Goal: Task Accomplishment & Management: Use online tool/utility

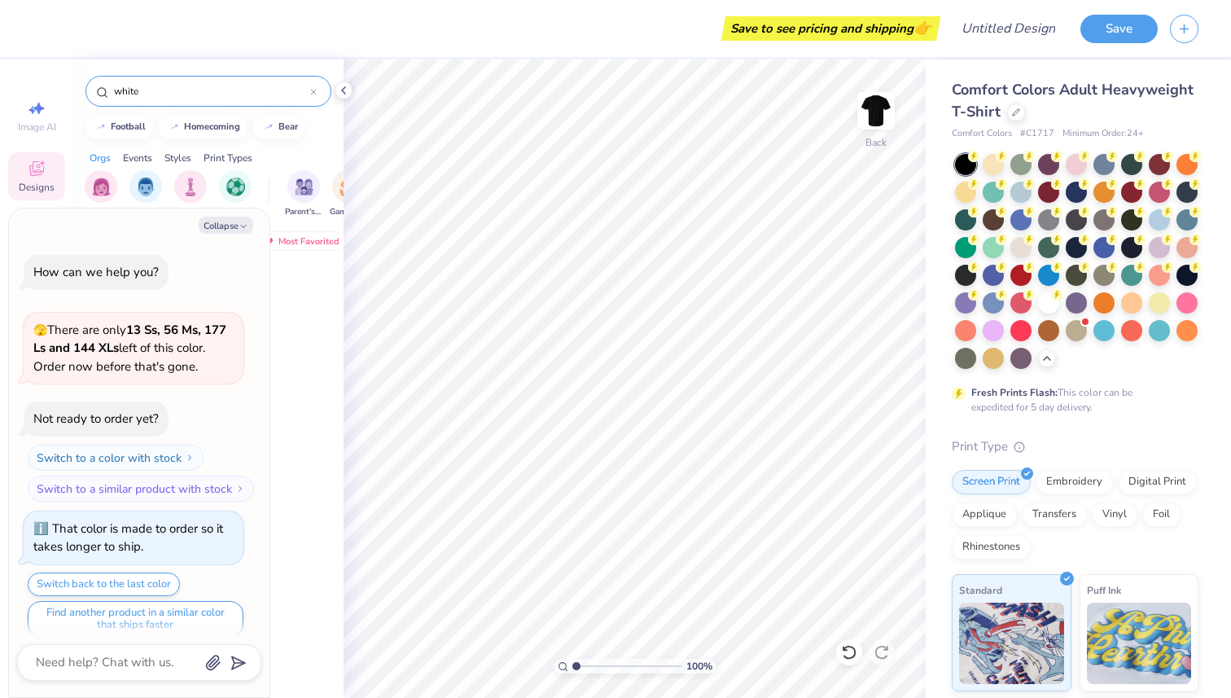
scroll to position [1245, 0]
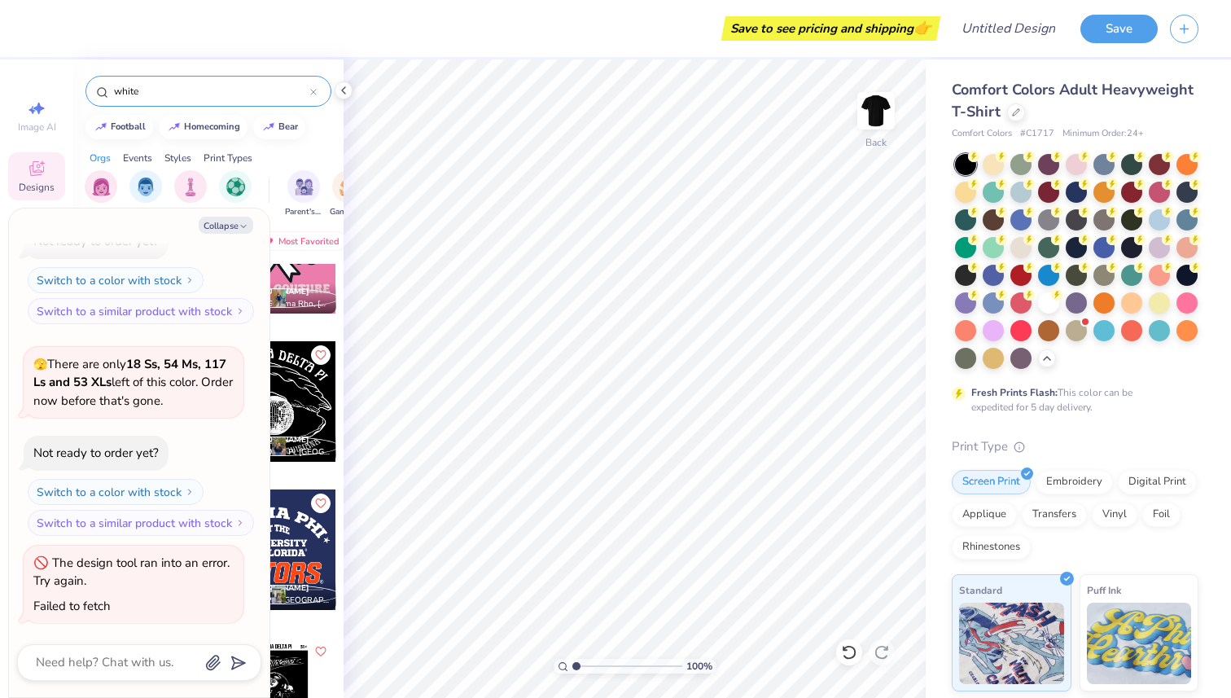
click at [1004, 109] on div "Comfort Colors Adult Heavyweight T-Shirt" at bounding box center [1075, 101] width 247 height 44
click at [1018, 116] on div at bounding box center [1016, 111] width 18 height 18
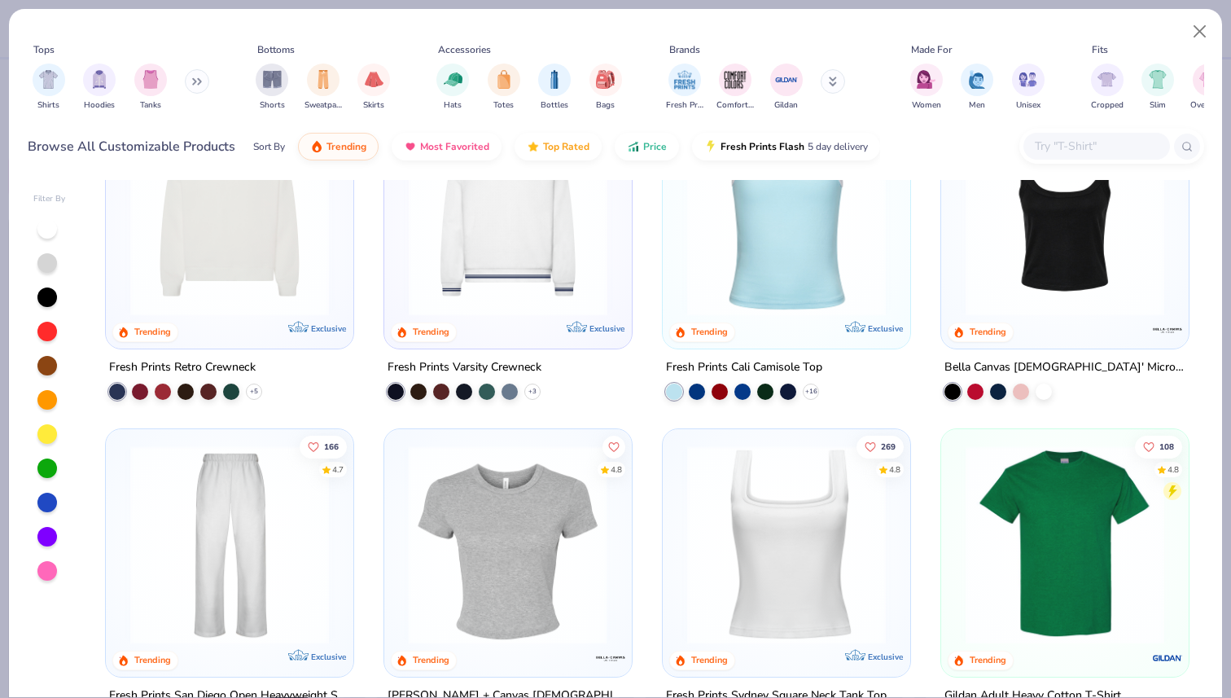
scroll to position [415, 0]
click at [520, 503] on img at bounding box center [508, 544] width 215 height 199
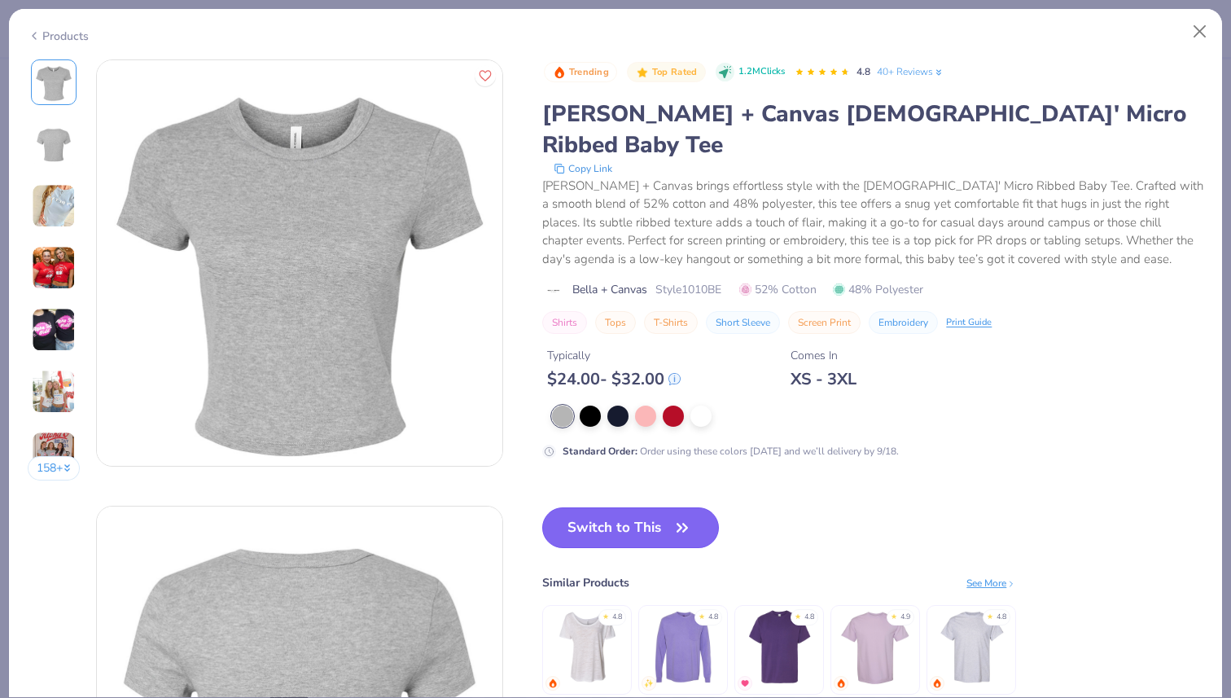
click at [639, 507] on button "Switch to This" at bounding box center [630, 527] width 177 height 41
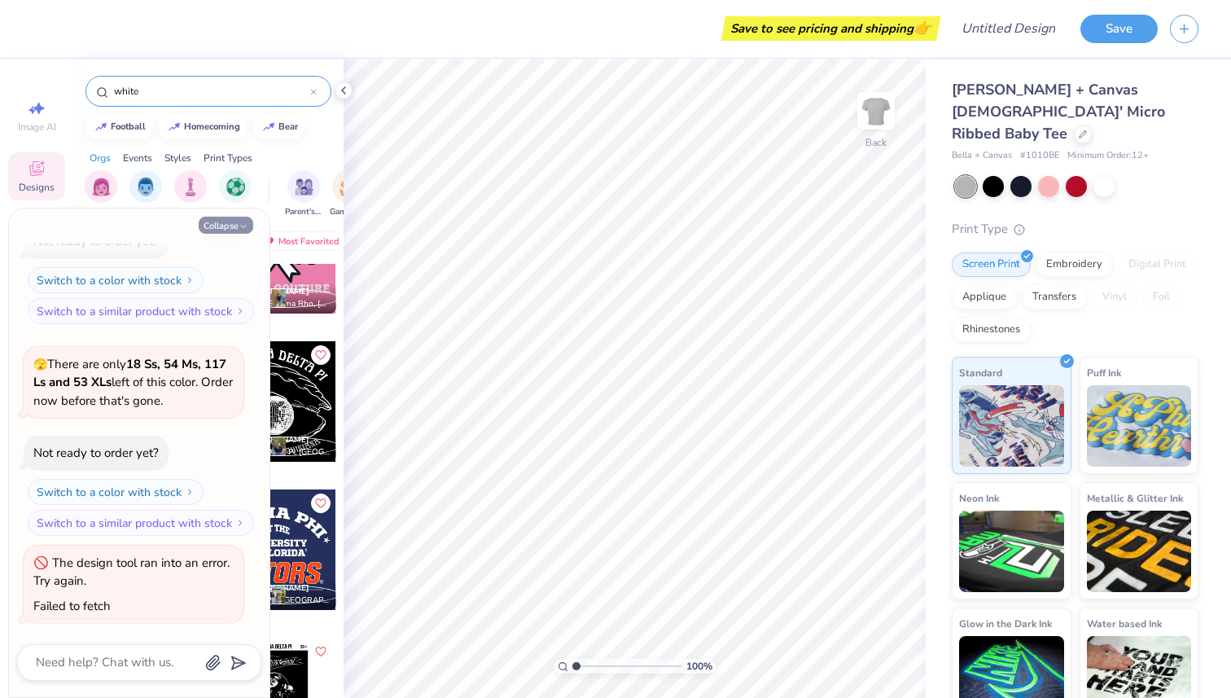
click at [237, 221] on button "Collapse" at bounding box center [226, 225] width 55 height 17
type textarea "x"
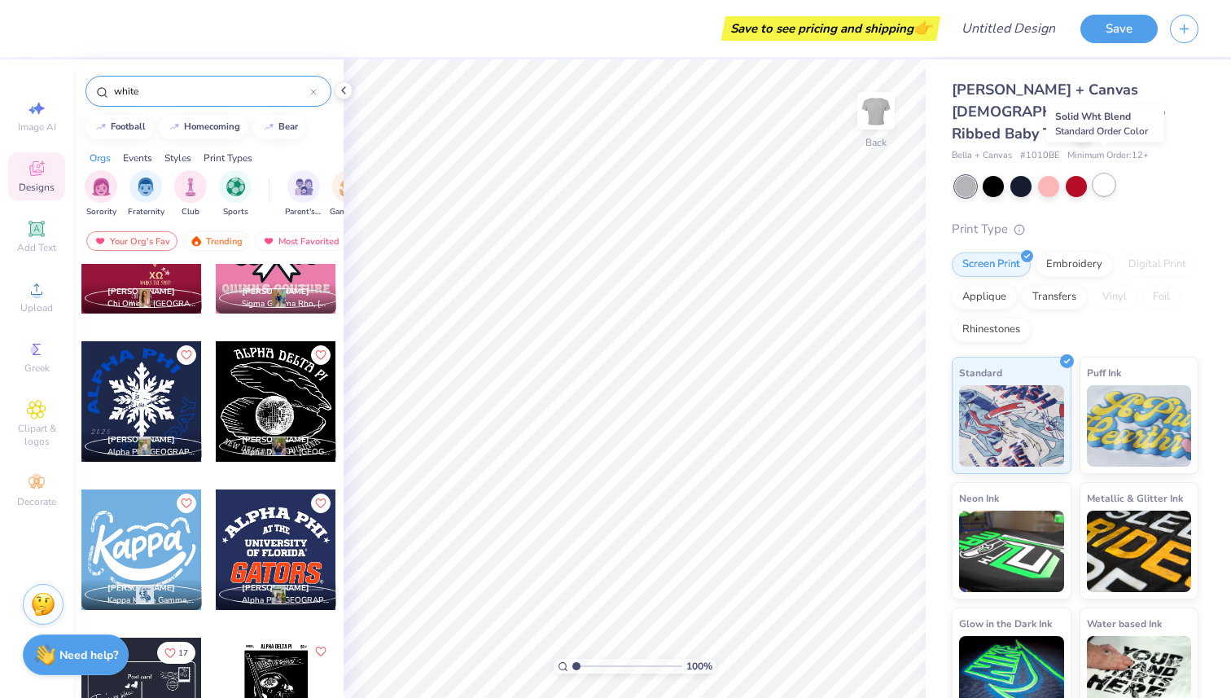
click at [1101, 174] on div at bounding box center [1103, 184] width 21 height 21
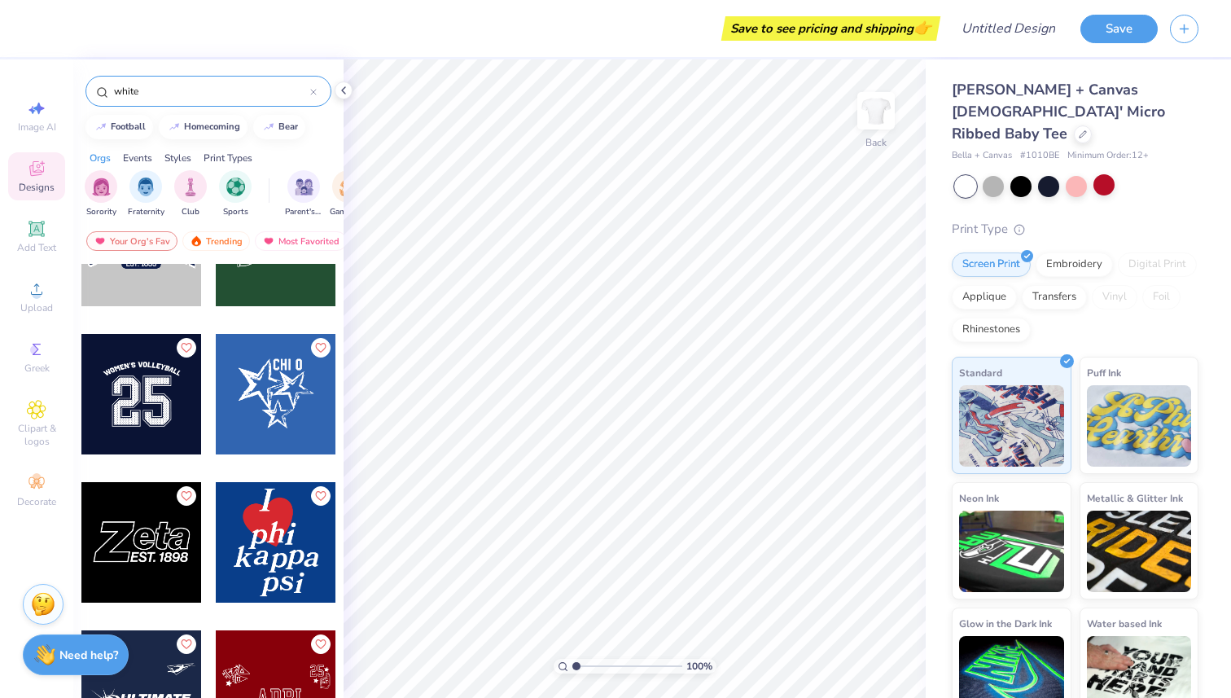
scroll to position [1136, 0]
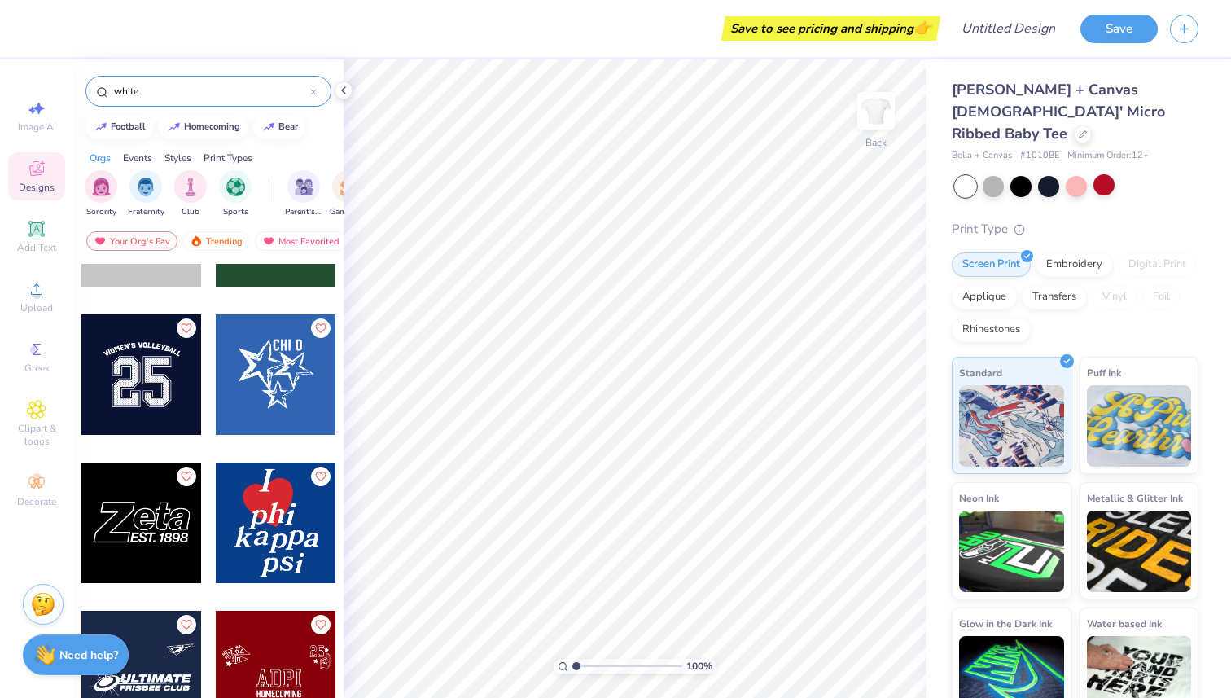
click at [288, 386] on div at bounding box center [276, 374] width 120 height 120
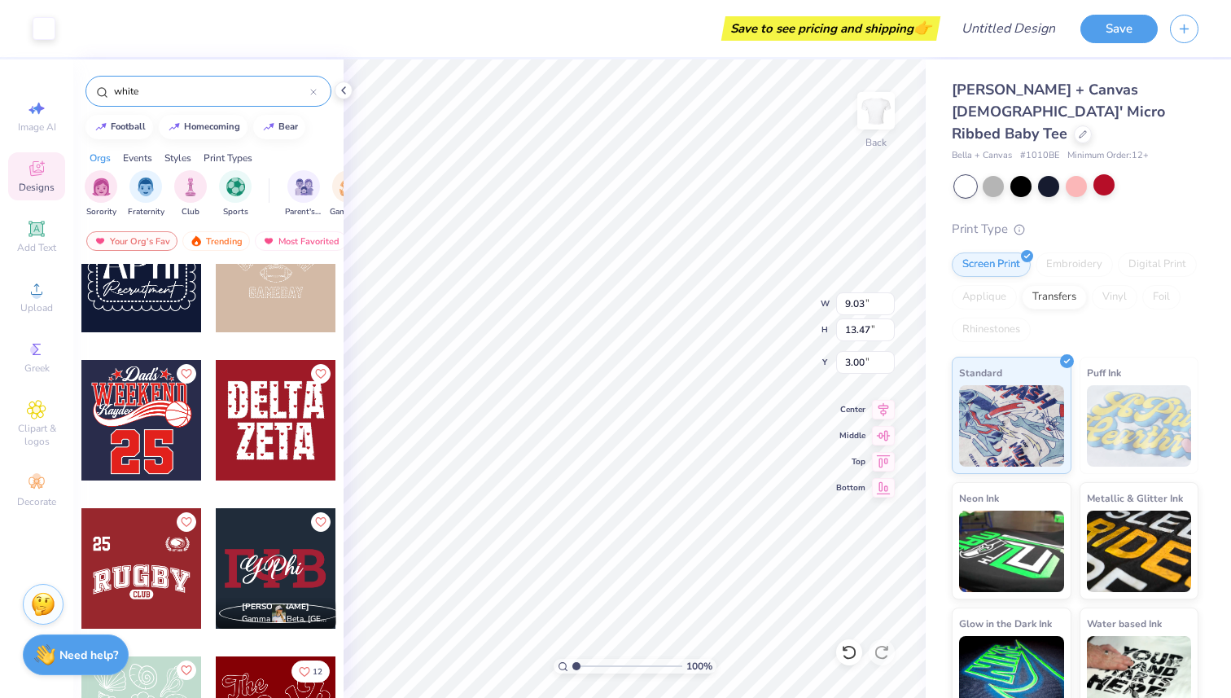
scroll to position [314, 0]
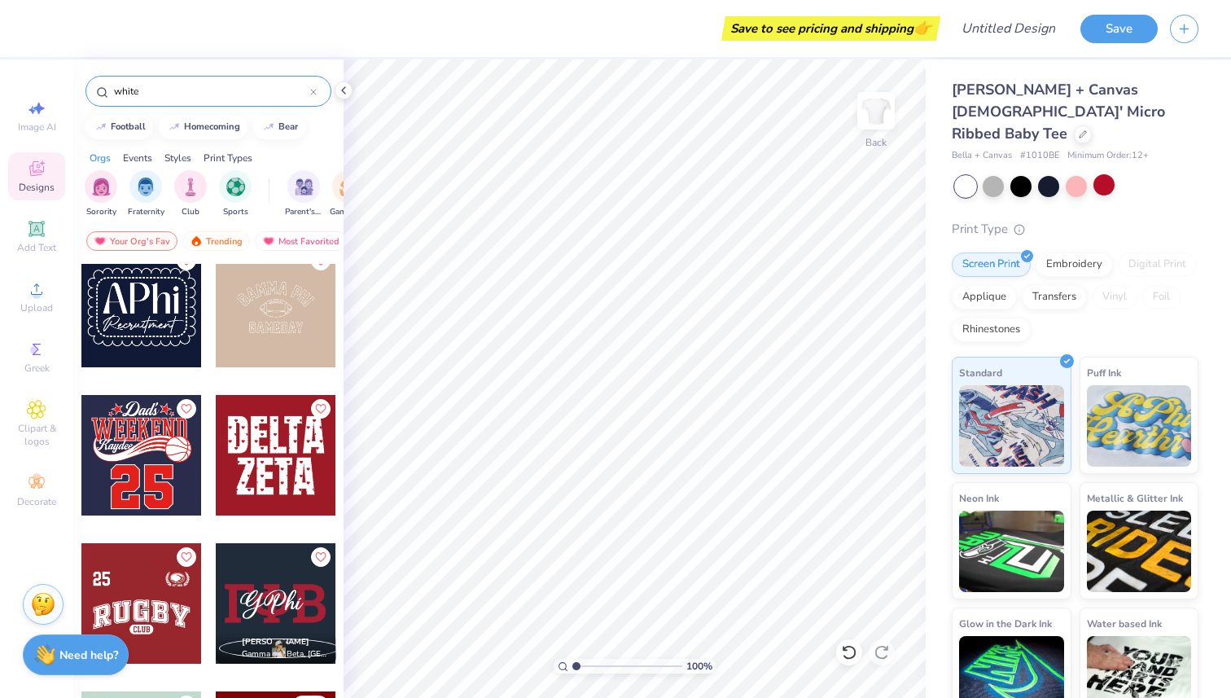
click at [314, 97] on div at bounding box center [313, 91] width 7 height 15
click at [244, 93] on input "text" at bounding box center [216, 91] width 208 height 16
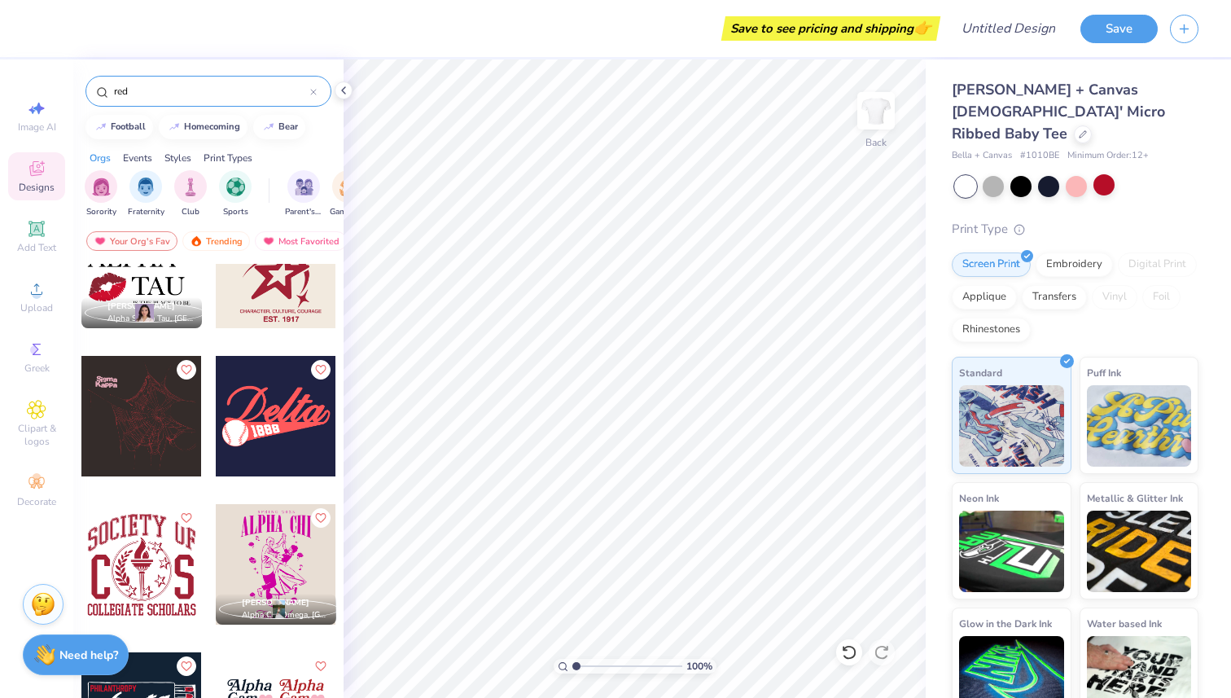
scroll to position [11620, 0]
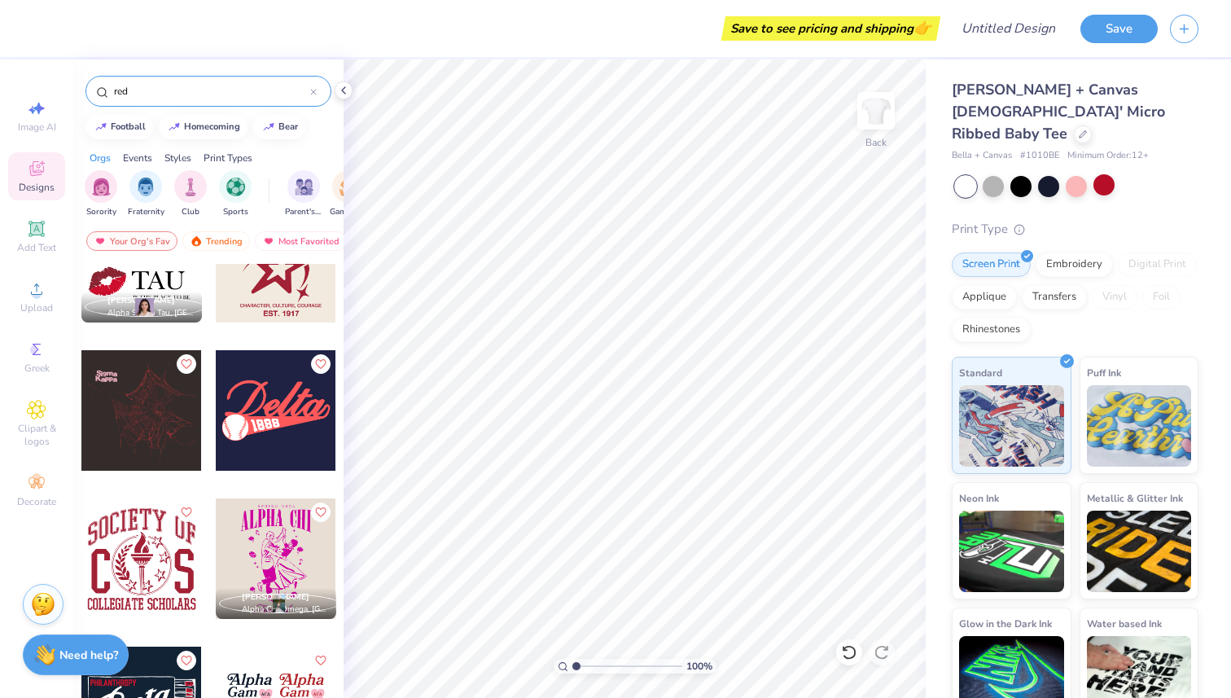
type input "red"
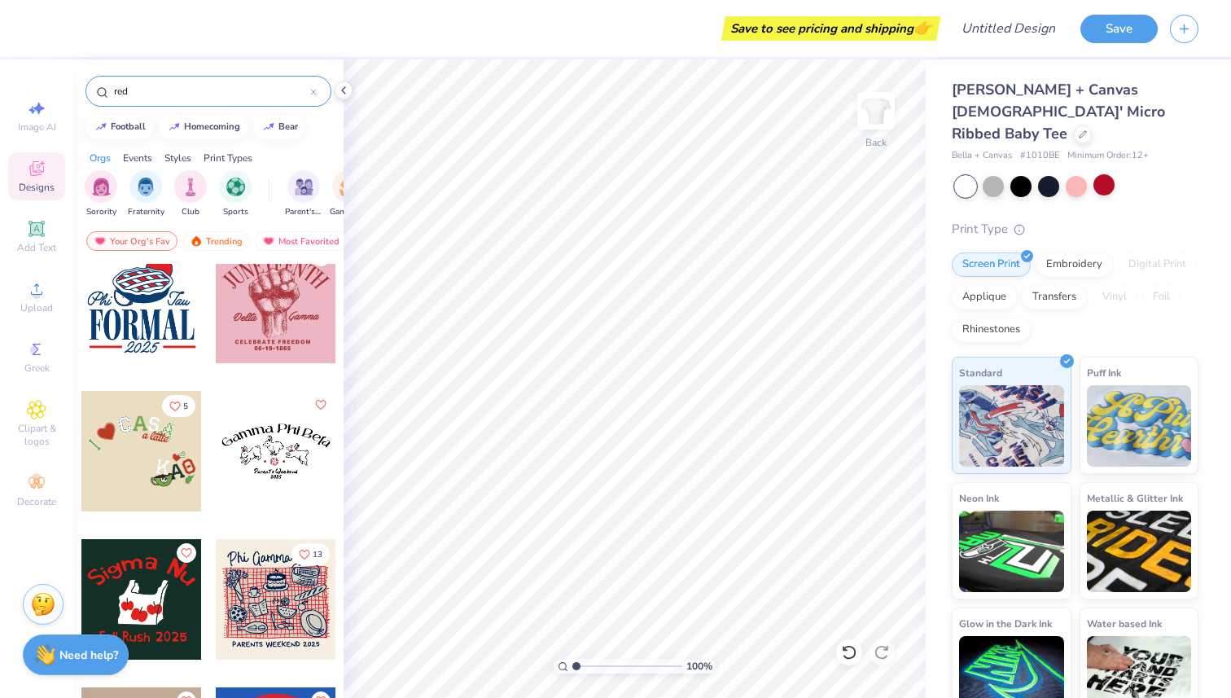
scroll to position [15335, 0]
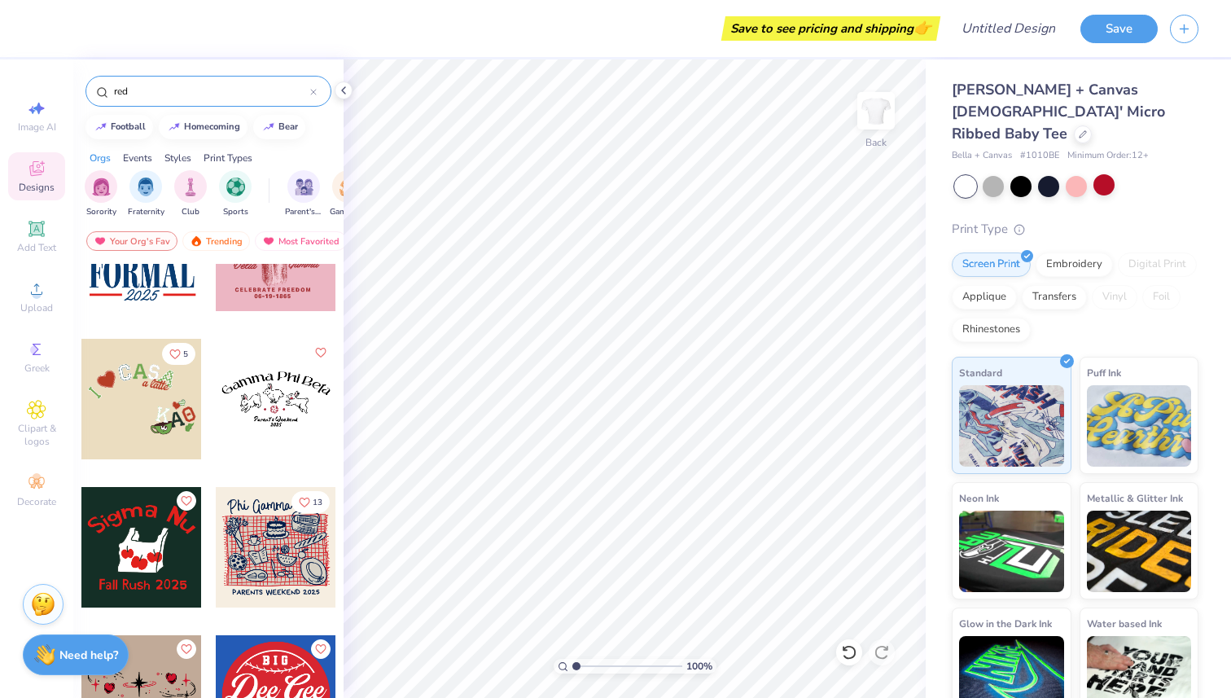
click at [274, 421] on div at bounding box center [276, 399] width 120 height 120
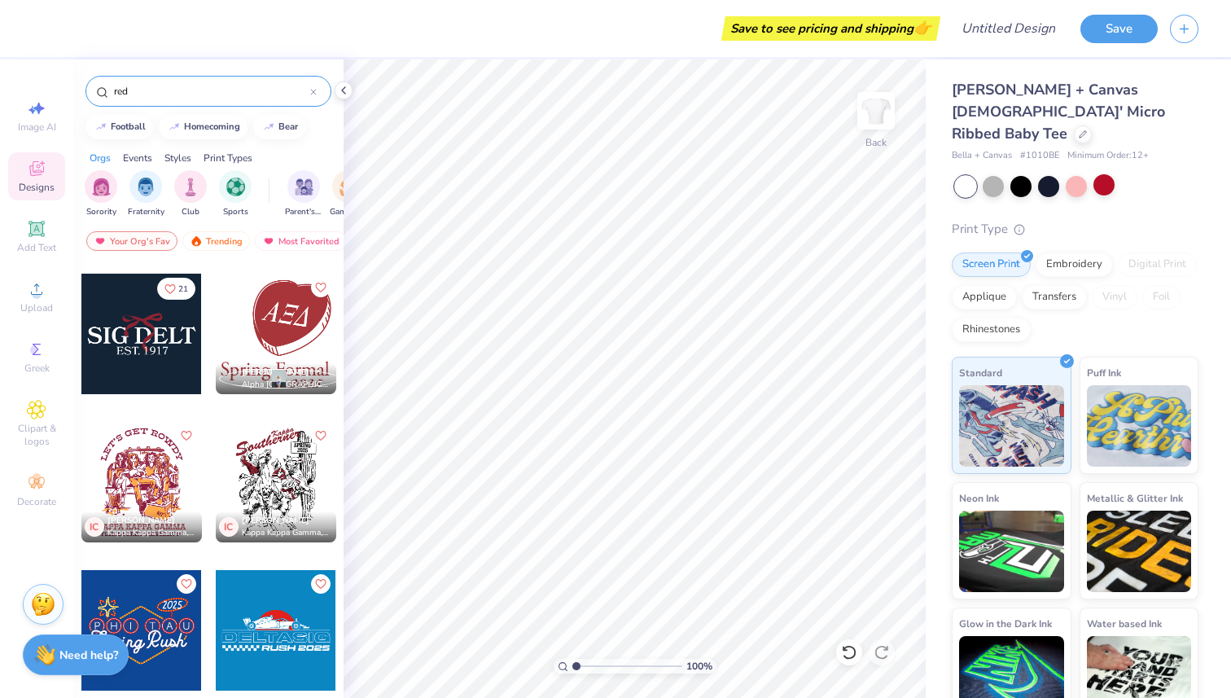
scroll to position [24886, 0]
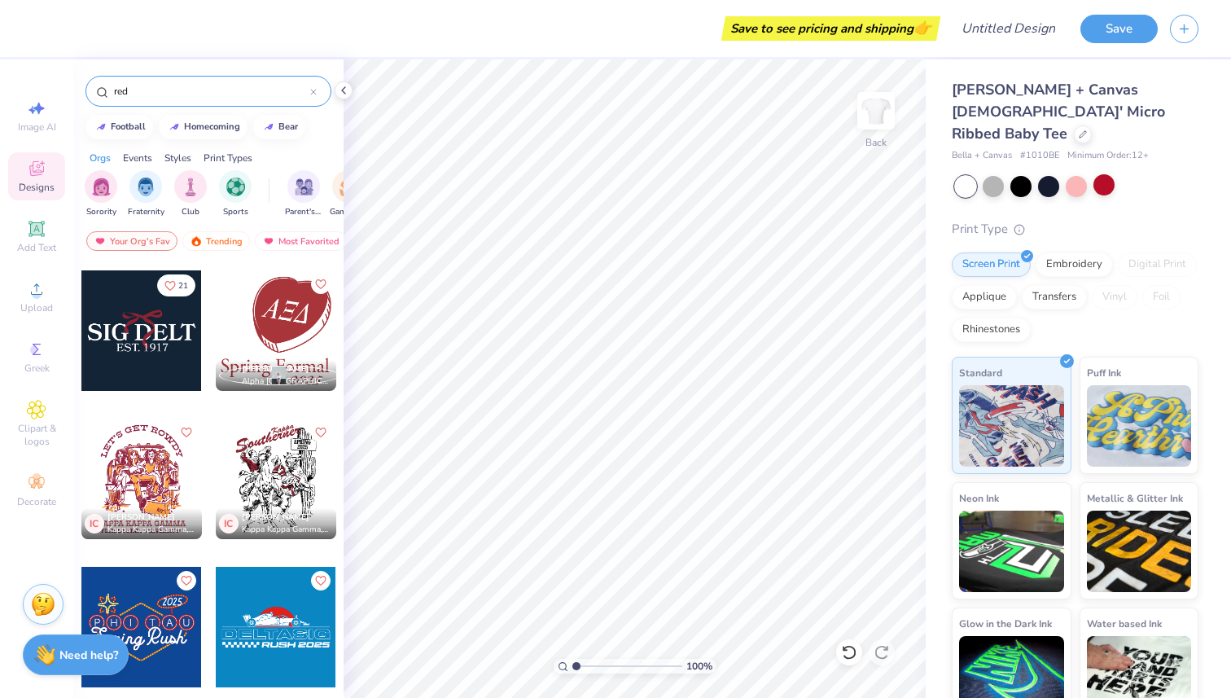
click at [316, 95] on div at bounding box center [313, 91] width 7 height 15
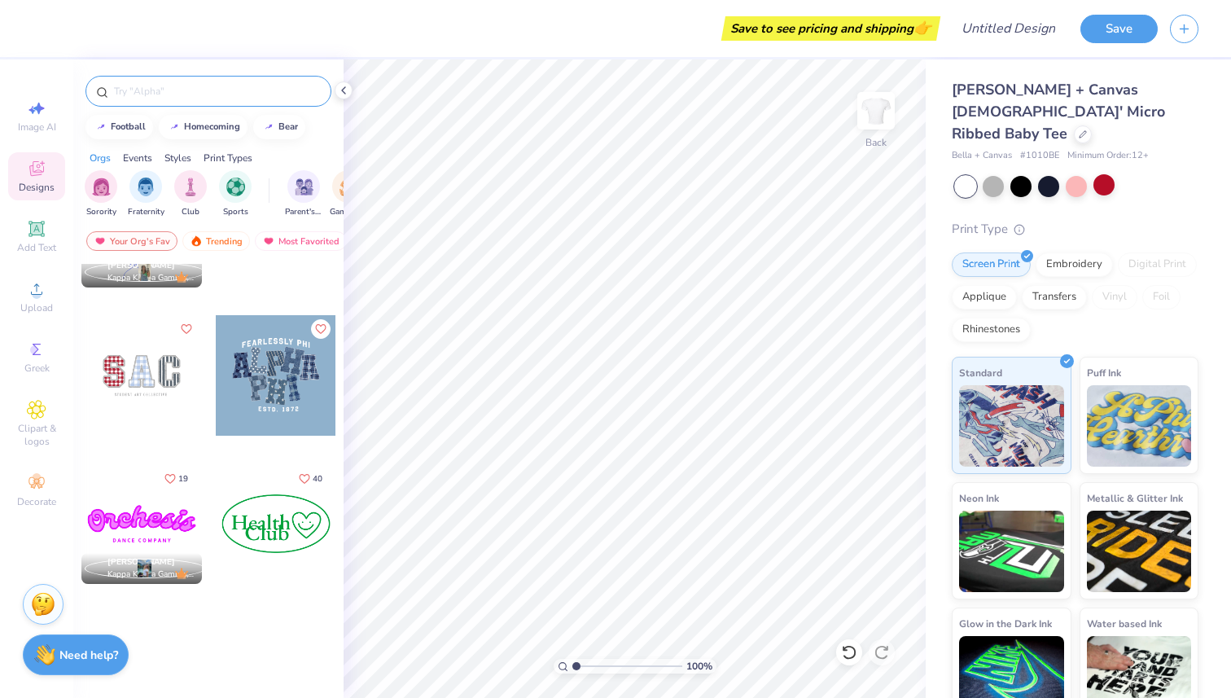
click at [257, 99] on div at bounding box center [208, 91] width 246 height 31
click at [256, 90] on input "text" at bounding box center [216, 91] width 208 height 16
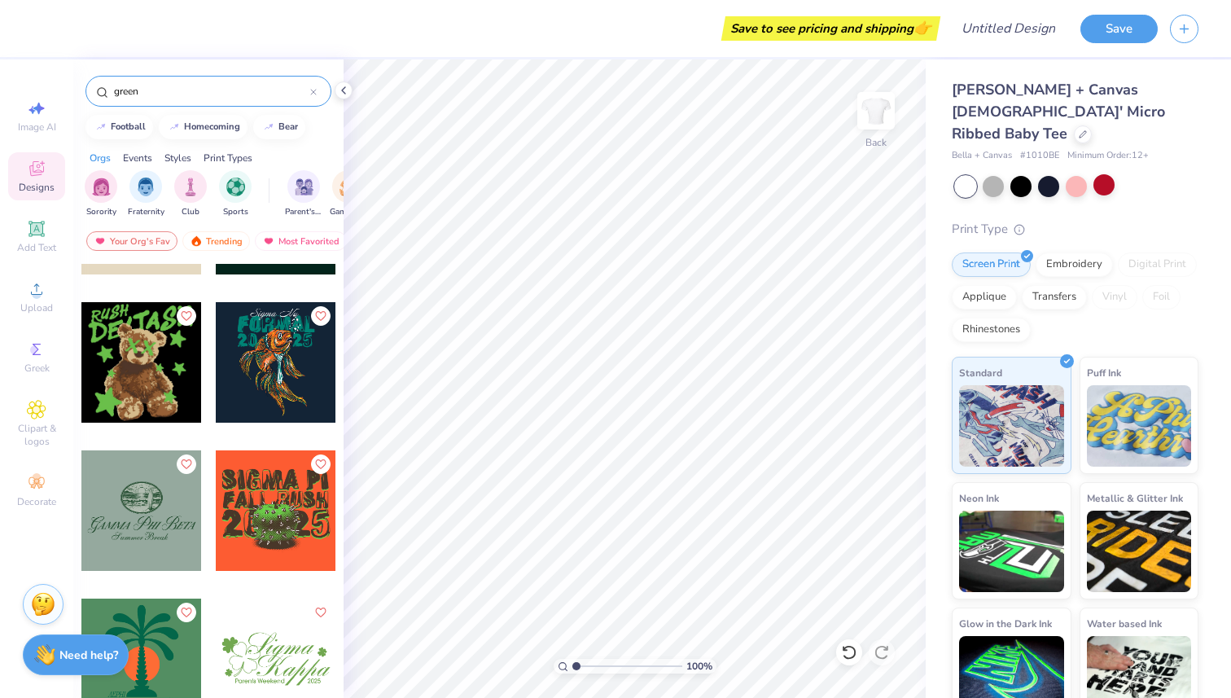
scroll to position [6369, 0]
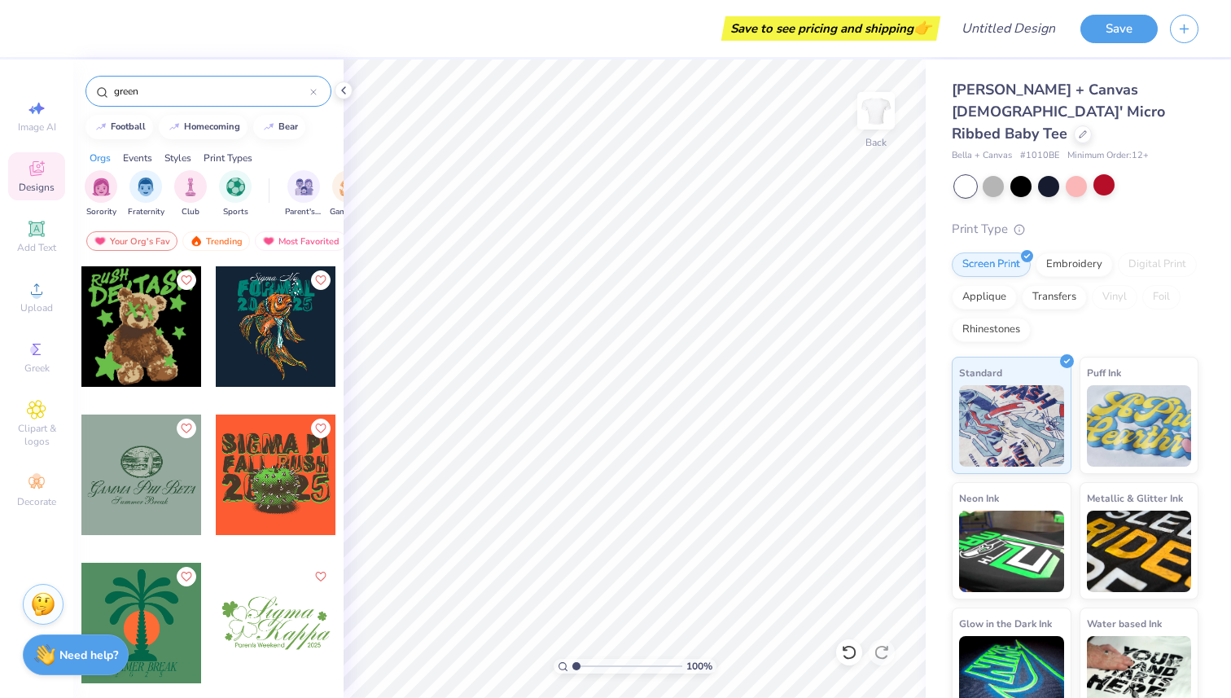
type input "green"
click at [311, 95] on icon at bounding box center [313, 92] width 7 height 7
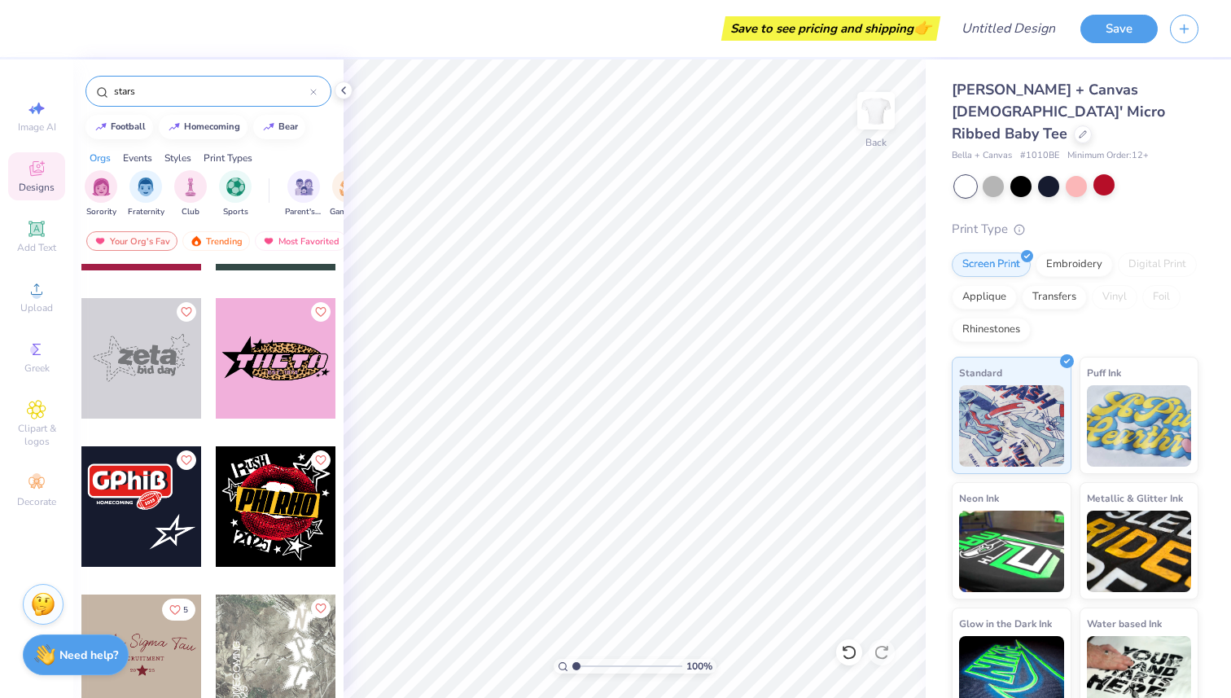
scroll to position [1740, 0]
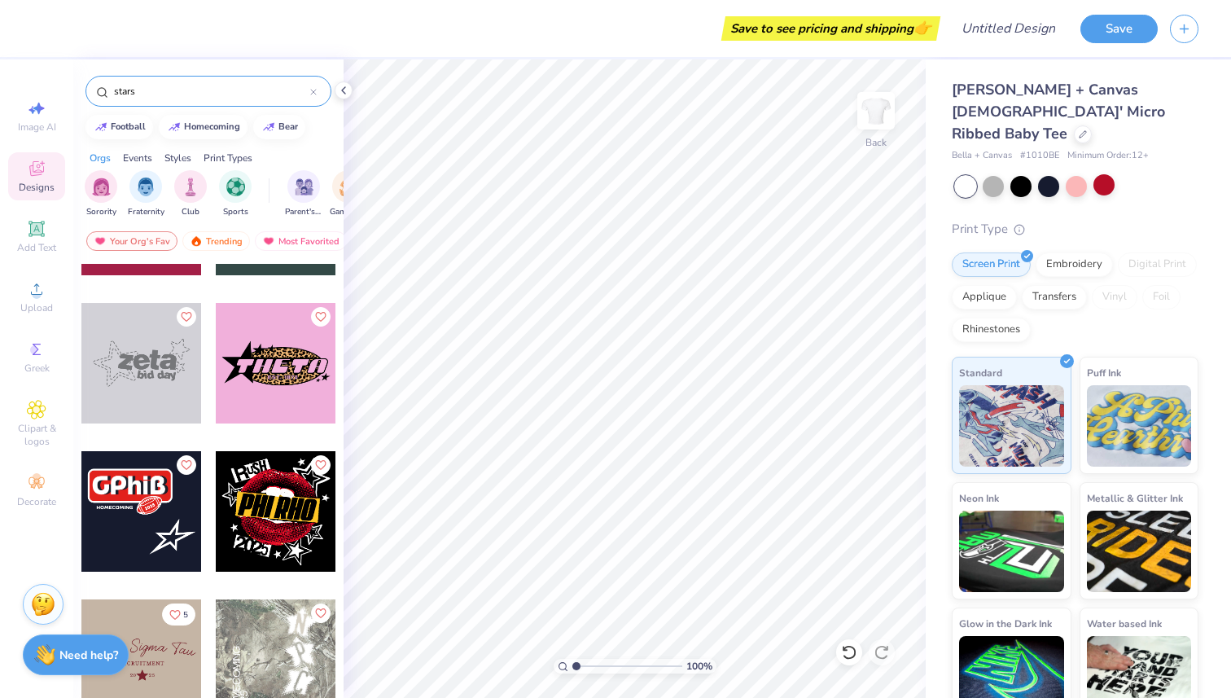
type input "stars"
click at [157, 345] on div at bounding box center [141, 363] width 120 height 120
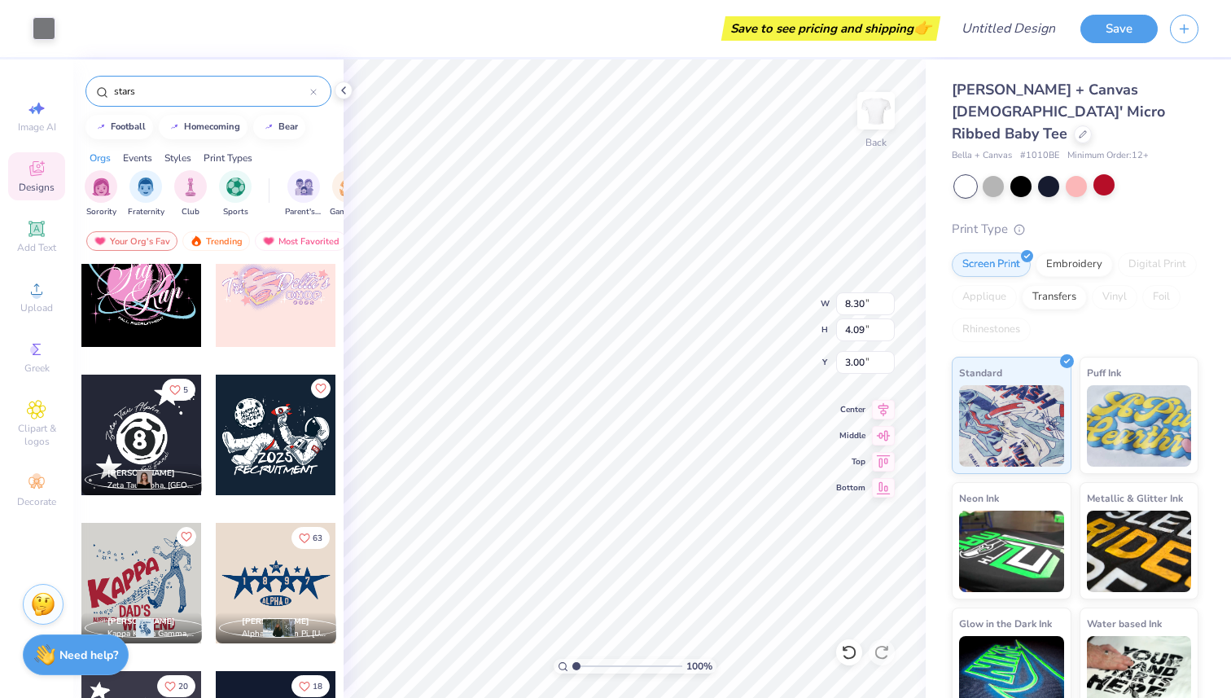
scroll to position [2267, 0]
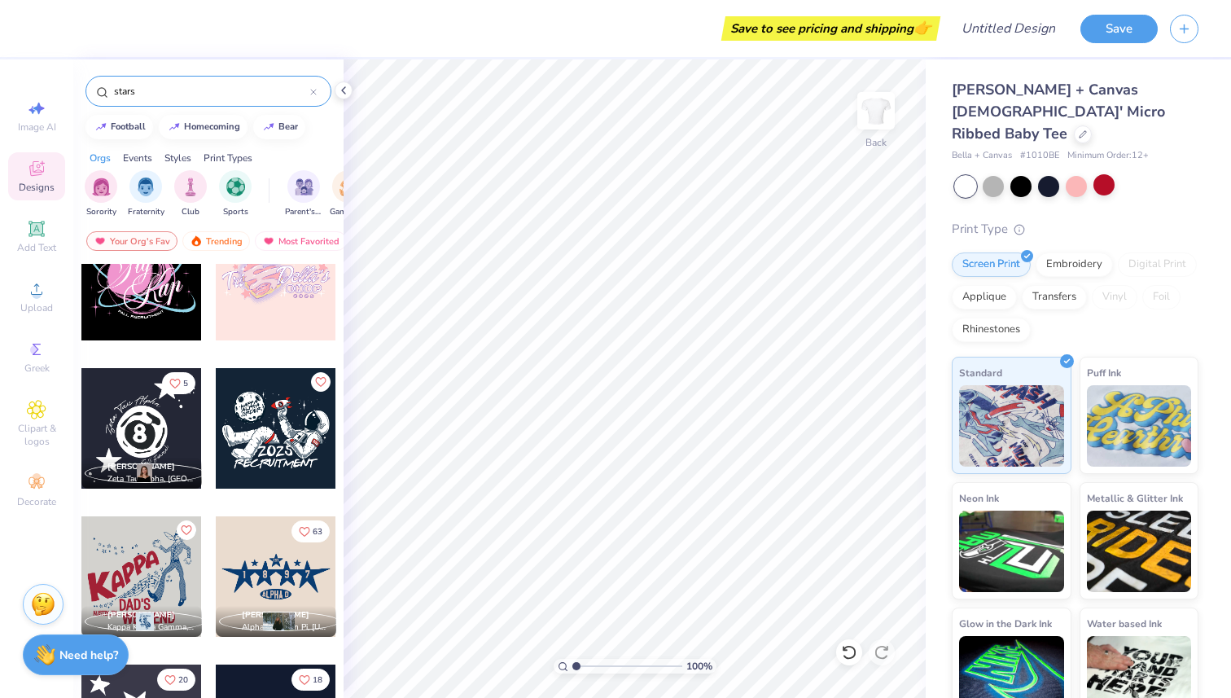
click at [291, 561] on div at bounding box center [276, 576] width 120 height 120
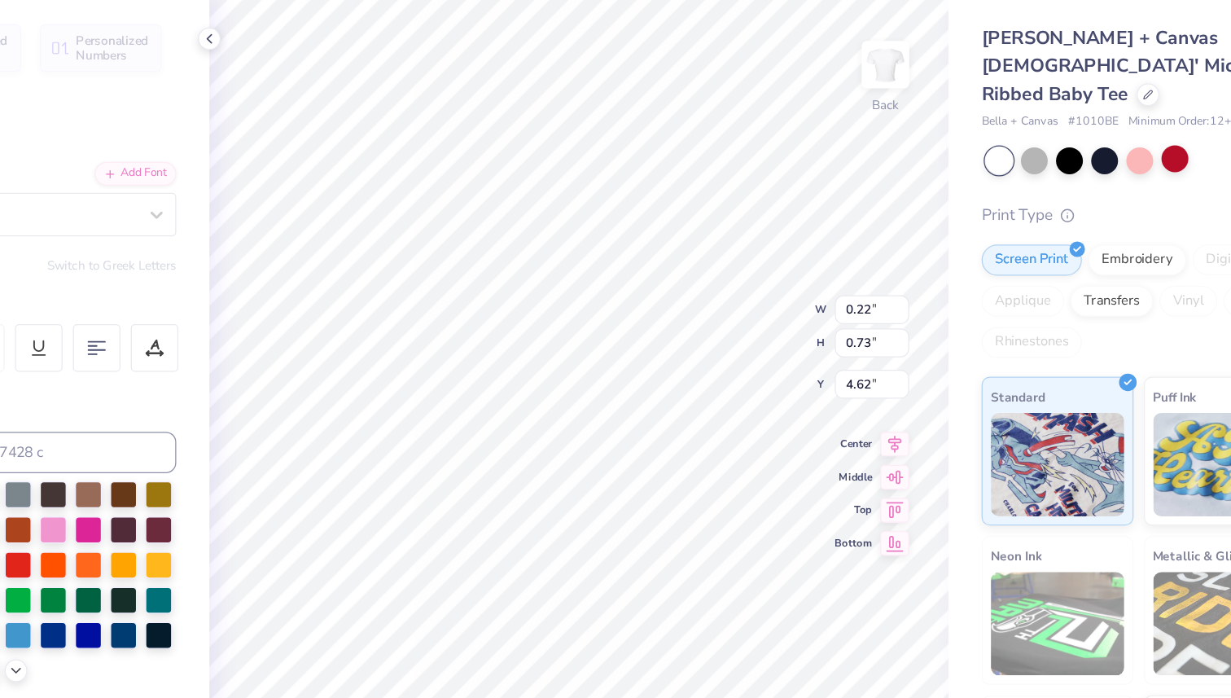
type input "4.59"
type input "0.40"
type textarea "9"
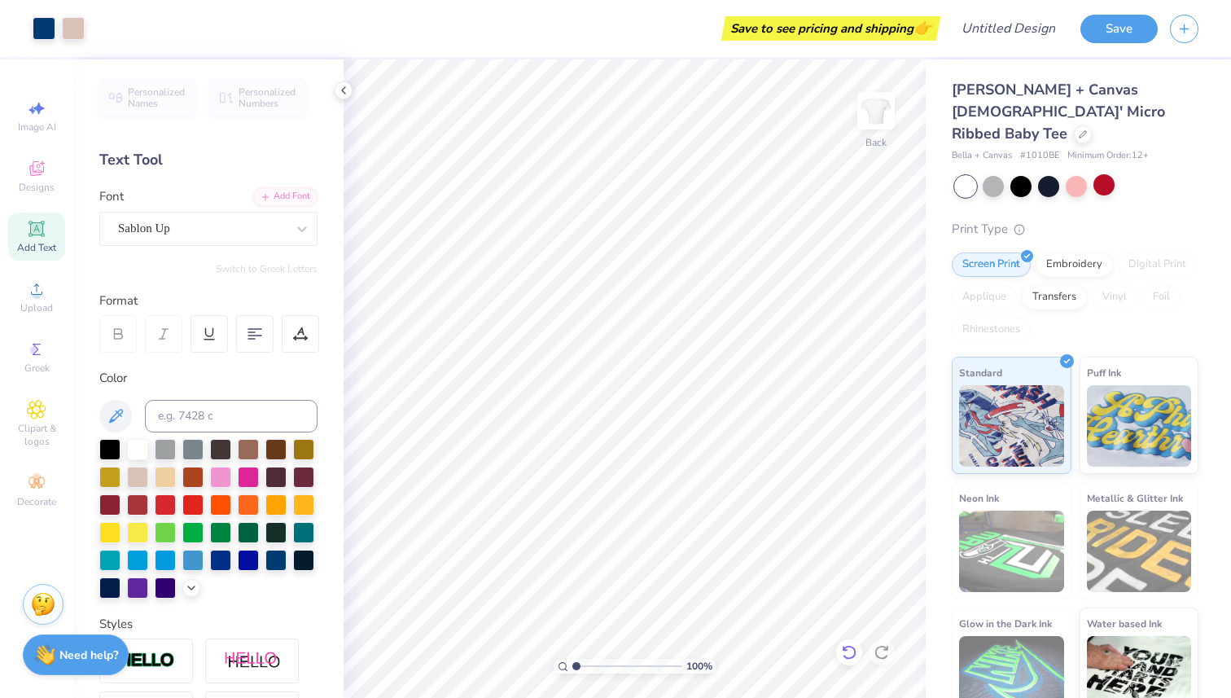
click at [849, 654] on icon at bounding box center [849, 652] width 16 height 16
type textarea "9"
type textarea "2"
click at [847, 649] on icon at bounding box center [849, 652] width 16 height 16
type textarea "4"
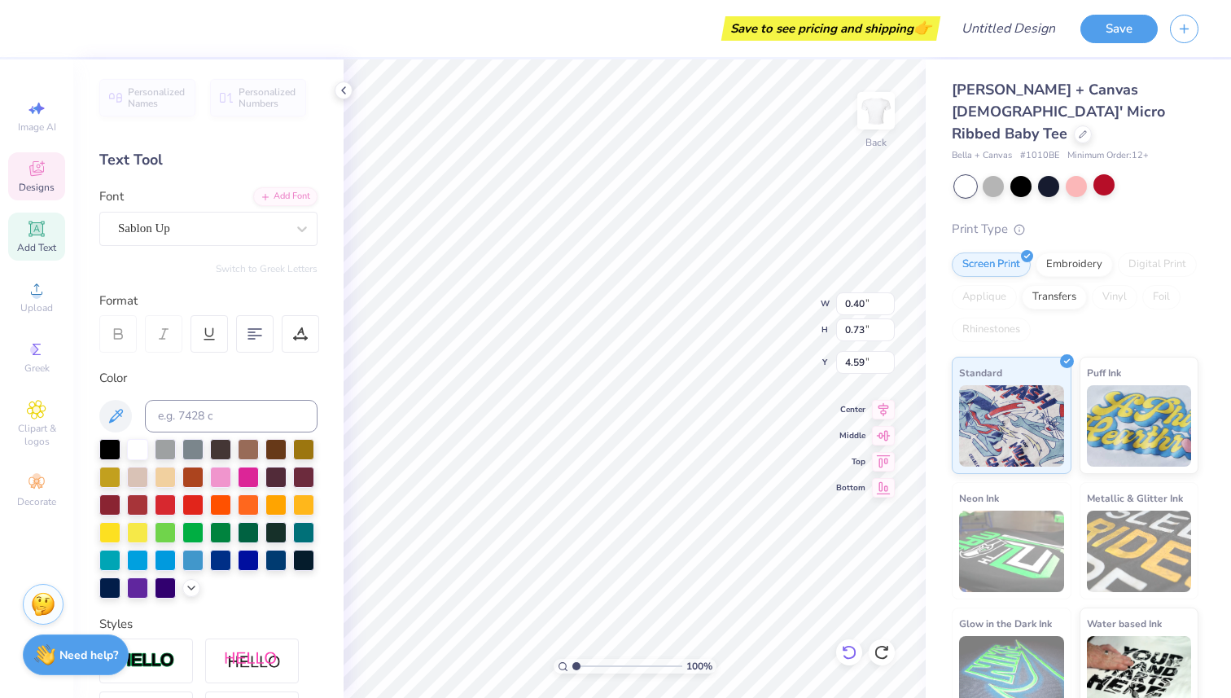
type input "2.97"
type input "1.03"
type input "6.34"
type input "0.35"
type input "0.58"
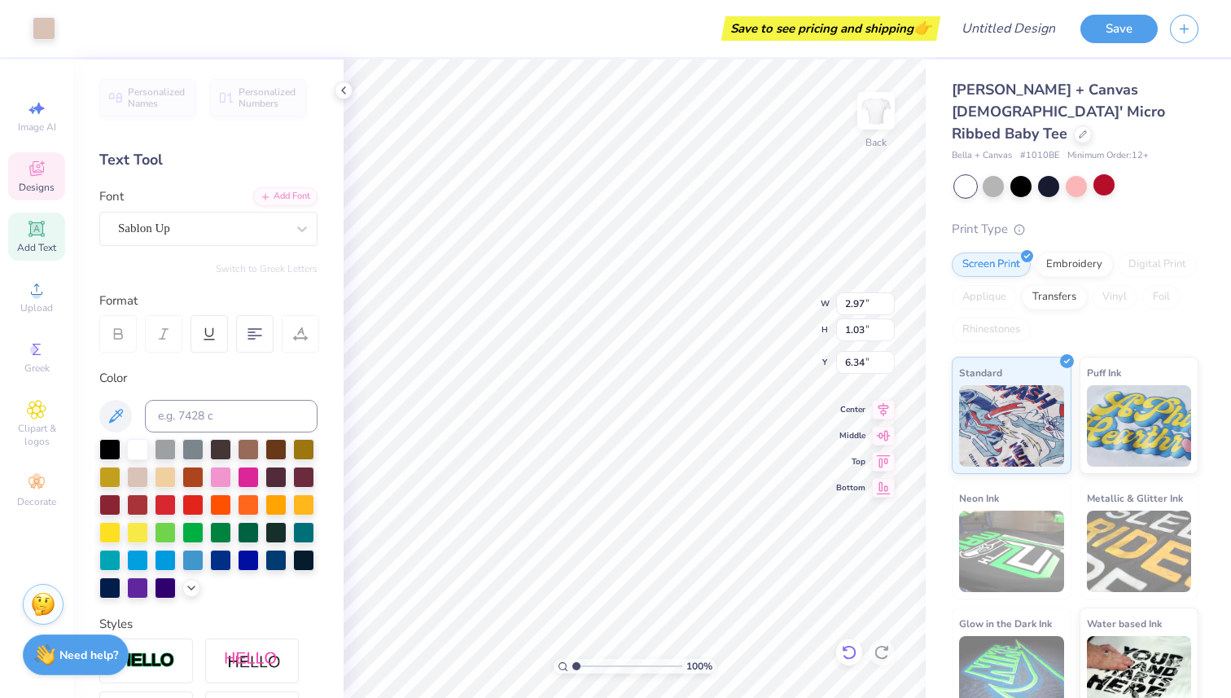
type input "6.60"
type input "0.36"
type input "0.76"
type input "6.50"
type input "0.35"
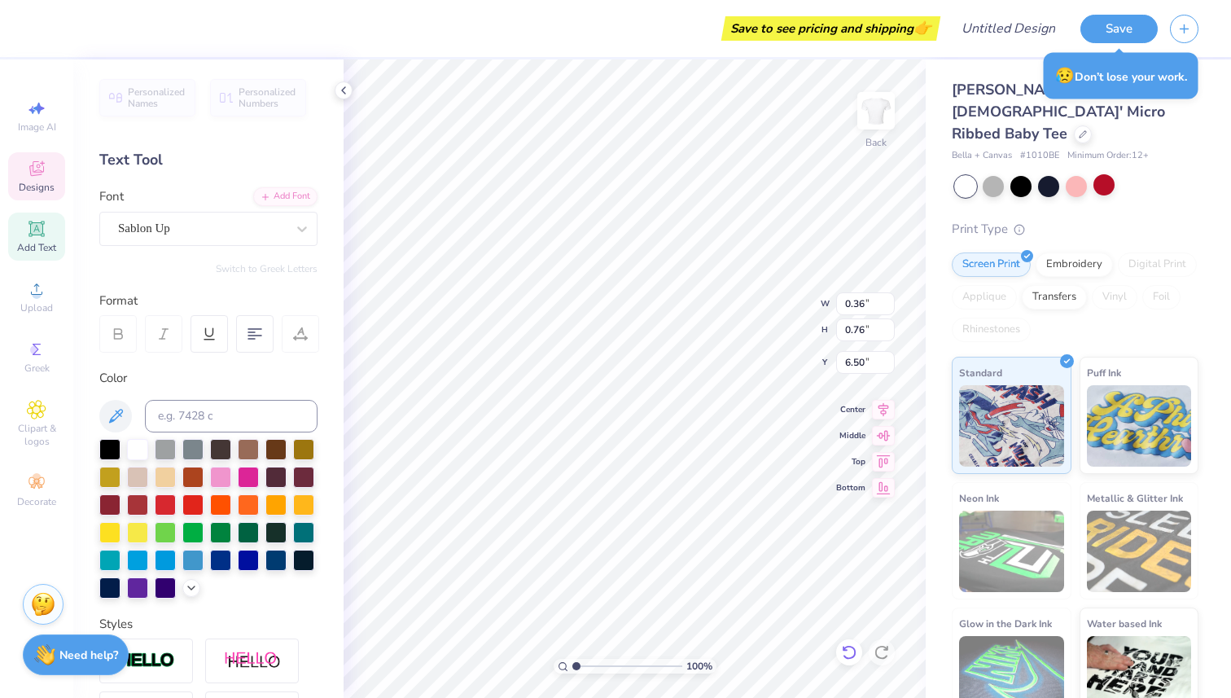
type input "0.78"
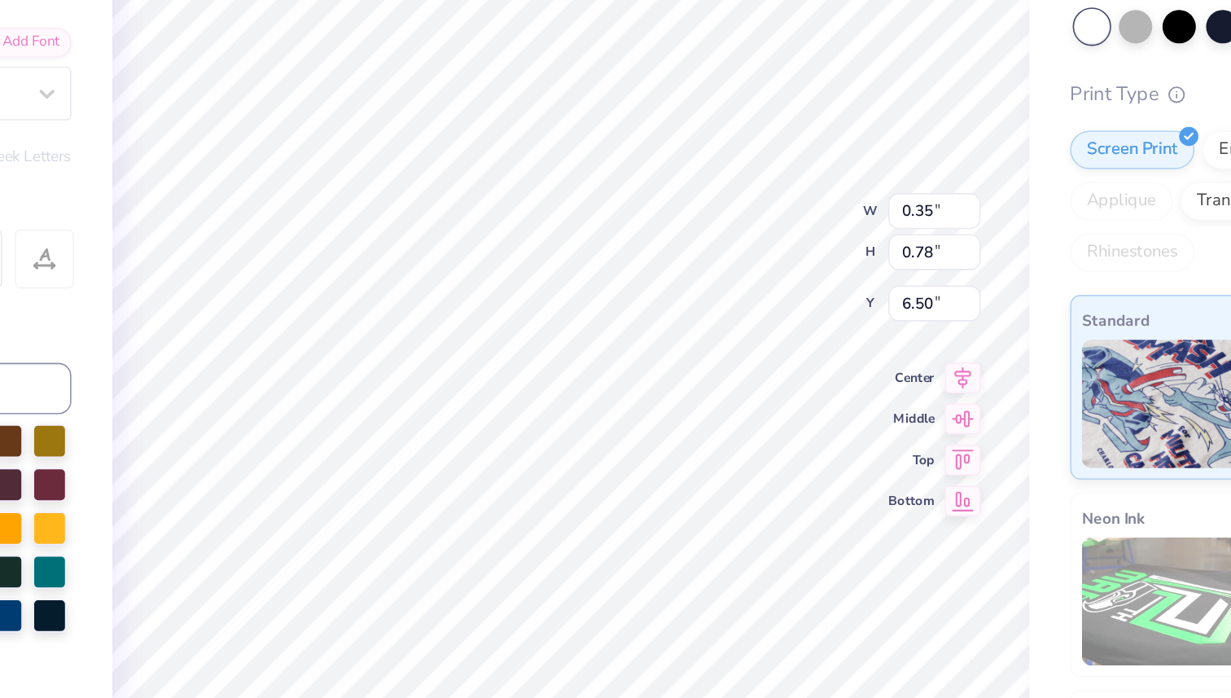
type input "0.73"
type input "0.70"
type input "6.53"
type textarea "A"
type input "0.33"
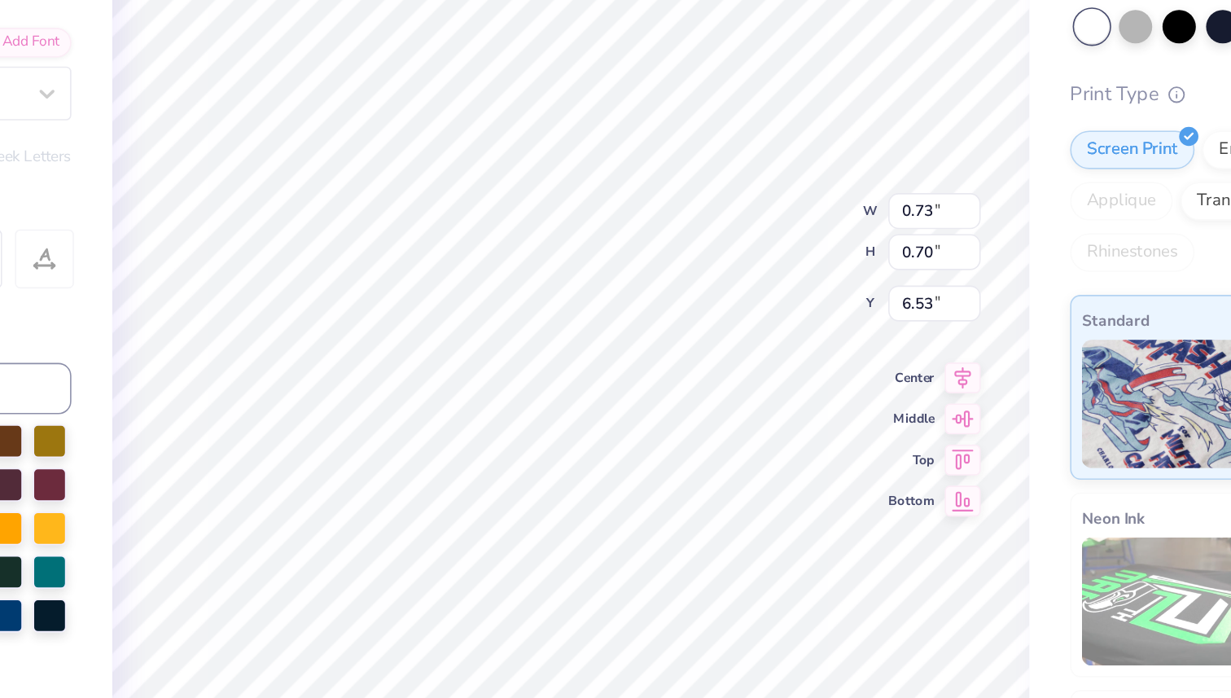
type input "0.74"
type input "6.34"
type textarea "pGN"
type input "6.50"
type input "2.97"
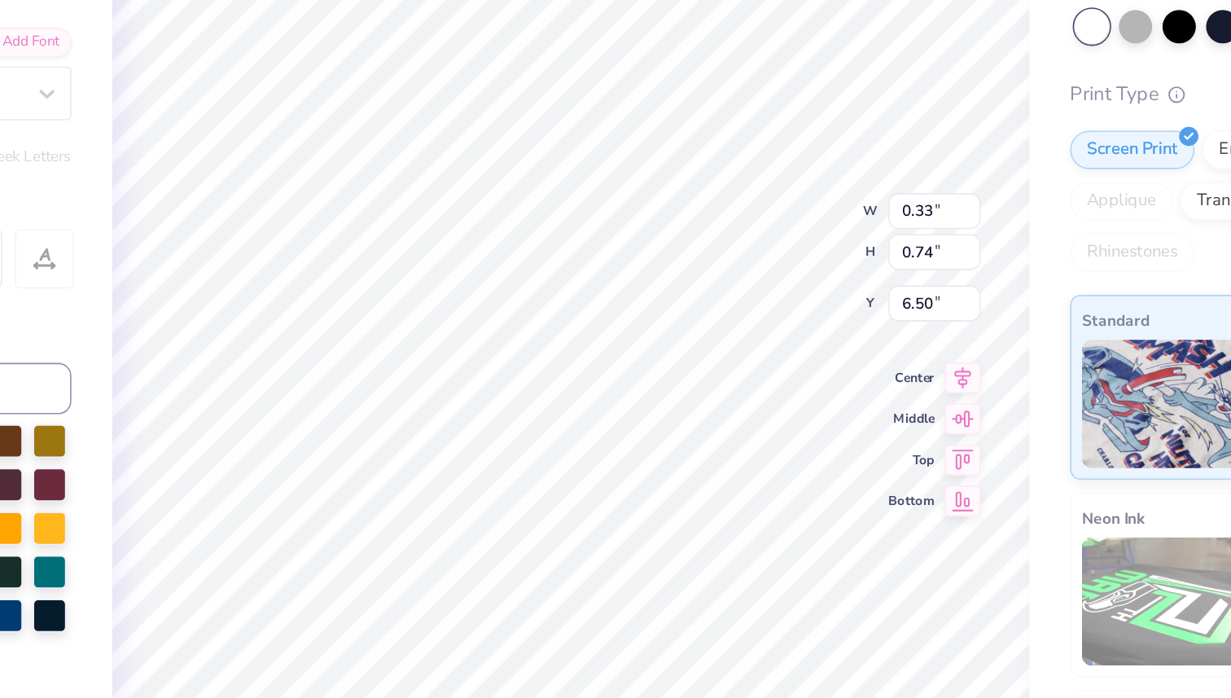
type input "1.03"
type input "6.36"
type input "0.33"
type input "0.74"
type input "6.34"
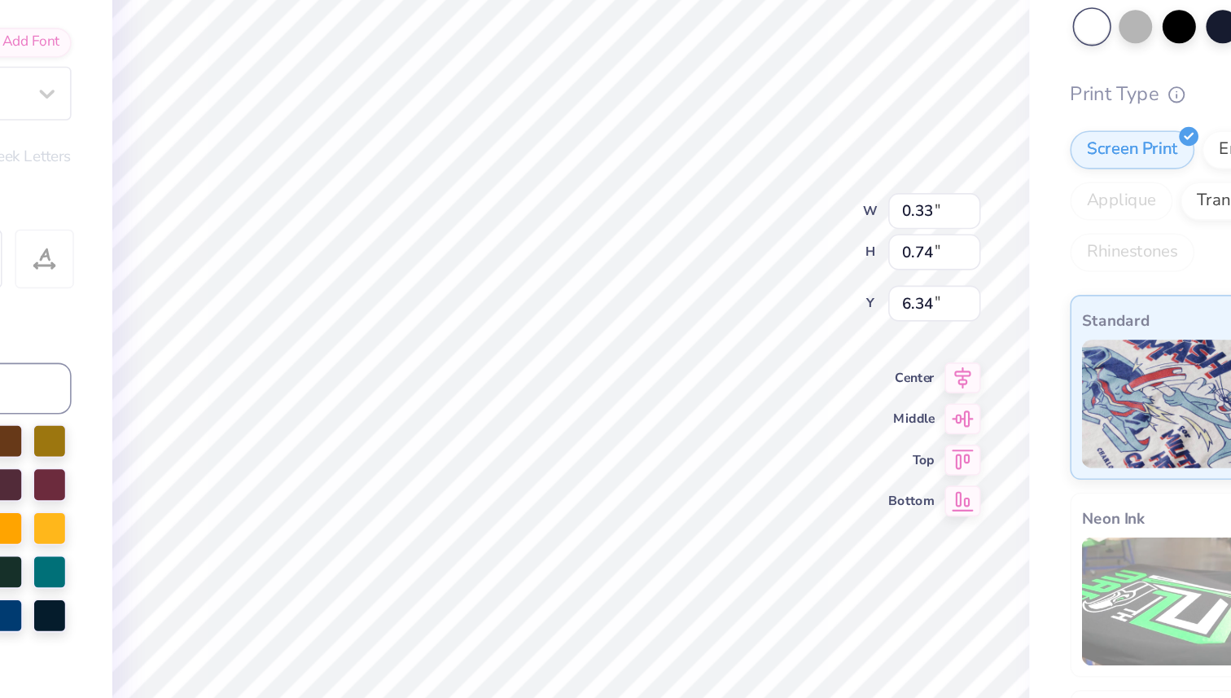
type input "0.26"
type input "0.59"
type input "6.49"
type input "1.04"
type input "2.35"
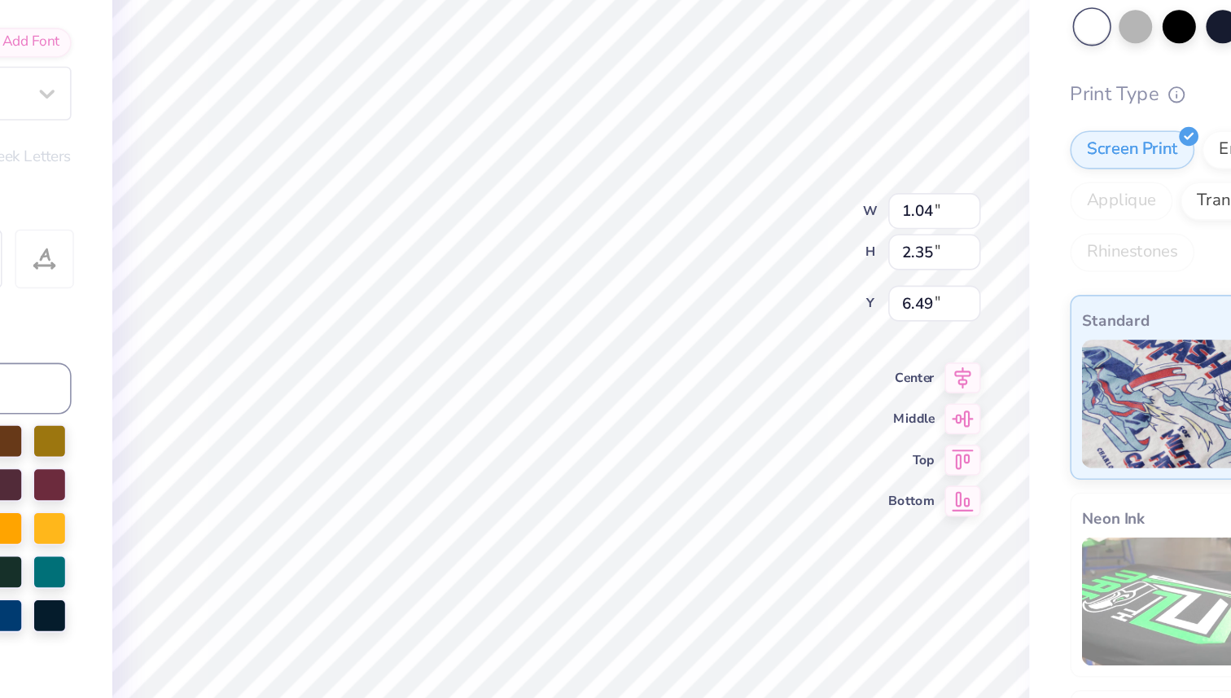
type input "0.48"
type input "1.07"
type input "7.77"
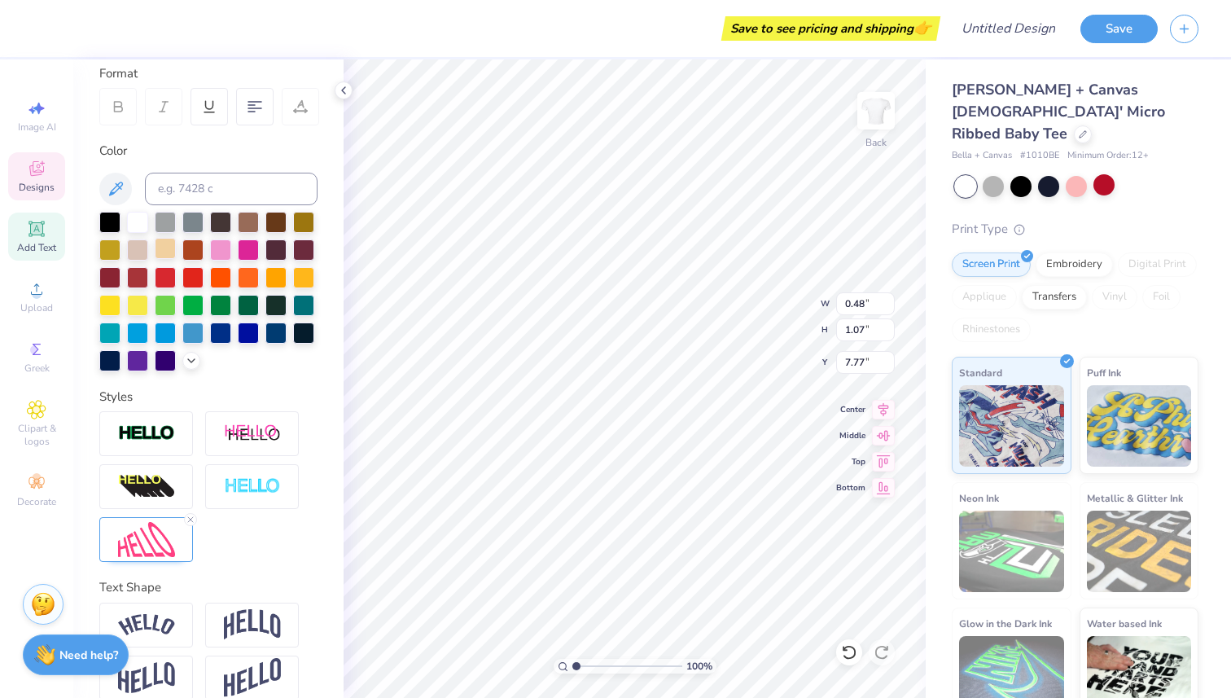
scroll to position [248, 0]
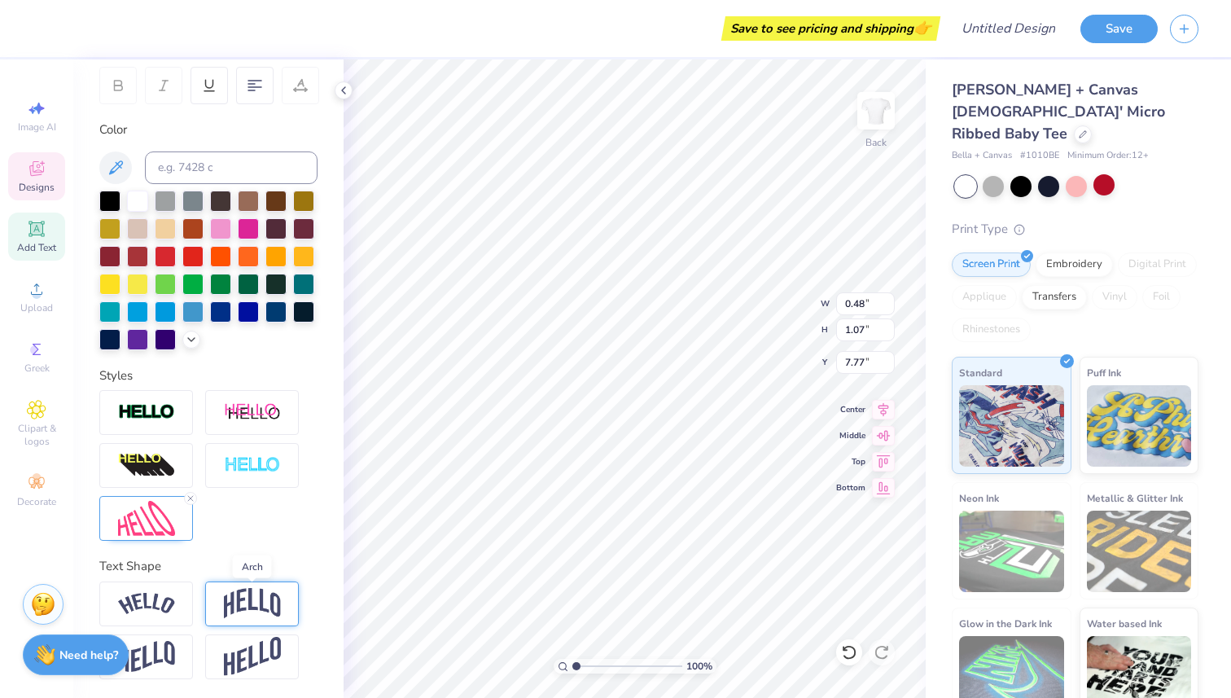
click at [232, 598] on img at bounding box center [252, 603] width 57 height 31
type input "0.47"
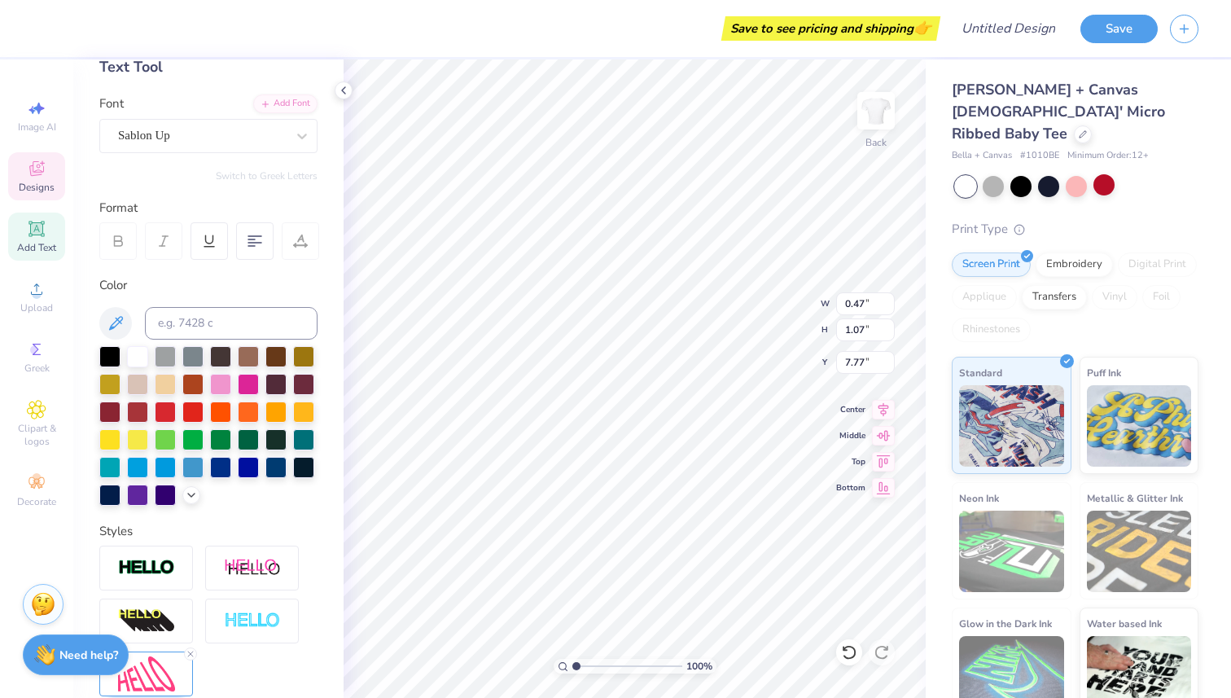
scroll to position [0, 0]
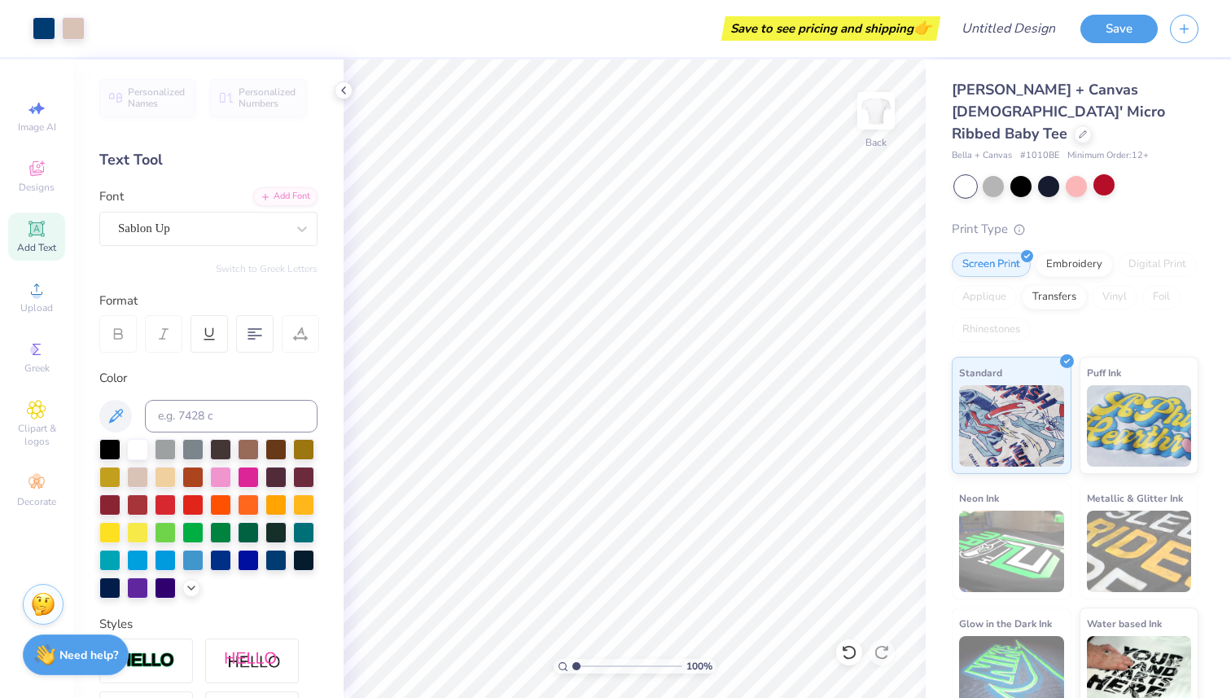
click at [33, 231] on icon at bounding box center [35, 228] width 15 height 15
click at [42, 238] on icon at bounding box center [37, 229] width 20 height 20
type textarea "T"
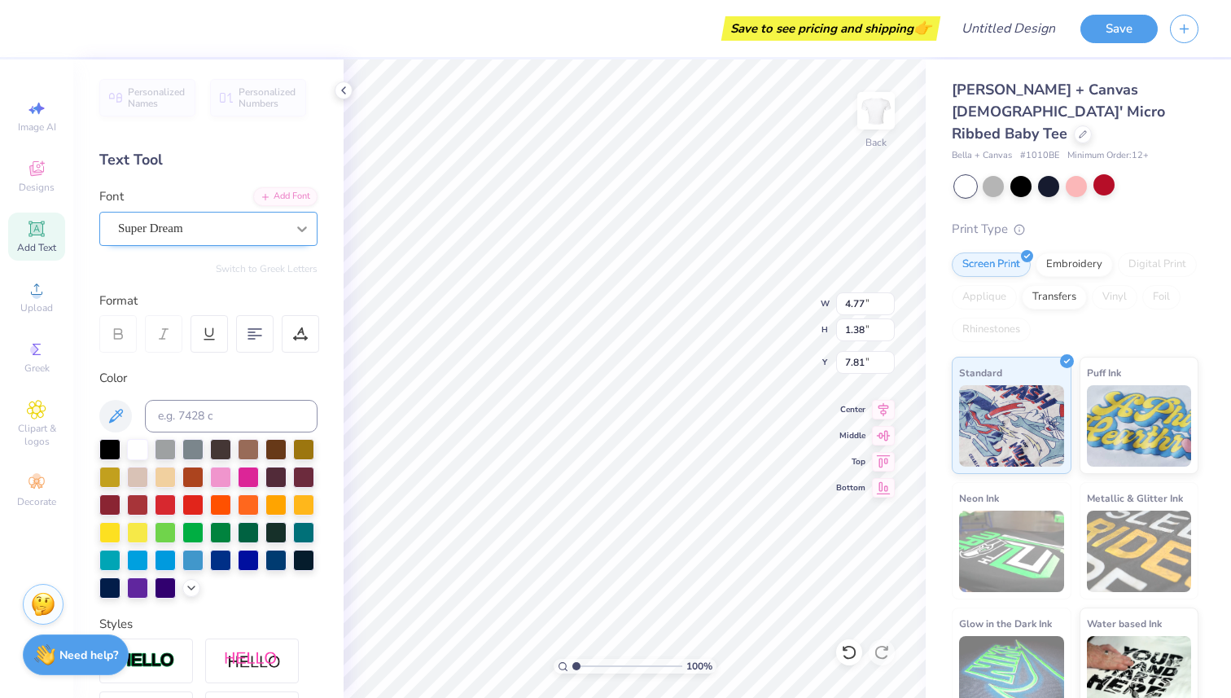
type textarea "PGN"
click at [296, 234] on icon at bounding box center [302, 229] width 16 height 16
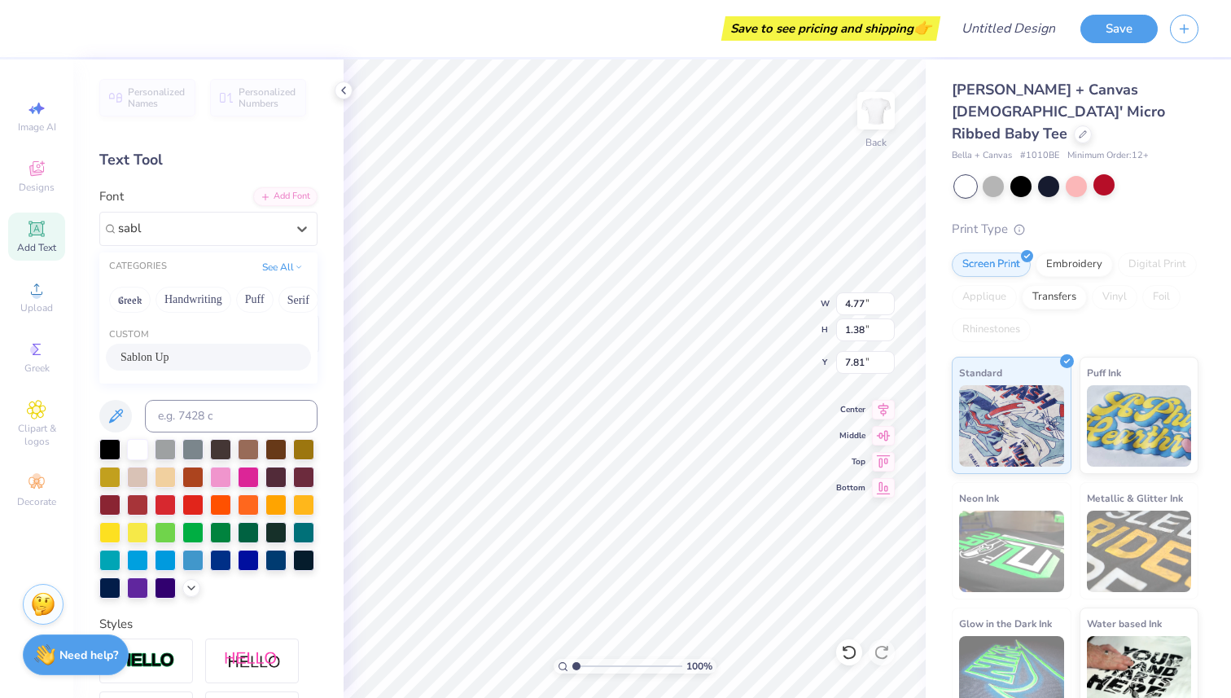
click at [207, 357] on div "Sablon Up" at bounding box center [208, 356] width 176 height 17
type input "sabl"
click at [169, 474] on div at bounding box center [165, 475] width 21 height 21
click at [122, 411] on icon at bounding box center [116, 416] width 14 height 14
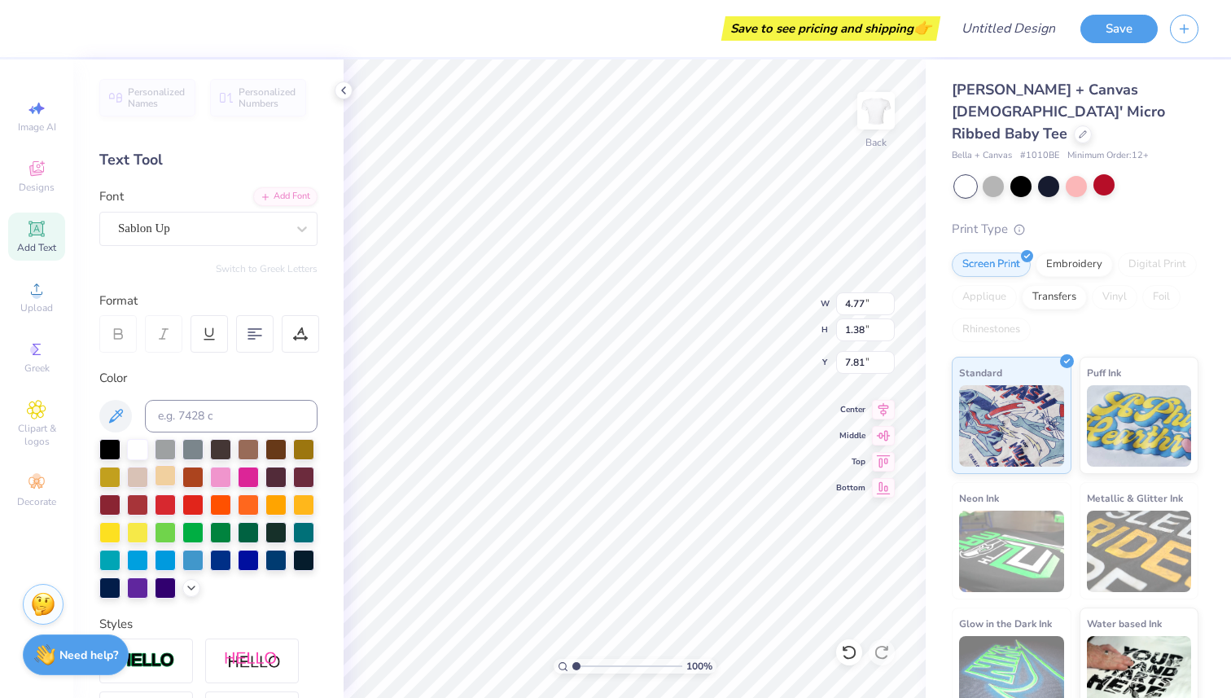
click at [161, 474] on div at bounding box center [165, 475] width 21 height 21
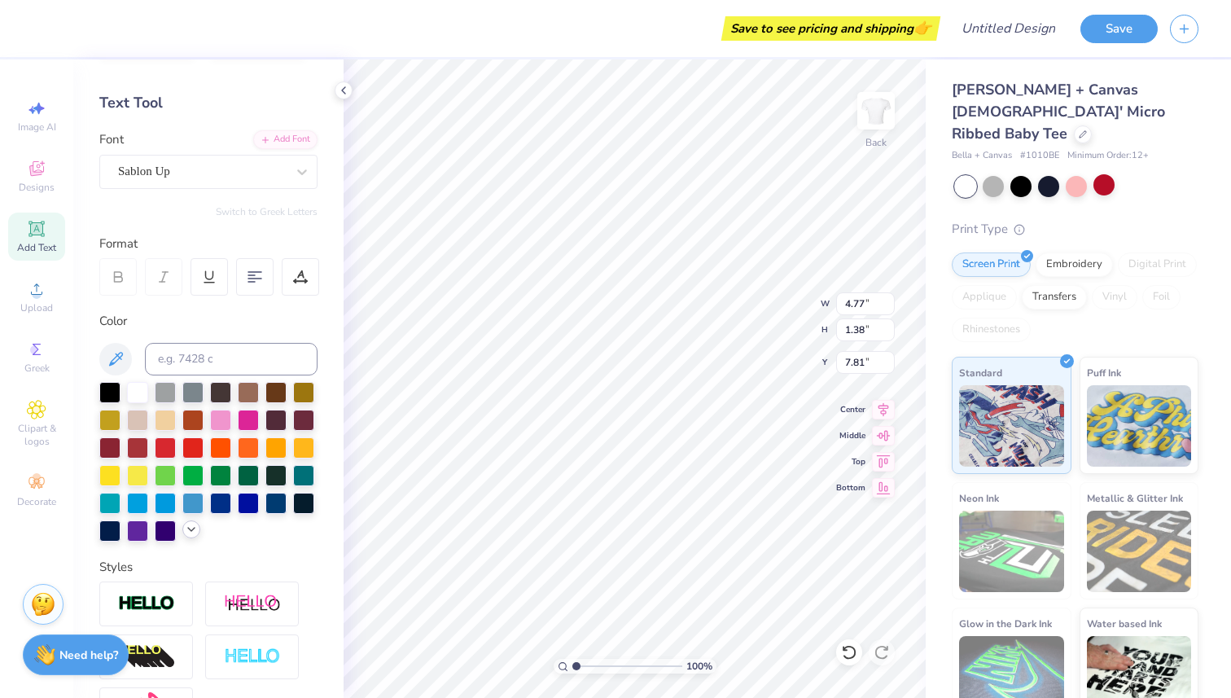
click at [194, 529] on icon at bounding box center [191, 529] width 13 height 13
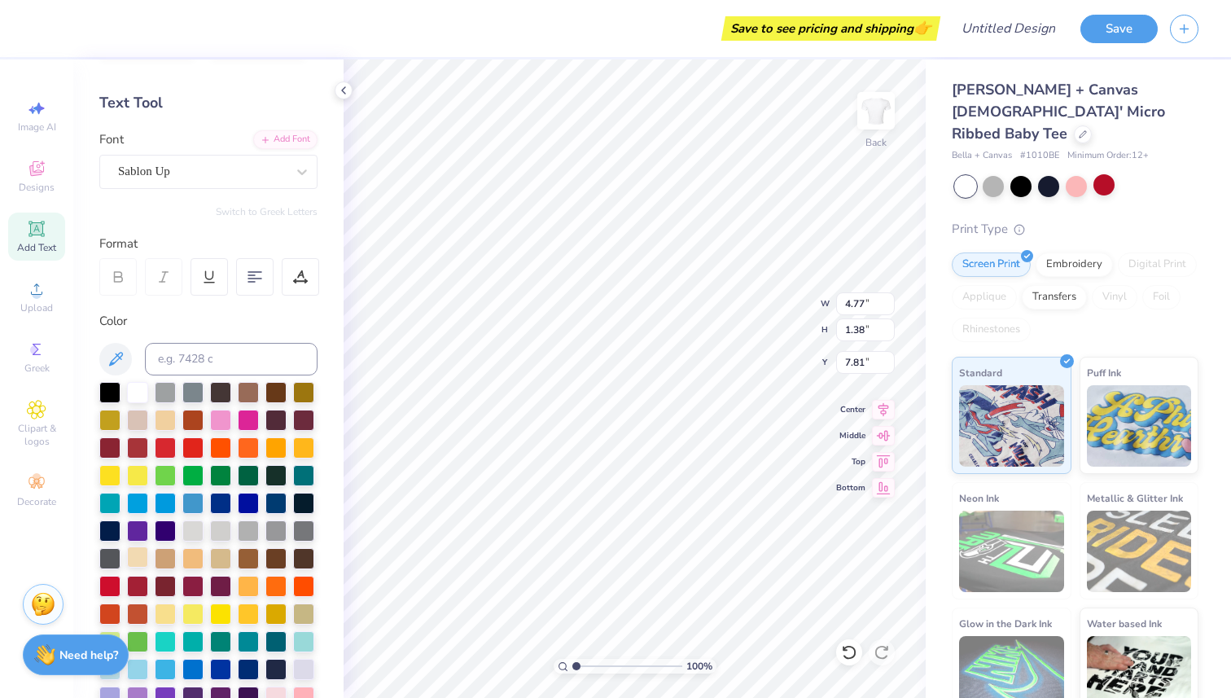
click at [137, 561] on div at bounding box center [137, 556] width 21 height 21
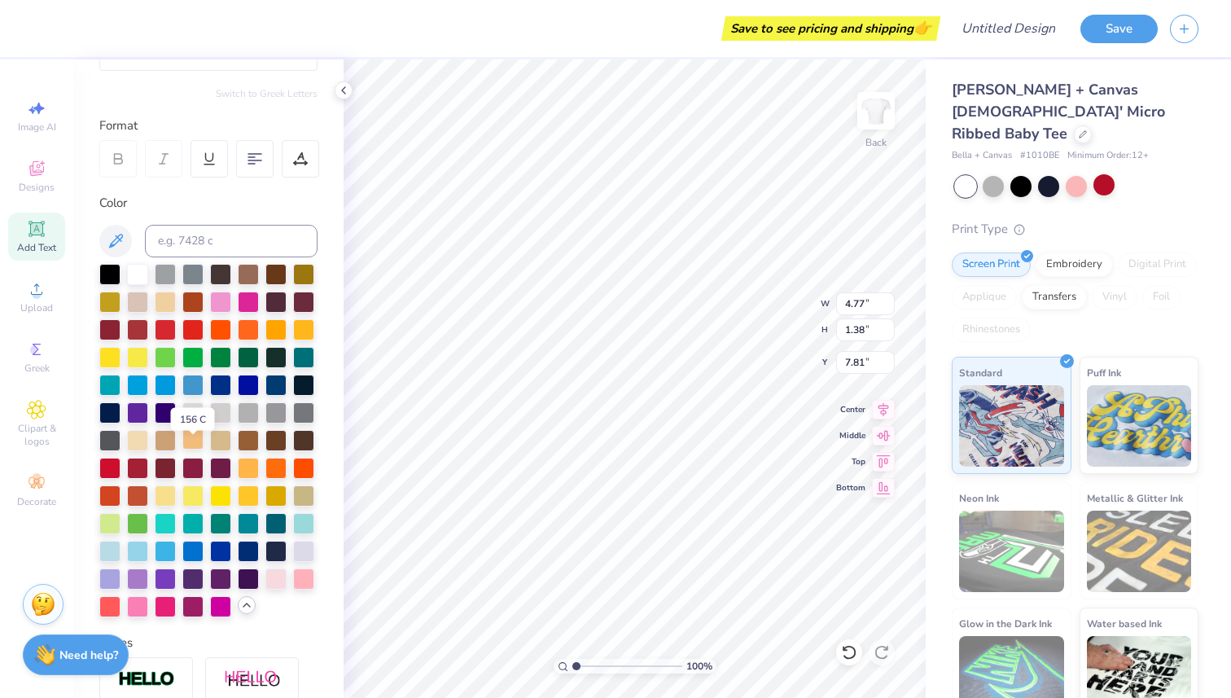
scroll to position [183, 0]
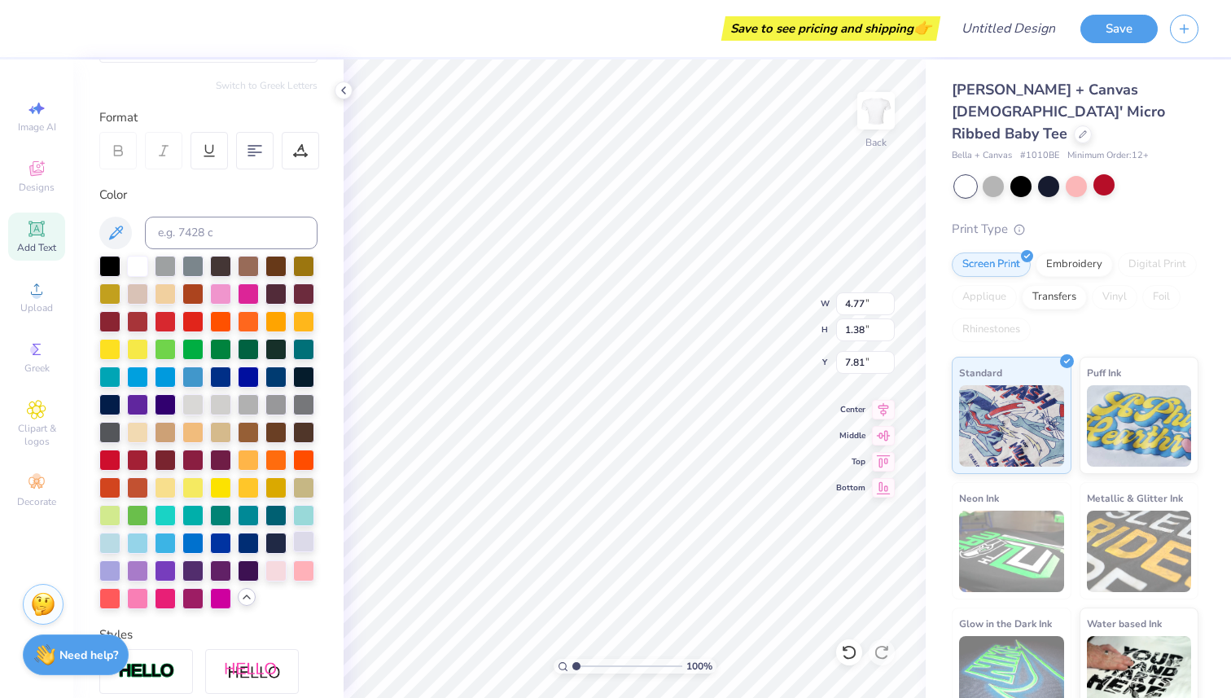
type input "0.40"
type input "0.73"
type input "4.59"
click at [139, 426] on div at bounding box center [137, 430] width 21 height 21
click at [136, 431] on div at bounding box center [137, 430] width 21 height 21
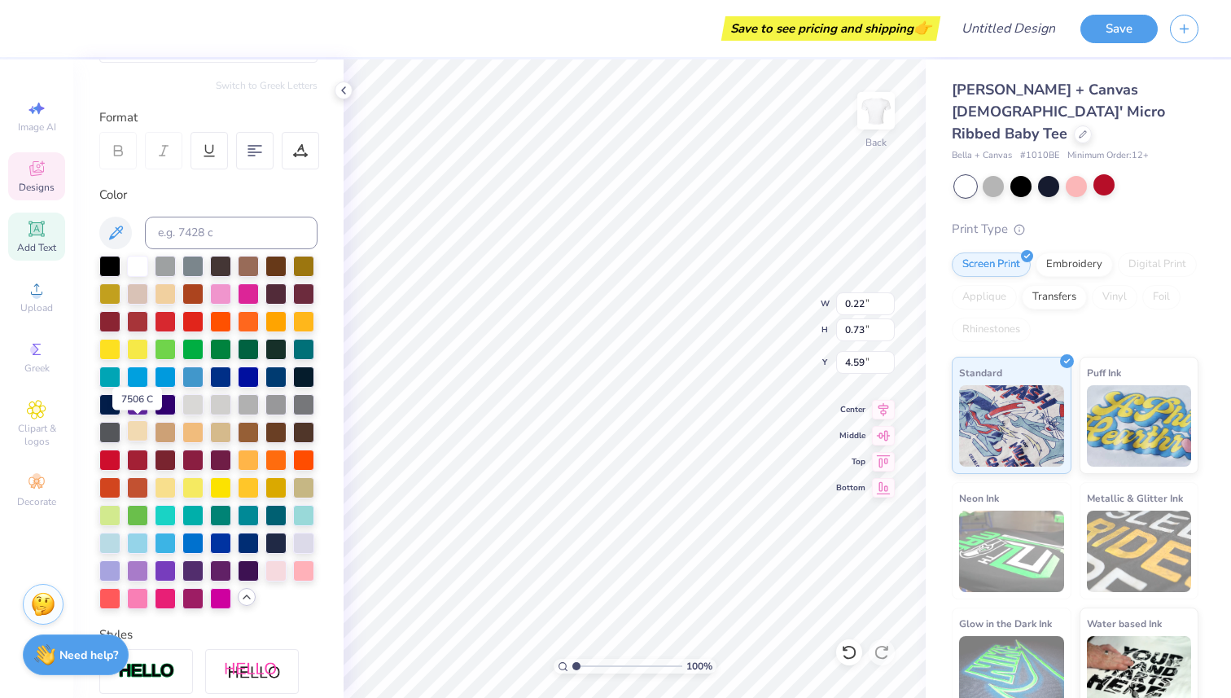
click at [138, 427] on div at bounding box center [137, 430] width 21 height 21
click at [136, 426] on div at bounding box center [137, 430] width 21 height 21
type input "1.29"
type input "1.23"
type input "3.00"
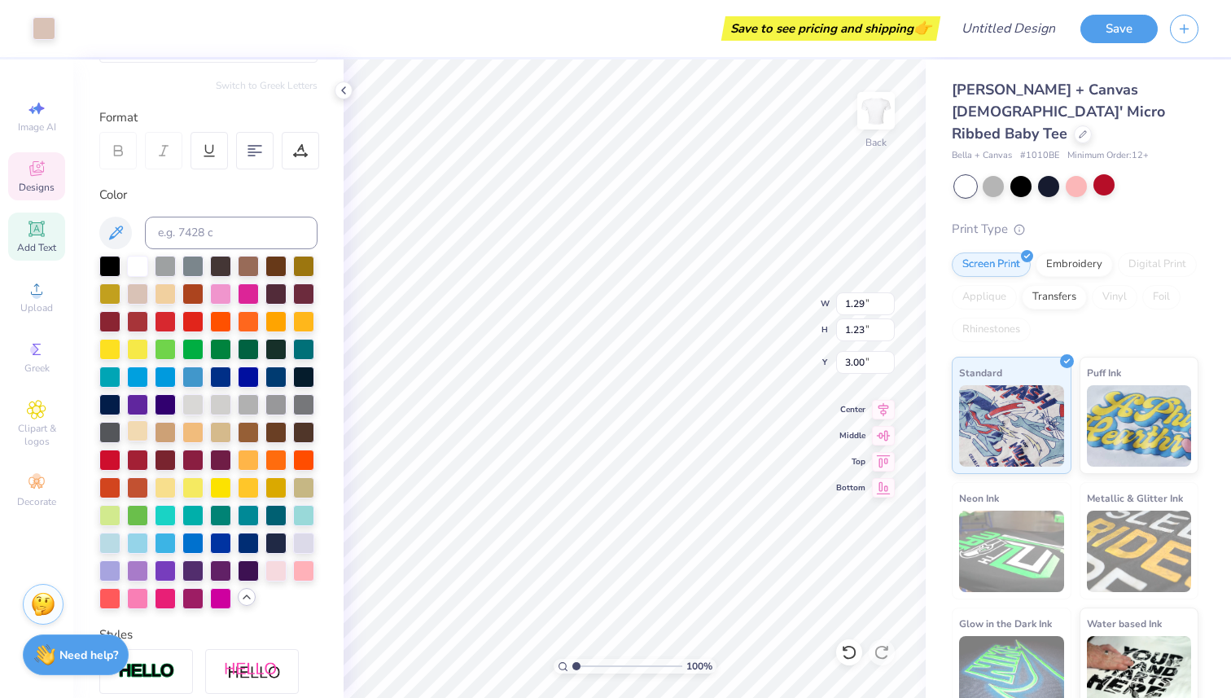
type input "0.15"
type input "0.27"
type input "3.48"
click at [133, 432] on div at bounding box center [137, 430] width 21 height 21
type input "2.50"
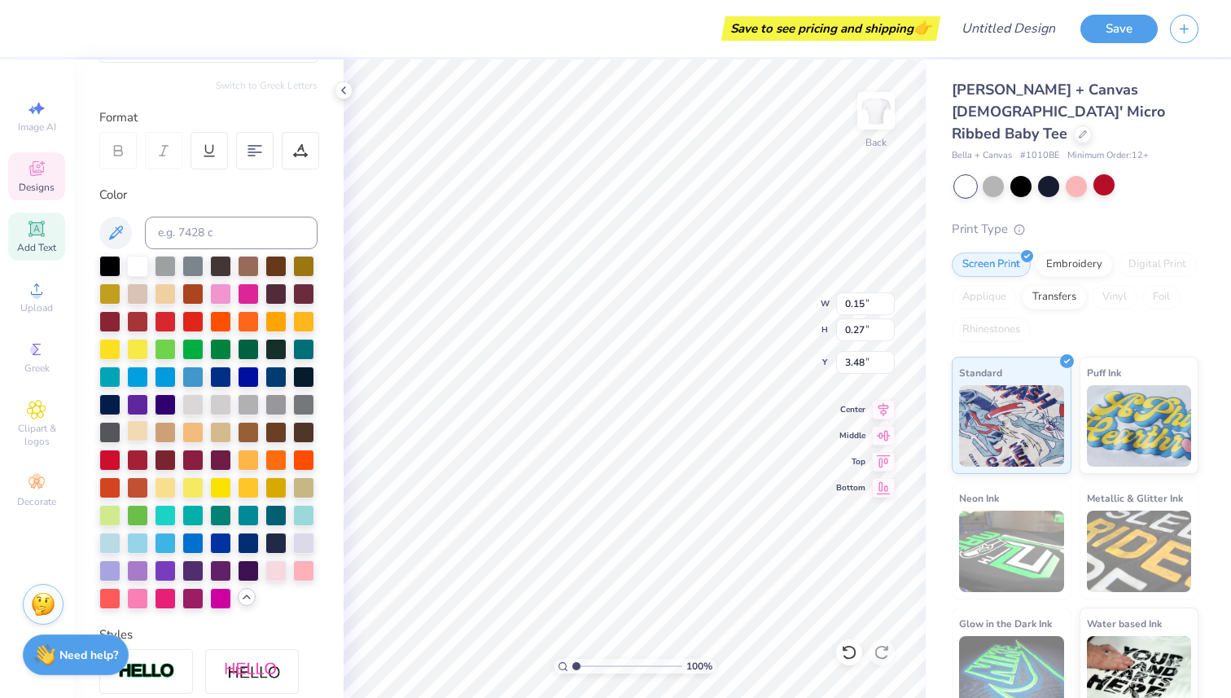
type input "1.38"
type input "7.81"
click at [138, 431] on div at bounding box center [137, 430] width 21 height 21
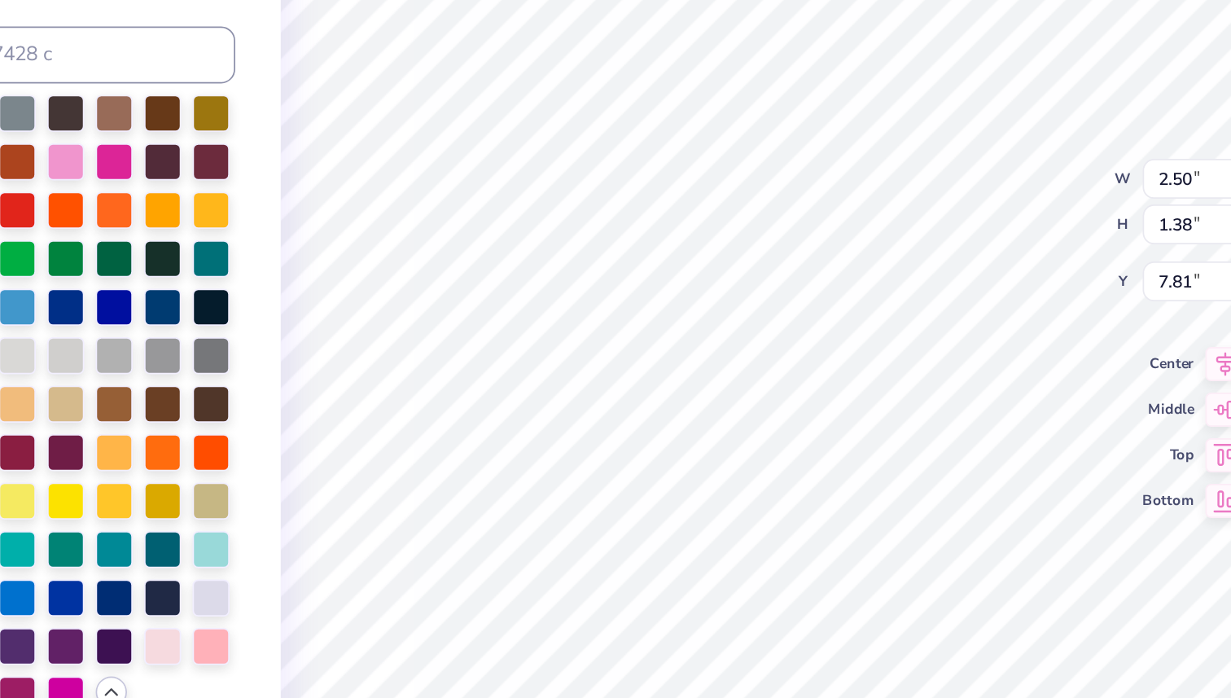
type input "1.49"
type input "0.82"
type input "6.46"
type input "1.33"
type input "0.74"
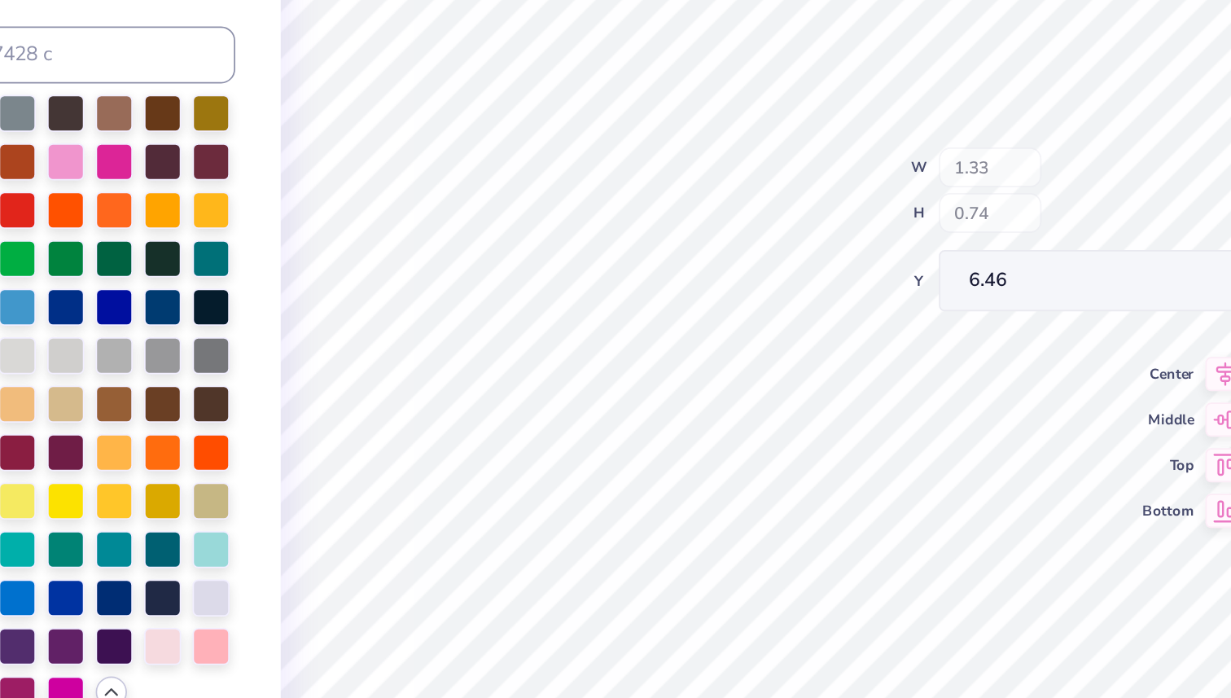
type input "6.50"
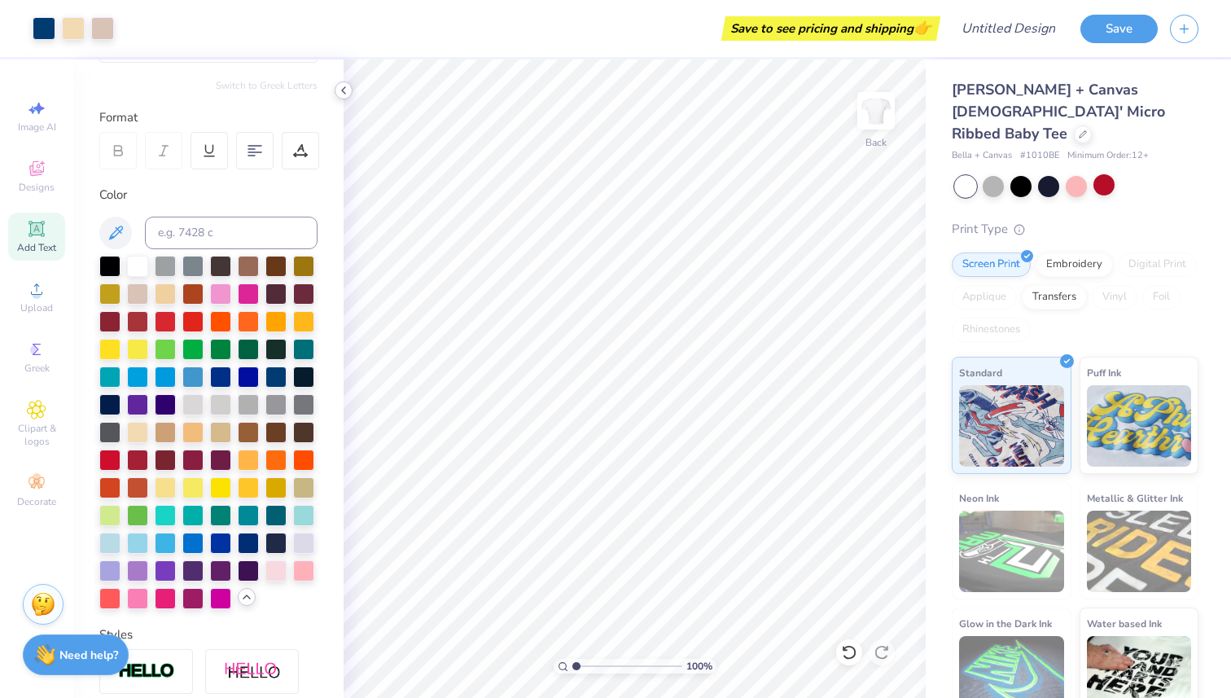
click at [346, 91] on icon at bounding box center [343, 90] width 13 height 13
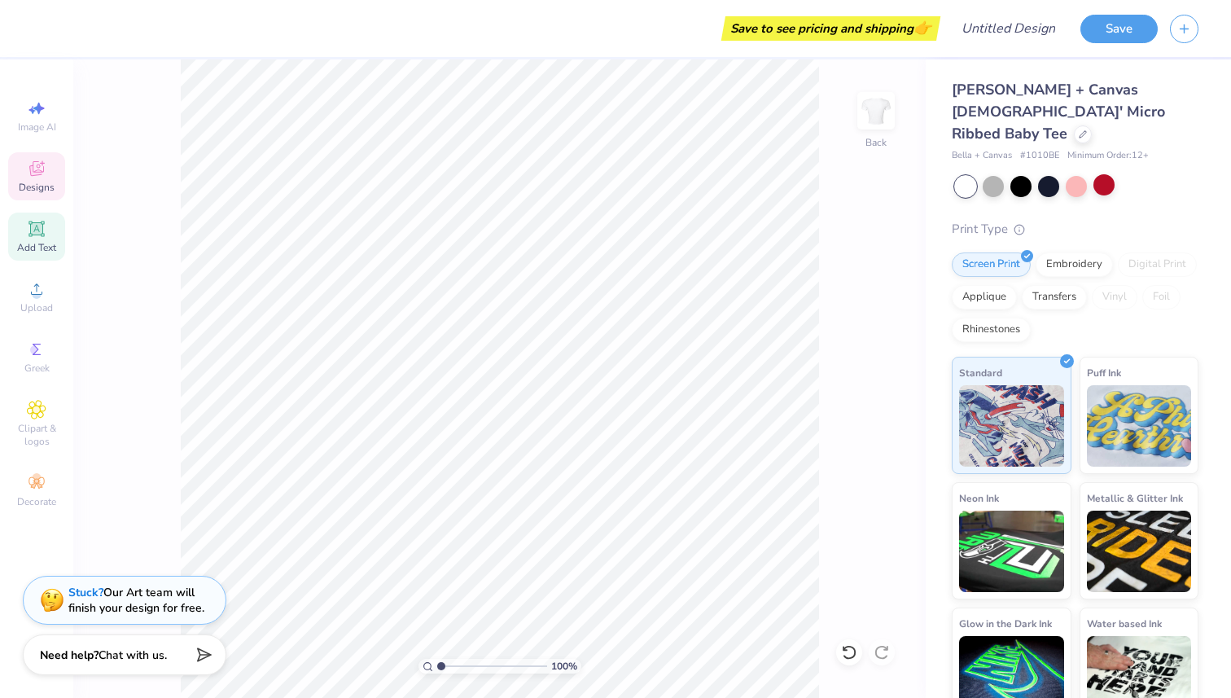
click at [38, 173] on icon at bounding box center [36, 170] width 13 height 11
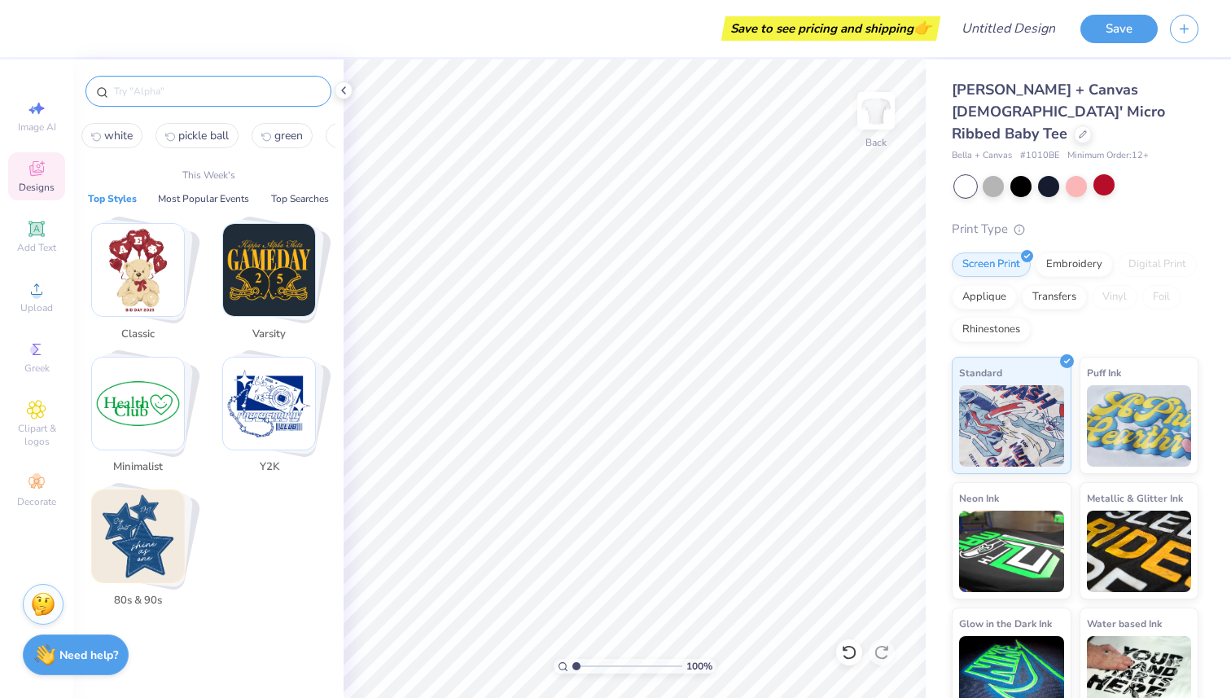
click at [295, 91] on input "text" at bounding box center [216, 91] width 208 height 16
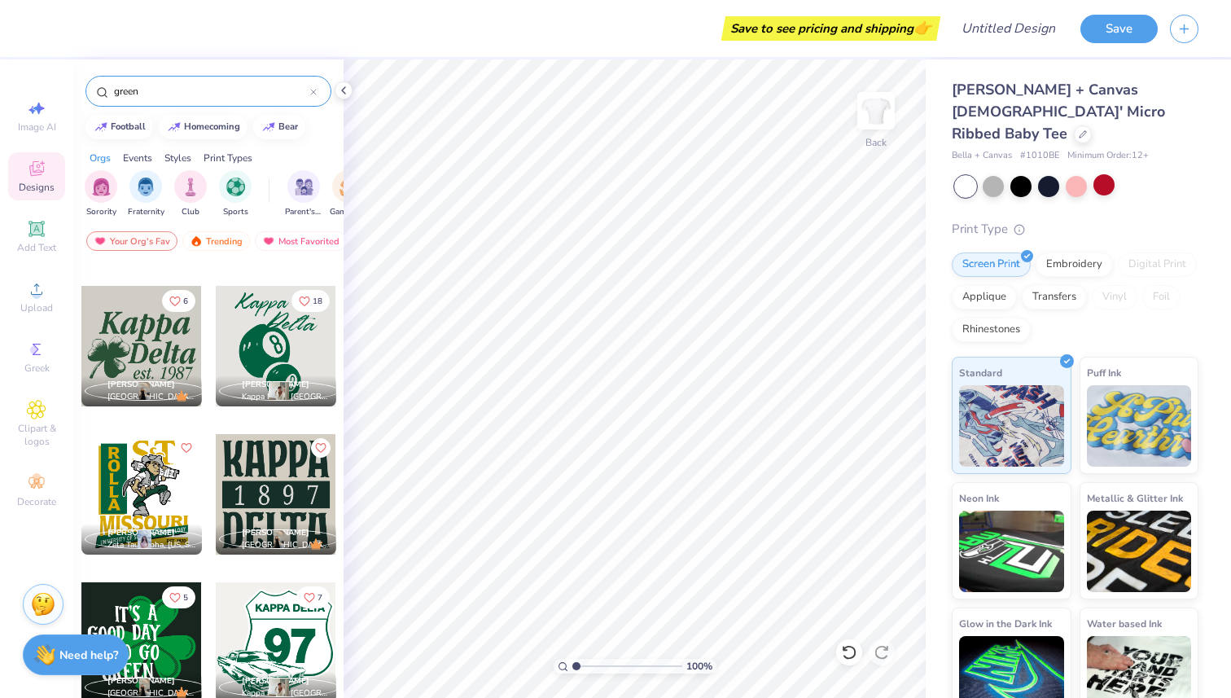
scroll to position [14354, 0]
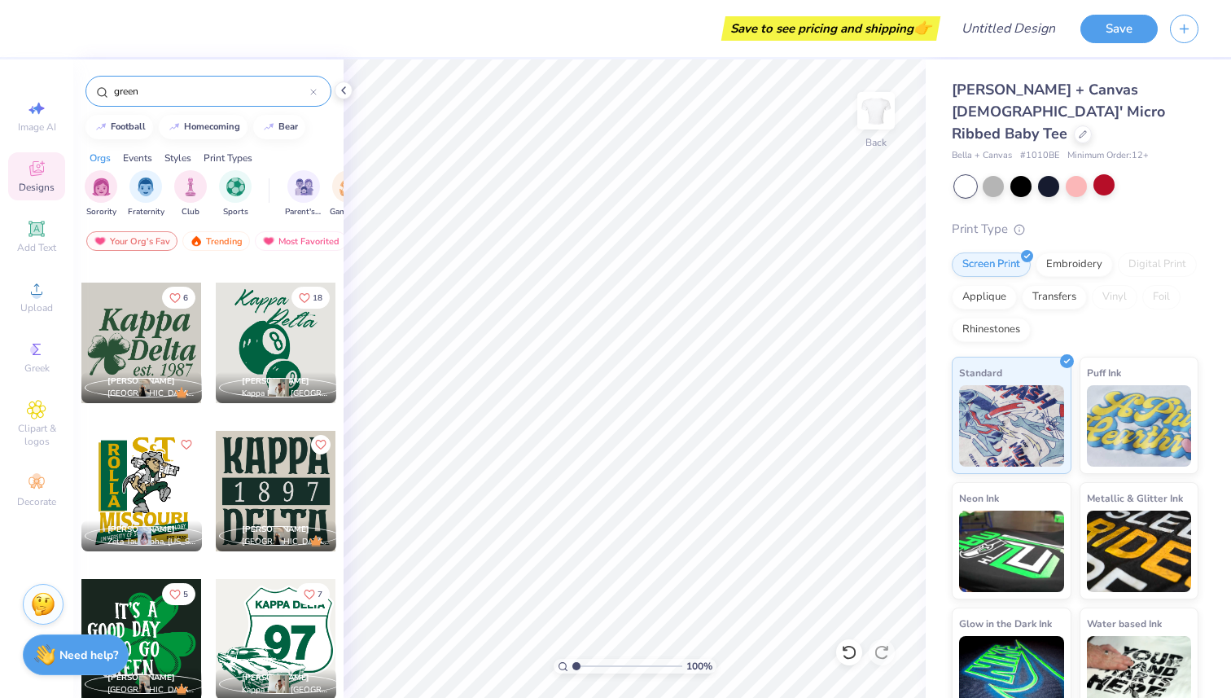
type input "green"
click at [296, 330] on div at bounding box center [276, 342] width 120 height 120
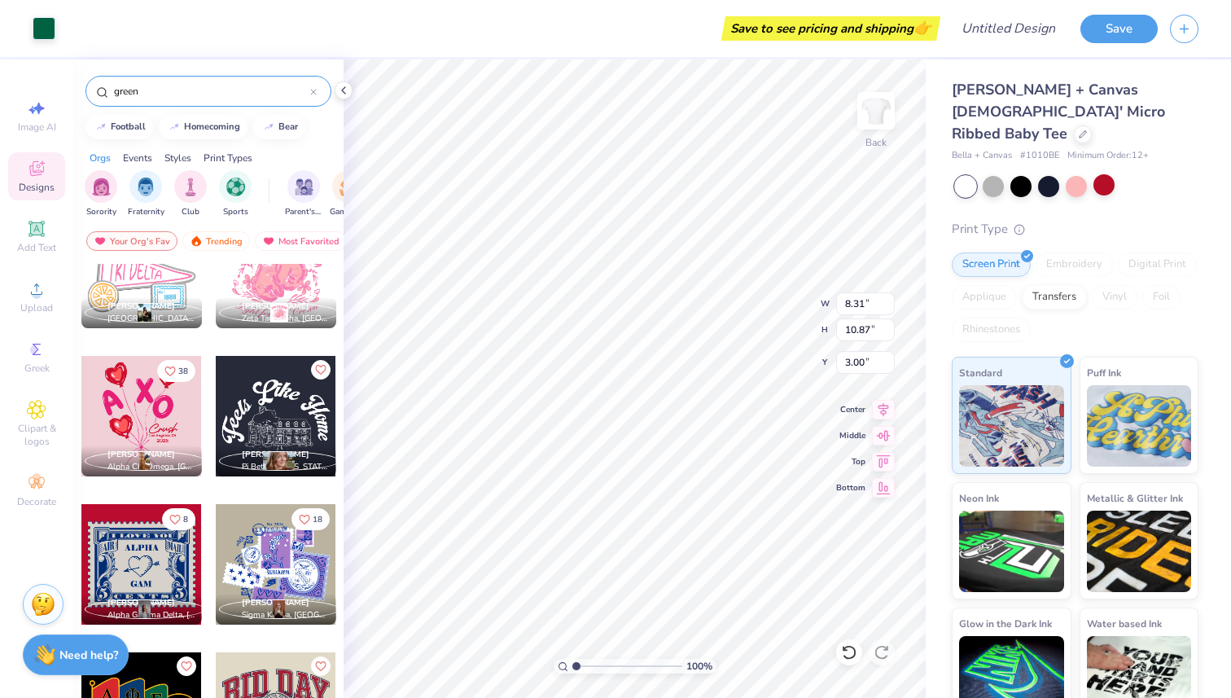
scroll to position [29695, 0]
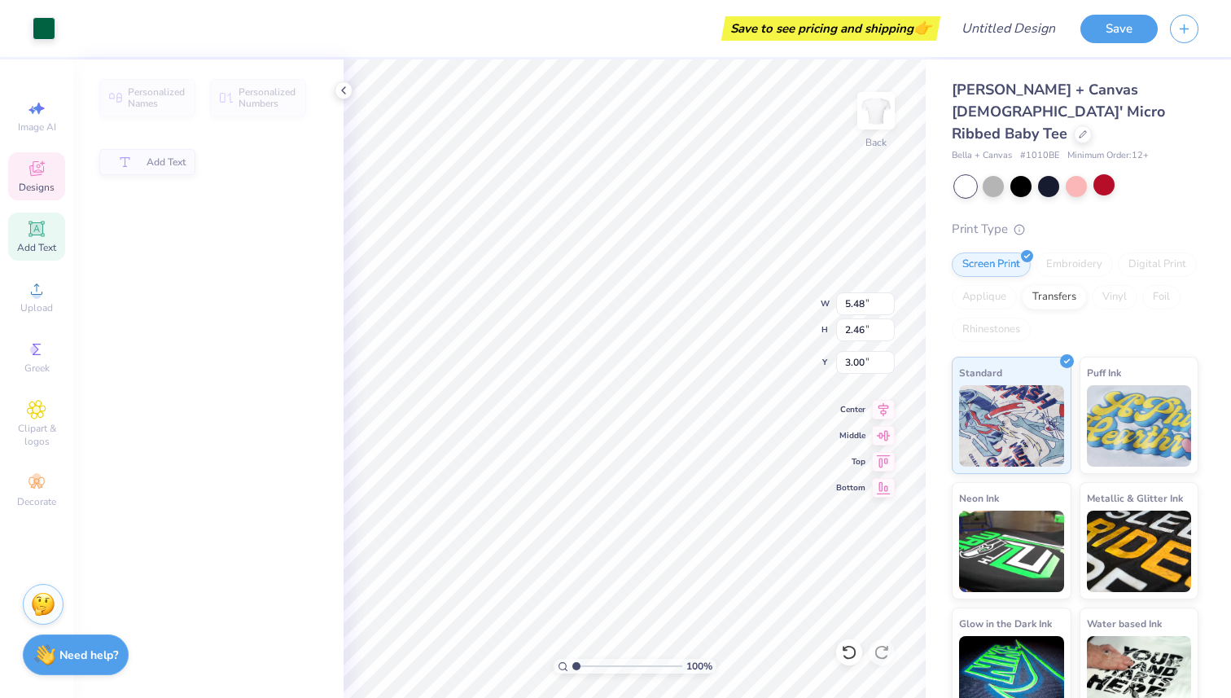
type input "5.48"
type input "2.46"
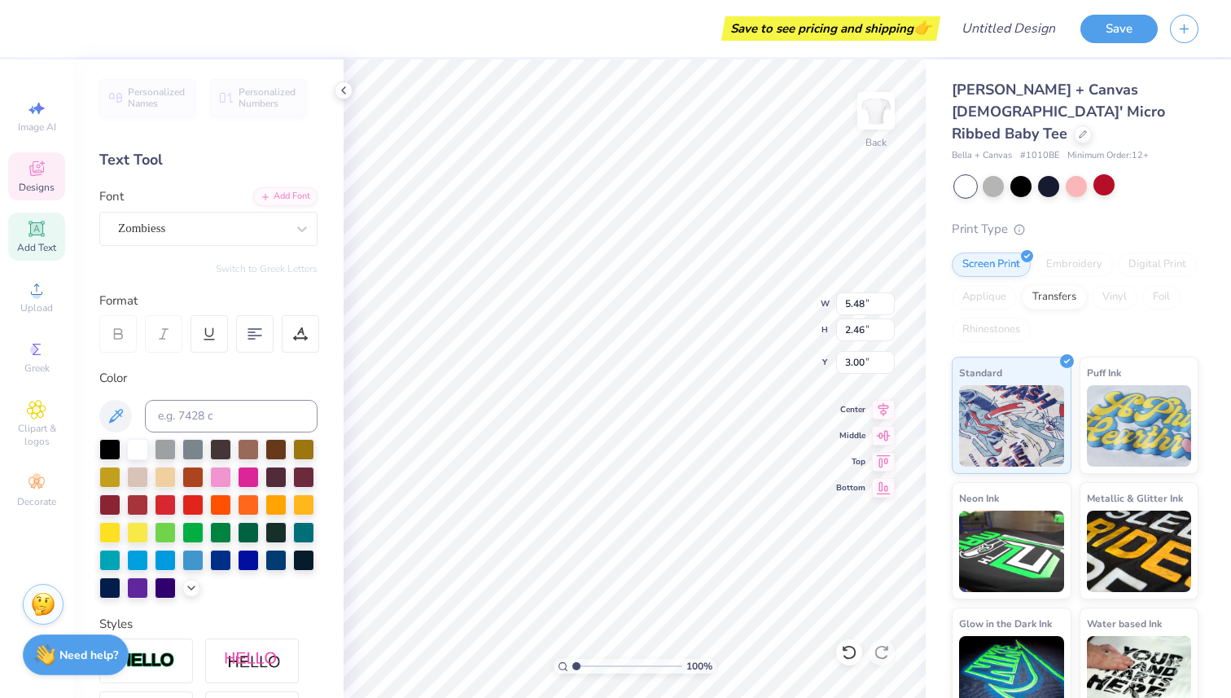
type textarea "Phi"
type input "5.10"
type input "1.97"
type input "4.92"
type textarea "D"
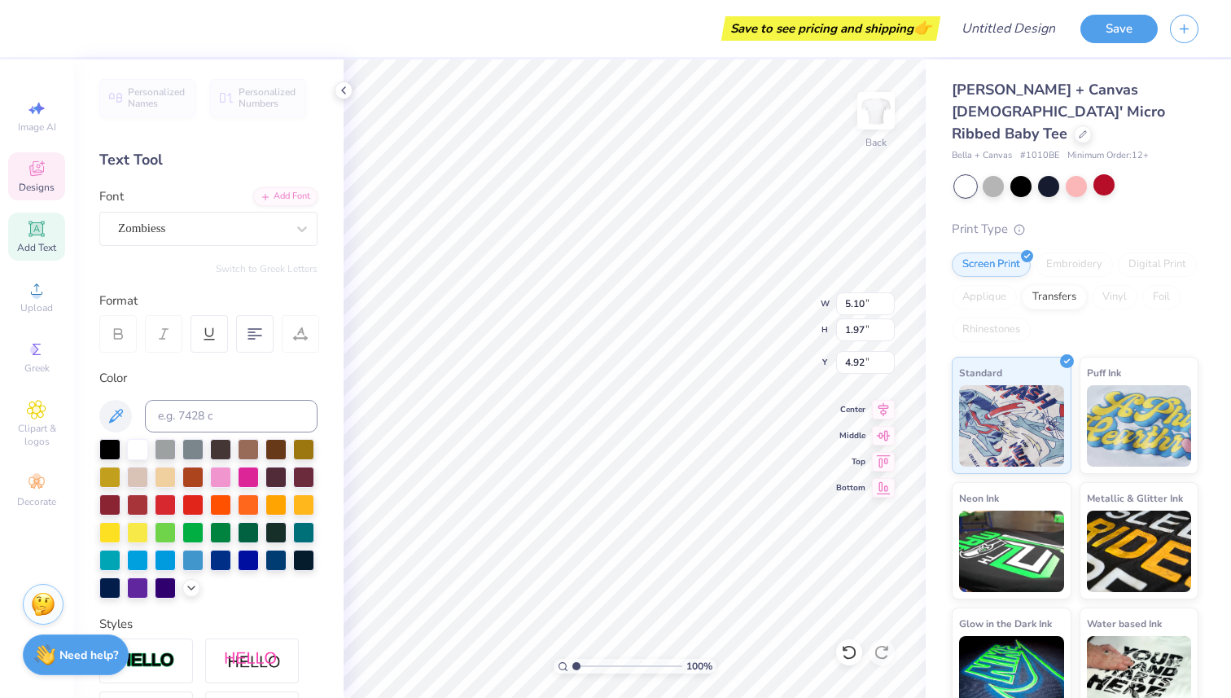
scroll to position [0, 1]
type textarea "Gamma"
type input "2.74"
type input "1.92"
type input "3.27"
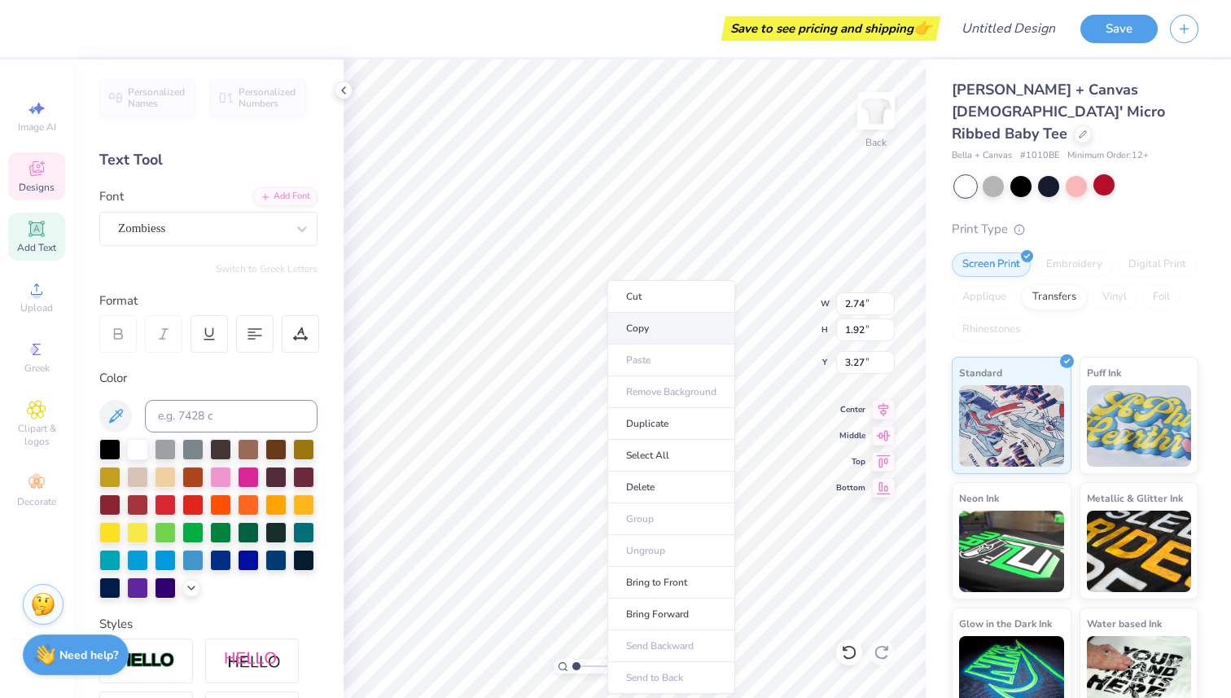
click at [637, 331] on li "Copy" at bounding box center [671, 329] width 128 height 32
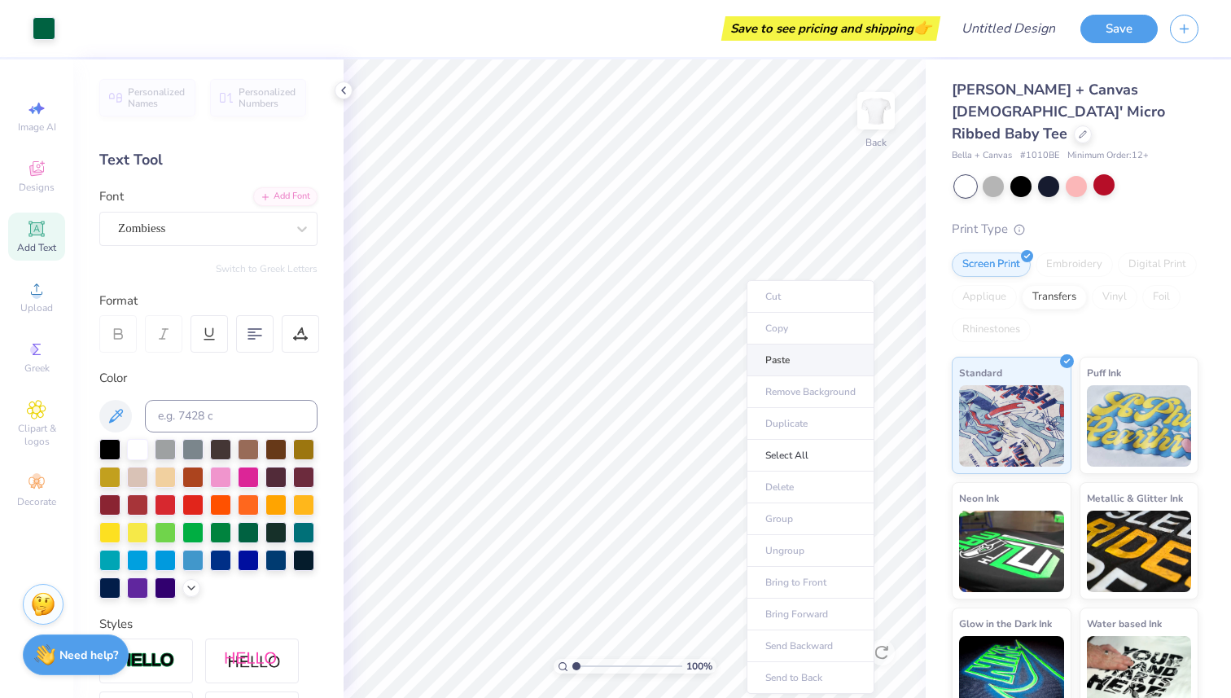
click at [786, 363] on li "Paste" at bounding box center [811, 360] width 128 height 32
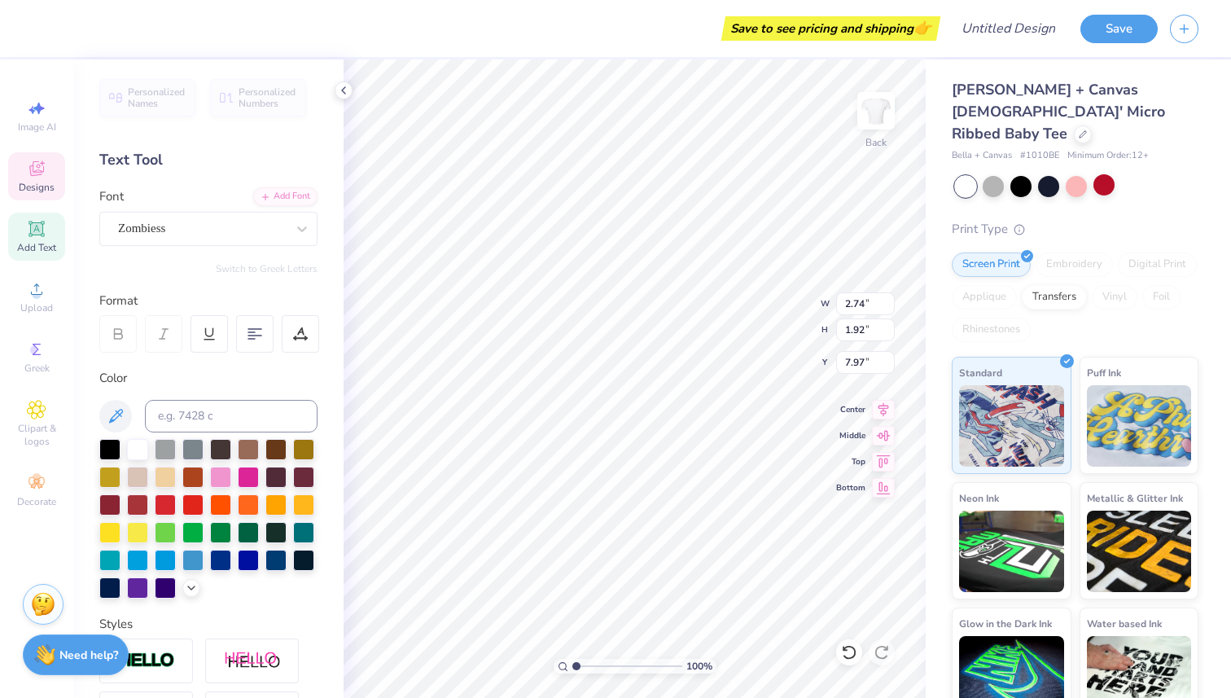
type input "7.93"
type textarea "Nu"
type input "3.27"
type input "5.12"
type input "1.96"
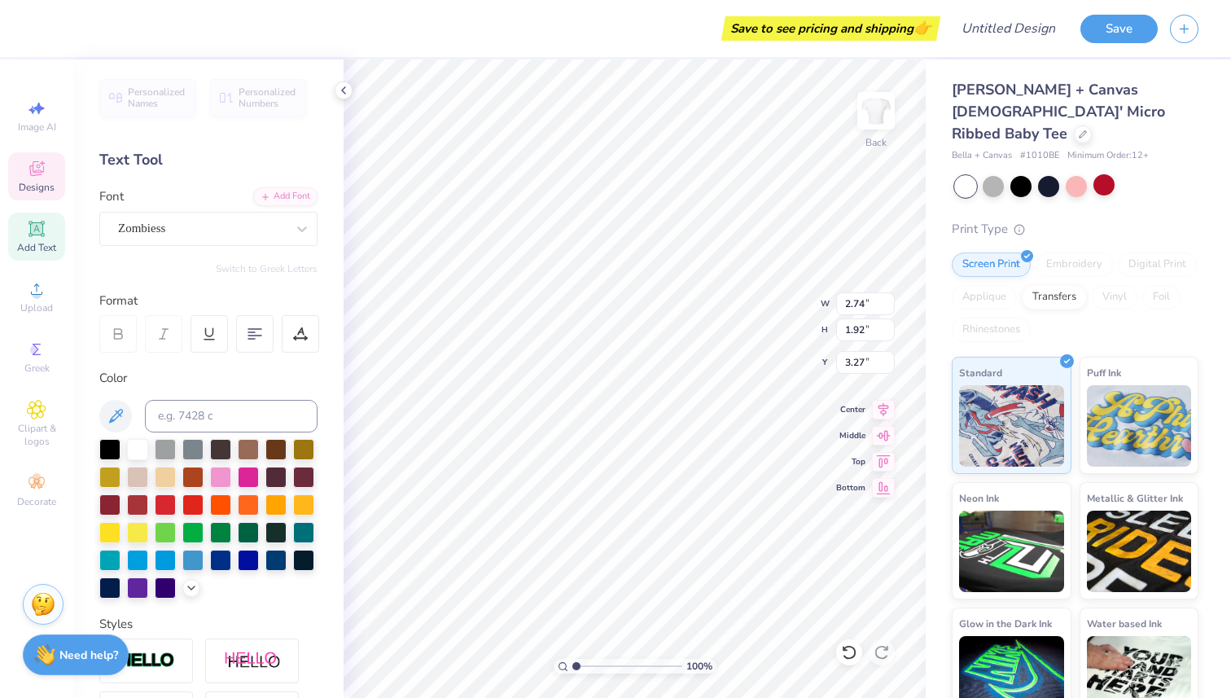
type input "4.94"
type input "2.41"
type input "1.82"
type input "7.98"
type input "2.74"
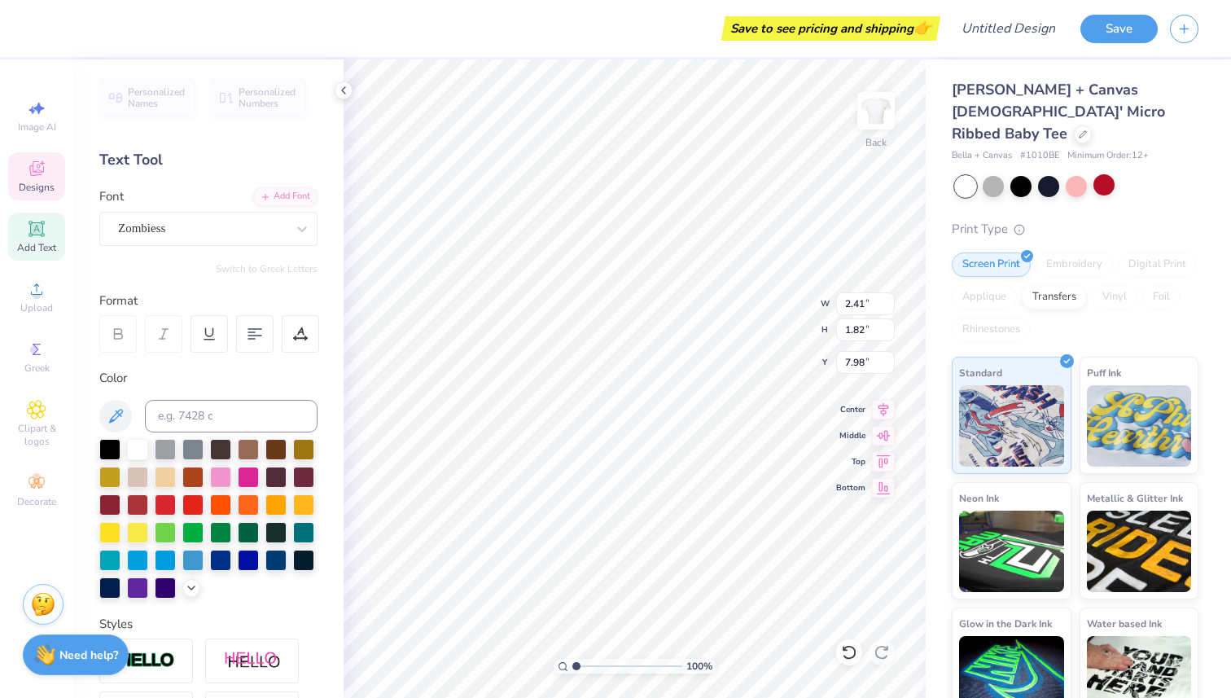
type input "1.92"
type input "3.61"
type input "2.47"
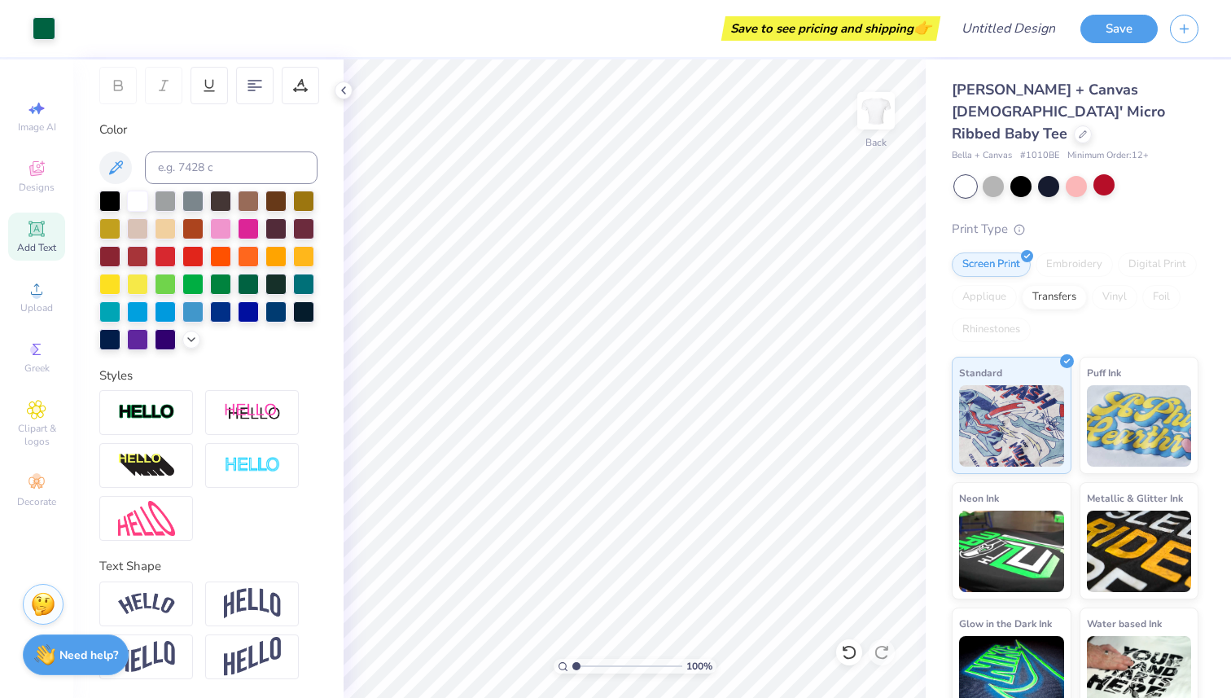
scroll to position [0, 0]
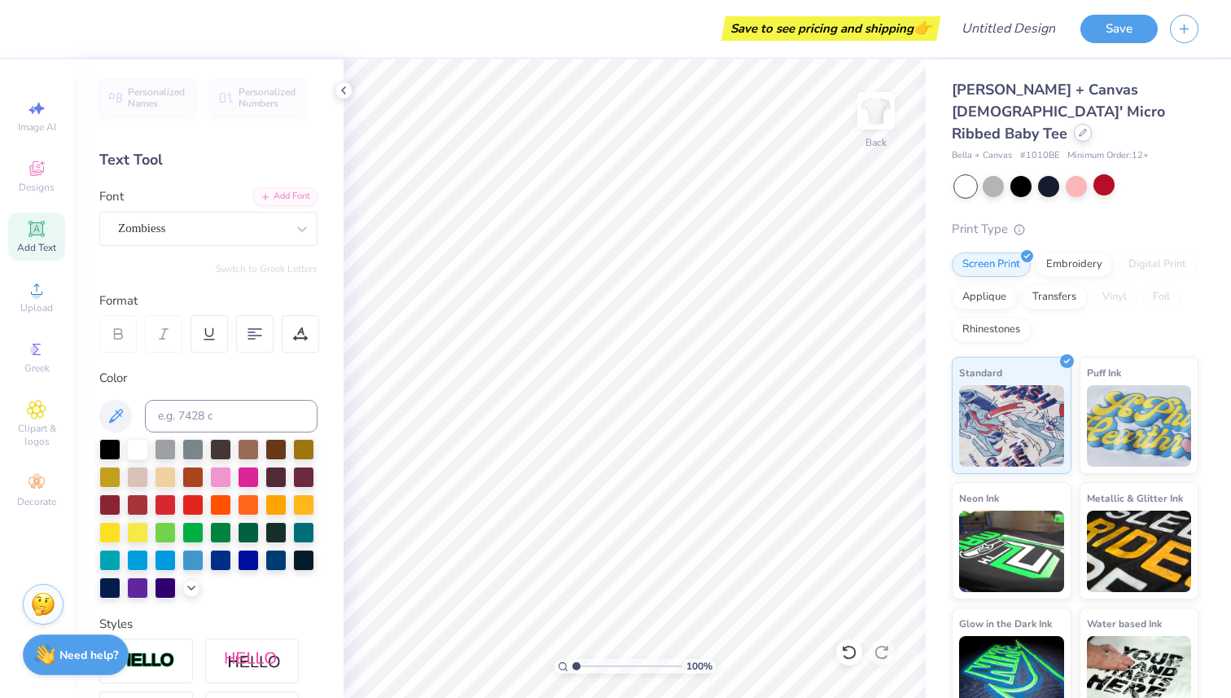
click at [1074, 124] on div at bounding box center [1083, 133] width 18 height 18
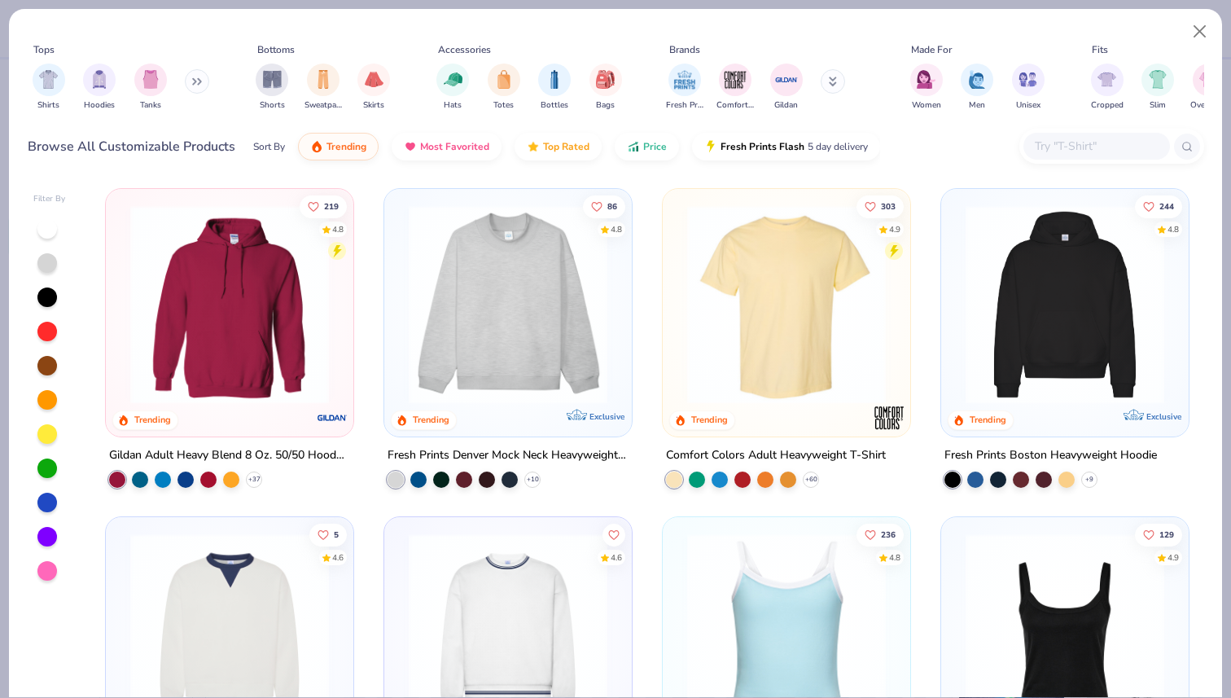
click at [558, 293] on img at bounding box center [508, 304] width 215 height 199
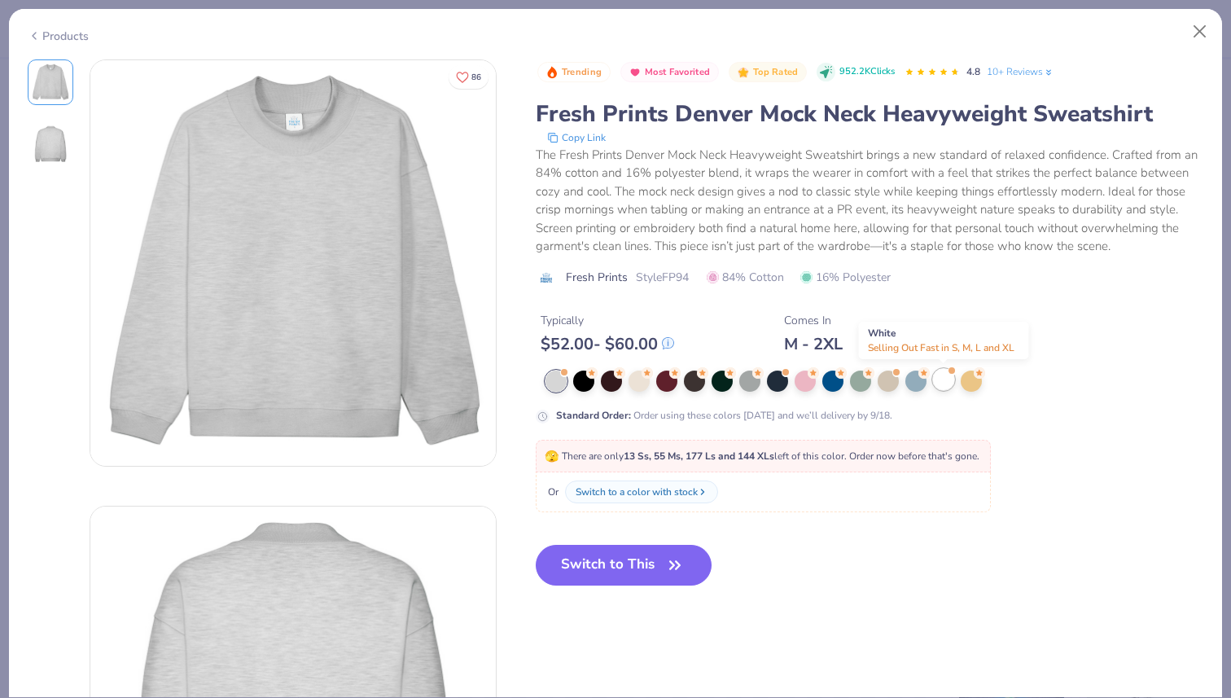
click at [935, 387] on div at bounding box center [943, 379] width 21 height 21
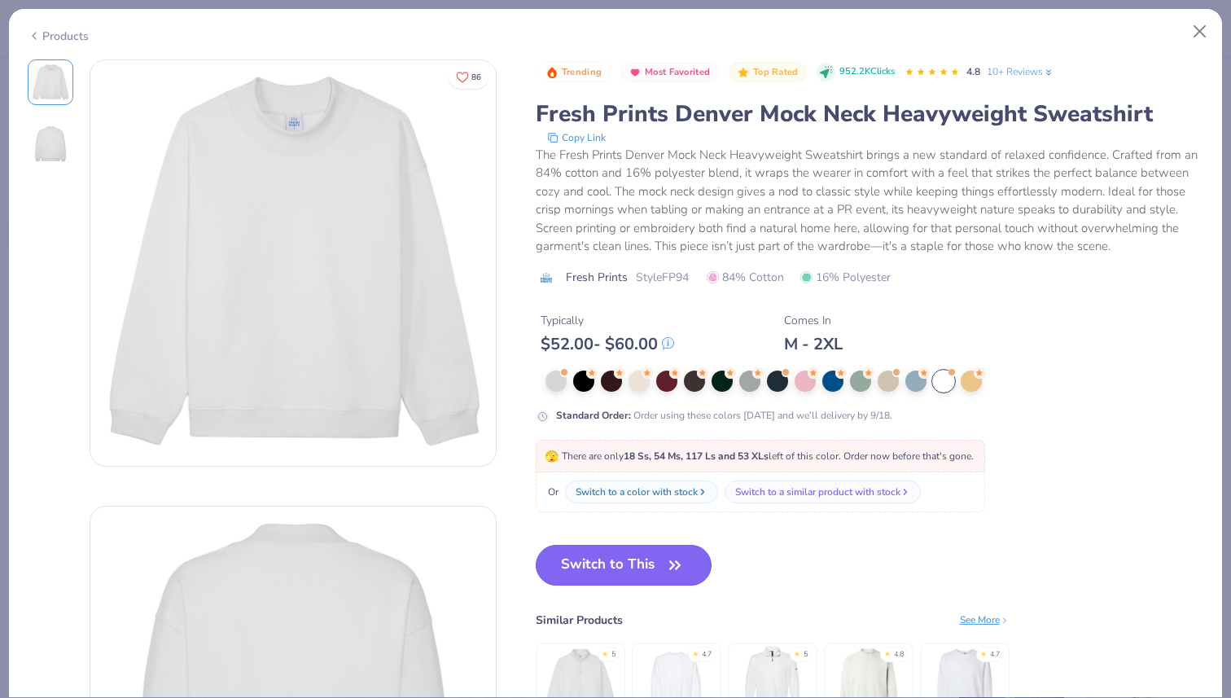
click at [643, 564] on button "Switch to This" at bounding box center [624, 565] width 177 height 41
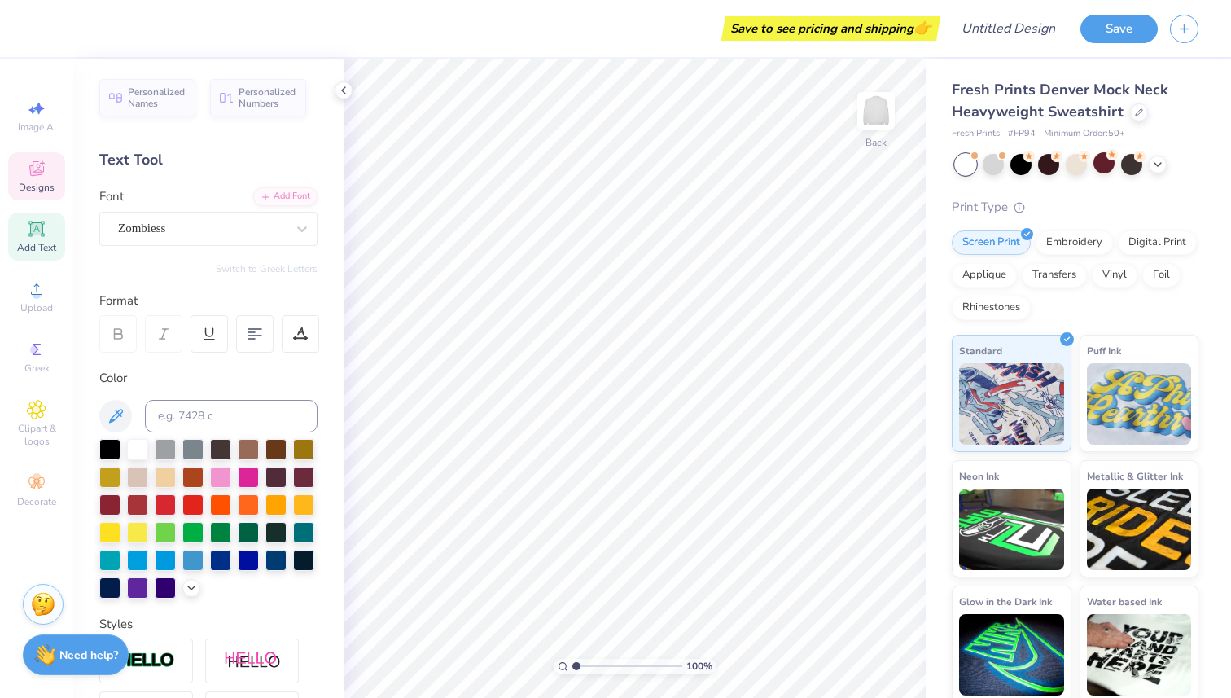
click at [44, 170] on icon at bounding box center [37, 169] width 20 height 20
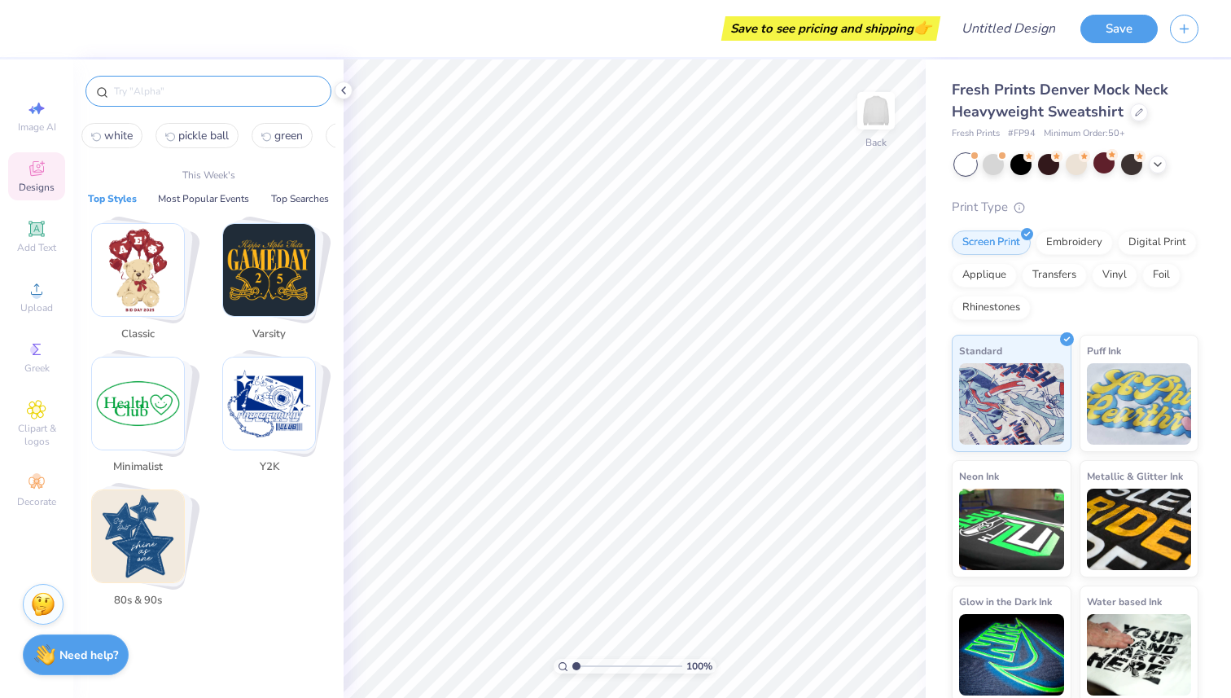
click at [236, 90] on input "text" at bounding box center [216, 91] width 208 height 16
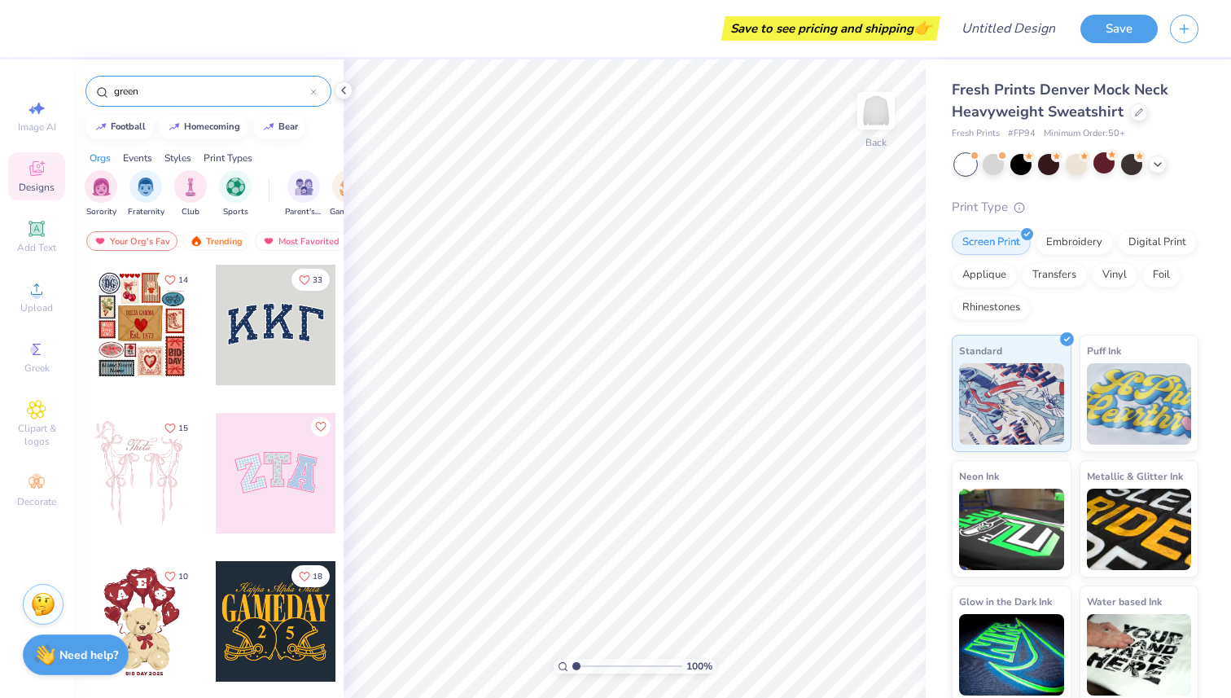
type input "green"
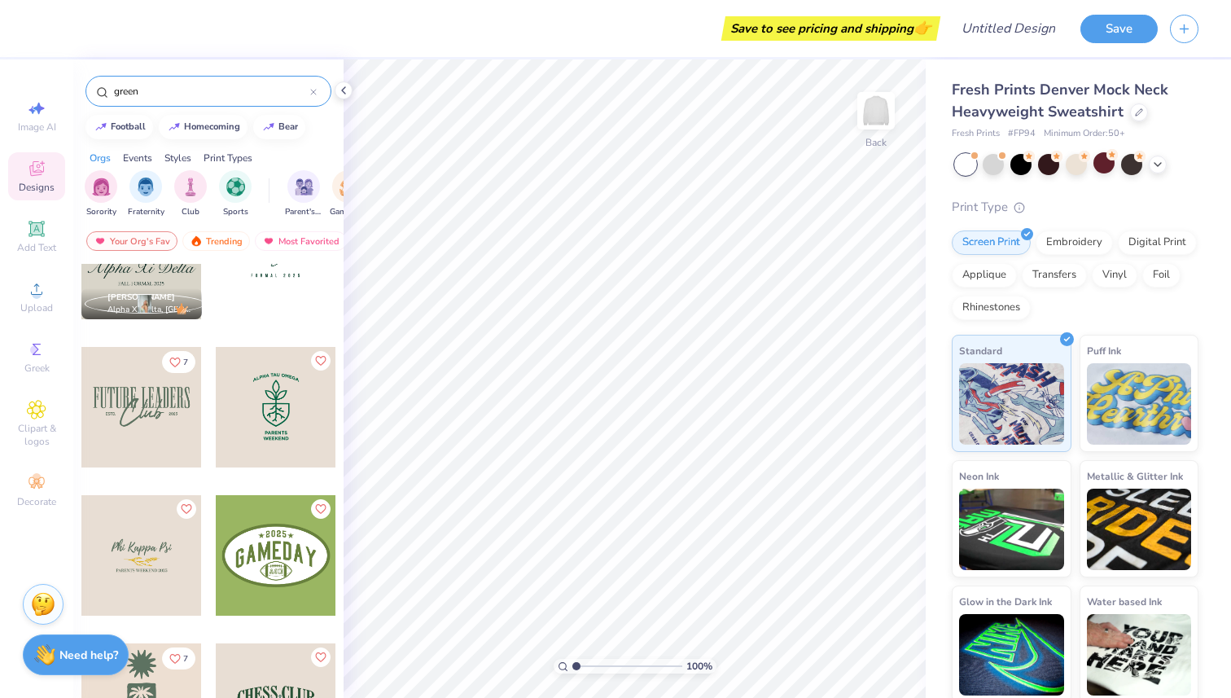
scroll to position [217, 0]
click at [160, 408] on div at bounding box center [141, 404] width 120 height 120
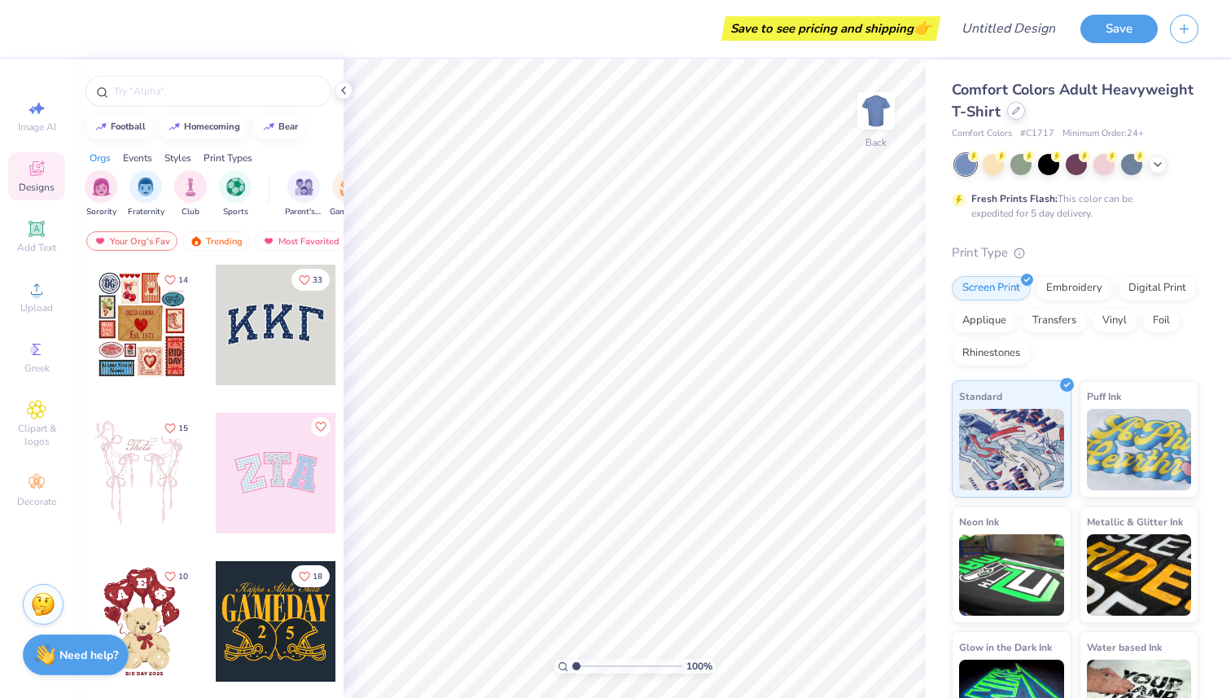
click at [1014, 116] on div at bounding box center [1016, 111] width 18 height 18
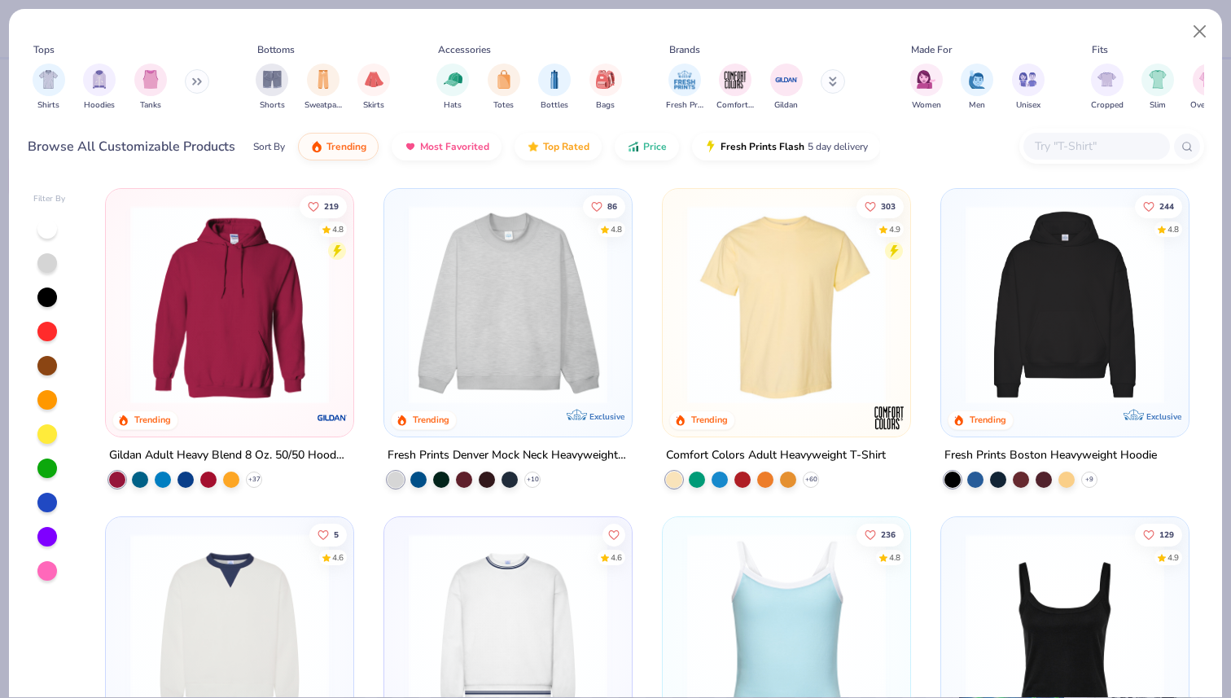
click at [535, 278] on img at bounding box center [508, 304] width 215 height 199
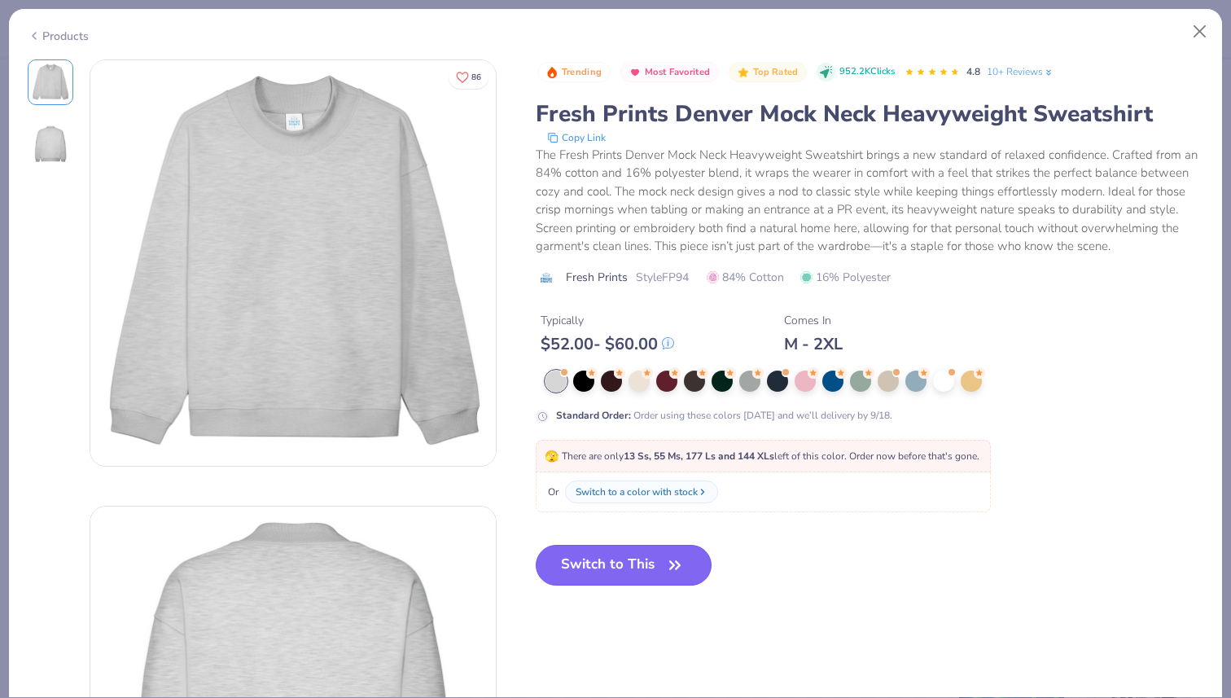
click at [615, 573] on button "Switch to This" at bounding box center [624, 565] width 177 height 41
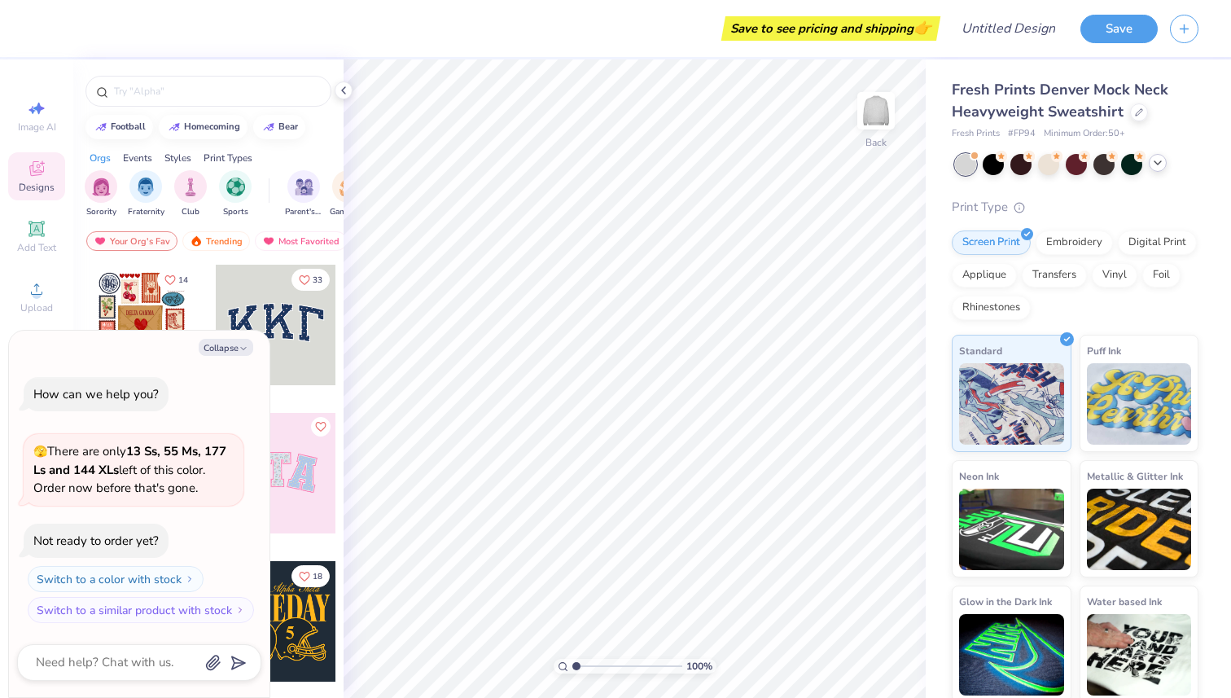
click at [1153, 167] on icon at bounding box center [1157, 162] width 13 height 13
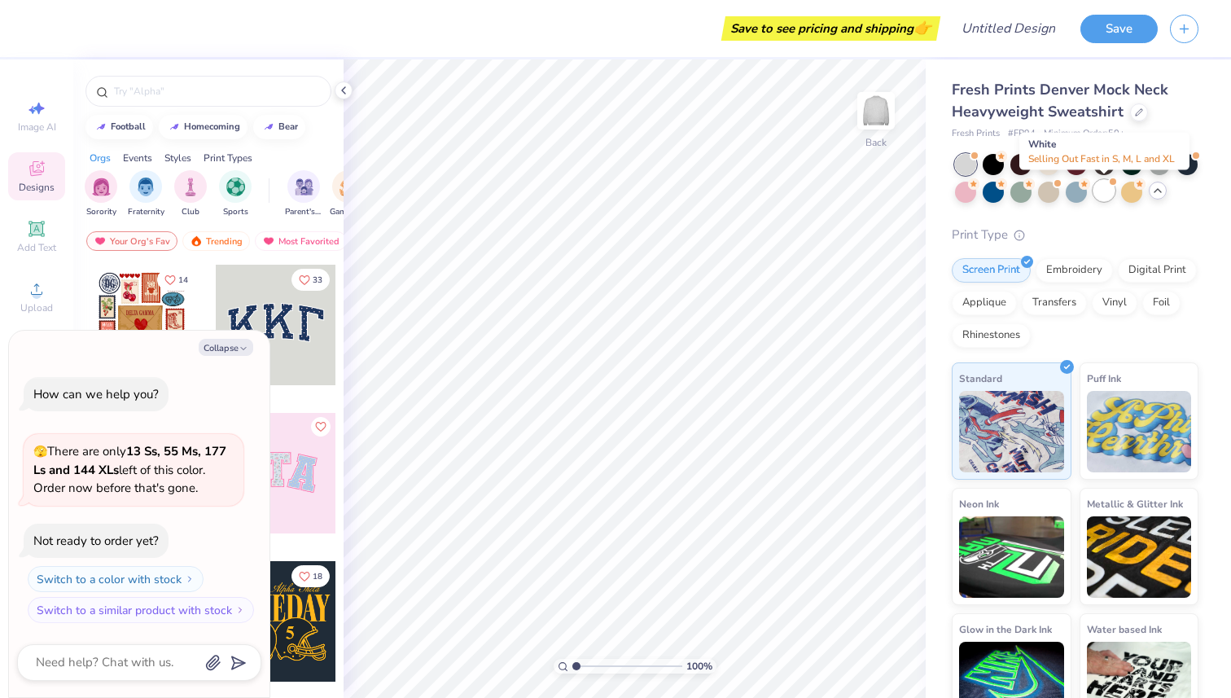
click at [1101, 191] on div at bounding box center [1103, 190] width 21 height 21
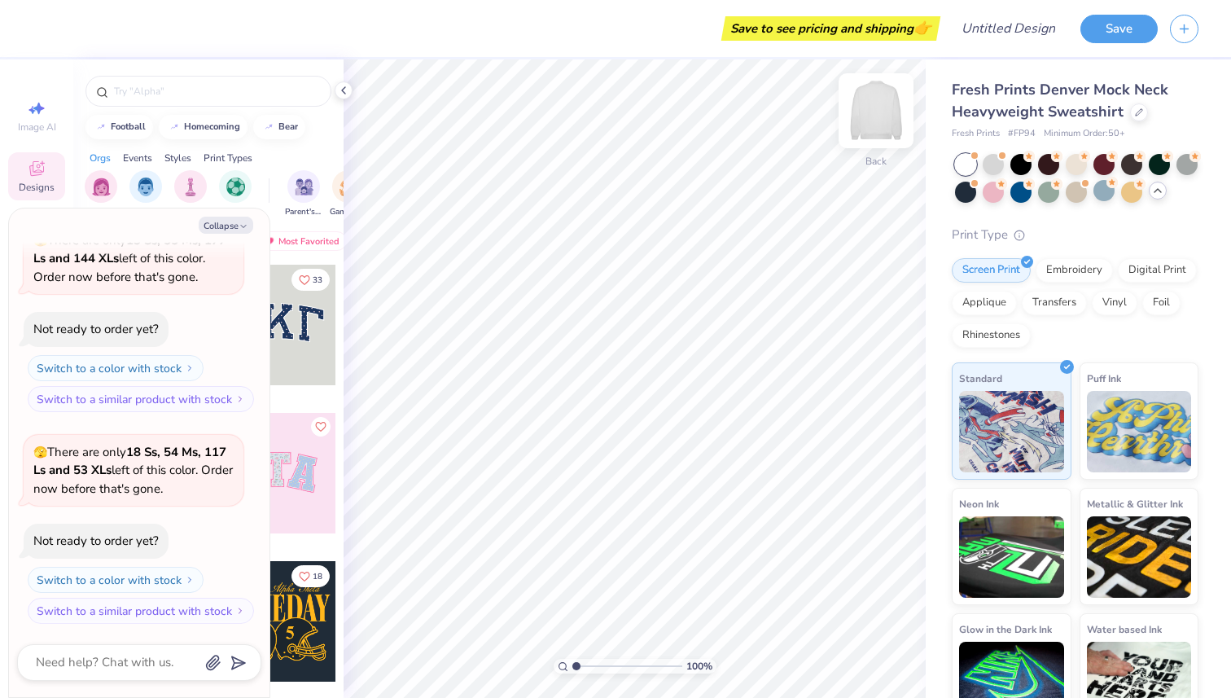
click at [875, 115] on img at bounding box center [875, 110] width 65 height 65
click at [243, 225] on icon "button" at bounding box center [244, 226] width 10 height 10
type textarea "x"
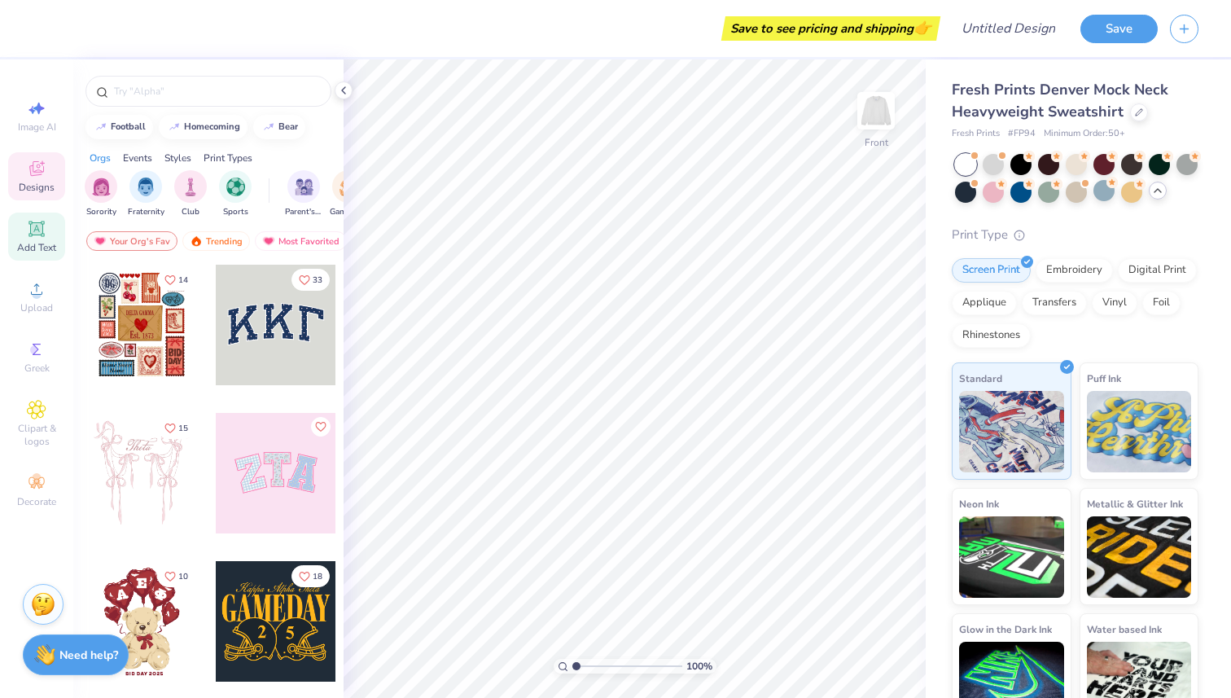
click at [46, 242] on span "Add Text" at bounding box center [36, 247] width 39 height 13
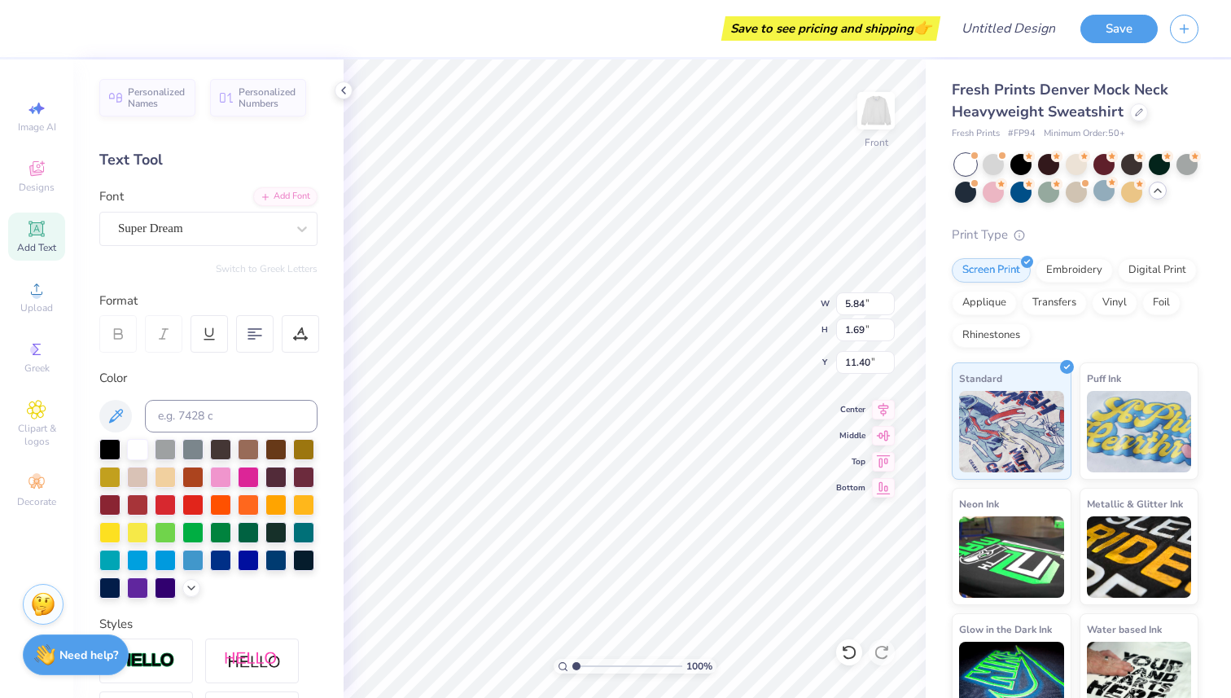
scroll to position [0, 0]
type textarea "T"
type textarea "L"
type textarea "FUTURE LEADERS"
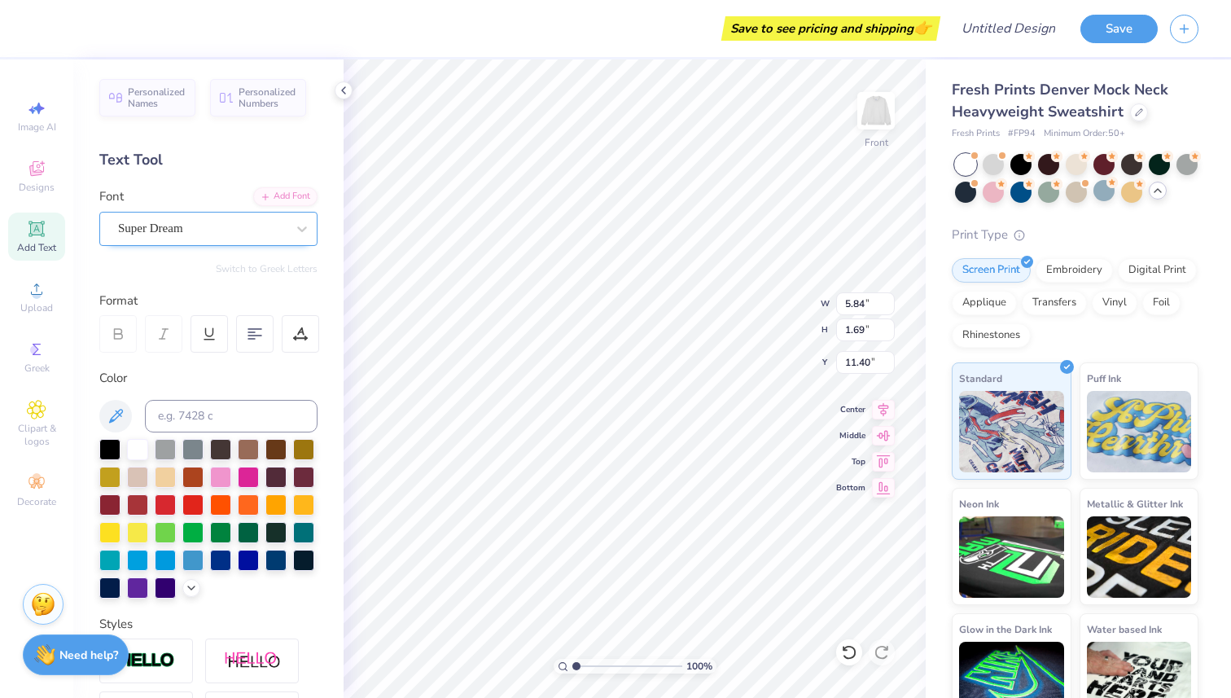
click at [222, 234] on div "Super Dream" at bounding box center [201, 228] width 171 height 25
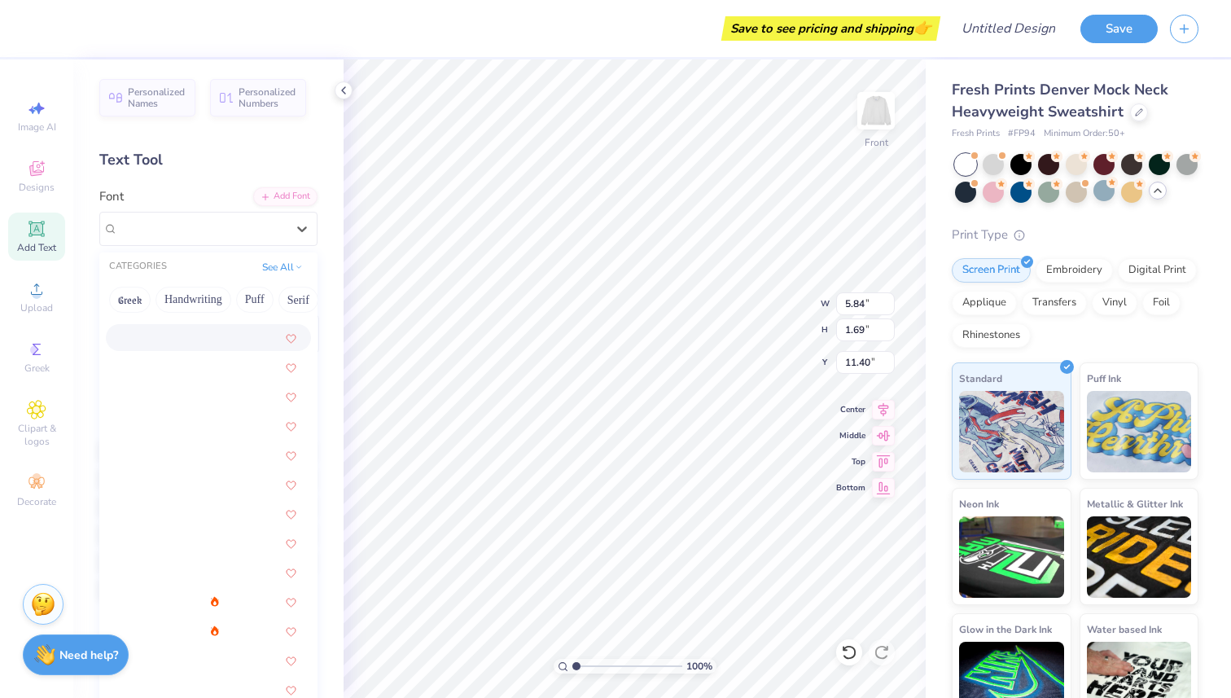
scroll to position [1876, 0]
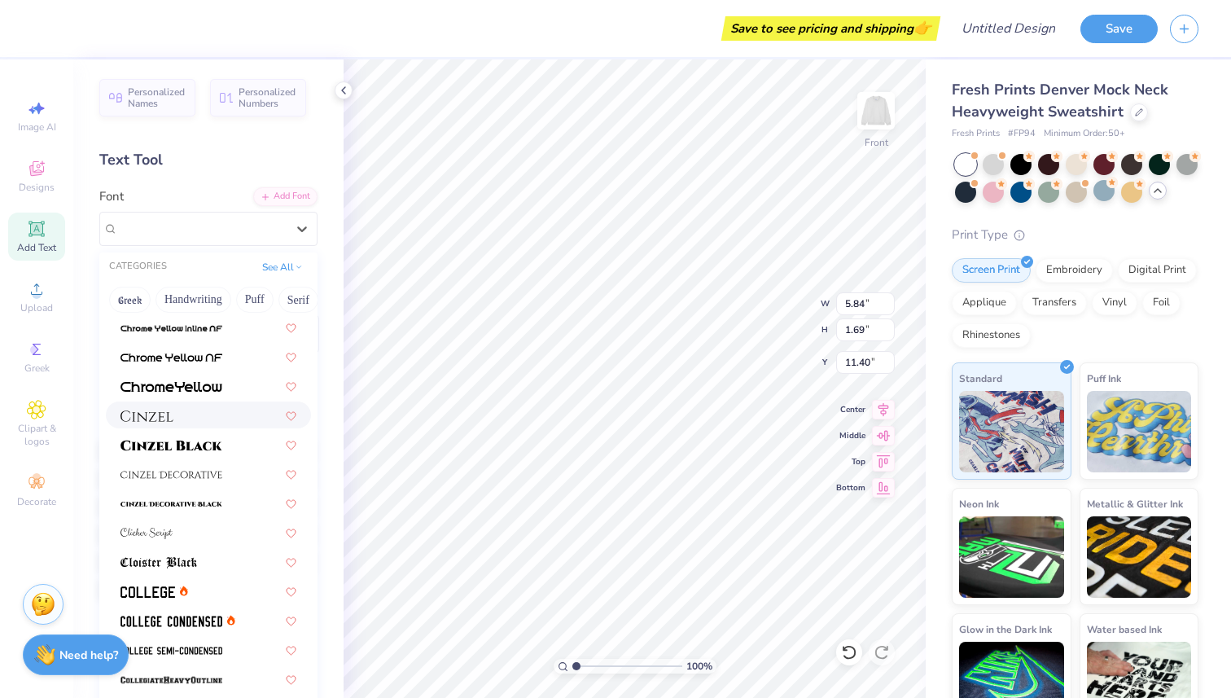
click at [203, 418] on div at bounding box center [208, 414] width 176 height 17
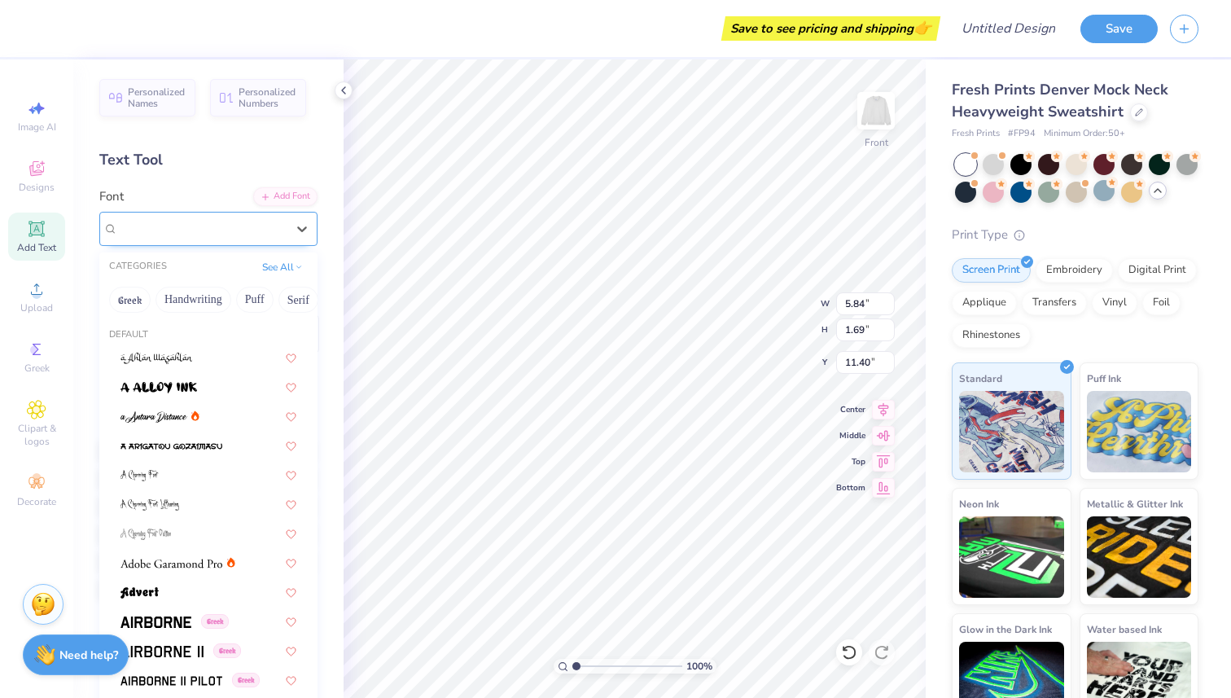
click at [280, 229] on div at bounding box center [201, 228] width 171 height 25
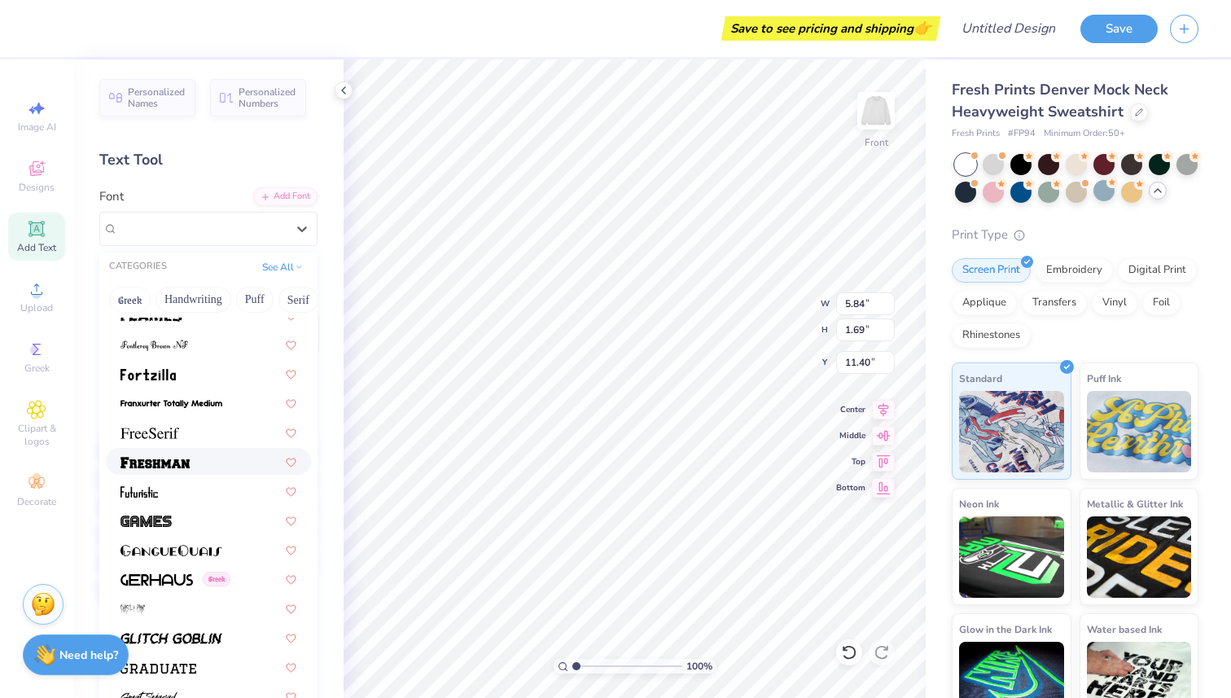
scroll to position [3531, 0]
click at [214, 423] on div at bounding box center [208, 431] width 176 height 17
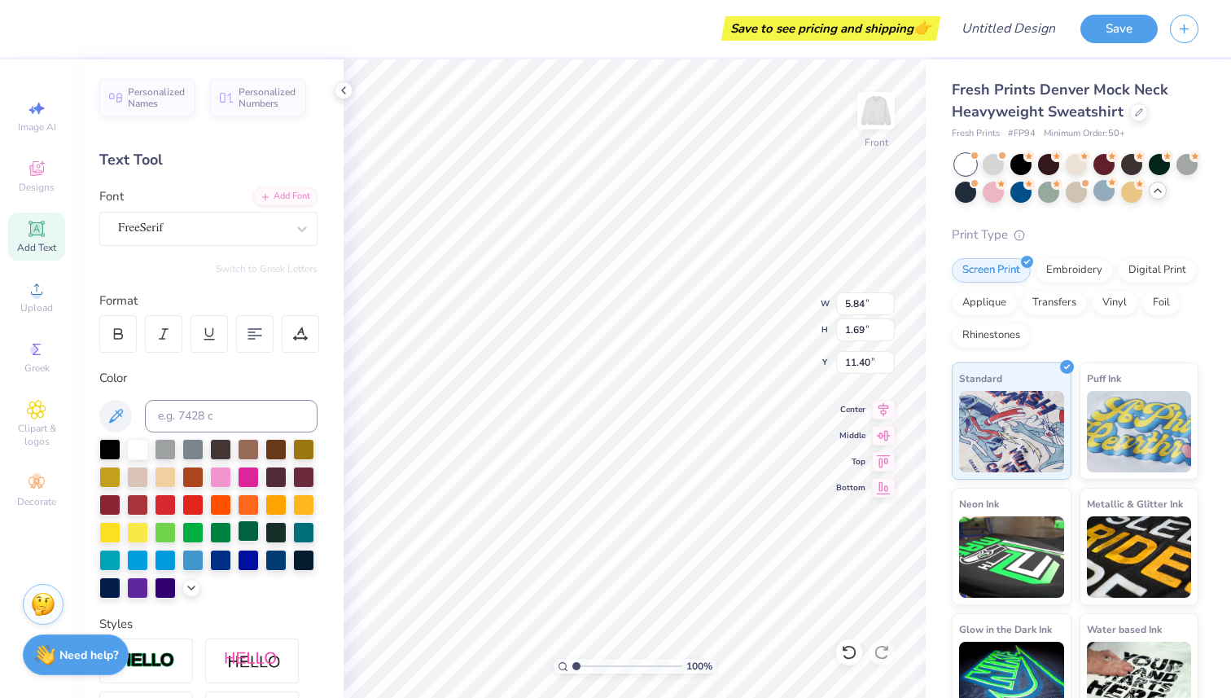
click at [248, 532] on div at bounding box center [248, 530] width 21 height 21
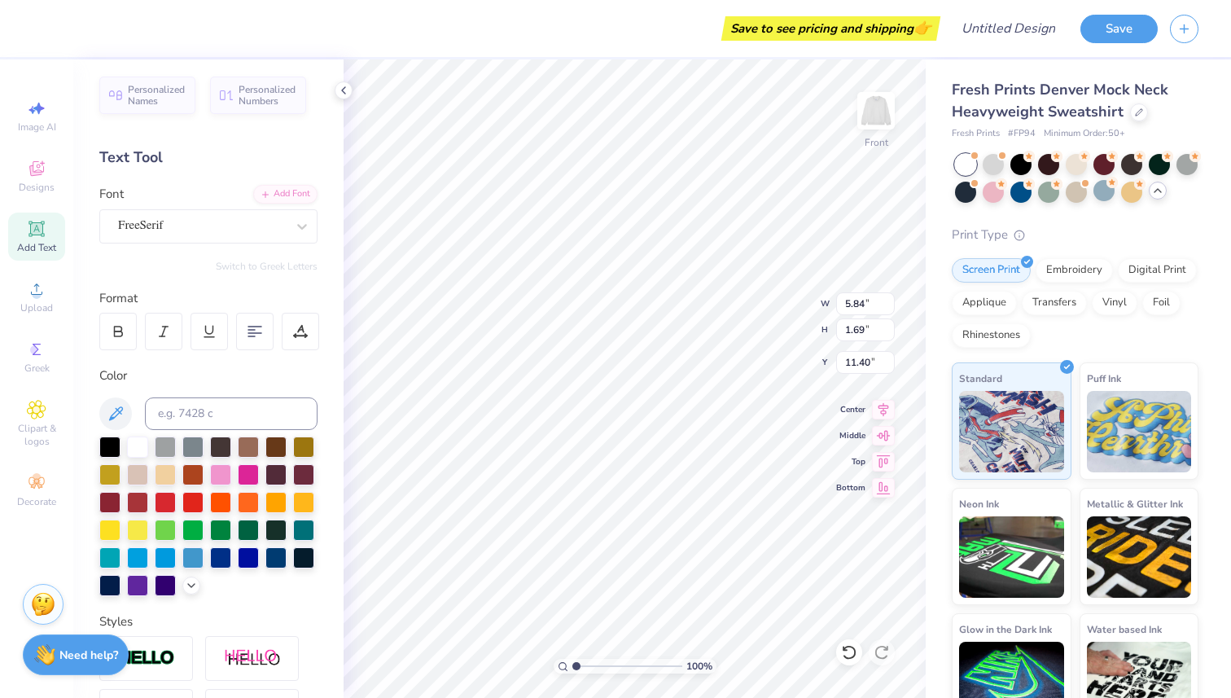
scroll to position [0, 0]
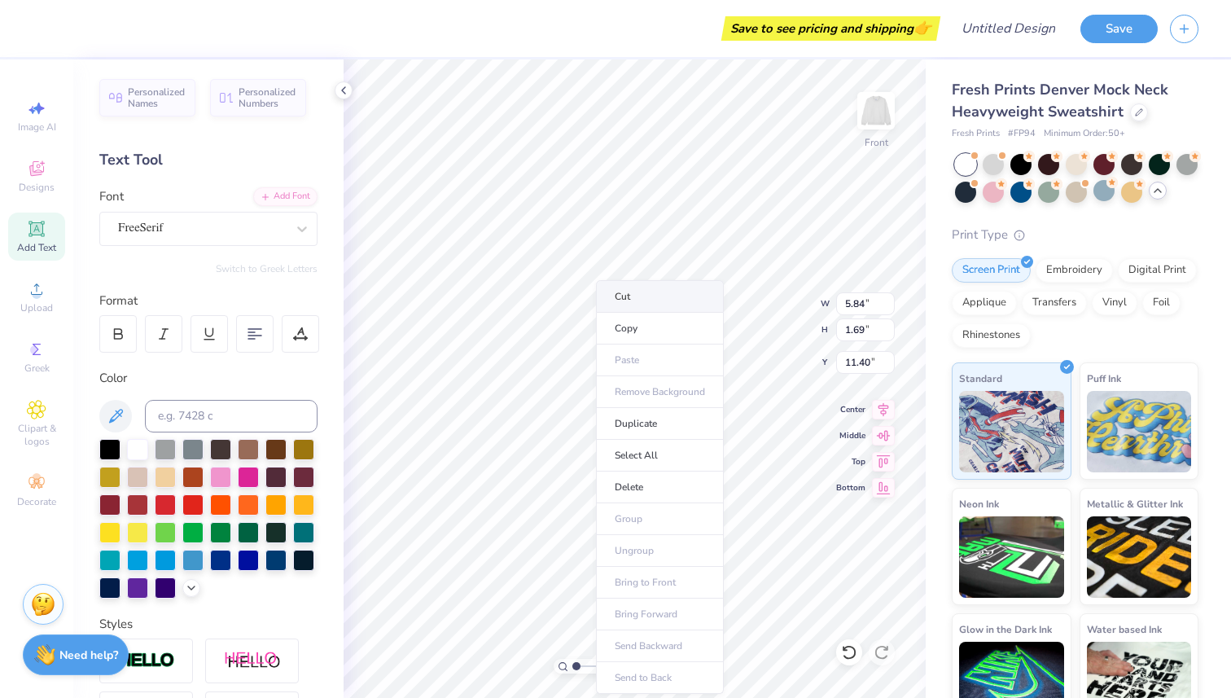
click at [619, 306] on li "Cut" at bounding box center [660, 296] width 128 height 33
type input "15.78"
type input "1.30"
type input "11.60"
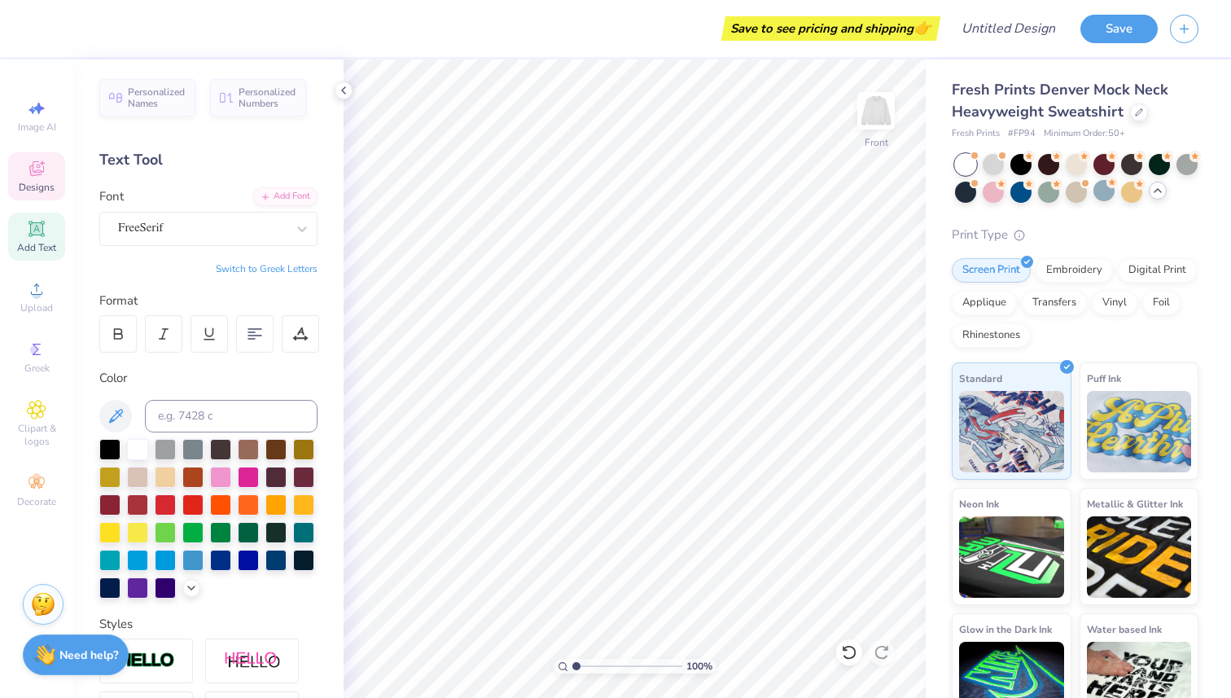
click at [45, 185] on span "Designs" at bounding box center [37, 187] width 36 height 13
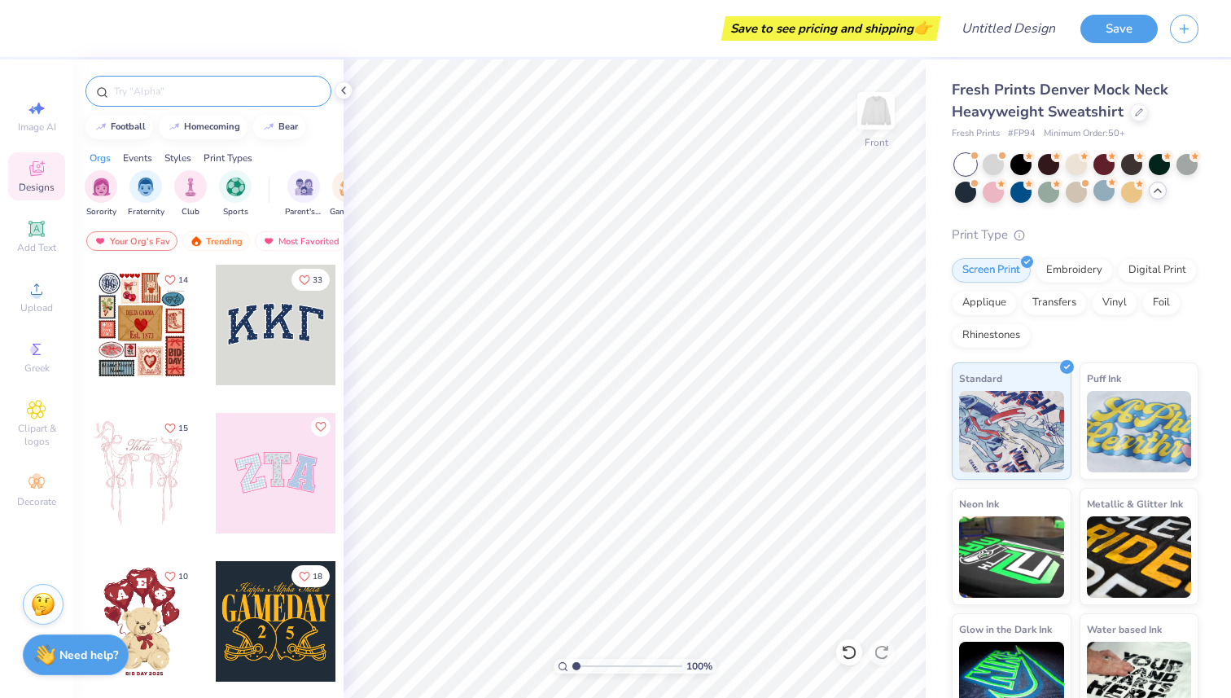
click at [228, 94] on input "text" at bounding box center [216, 91] width 208 height 16
type input "green"
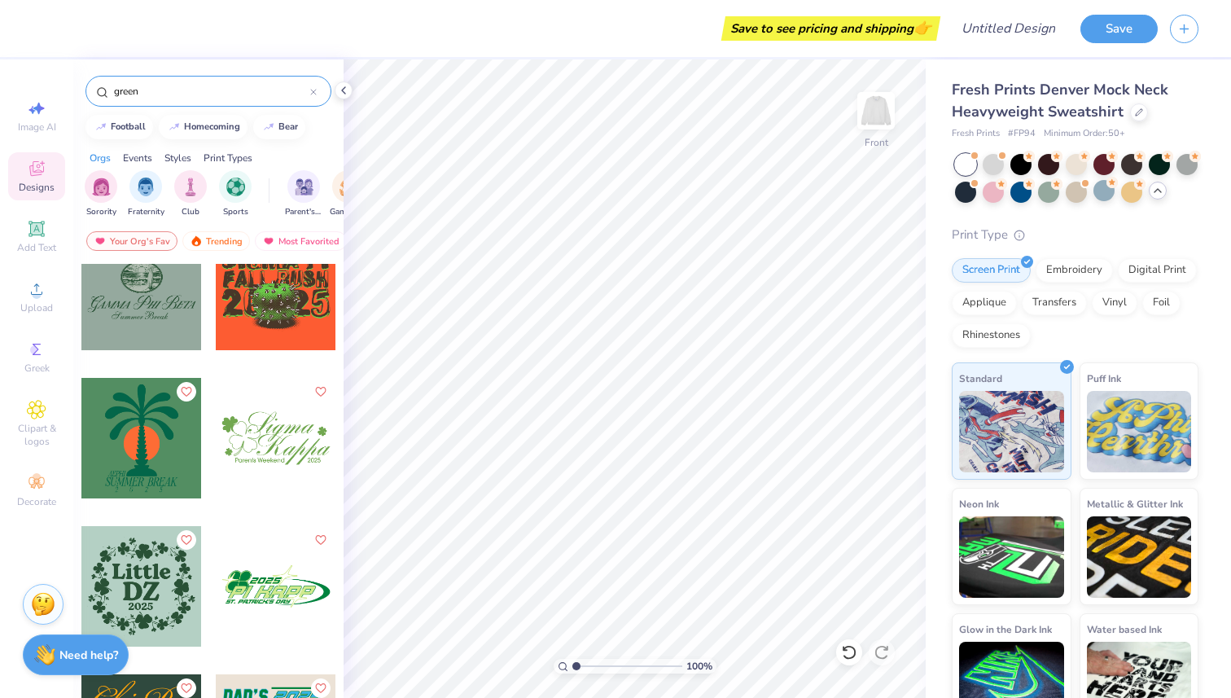
scroll to position [6582, 0]
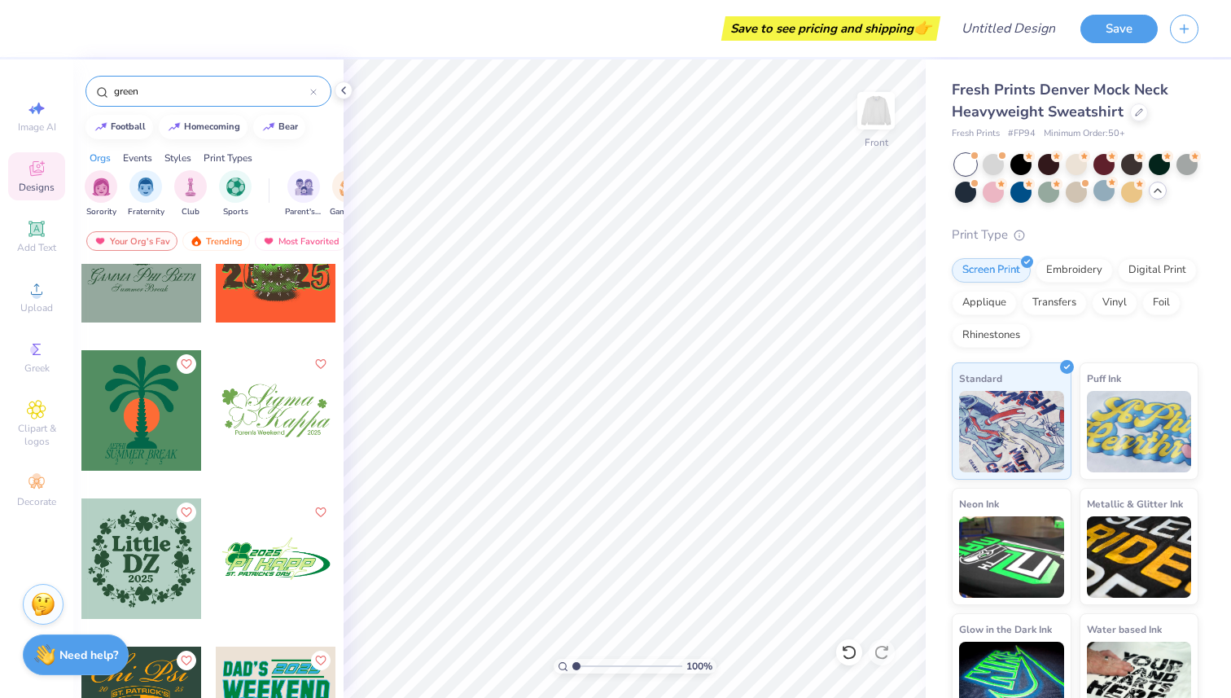
click at [315, 94] on icon at bounding box center [313, 92] width 5 height 5
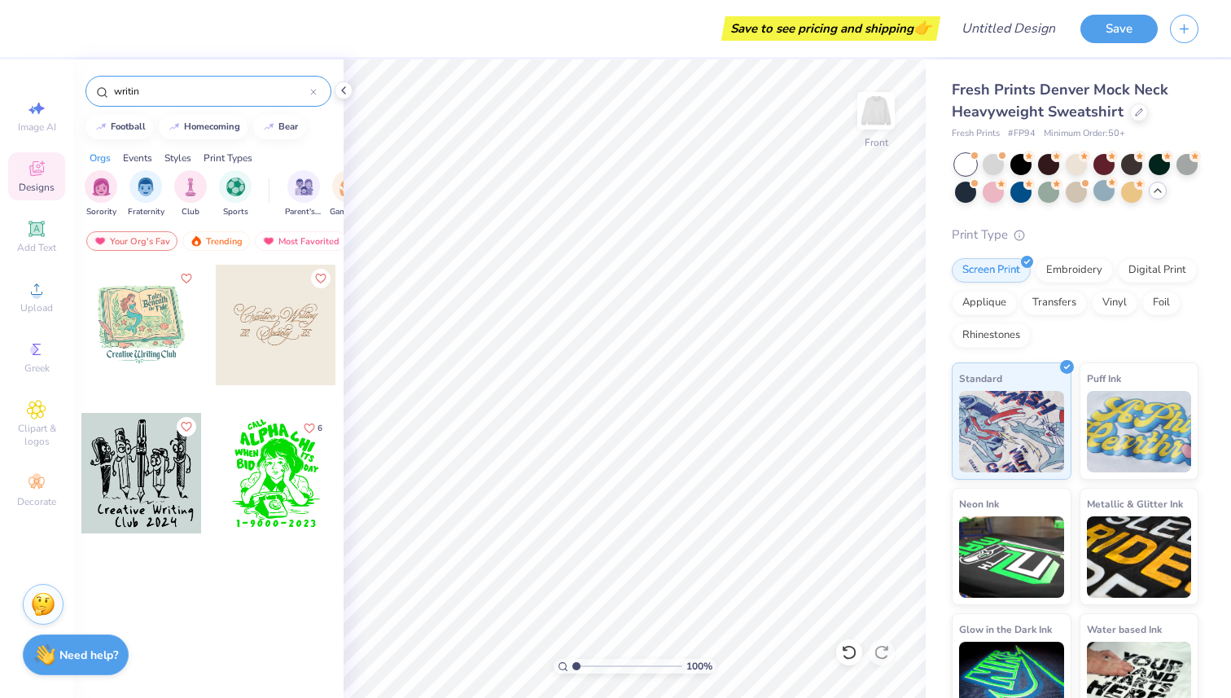
type input "writing"
click at [313, 92] on icon at bounding box center [313, 92] width 5 height 5
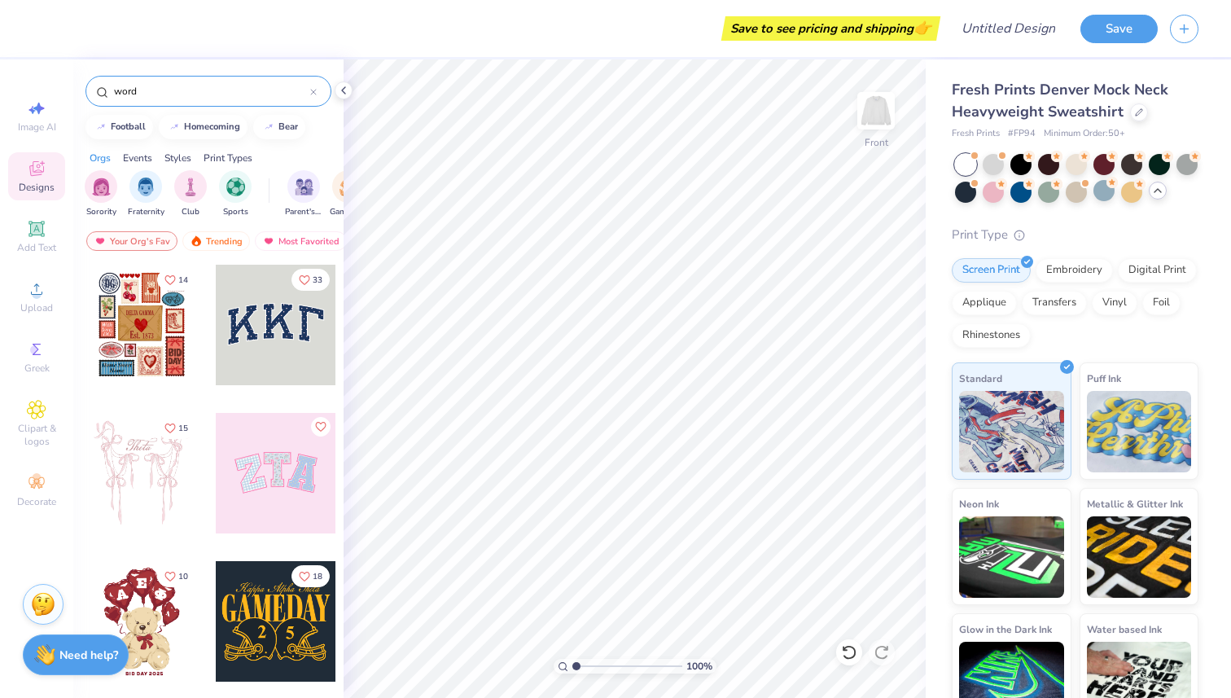
type input "words"
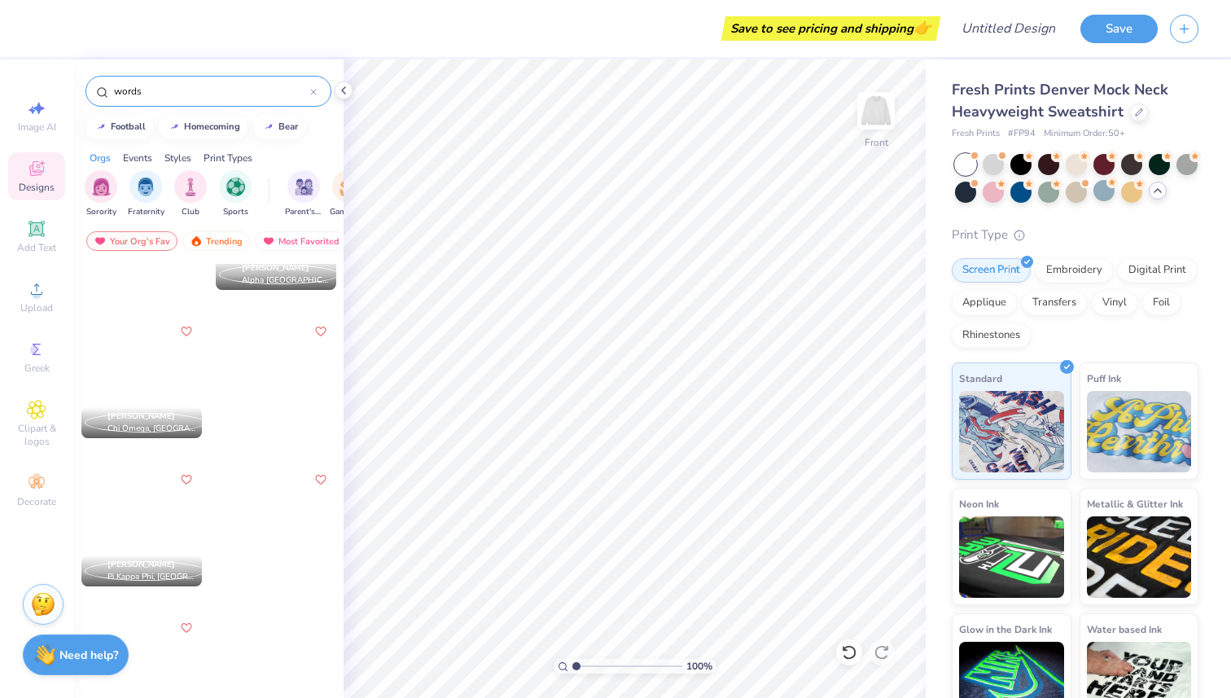
scroll to position [542, 0]
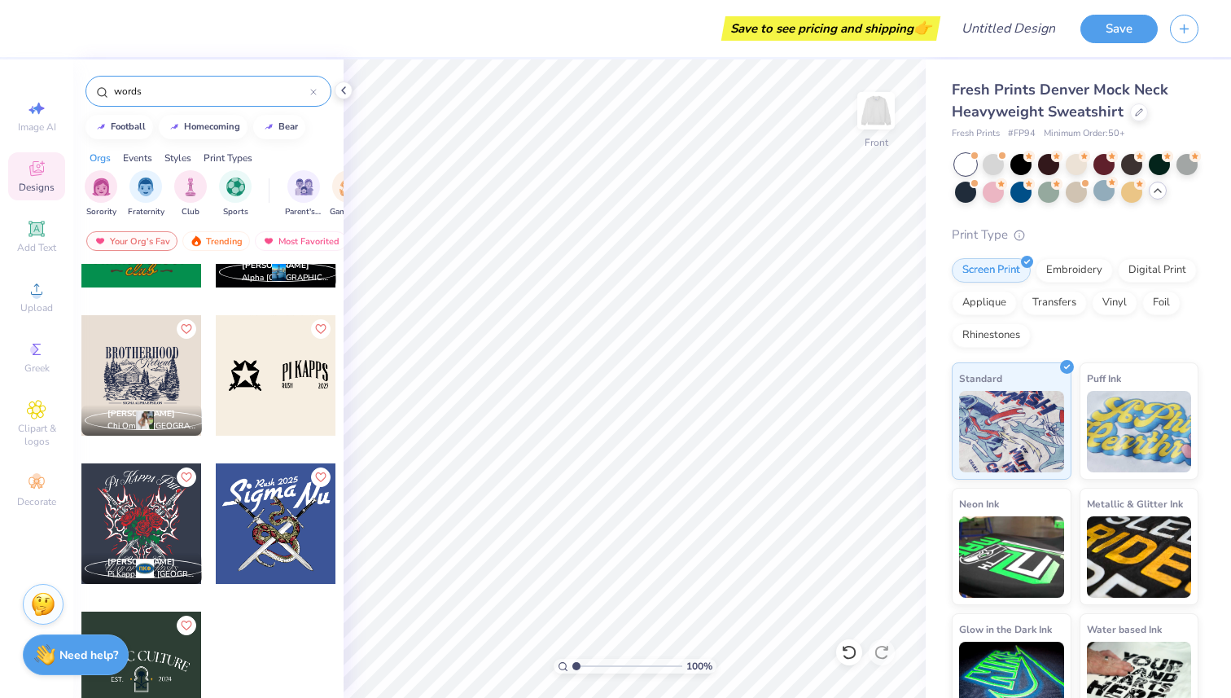
click at [314, 93] on icon at bounding box center [313, 92] width 7 height 7
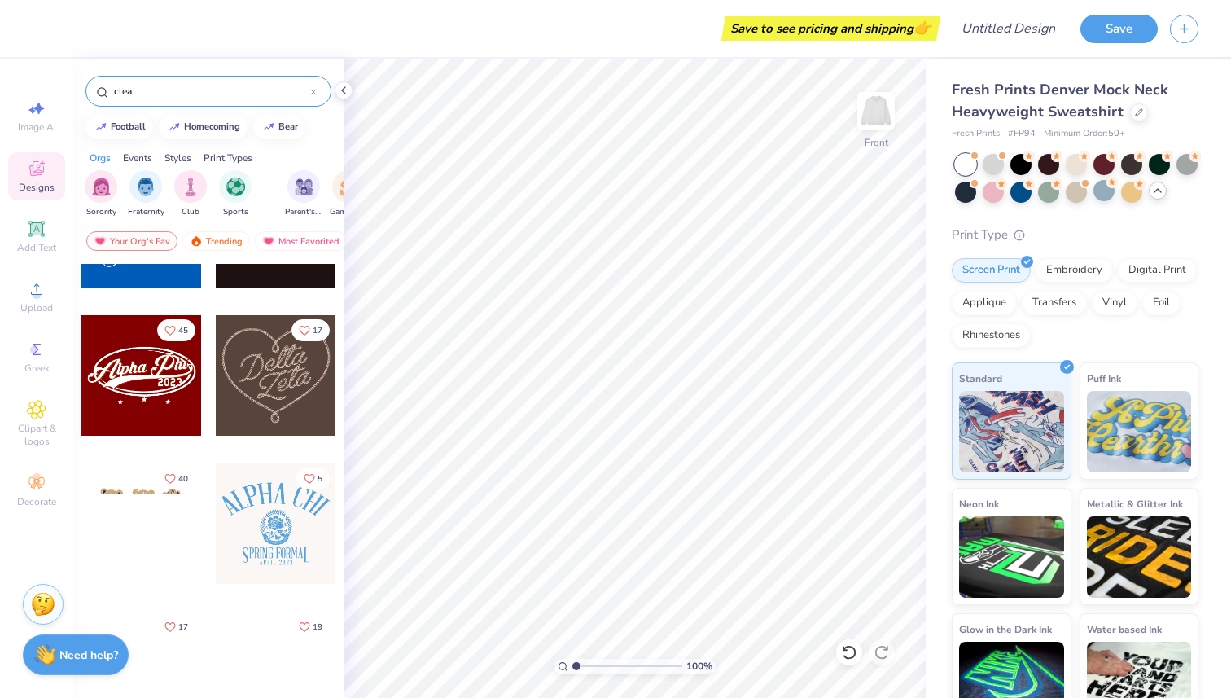
type input "clean"
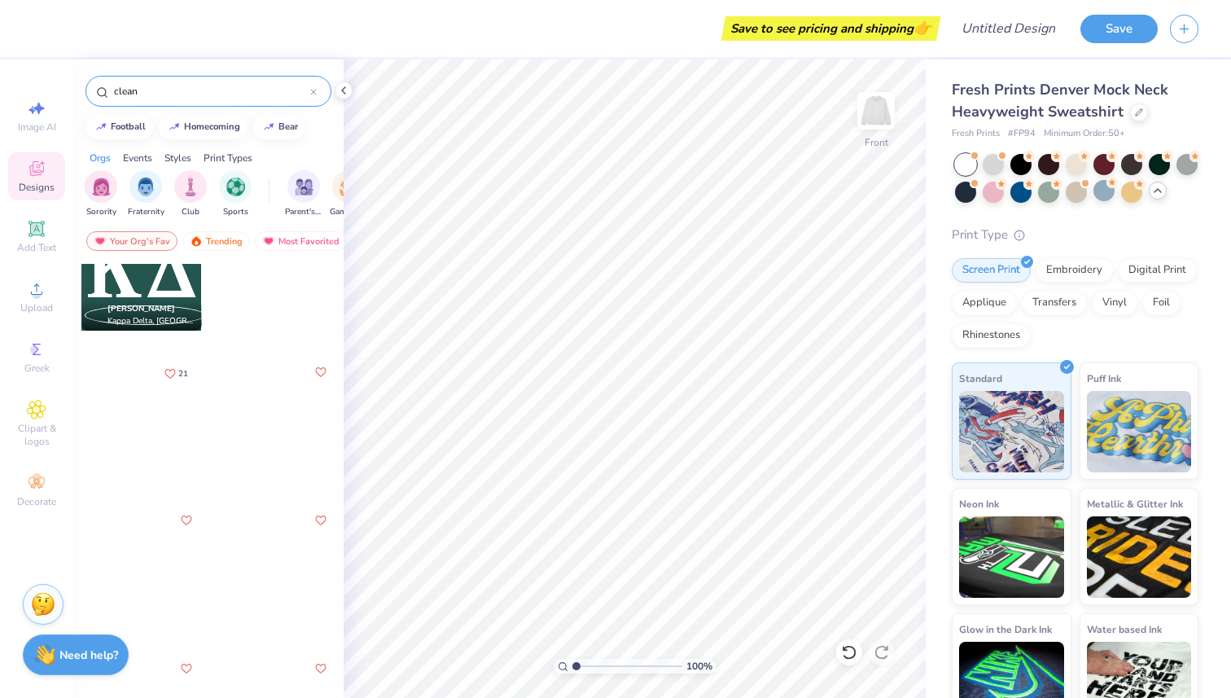
scroll to position [0, 0]
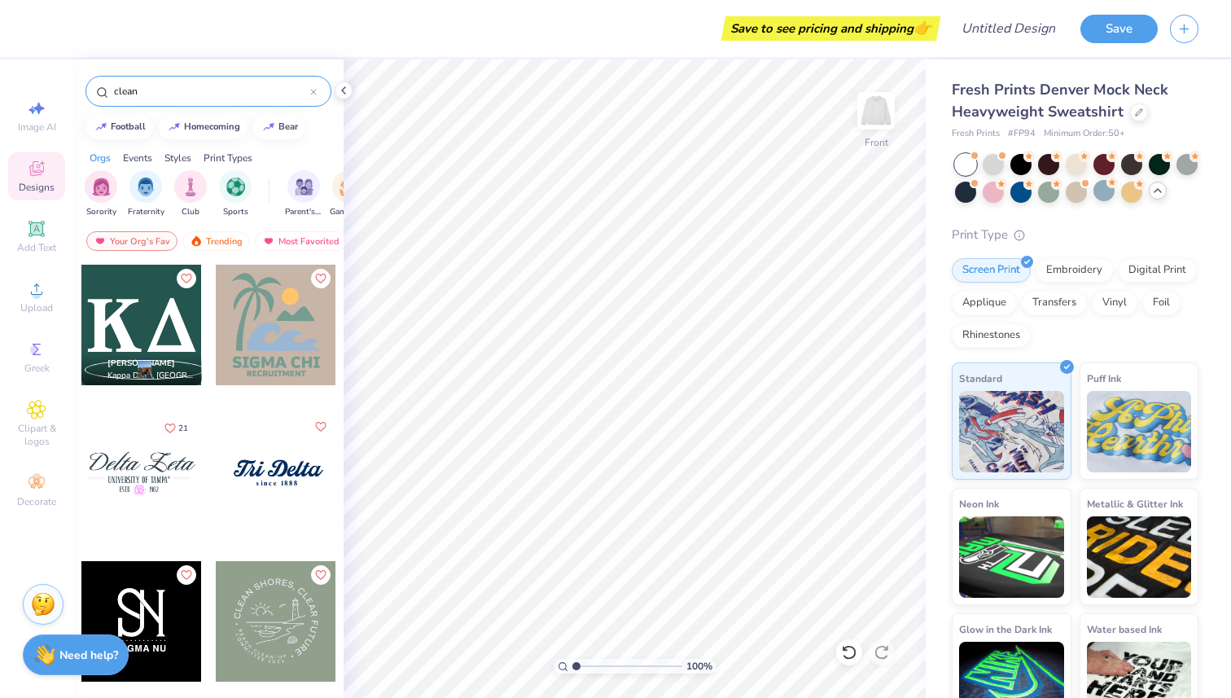
click at [313, 91] on icon at bounding box center [313, 92] width 5 height 5
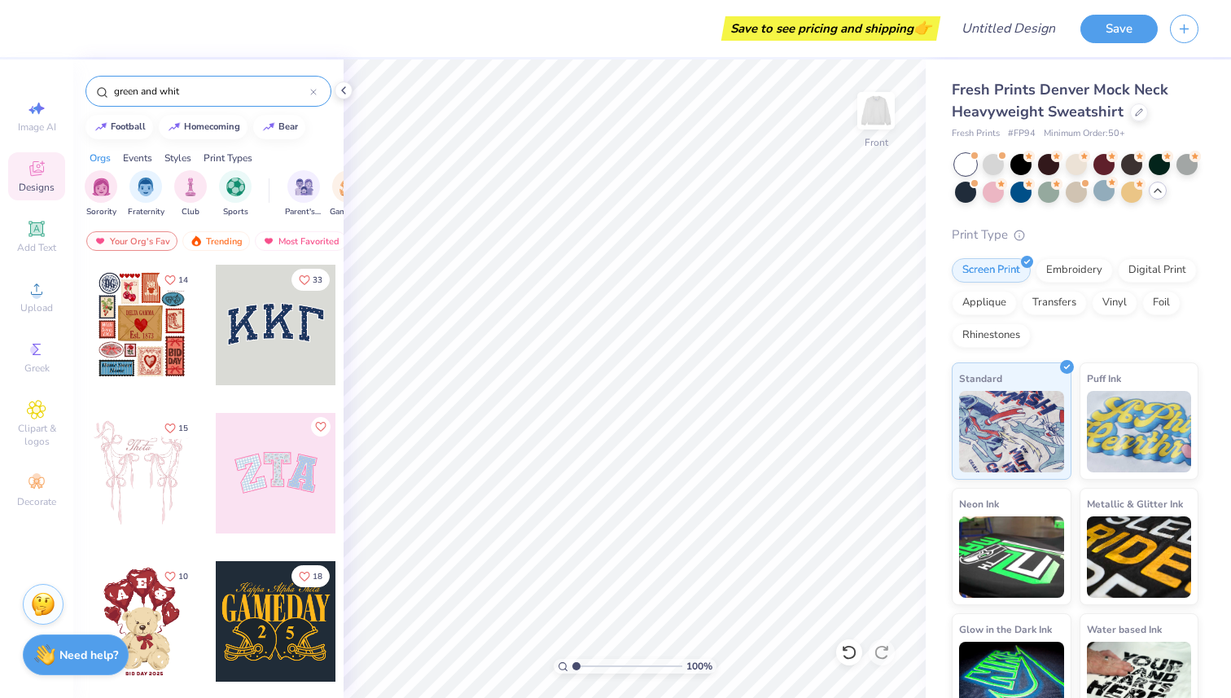
type input "green and white"
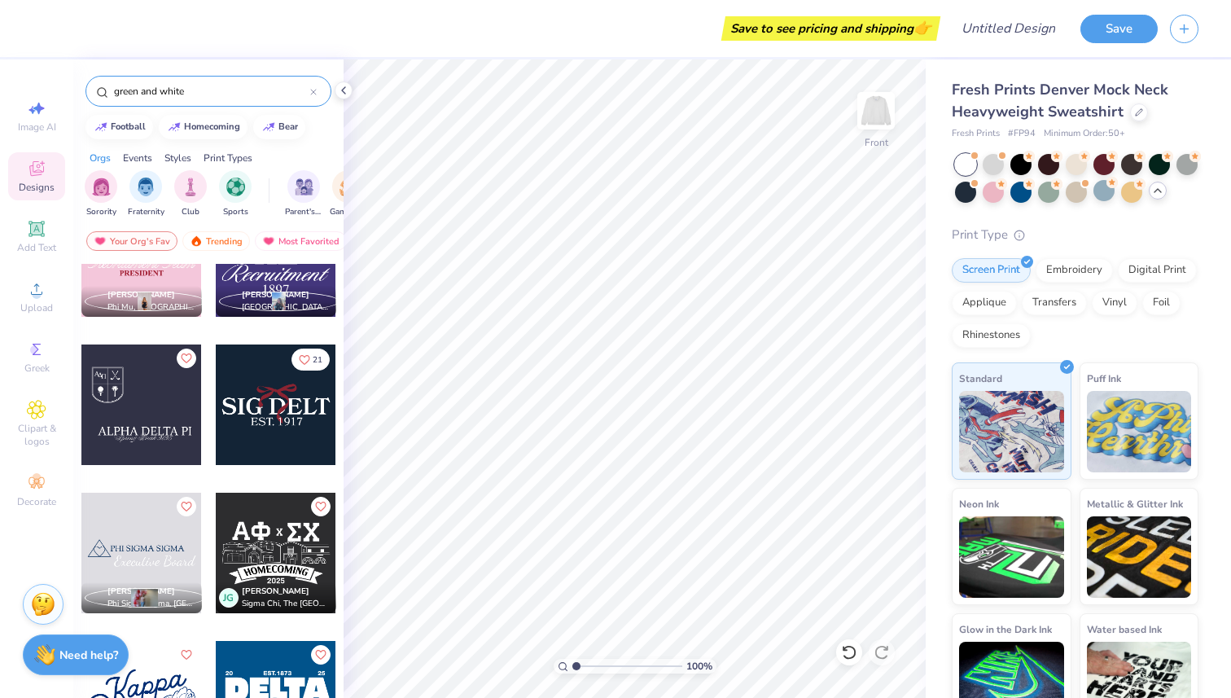
scroll to position [1728, 0]
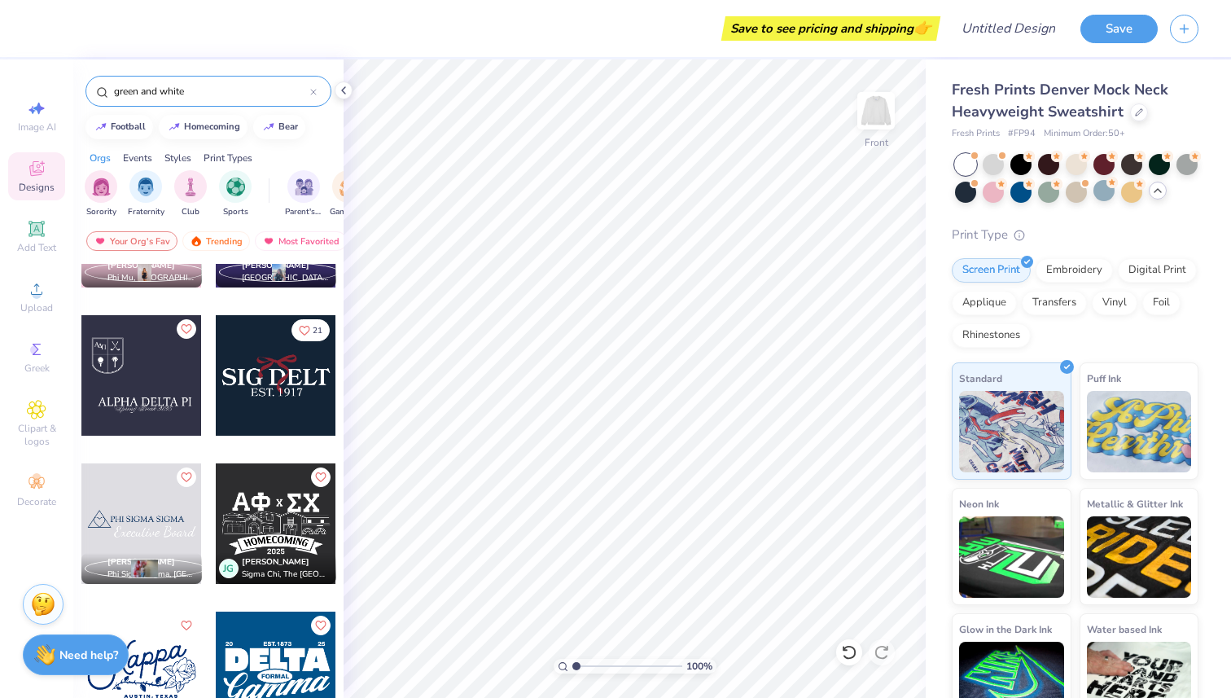
click at [313, 90] on icon at bounding box center [313, 92] width 7 height 7
type input "spartan"
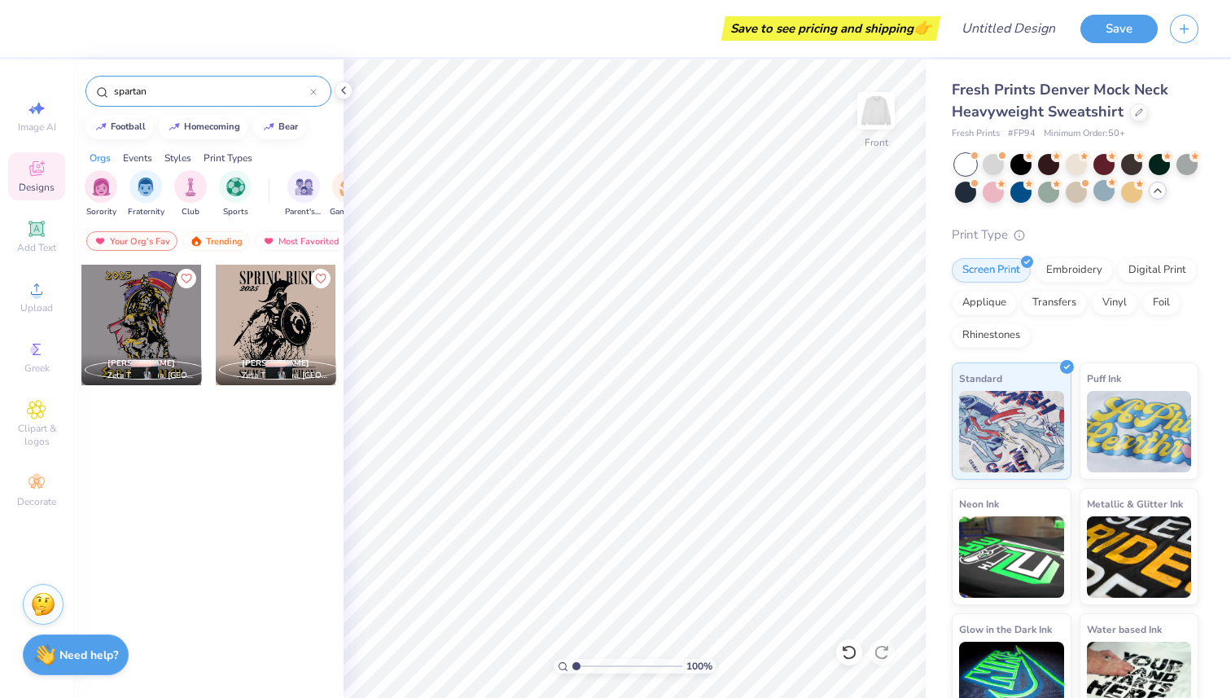
click at [316, 93] on icon at bounding box center [313, 92] width 7 height 7
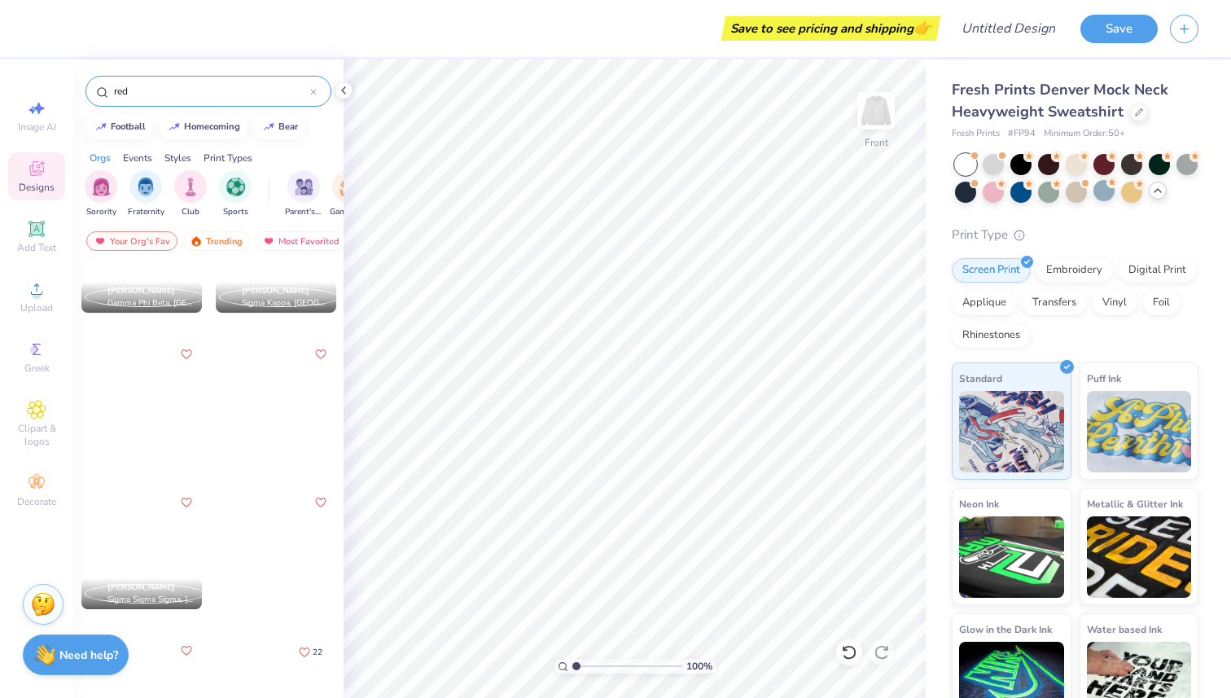
scroll to position [2002, 0]
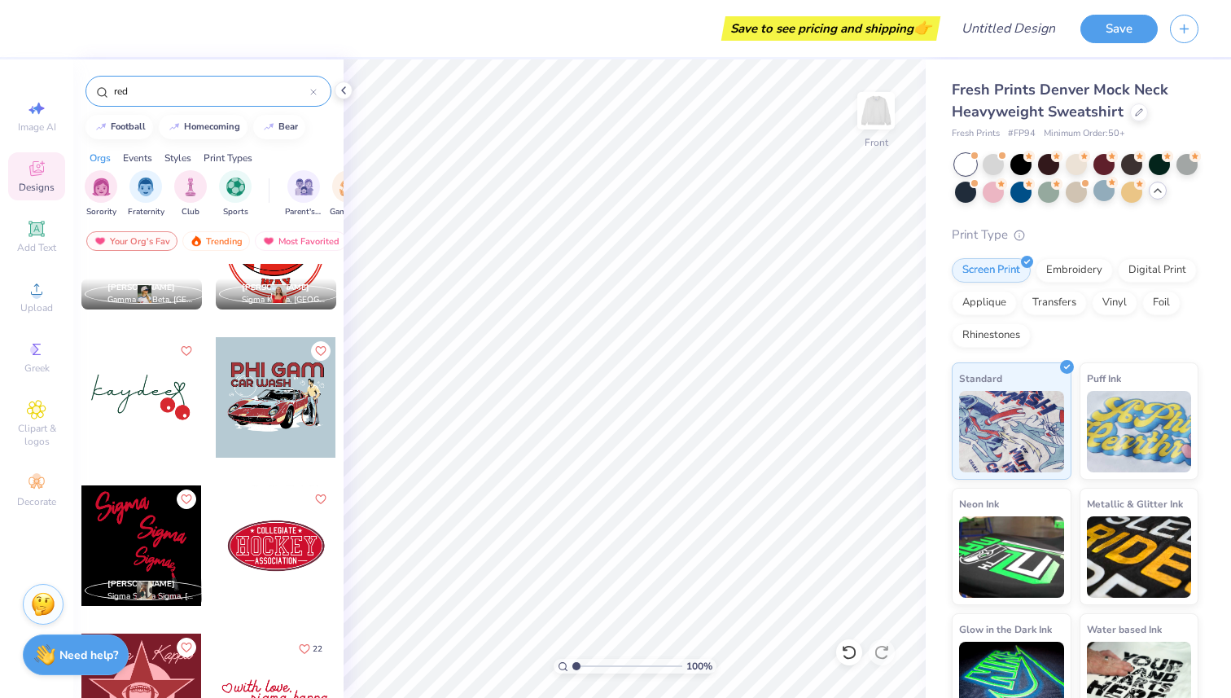
type input "red"
click at [314, 101] on div "red" at bounding box center [208, 91] width 246 height 31
click at [314, 94] on icon at bounding box center [313, 92] width 7 height 7
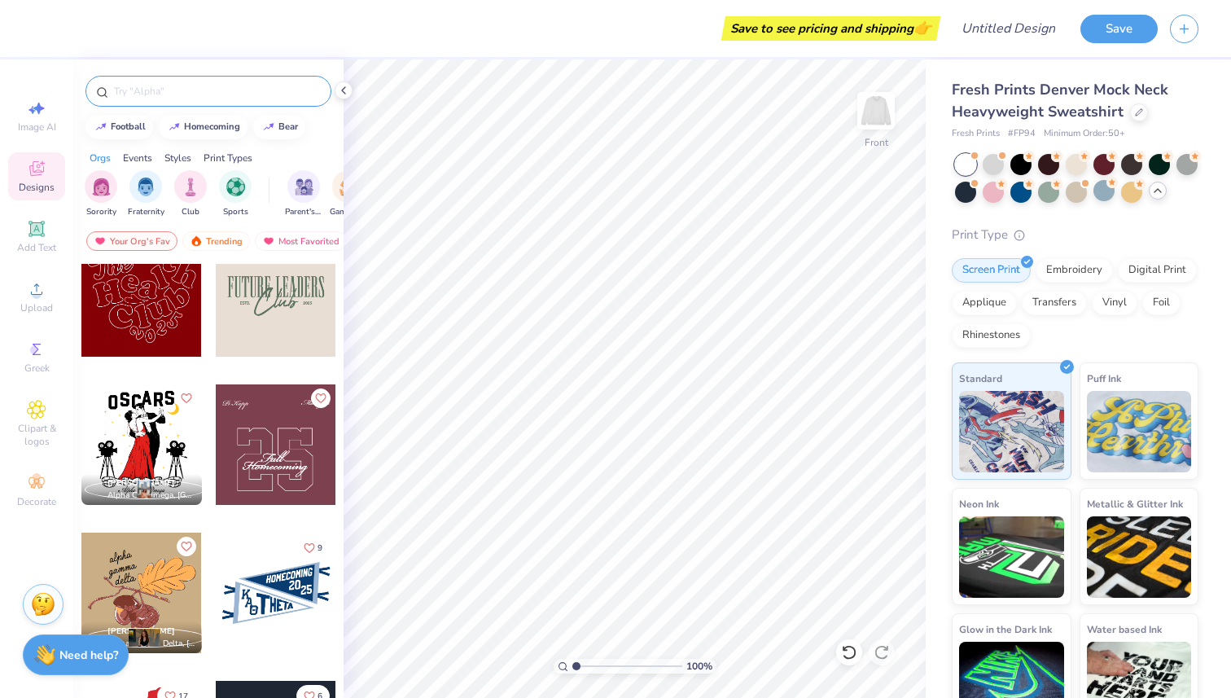
scroll to position [10665, 0]
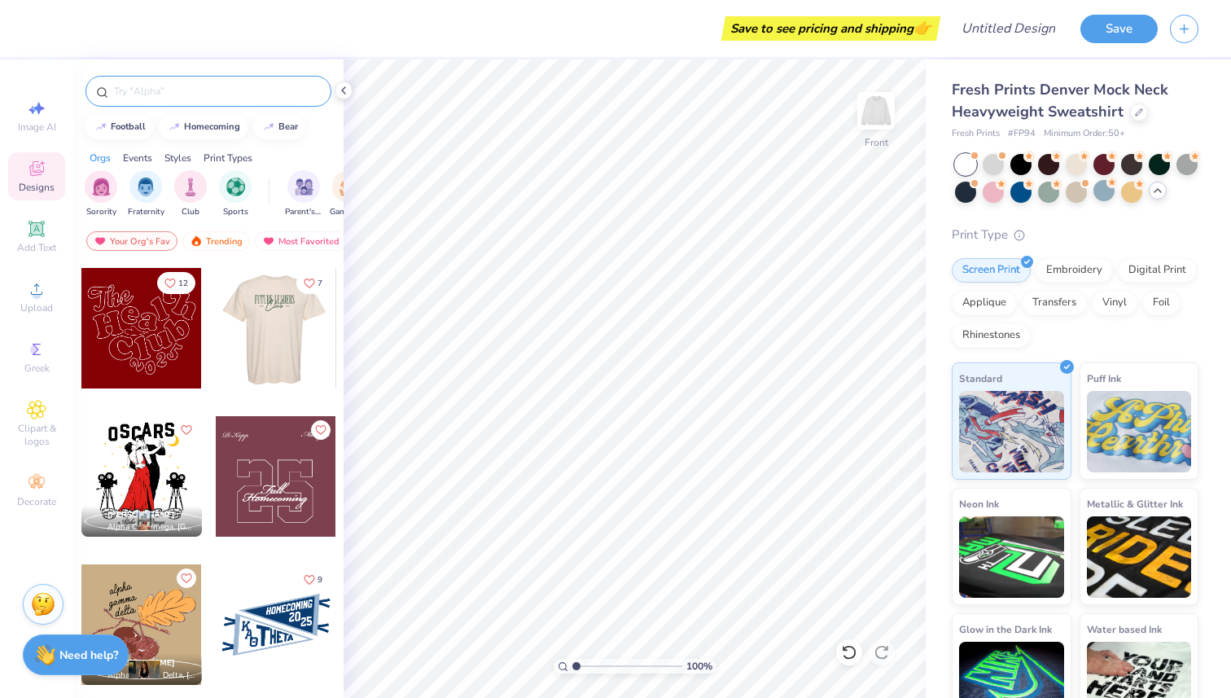
drag, startPoint x: 279, startPoint y: 344, endPoint x: 252, endPoint y: 372, distance: 39.7
click at [252, 372] on div at bounding box center [275, 328] width 361 height 120
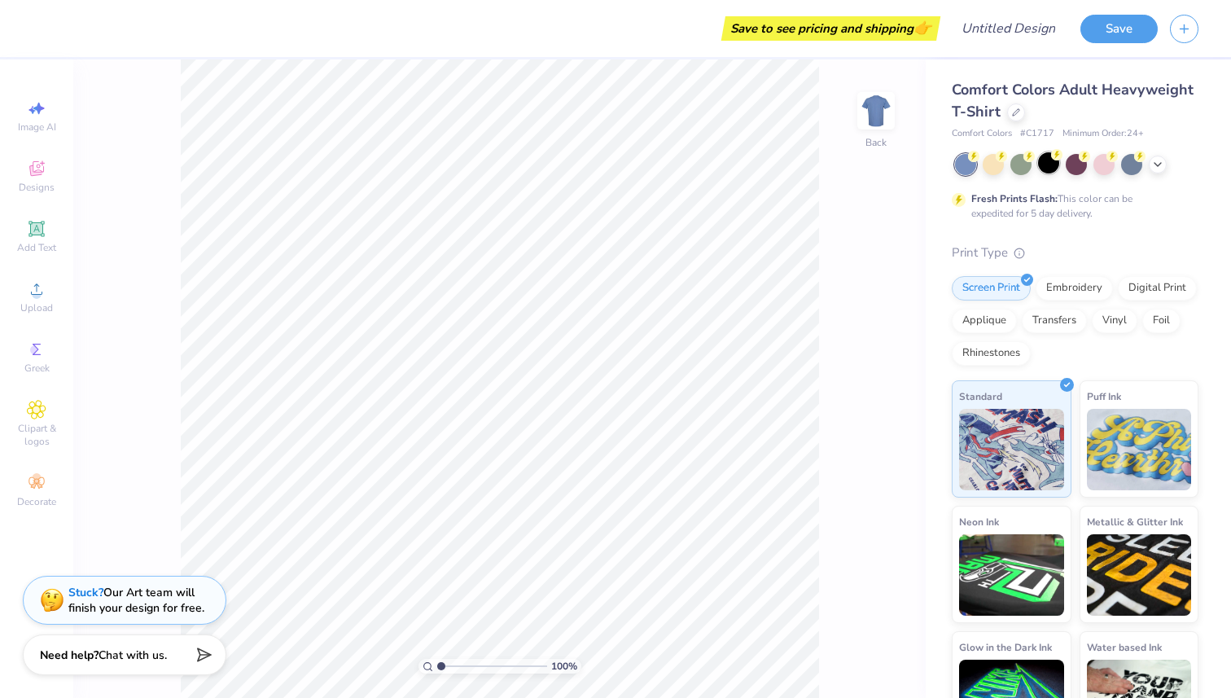
click at [1044, 166] on div at bounding box center [1048, 162] width 21 height 21
click at [46, 177] on icon at bounding box center [37, 169] width 20 height 20
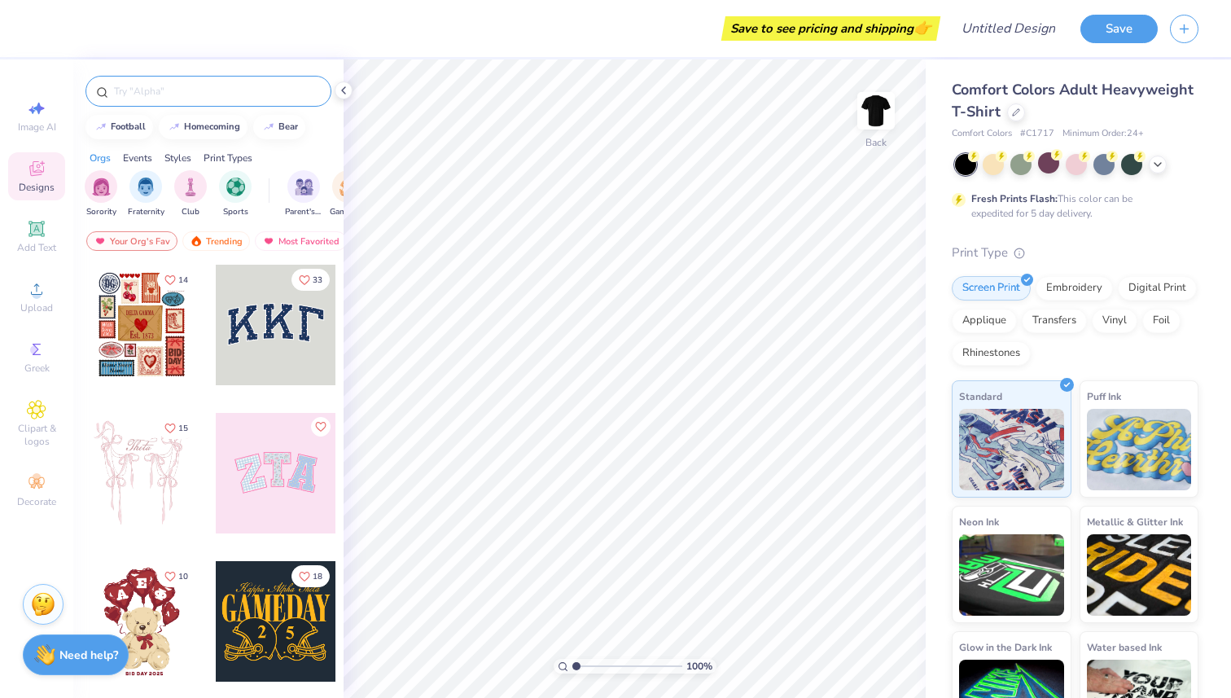
click at [269, 90] on input "text" at bounding box center [216, 91] width 208 height 16
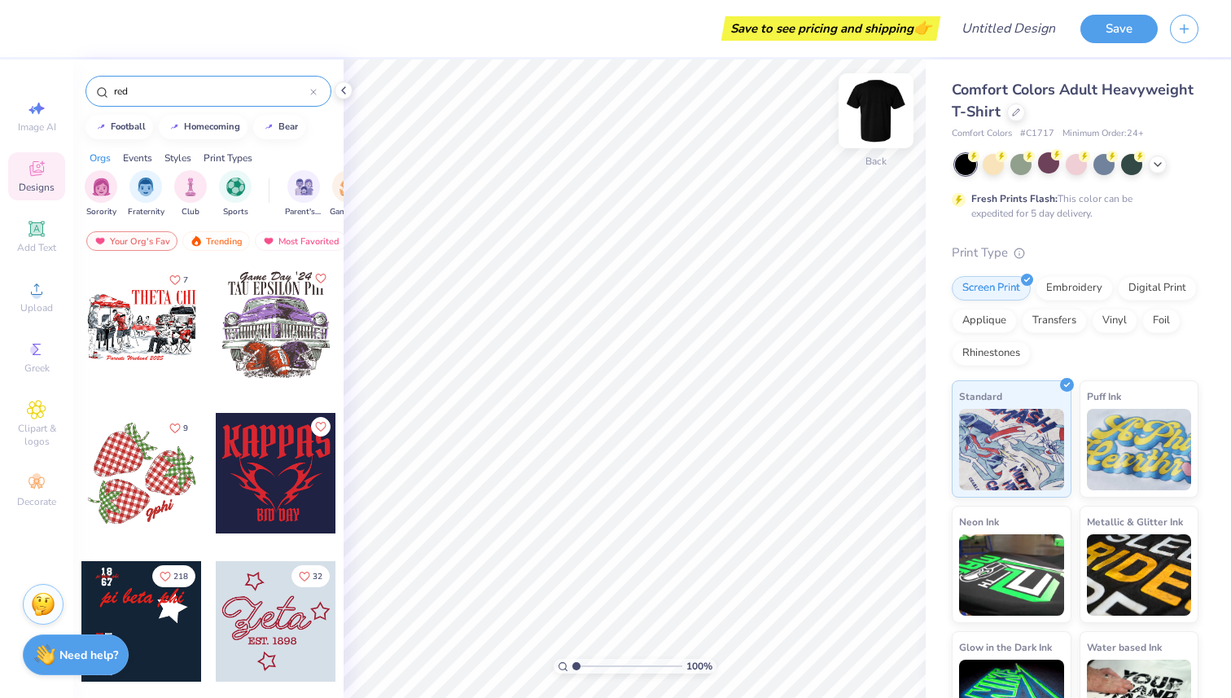
click at [882, 103] on img at bounding box center [875, 110] width 65 height 65
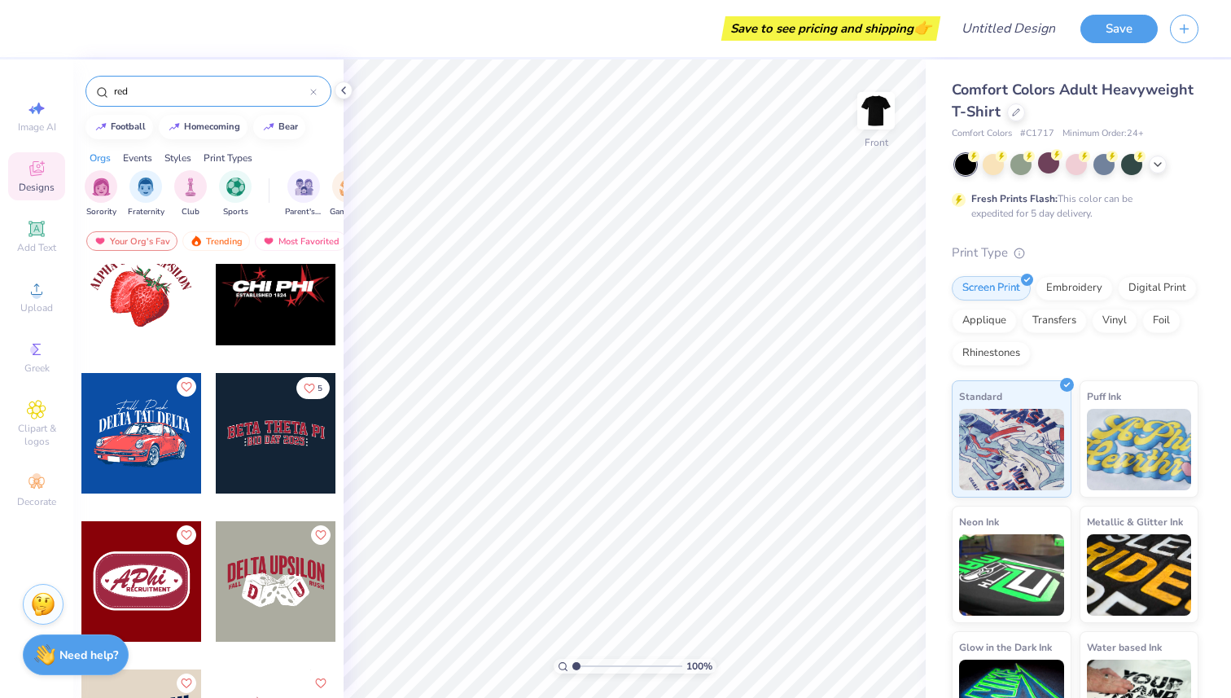
scroll to position [8931, 0]
click at [266, 89] on input "red" at bounding box center [211, 91] width 198 height 16
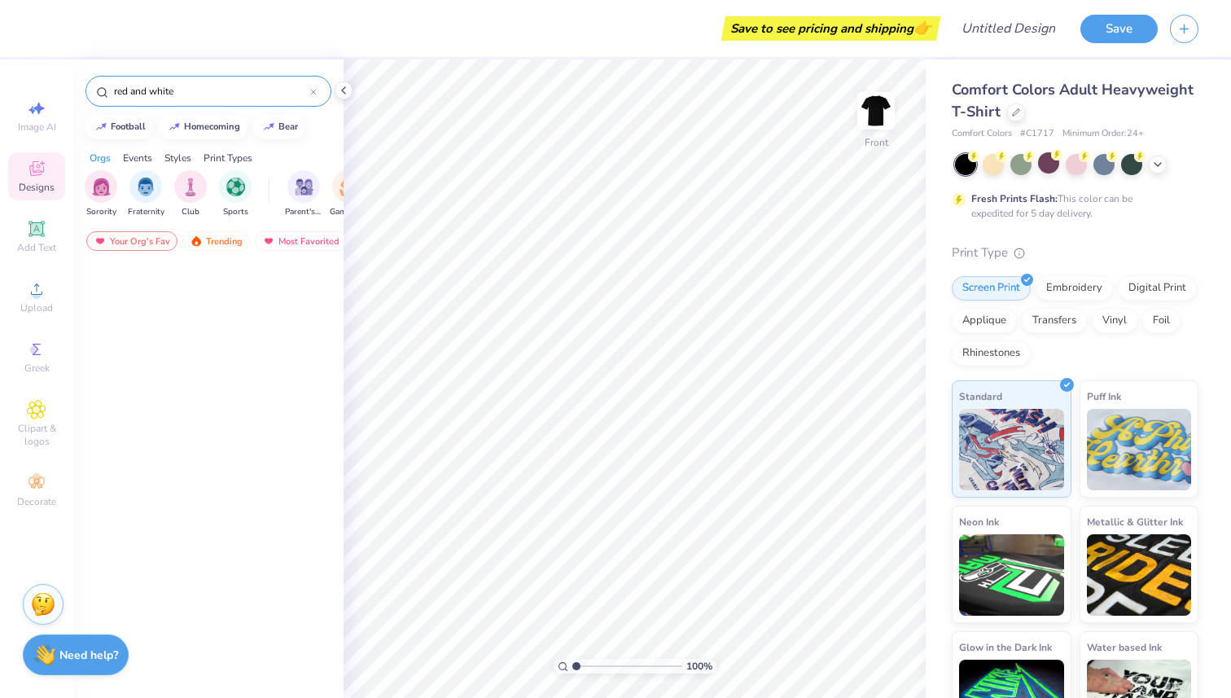
scroll to position [0, 0]
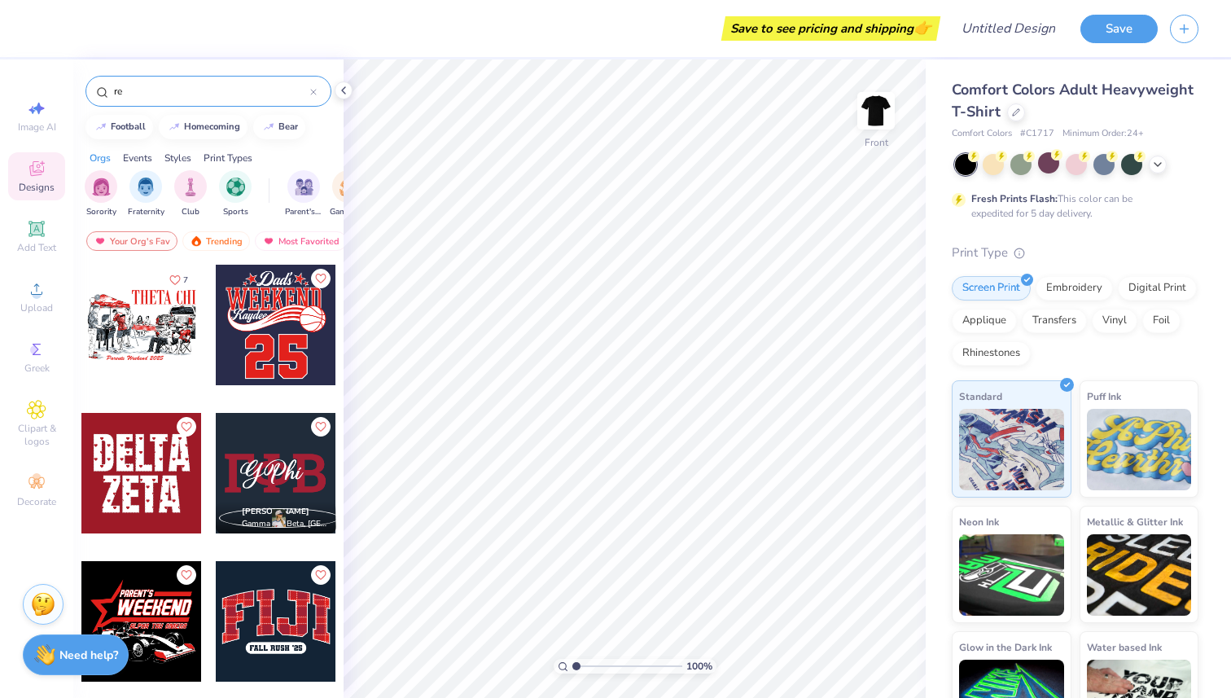
type input "r"
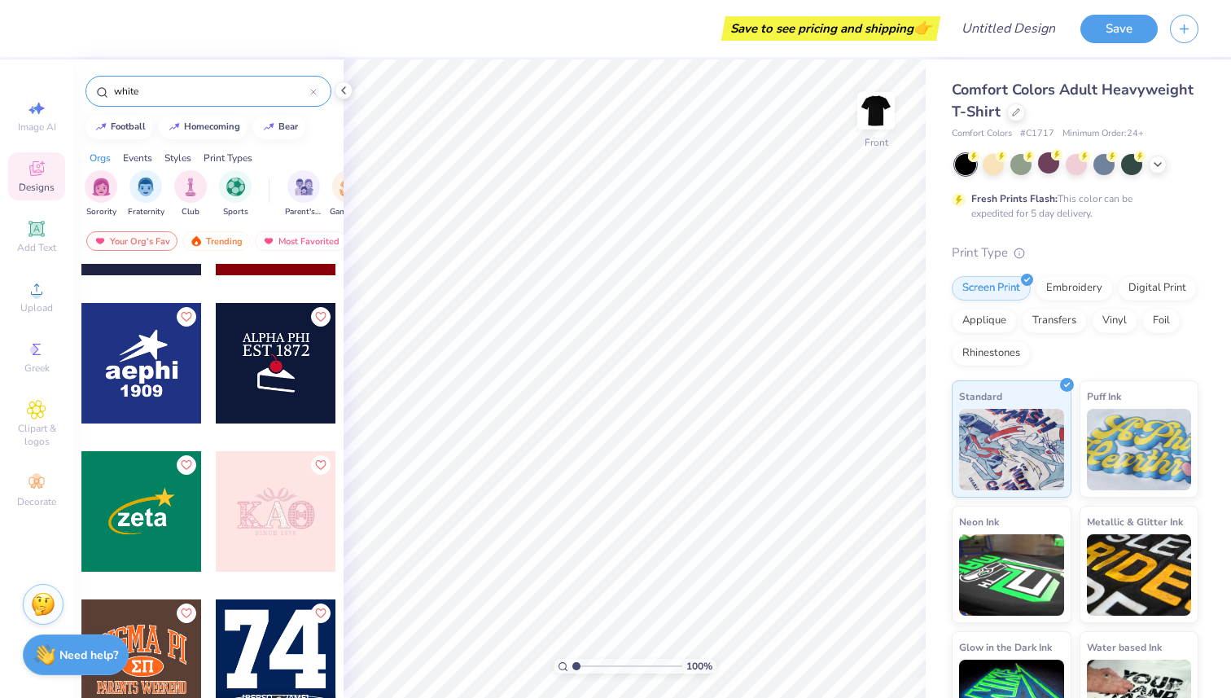
scroll to position [5930, 0]
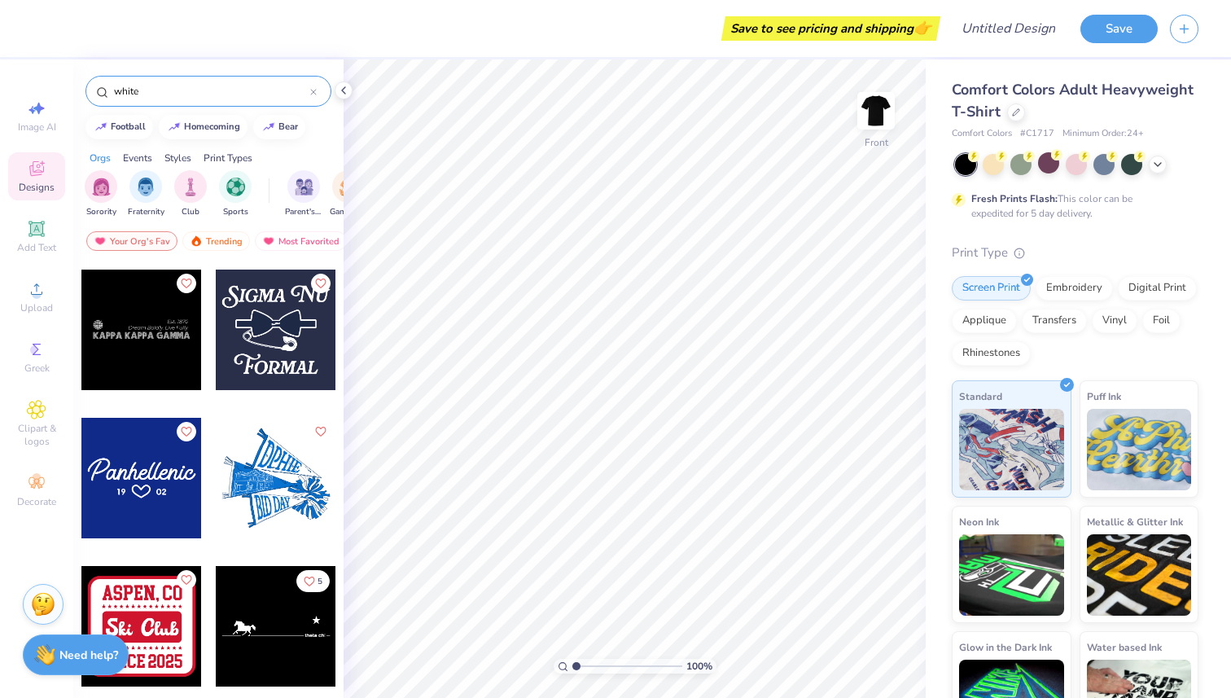
type input "white"
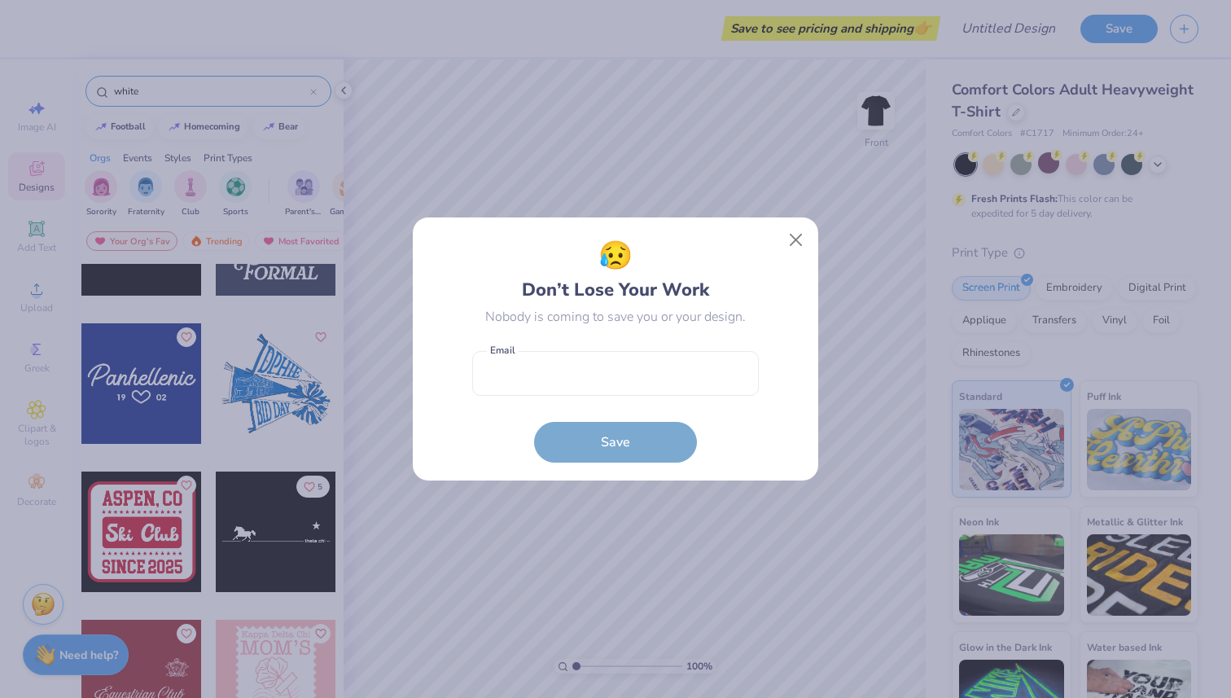
scroll to position [10166, 0]
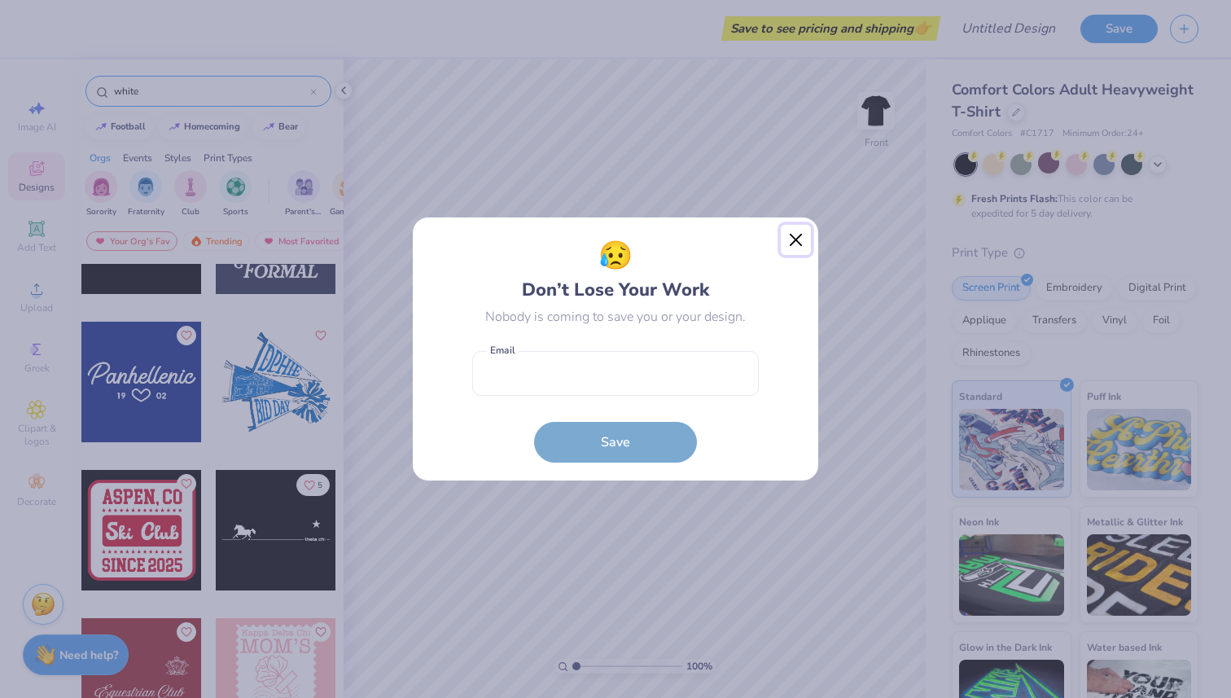
click at [794, 242] on button "Close" at bounding box center [796, 240] width 31 height 31
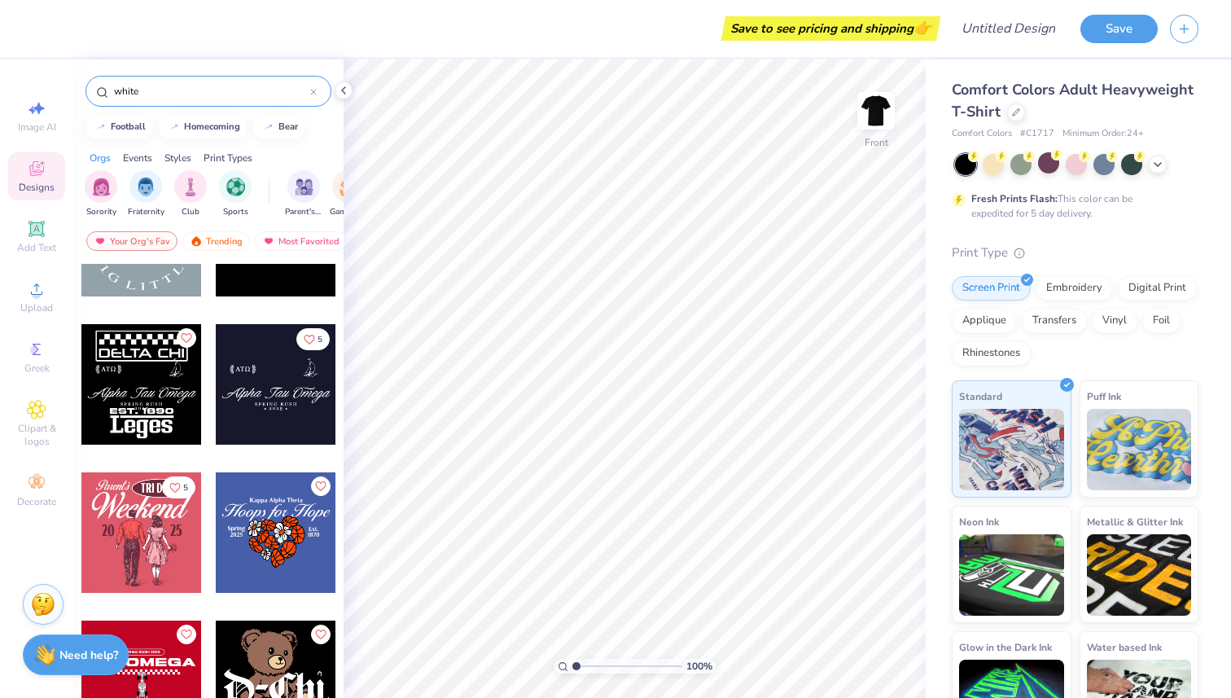
scroll to position [22909, 0]
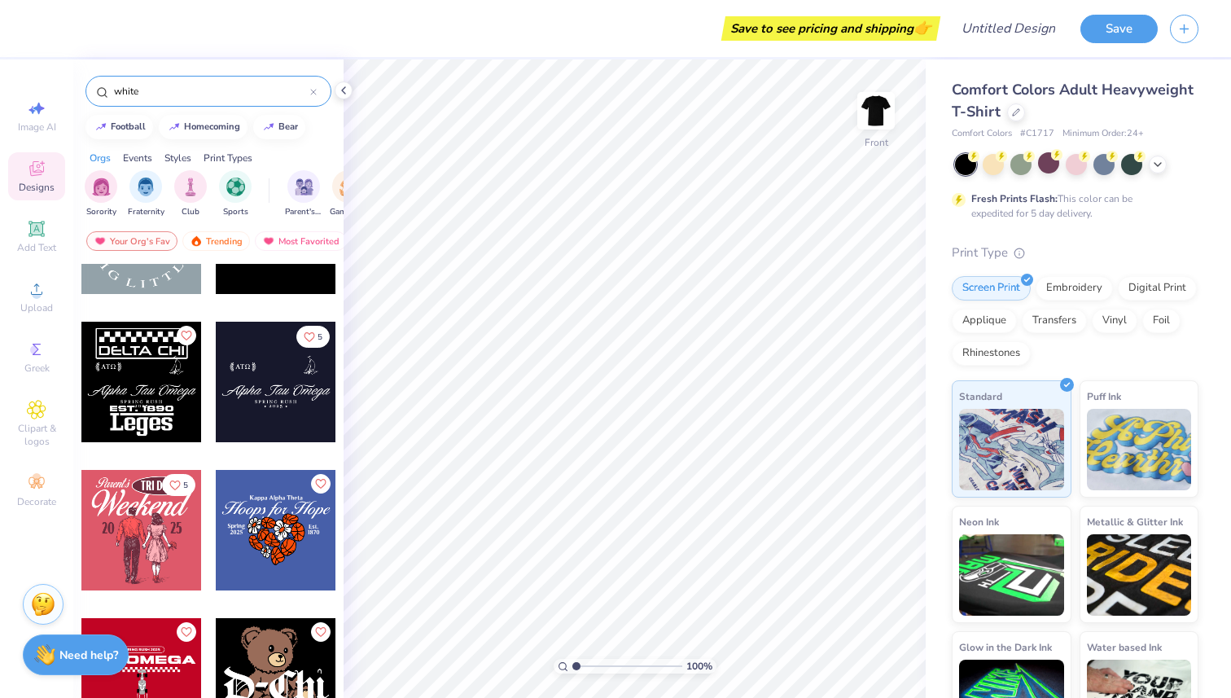
click at [155, 379] on div at bounding box center [141, 382] width 120 height 120
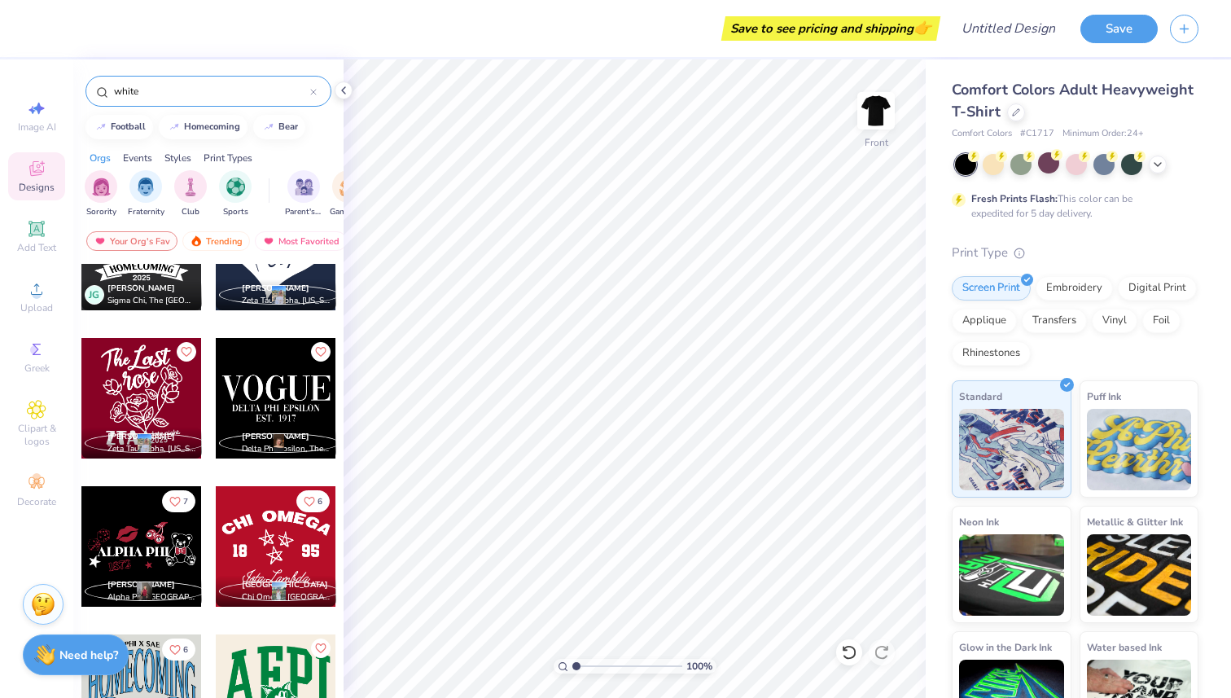
scroll to position [26687, 0]
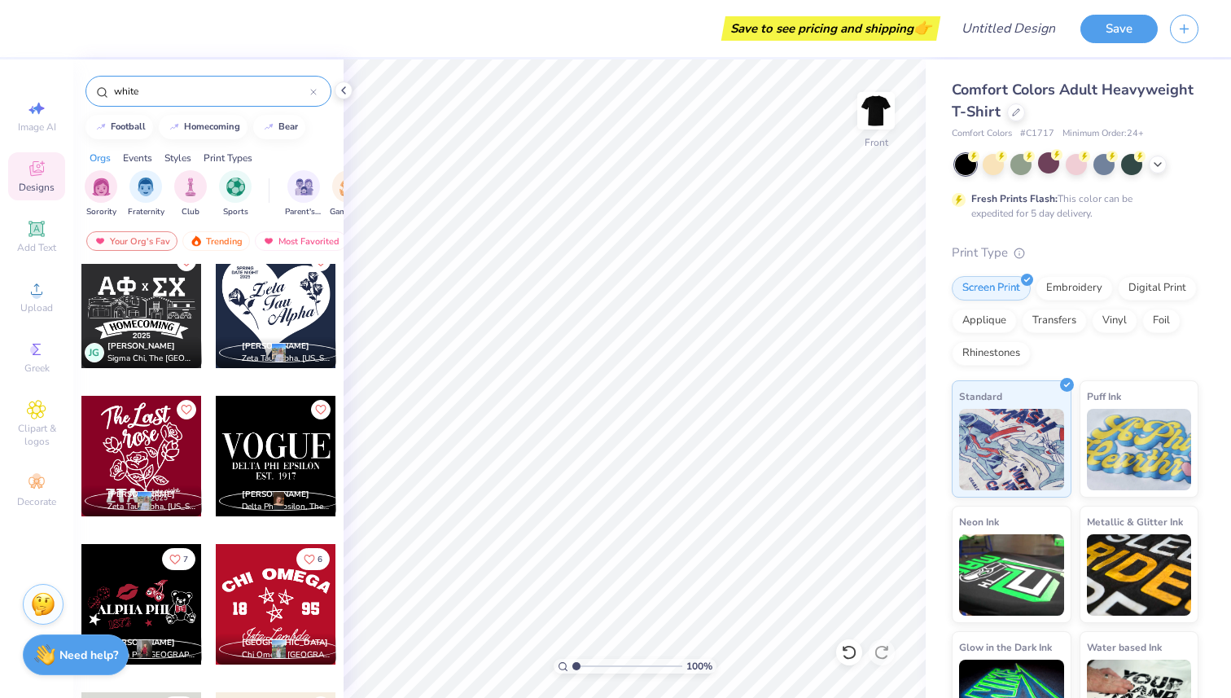
click at [271, 451] on div at bounding box center [276, 456] width 120 height 120
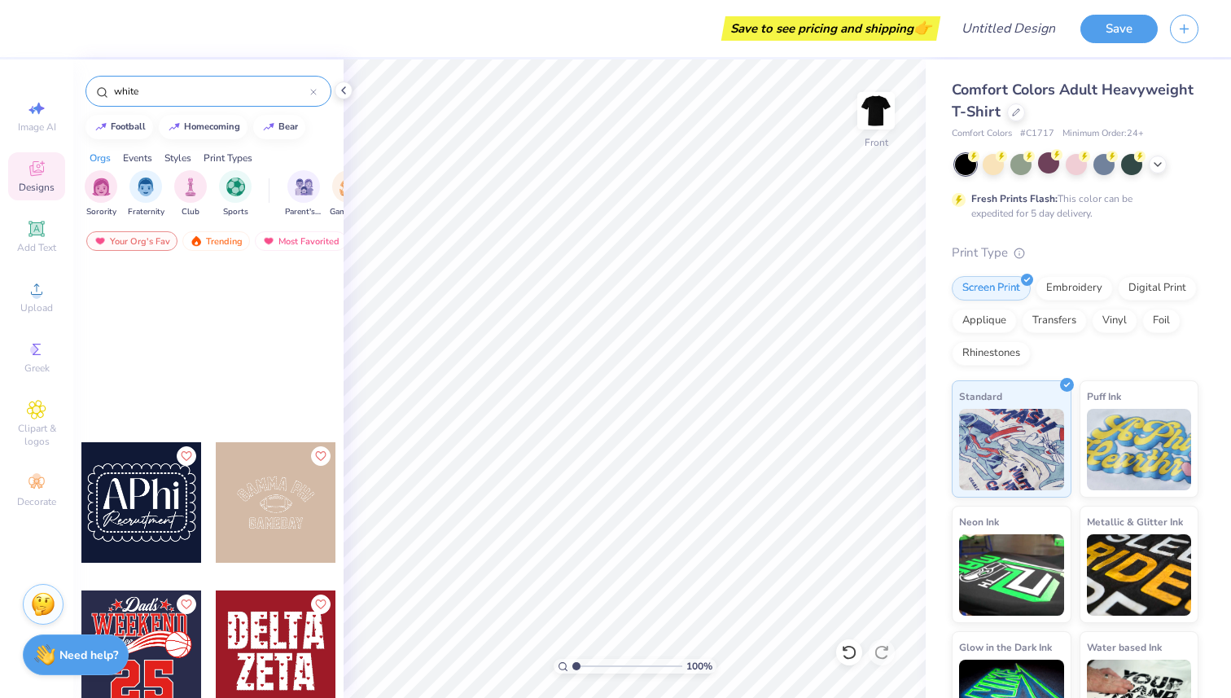
scroll to position [0, 0]
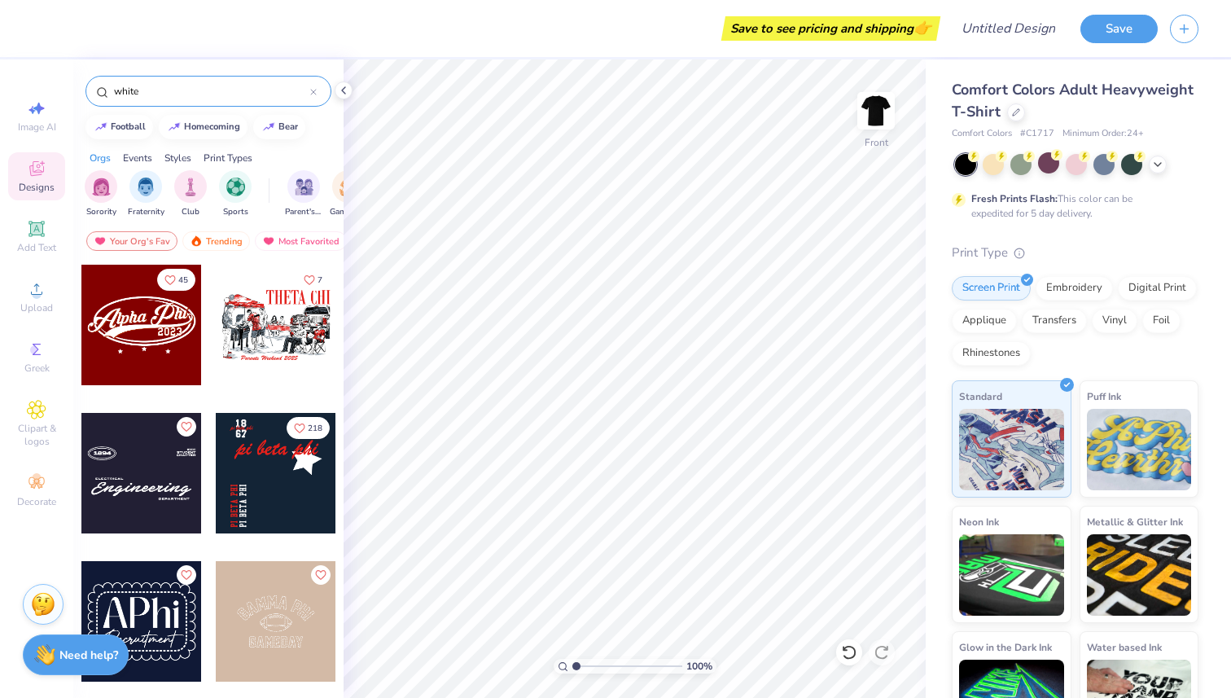
click at [164, 475] on div at bounding box center [141, 473] width 120 height 120
type input "4.52"
type input "11.17"
type input "5.52"
click at [318, 93] on div "white" at bounding box center [208, 91] width 246 height 31
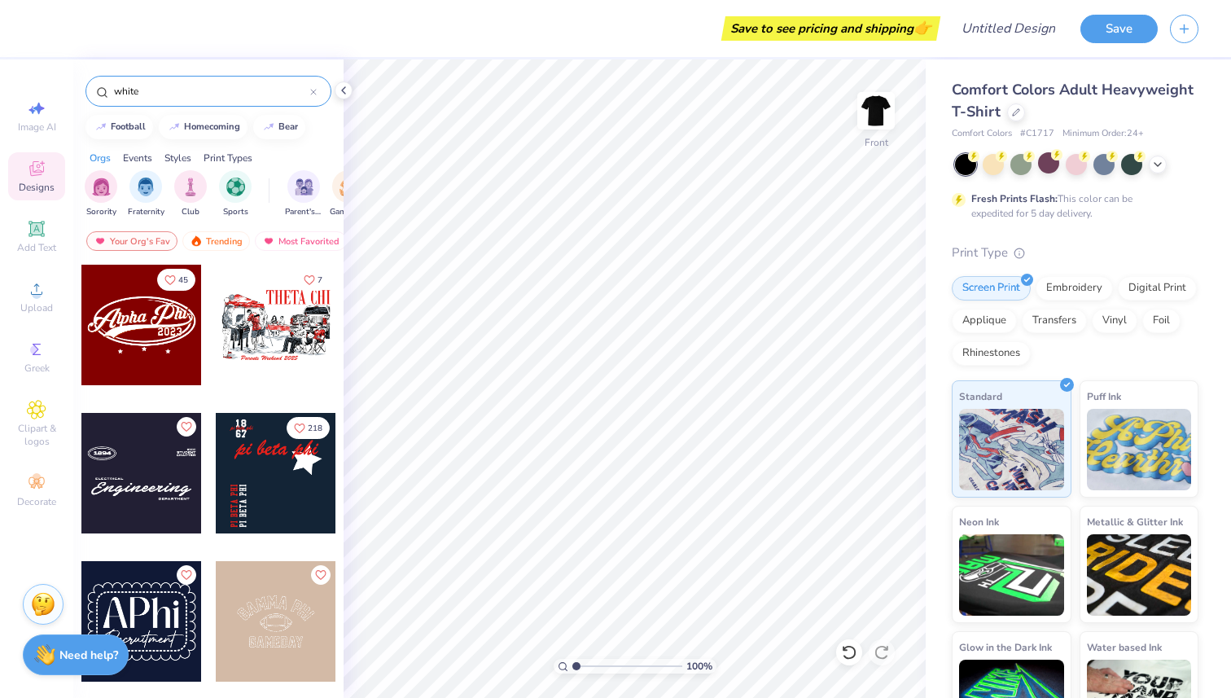
click at [317, 91] on div "white" at bounding box center [208, 91] width 246 height 31
click at [312, 91] on icon at bounding box center [313, 92] width 7 height 7
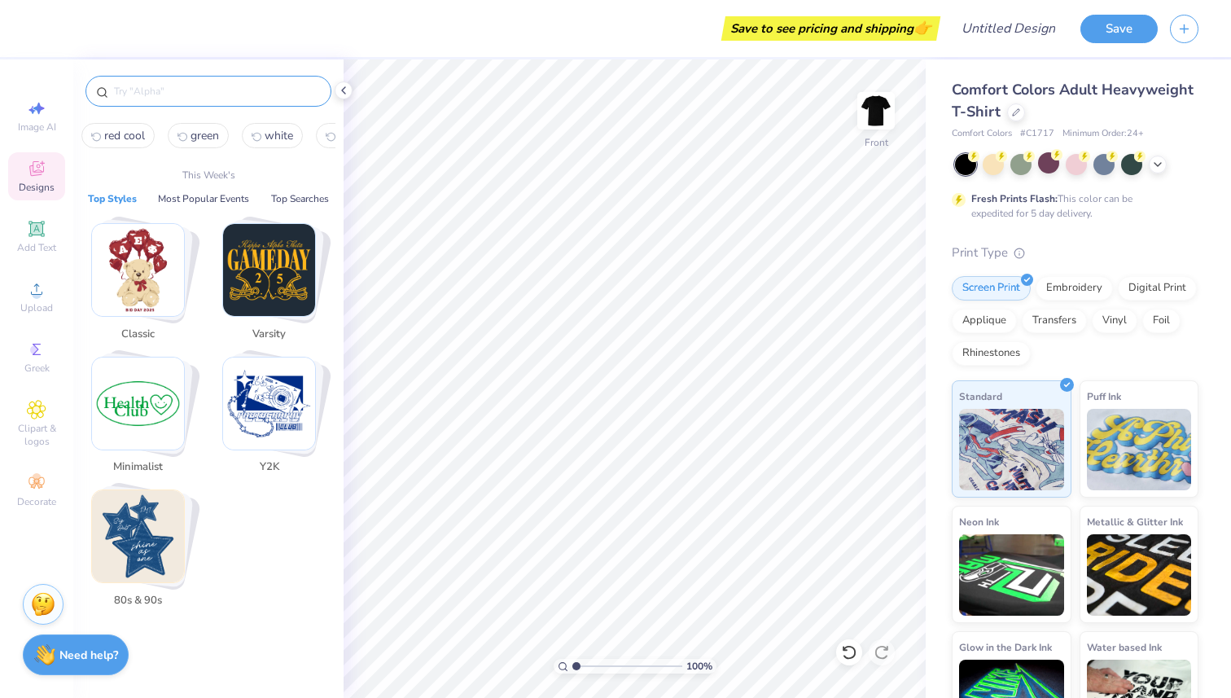
click at [256, 94] on input "text" at bounding box center [216, 91] width 208 height 16
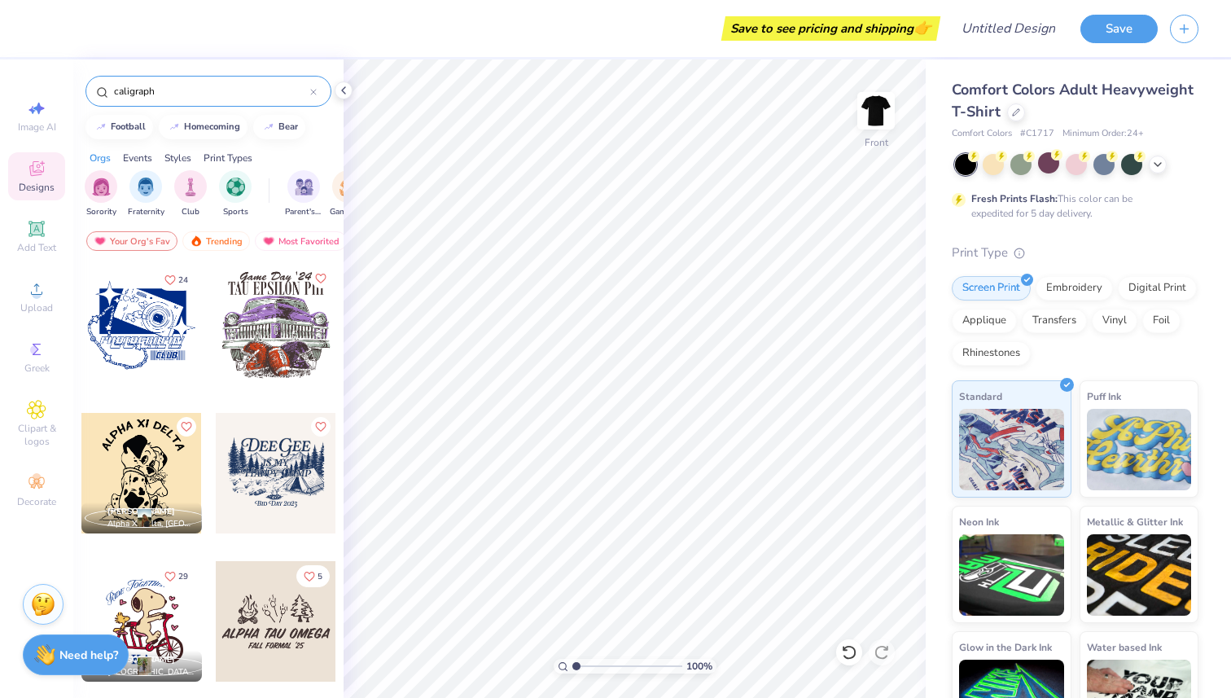
type input "caligraphy"
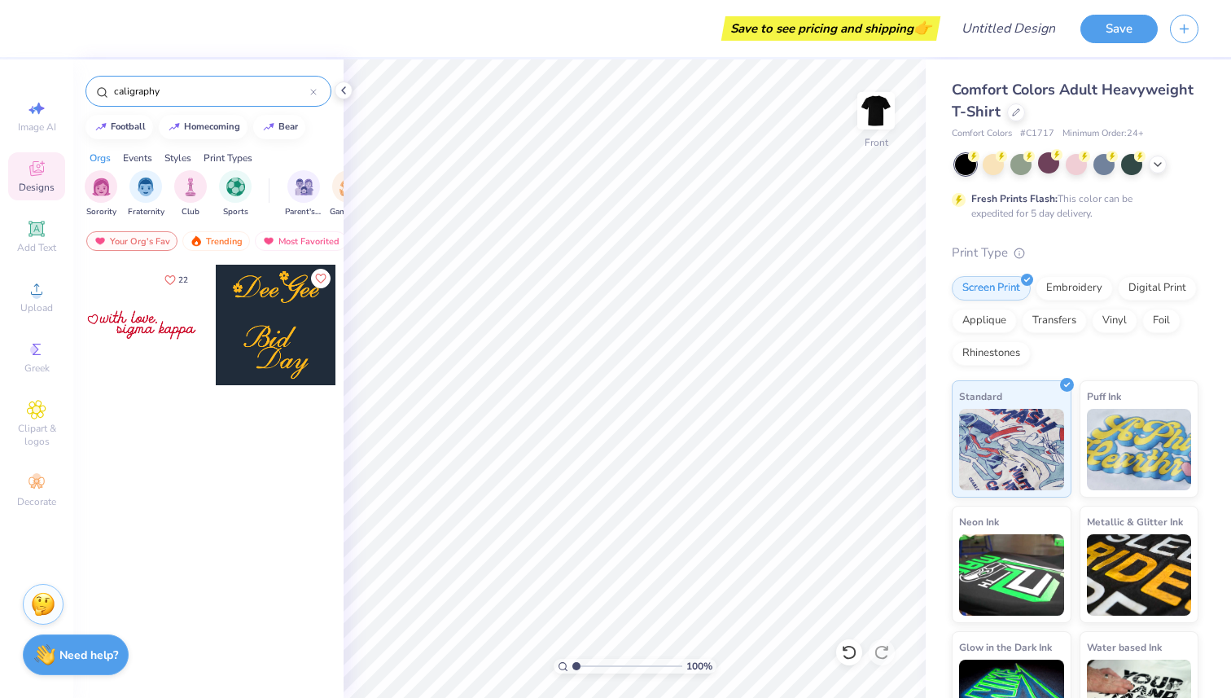
click at [316, 97] on div at bounding box center [313, 91] width 7 height 15
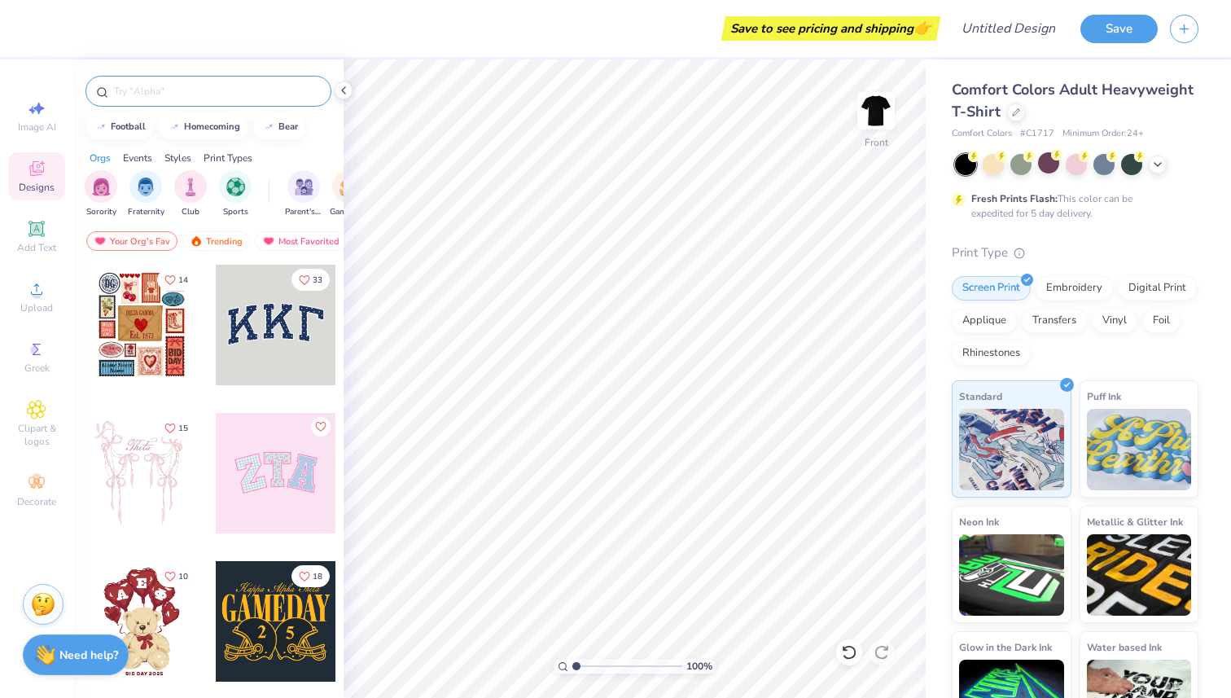
click at [274, 90] on input "text" at bounding box center [216, 91] width 208 height 16
type input "golf"
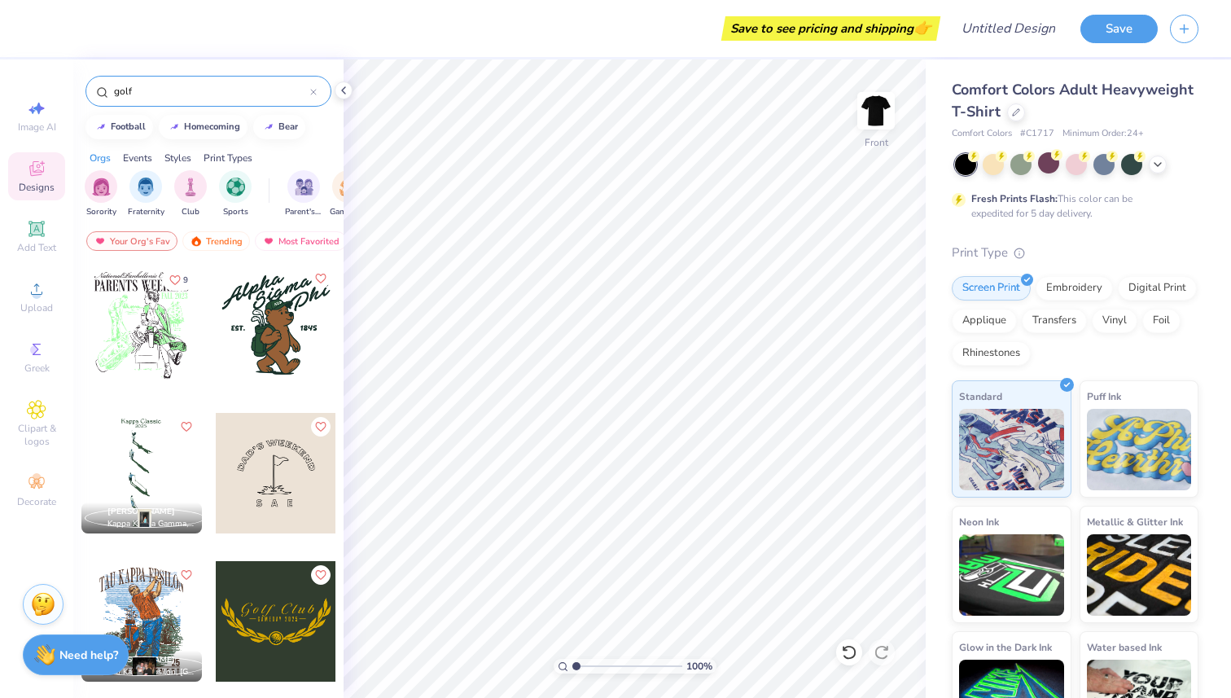
click at [311, 95] on div at bounding box center [313, 91] width 7 height 15
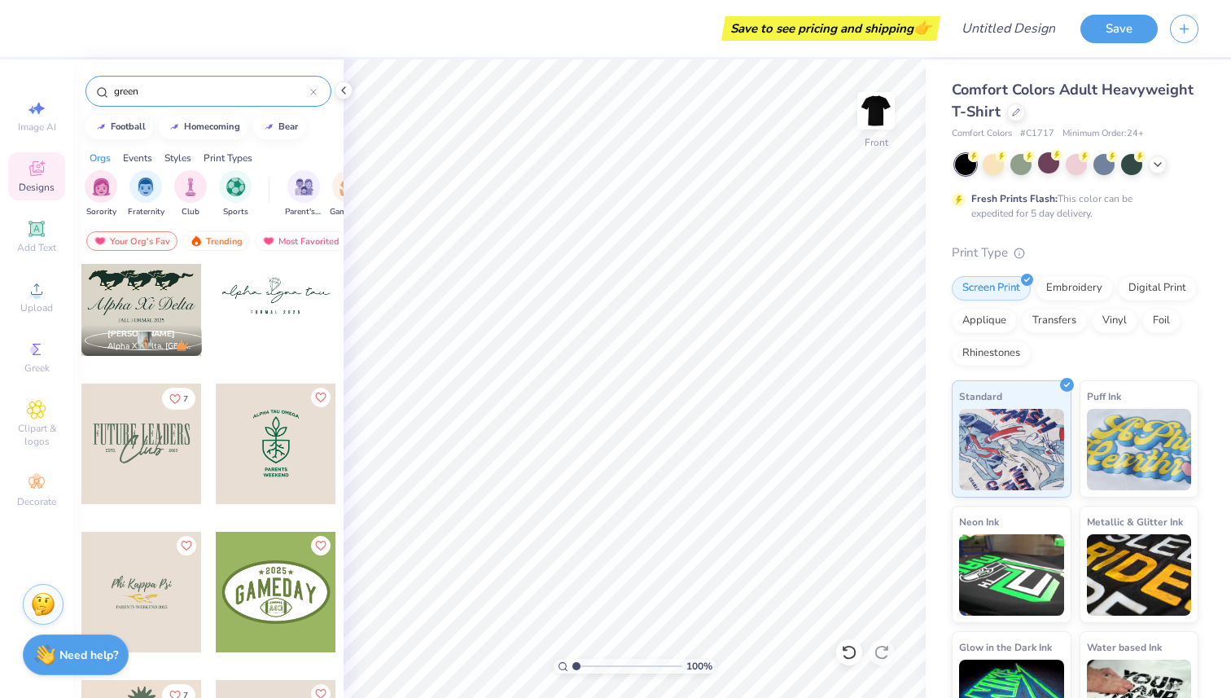
scroll to position [178, 0]
type input "green"
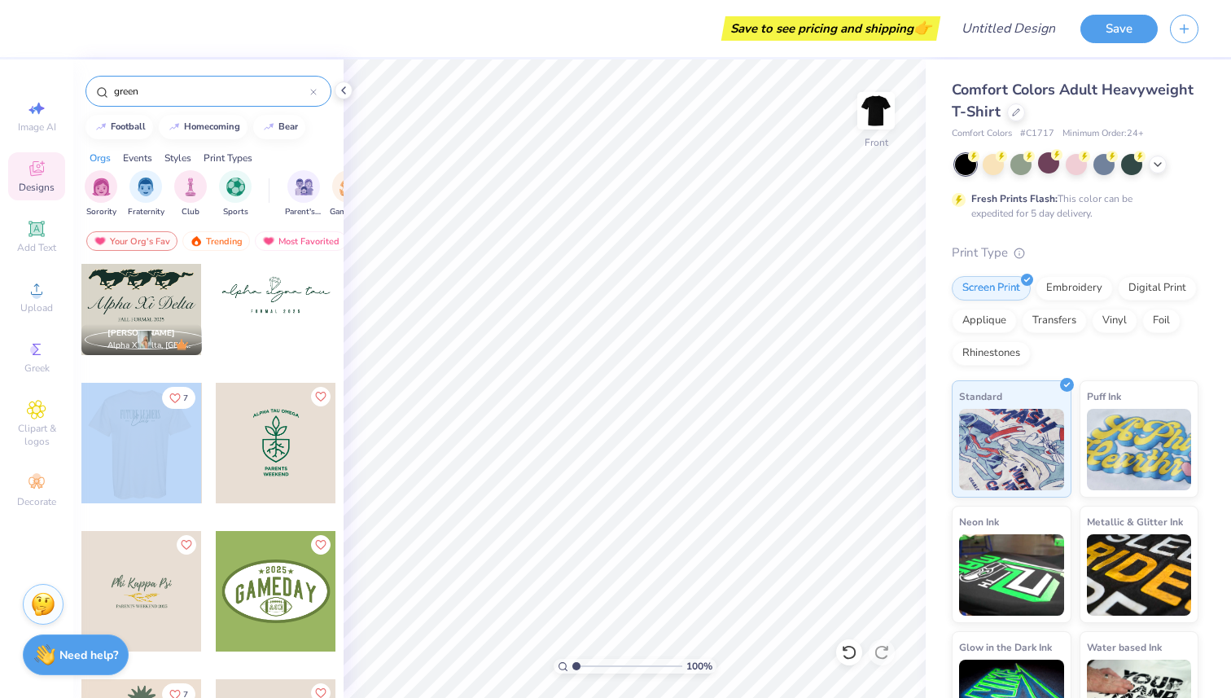
click at [169, 481] on div at bounding box center [141, 443] width 361 height 120
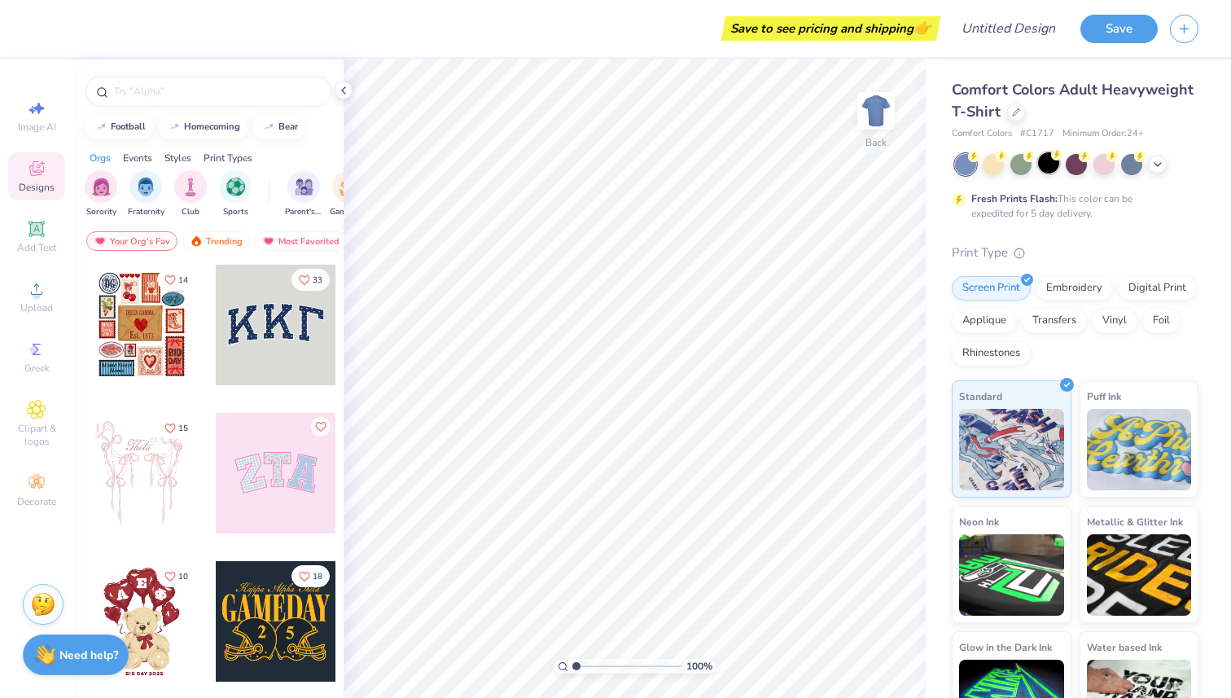
click at [1057, 167] on div at bounding box center [1048, 162] width 21 height 21
click at [24, 231] on div "Add Text" at bounding box center [36, 236] width 57 height 48
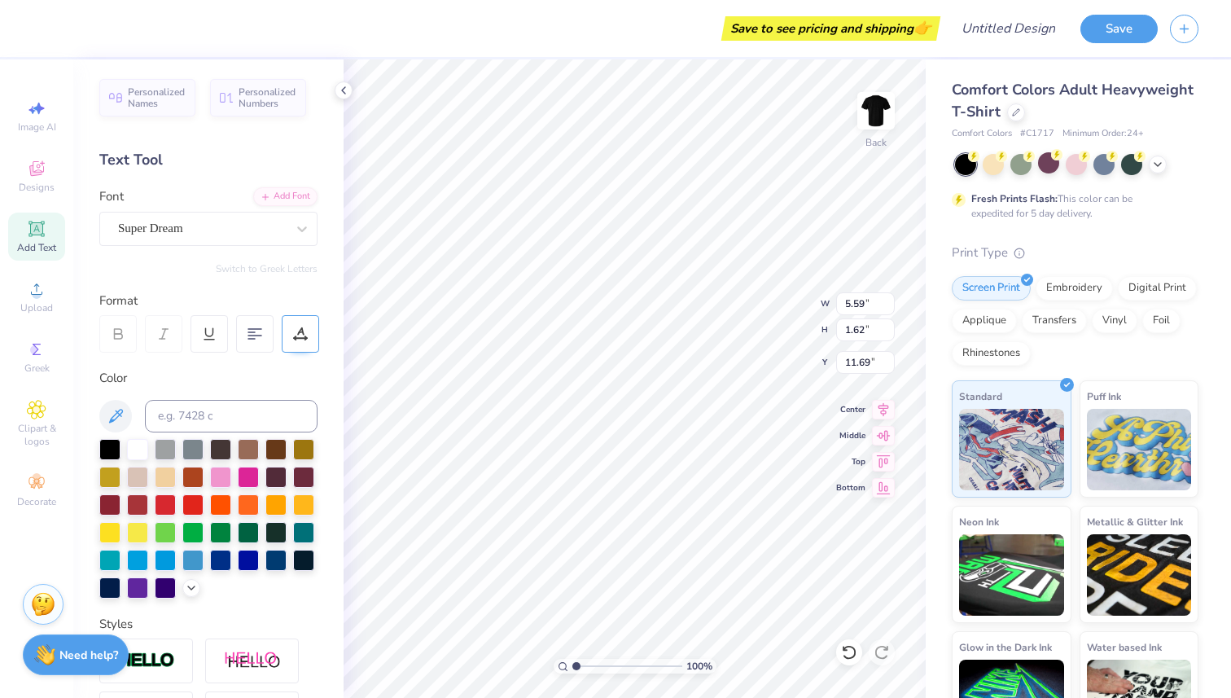
type textarea "T"
type textarea "FUTURE LEADERS"
click at [291, 233] on div at bounding box center [301, 228] width 29 height 29
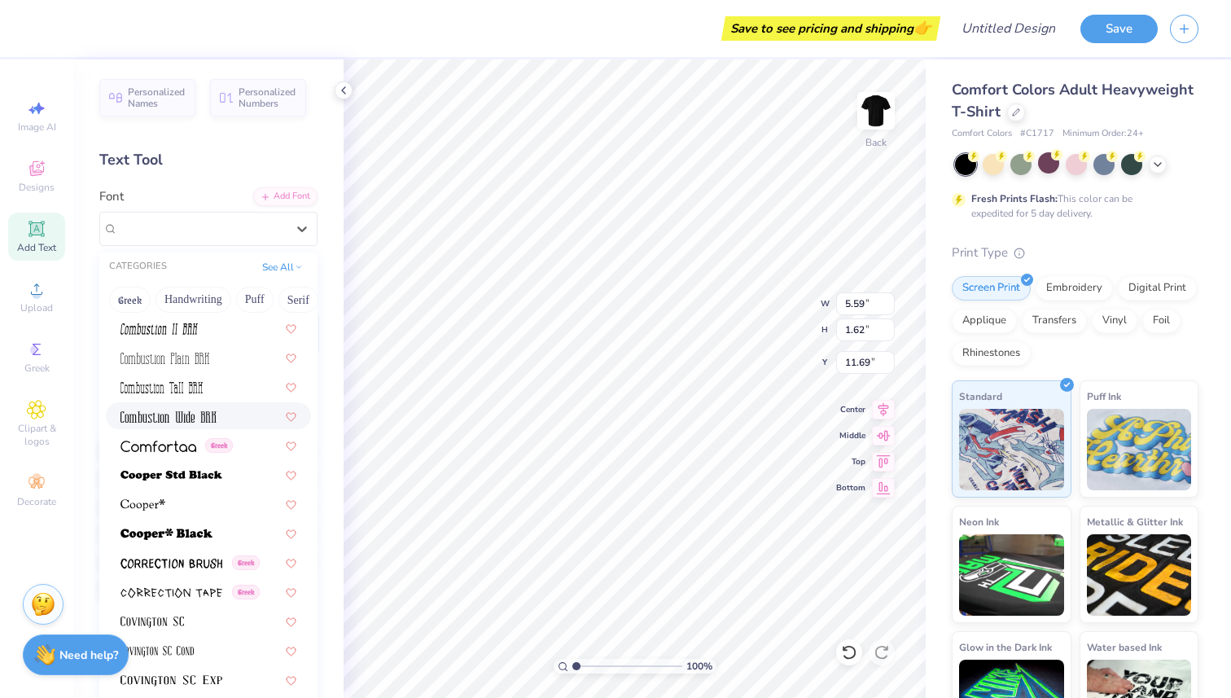
scroll to position [2316, 0]
click at [230, 412] on div at bounding box center [208, 414] width 176 height 17
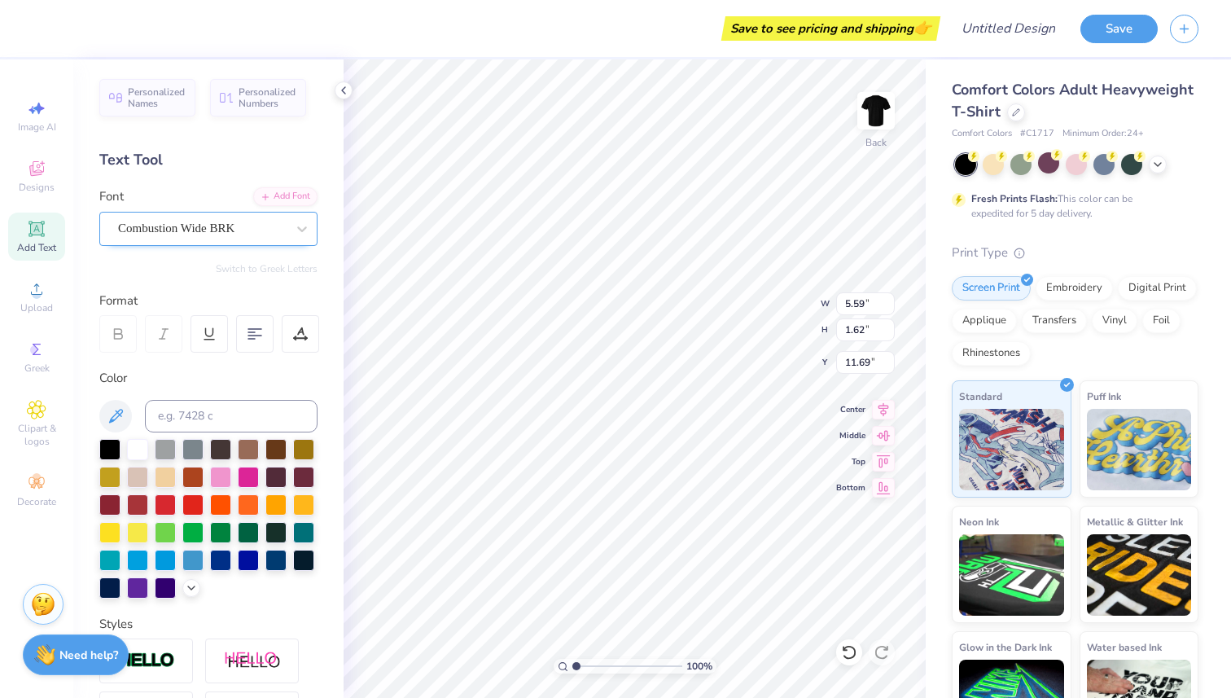
click at [264, 232] on div "Combustion Wide BRK" at bounding box center [201, 228] width 171 height 25
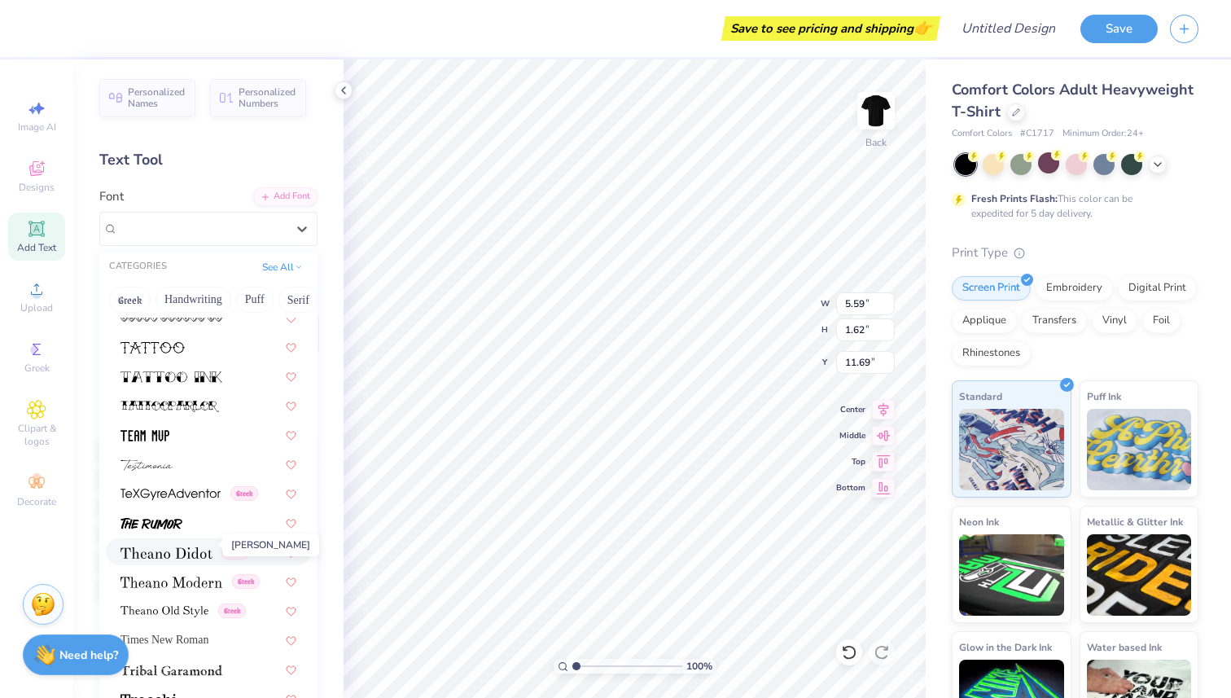
scroll to position [8257, 0]
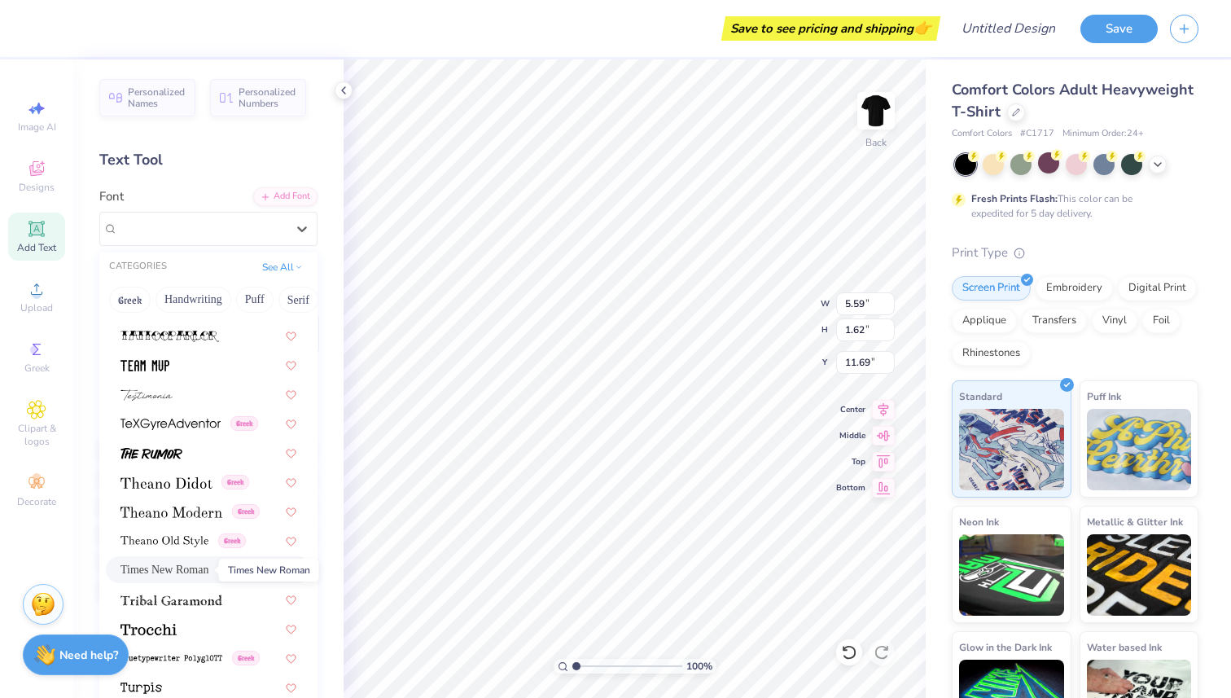
click at [199, 567] on span "Times New Roman" at bounding box center [164, 569] width 88 height 17
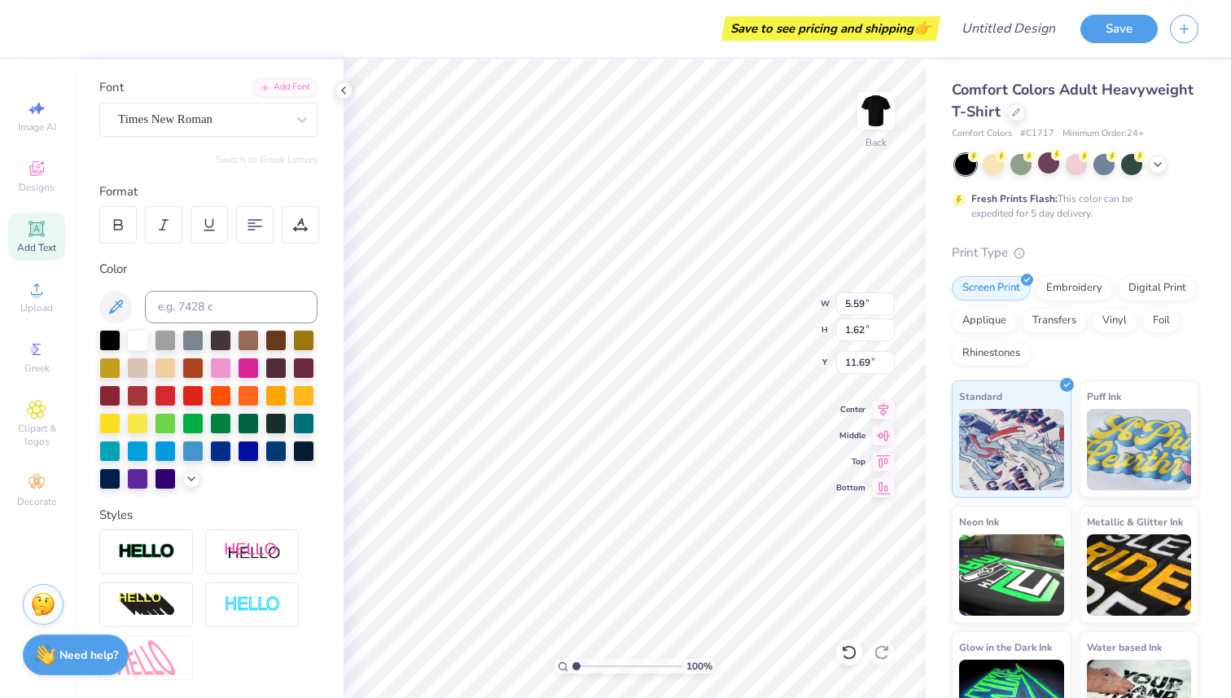
scroll to position [0, 0]
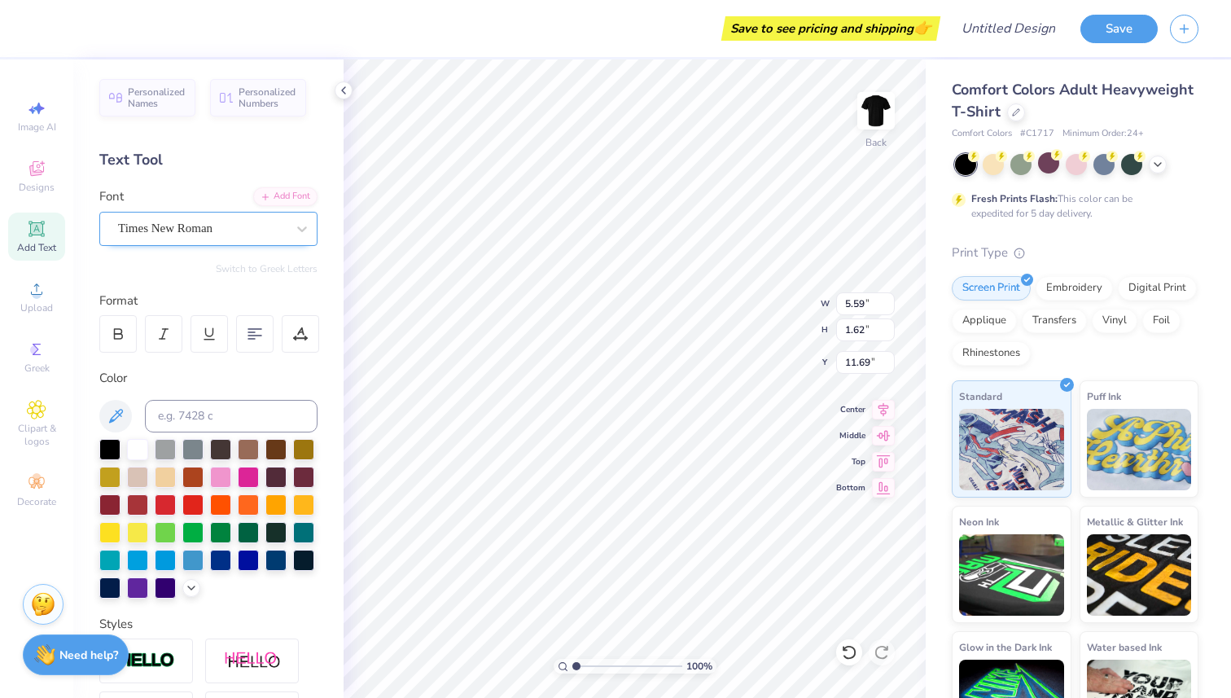
click at [255, 229] on div "Times New Roman" at bounding box center [201, 228] width 171 height 25
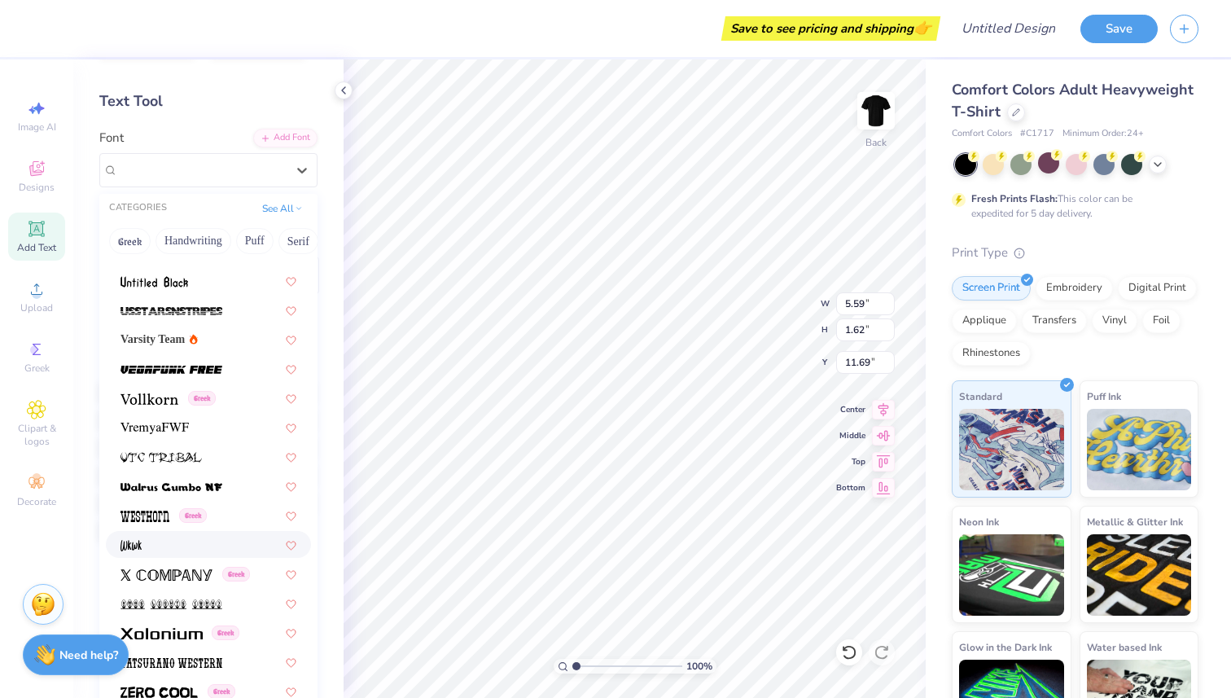
scroll to position [55, 0]
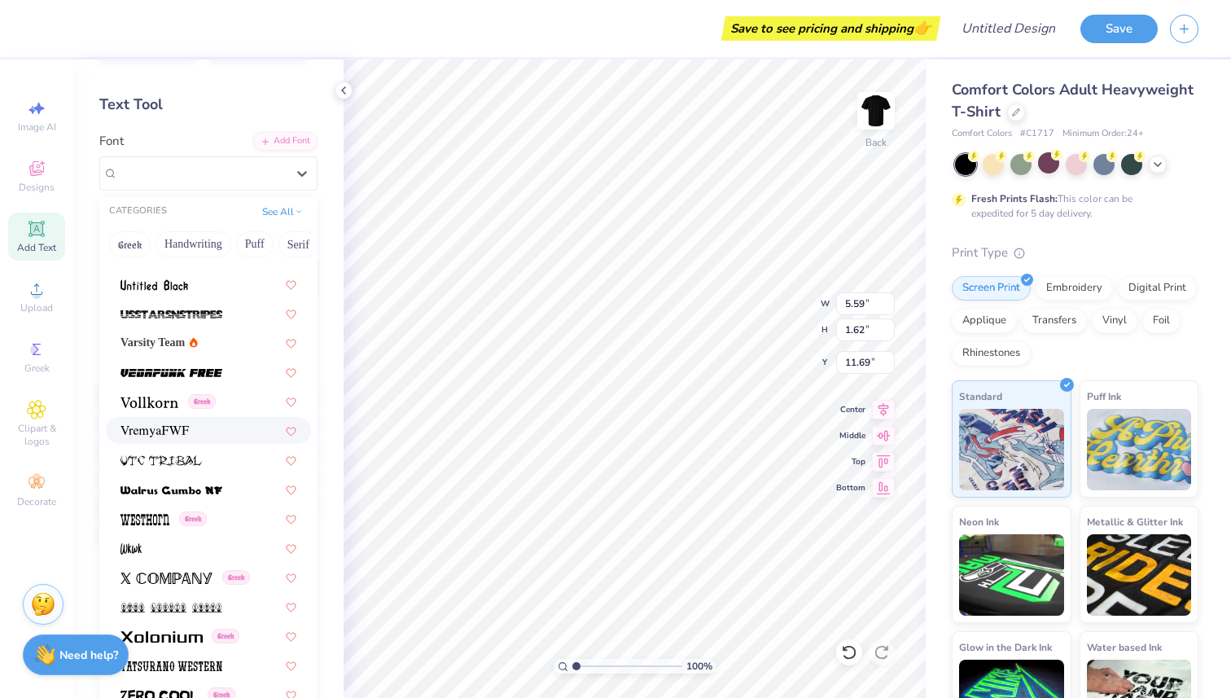
click at [214, 418] on div at bounding box center [208, 430] width 205 height 27
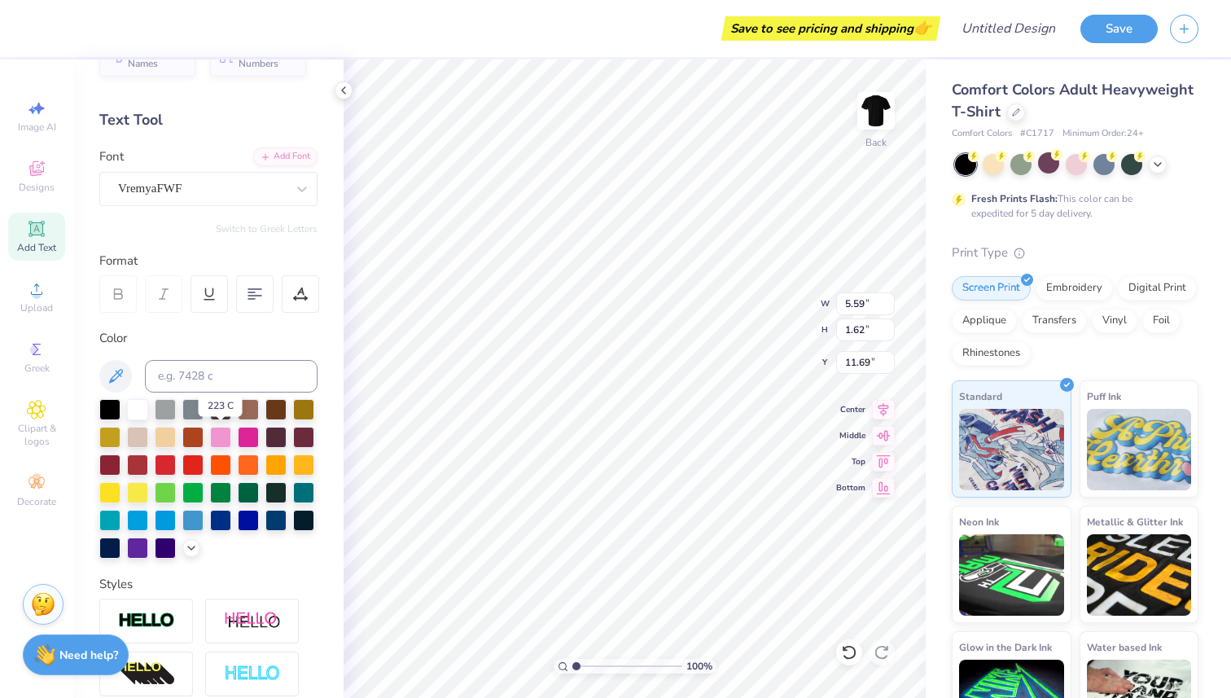
scroll to position [28, 0]
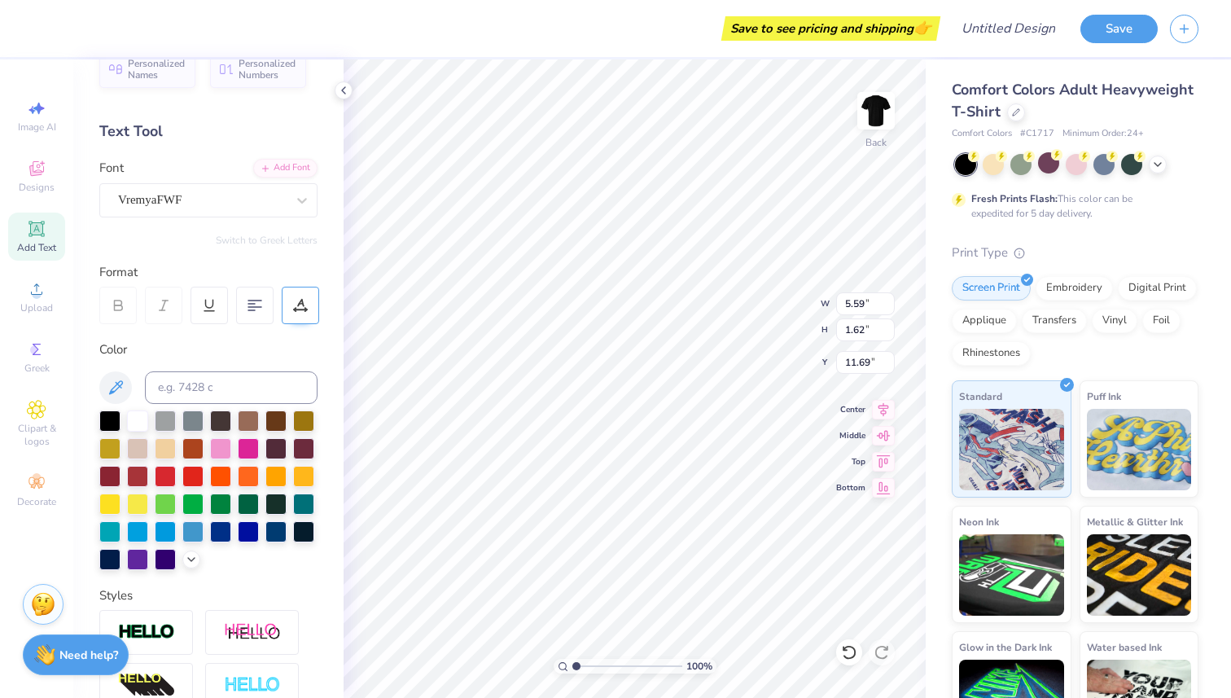
click at [300, 314] on div at bounding box center [300, 305] width 37 height 37
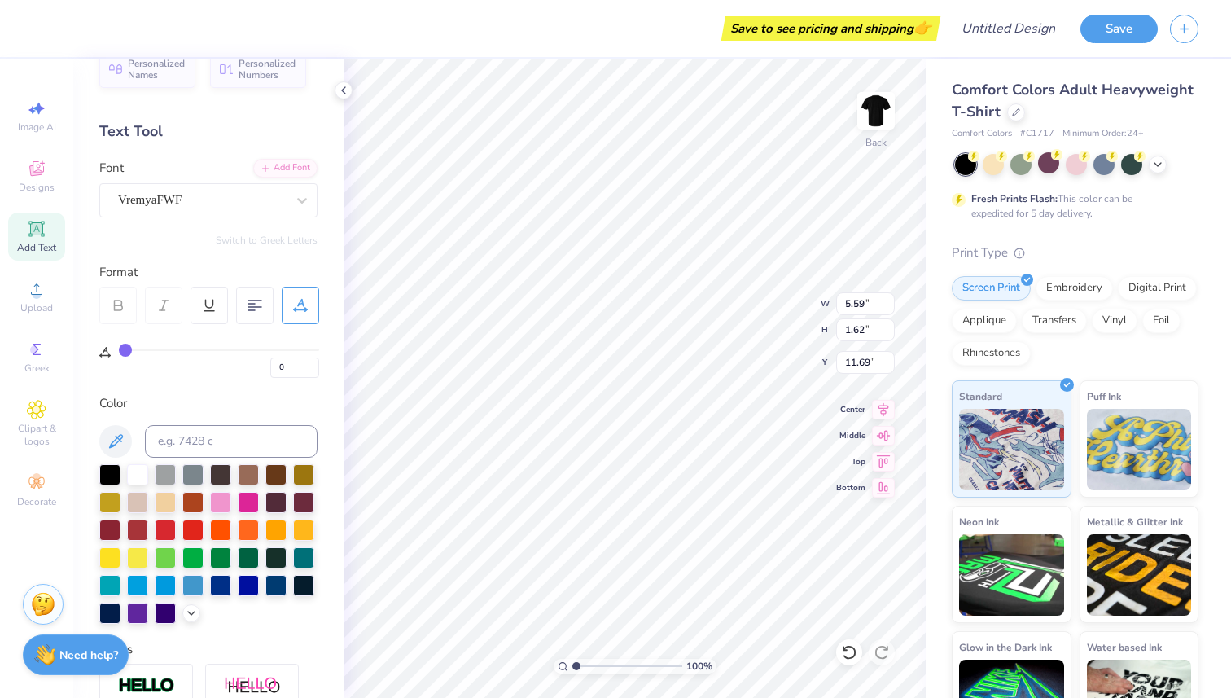
type input "2"
type input "3"
type input "4"
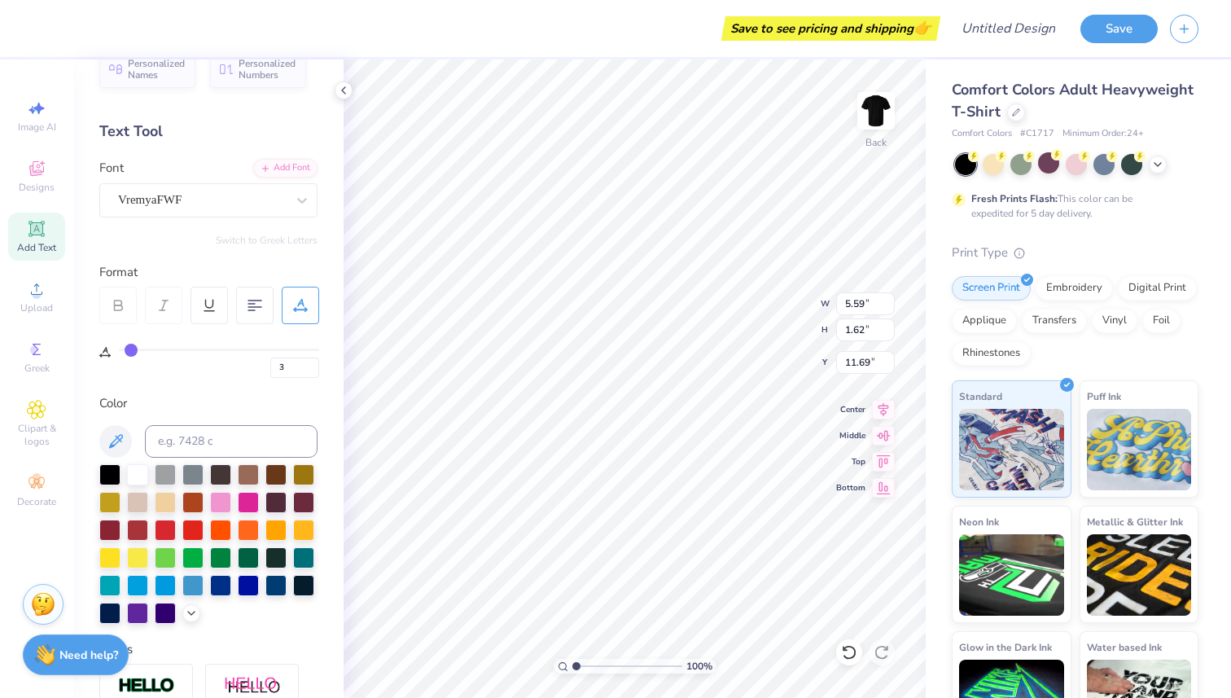
type input "4"
type input "7"
type input "13"
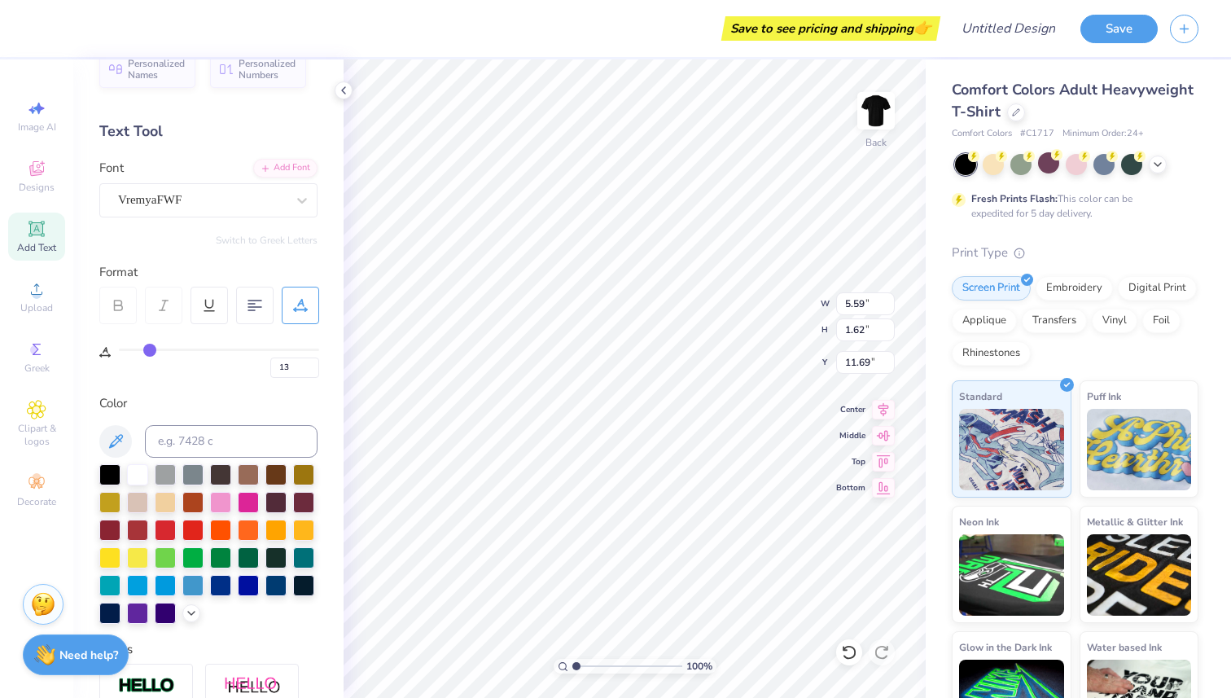
type input "18"
type input "24"
type input "28"
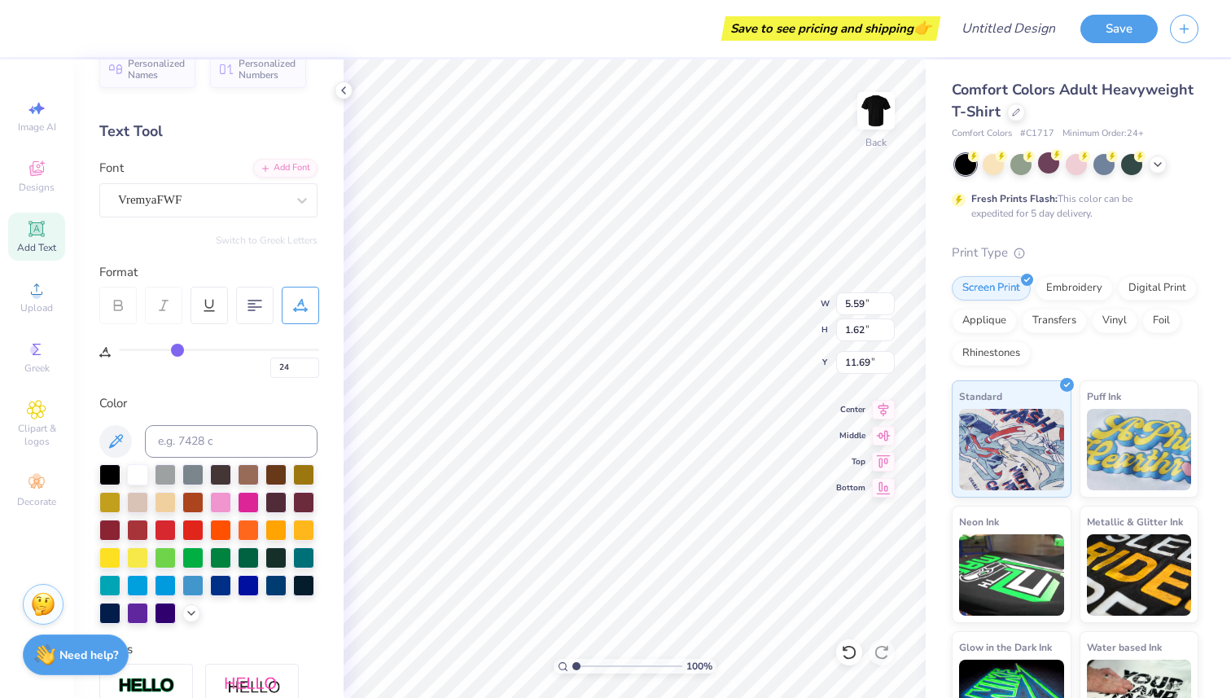
type input "28"
type input "35"
type input "38"
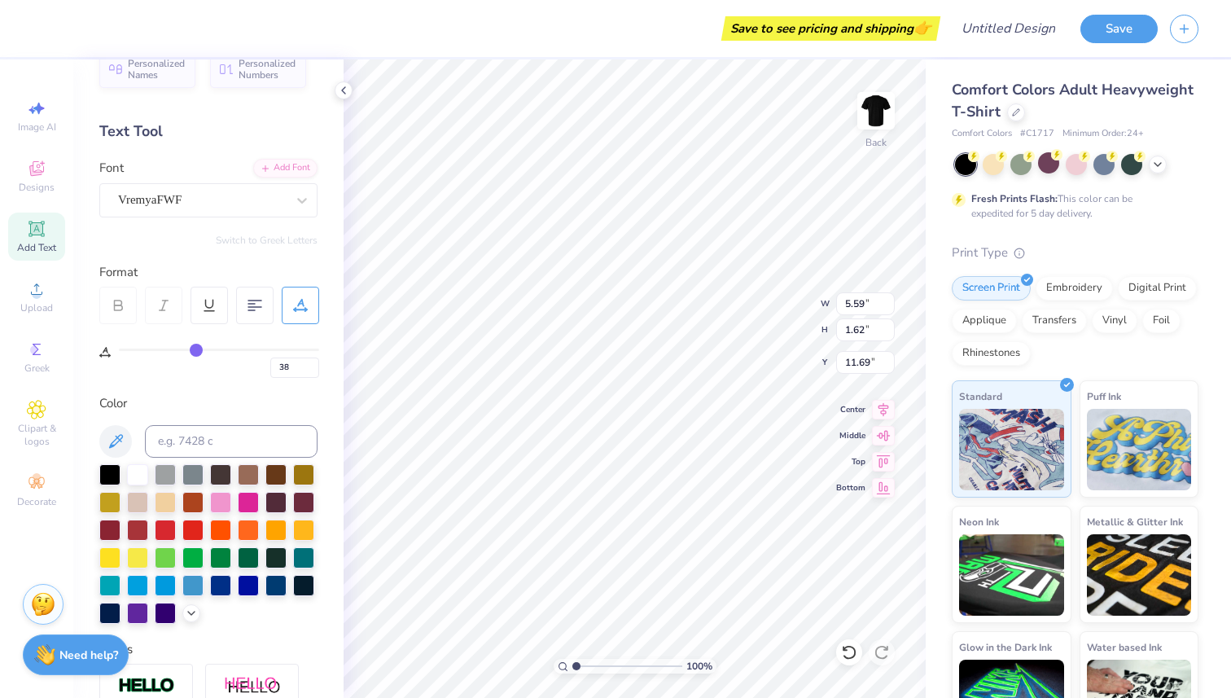
type input "45"
type input "48"
type input "53"
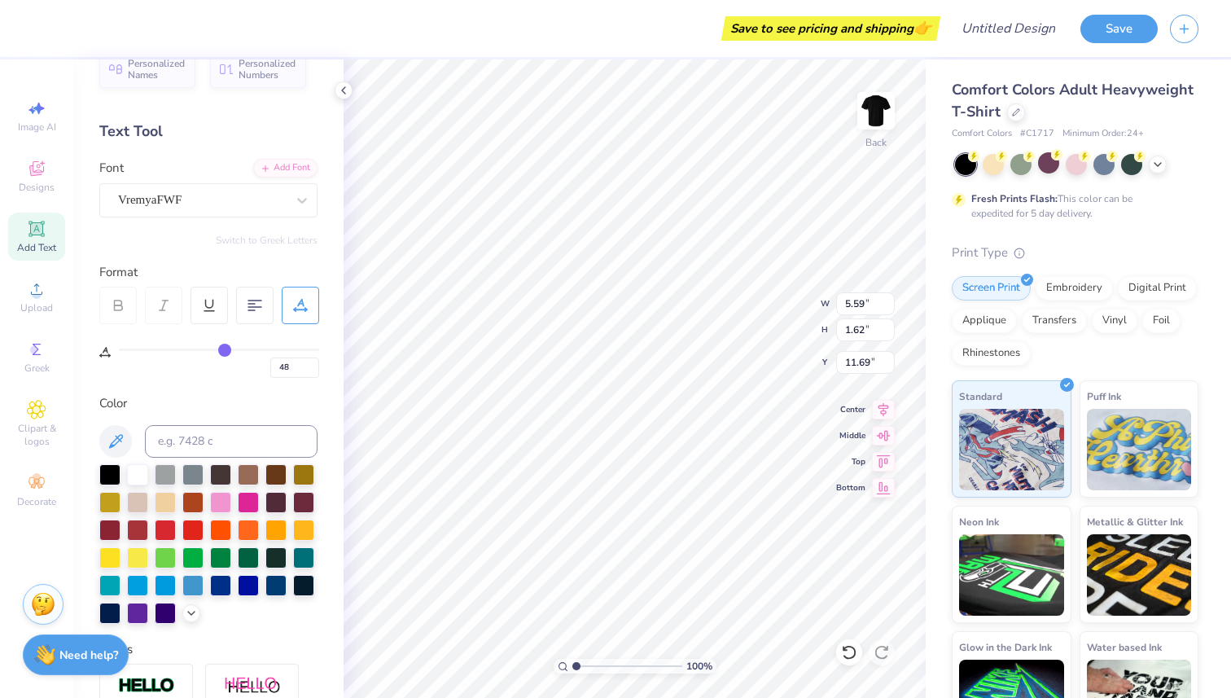
type input "53"
type input "56"
type input "58"
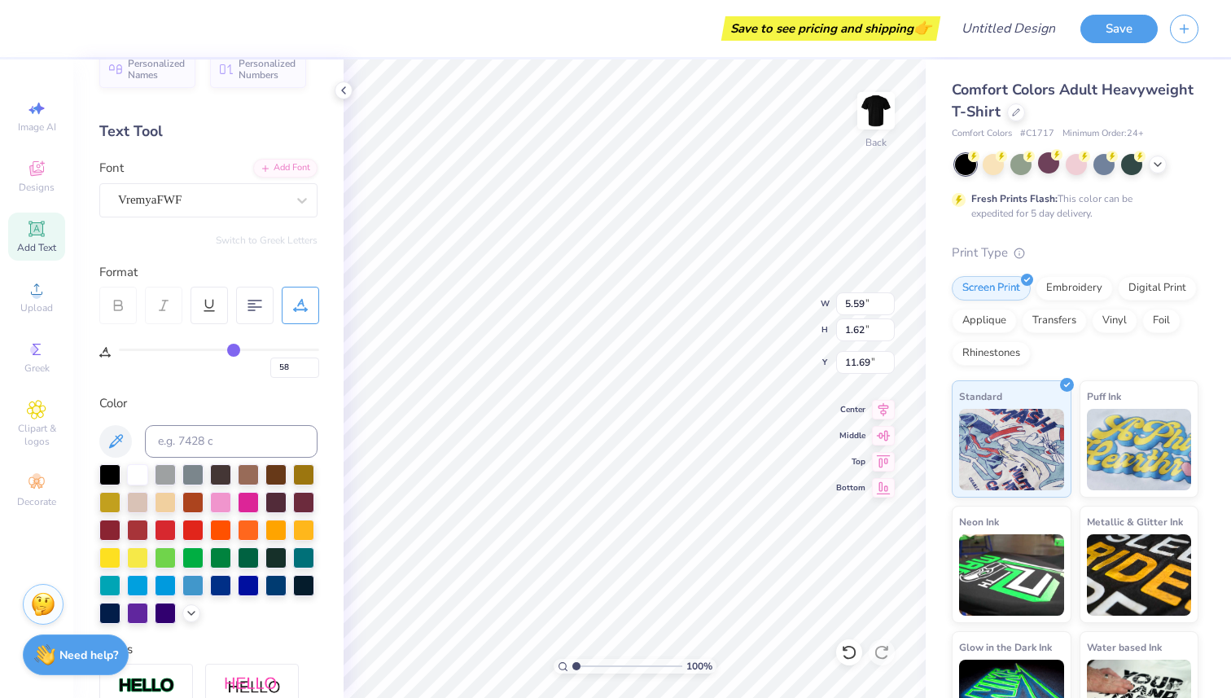
type input "61"
type input "63"
type input "64"
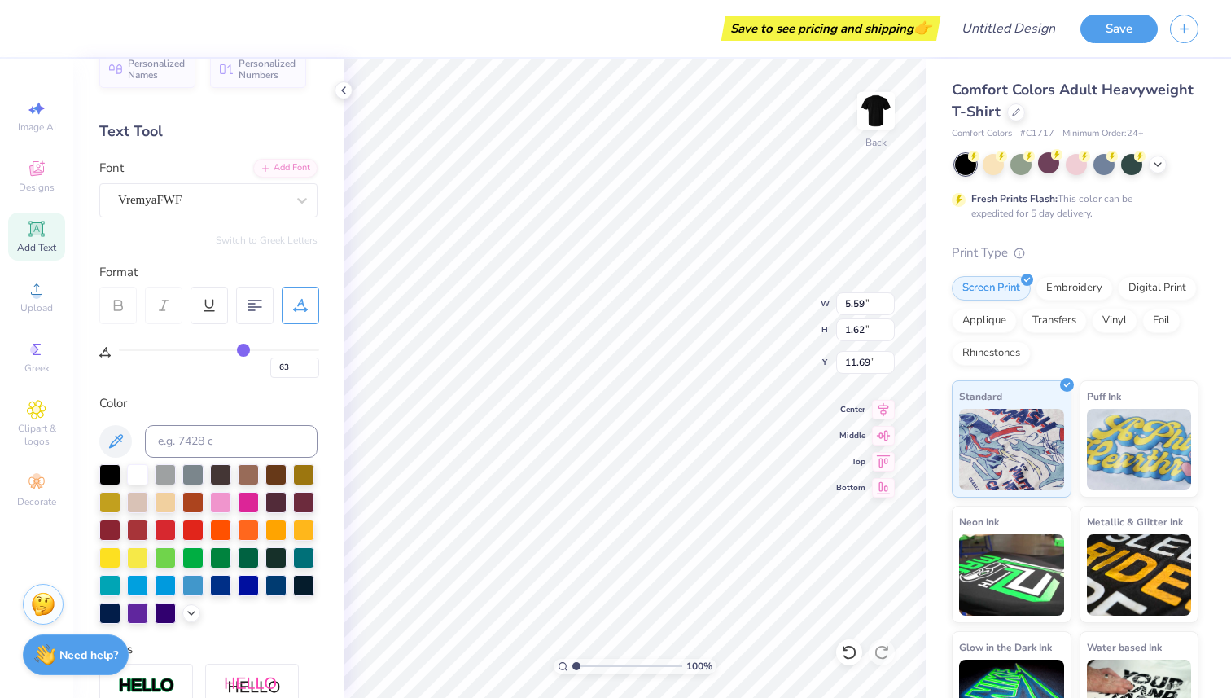
type input "64"
type input "67"
type input "68"
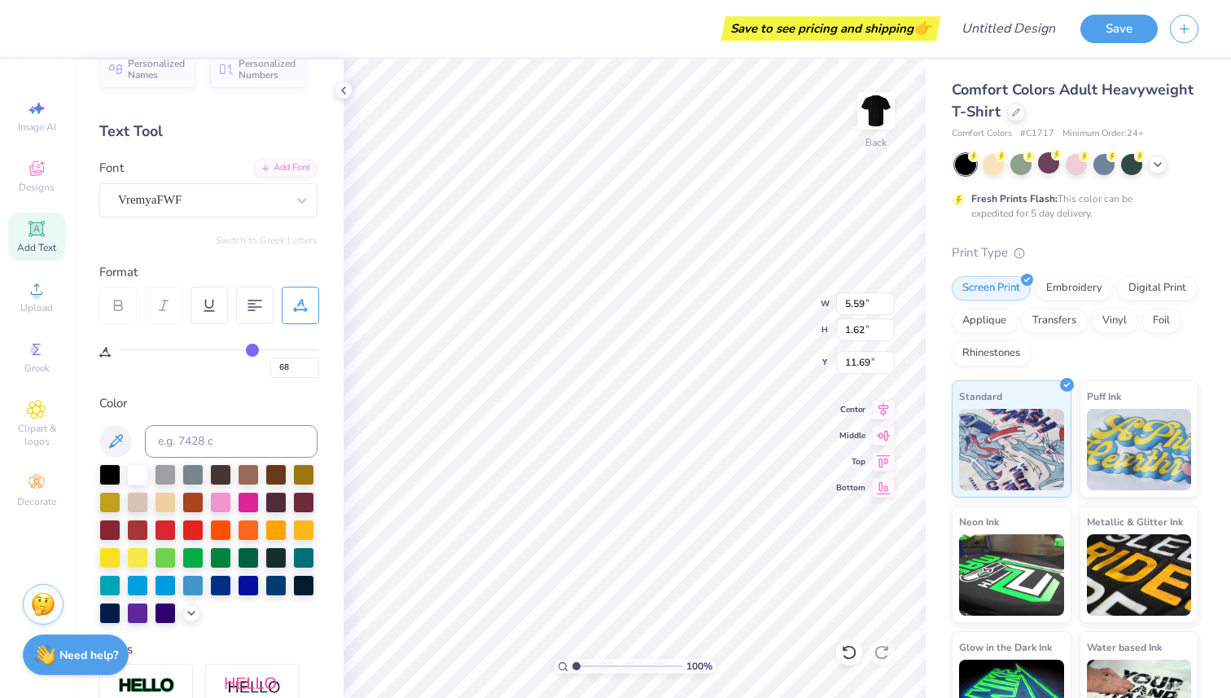
type input "70"
type input "72"
type input "75"
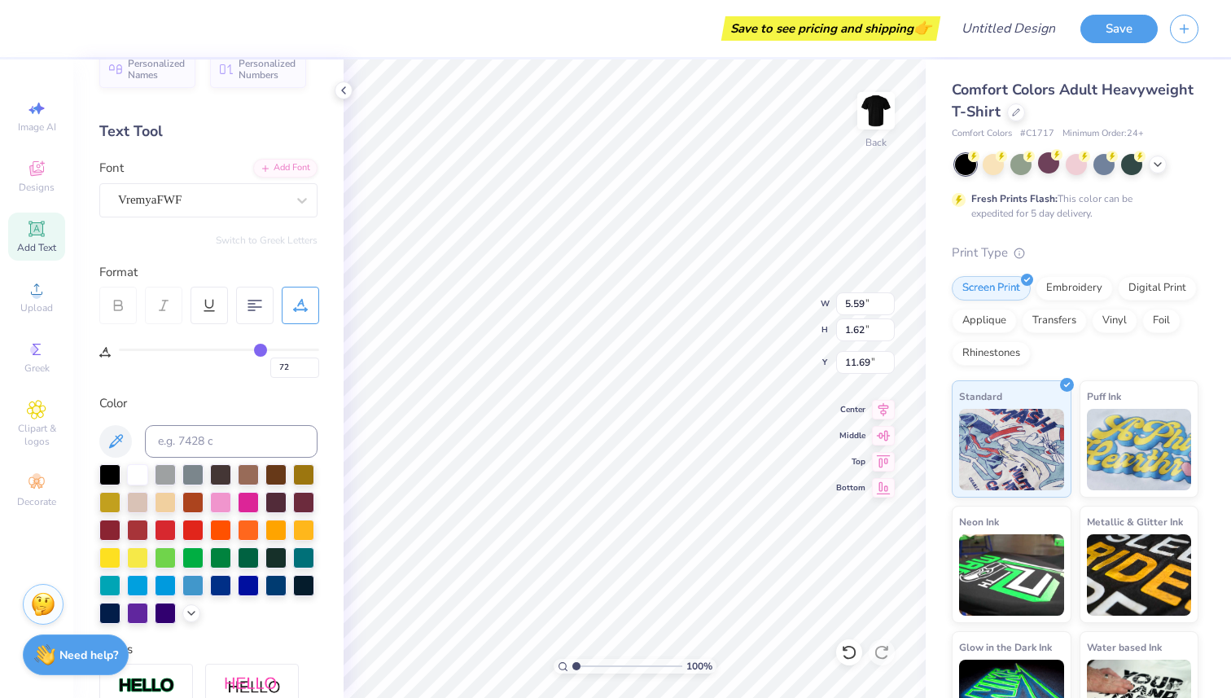
type input "75"
type input "77"
type input "78"
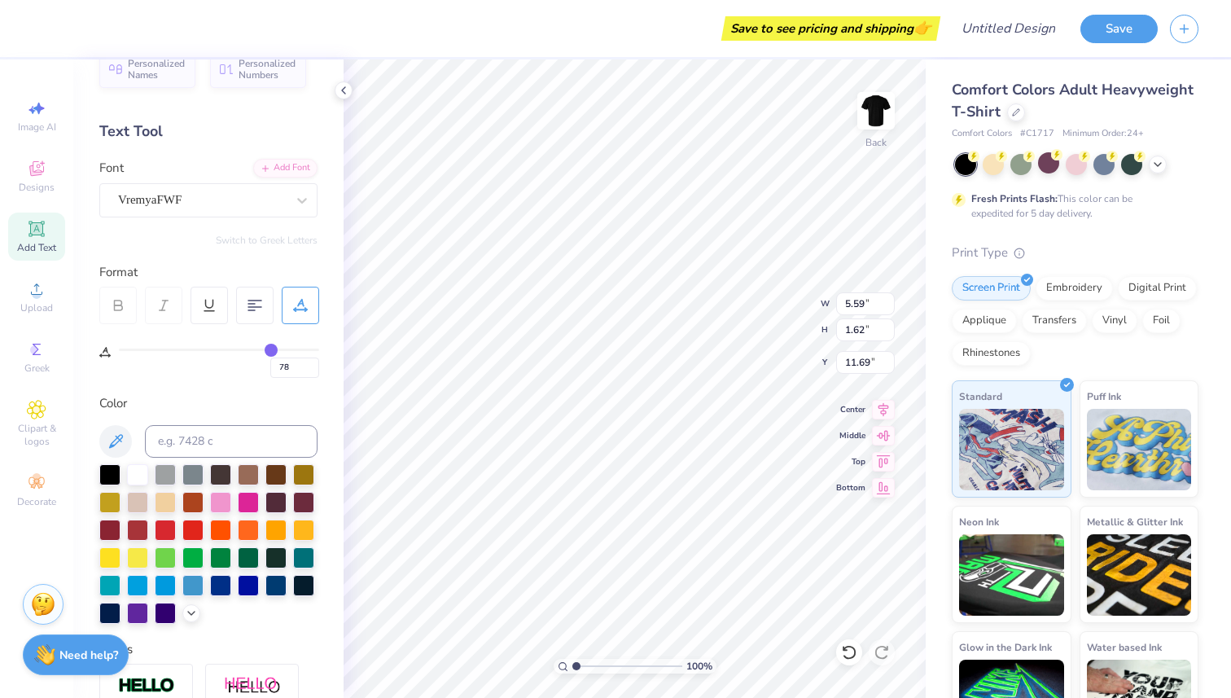
type input "80"
type input "83"
type input "84"
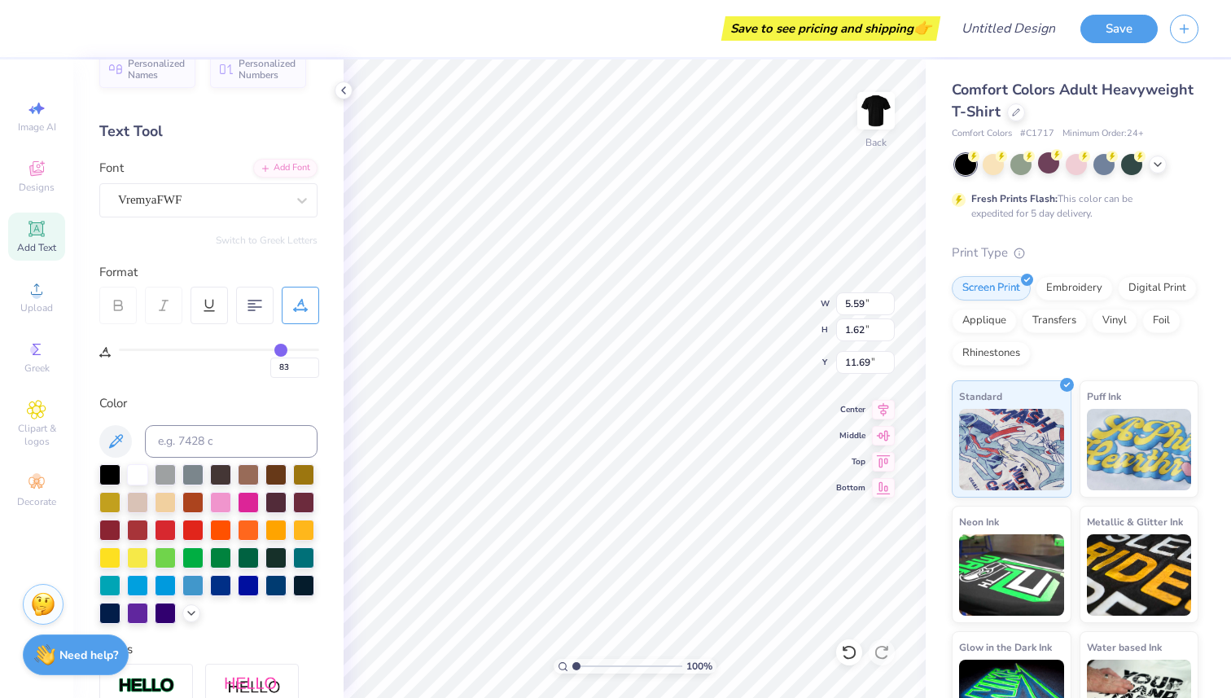
type input "84"
type input "86"
type input "88"
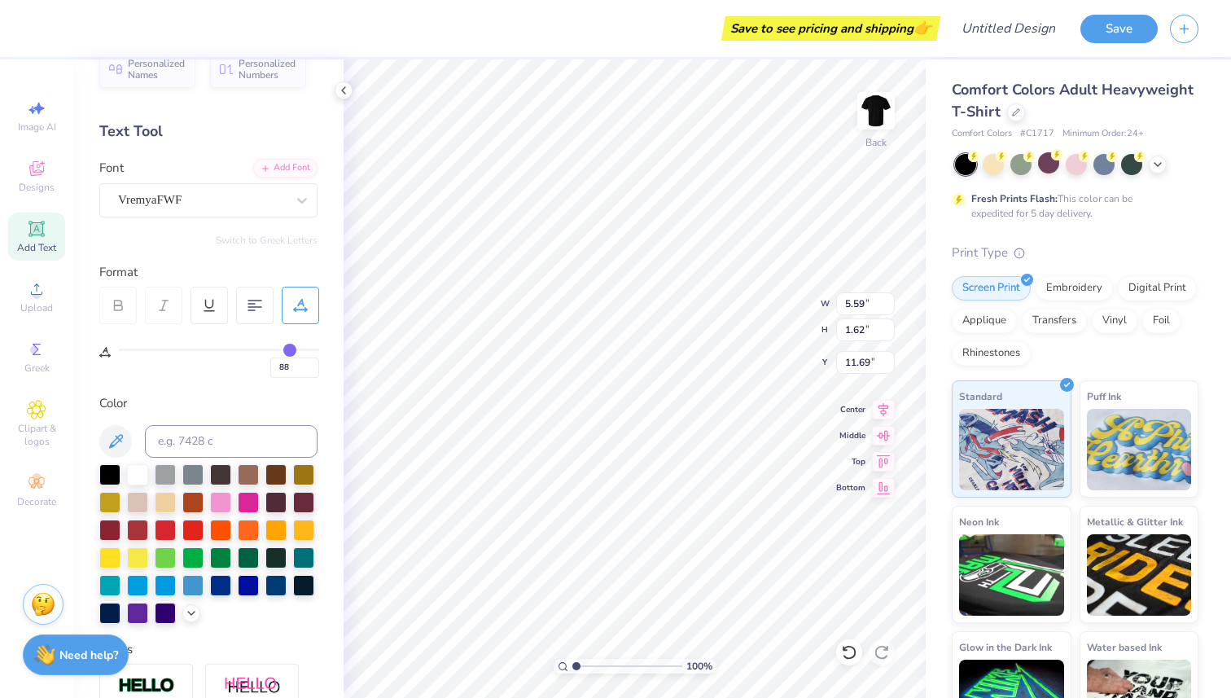
type input "89"
type input "90"
type input "91"
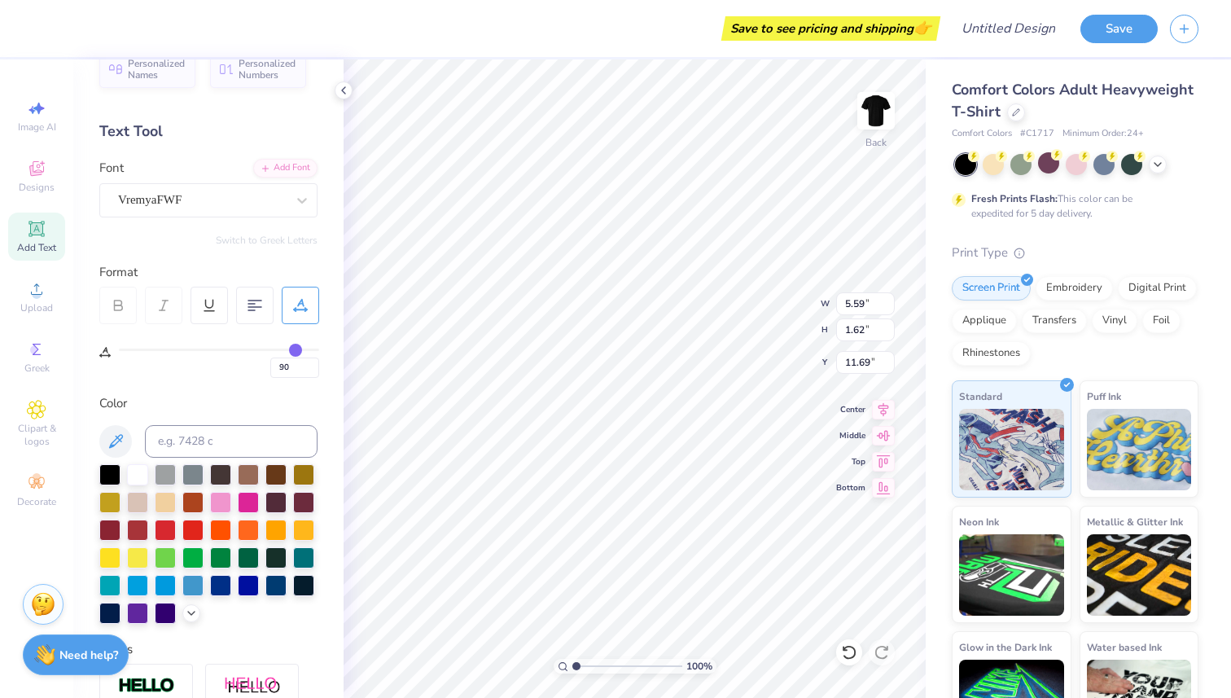
type input "91"
type input "93"
type input "94"
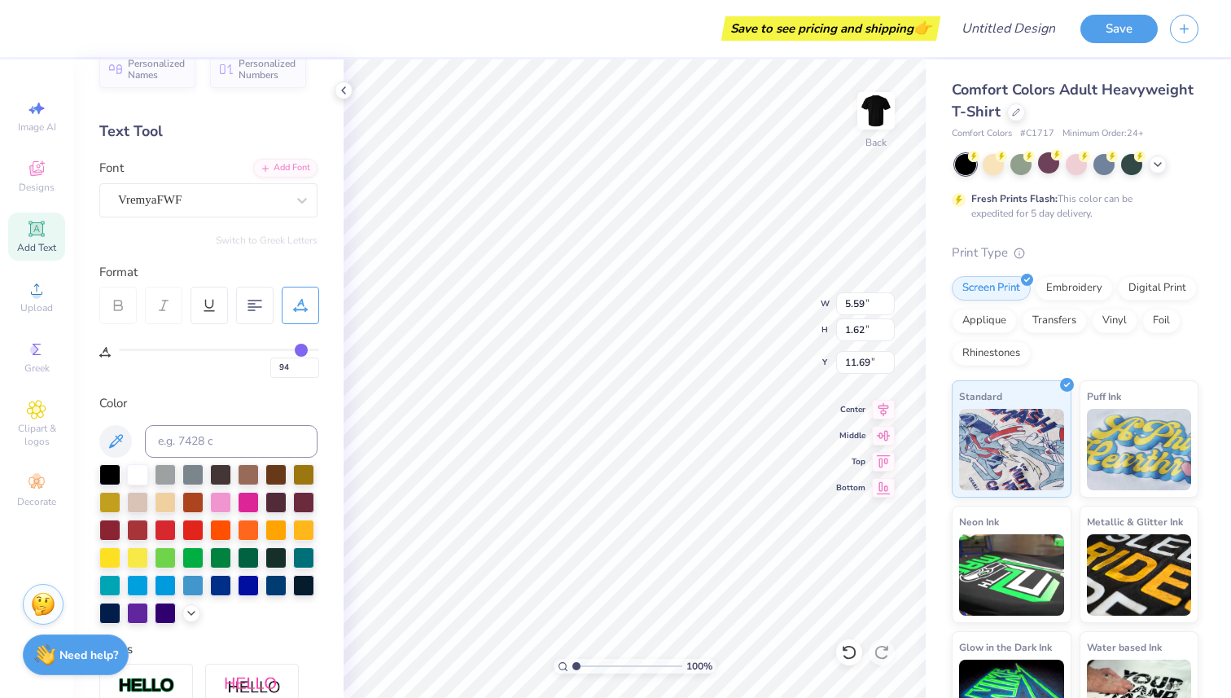
type input "96"
type input "97"
type input "98"
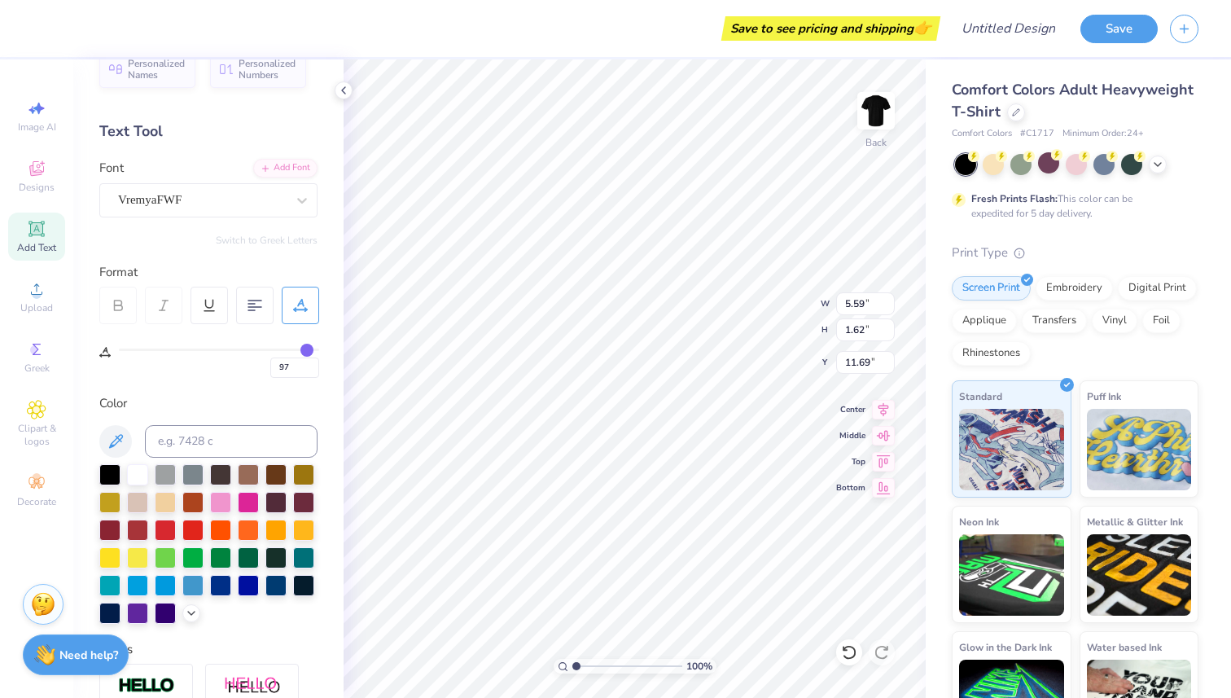
type input "98"
type input "99"
type input "100"
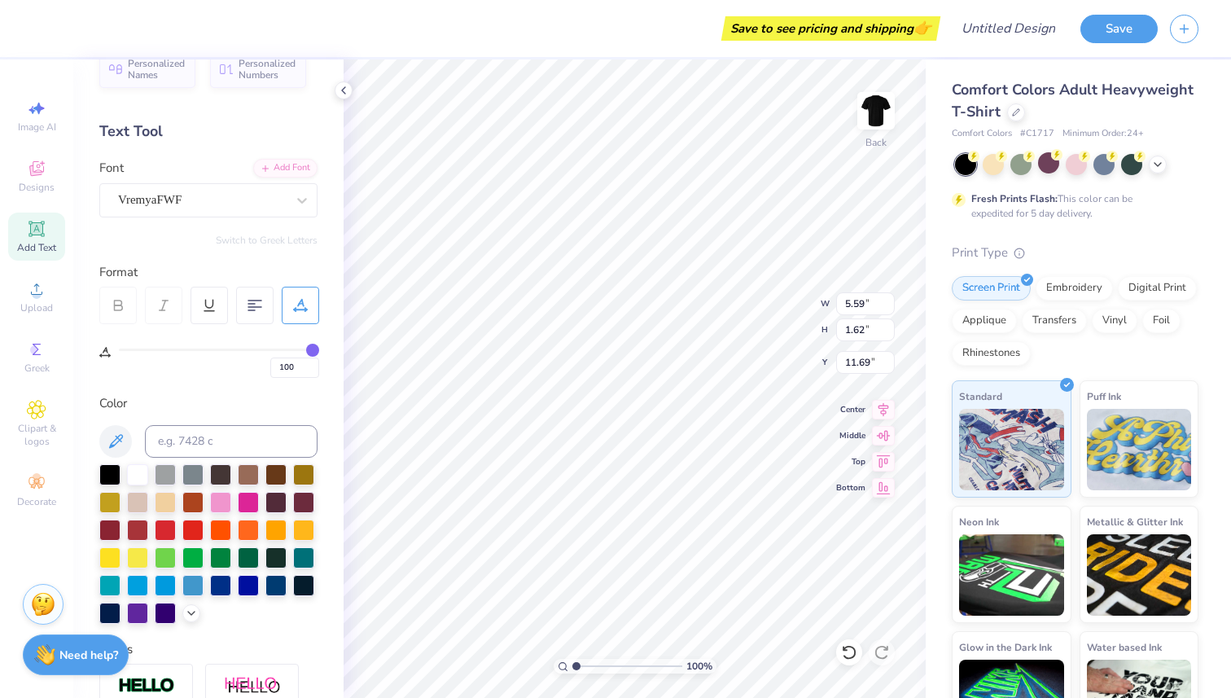
drag, startPoint x: 128, startPoint y: 347, endPoint x: 319, endPoint y: 372, distance: 193.0
click at [319, 351] on input "range" at bounding box center [219, 349] width 200 height 2
type input "99"
type input "97"
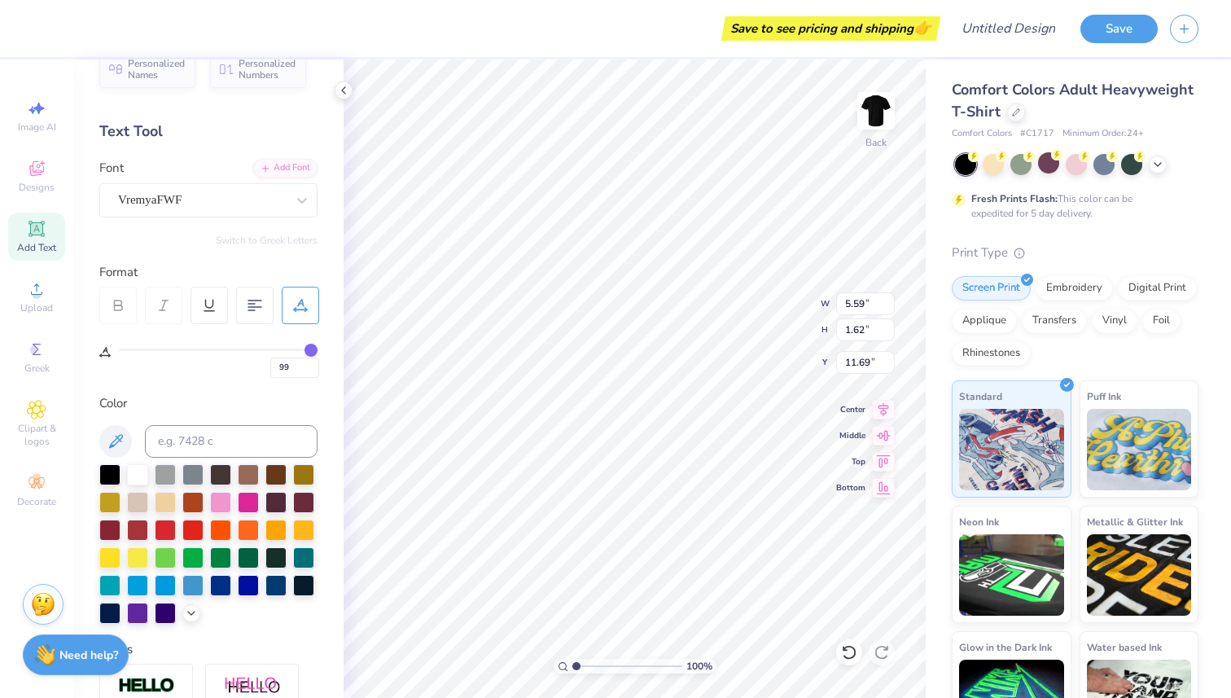
type input "97"
type input "94"
type input "90"
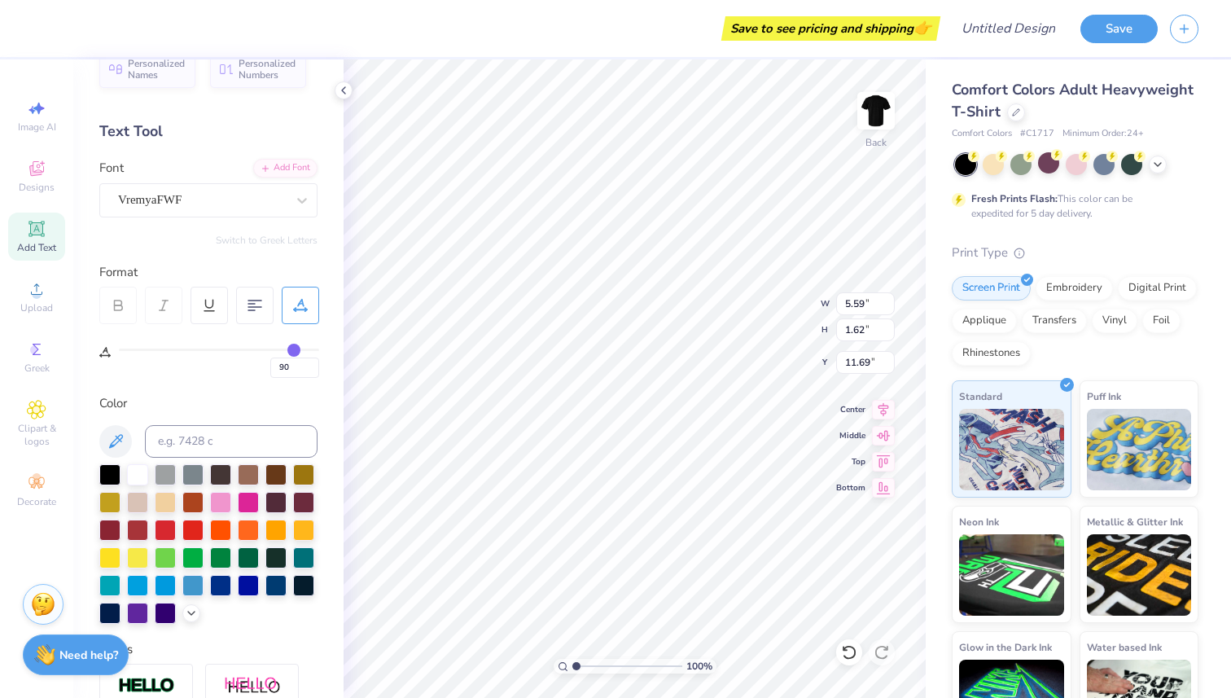
type input "83"
type input "76"
type input "73"
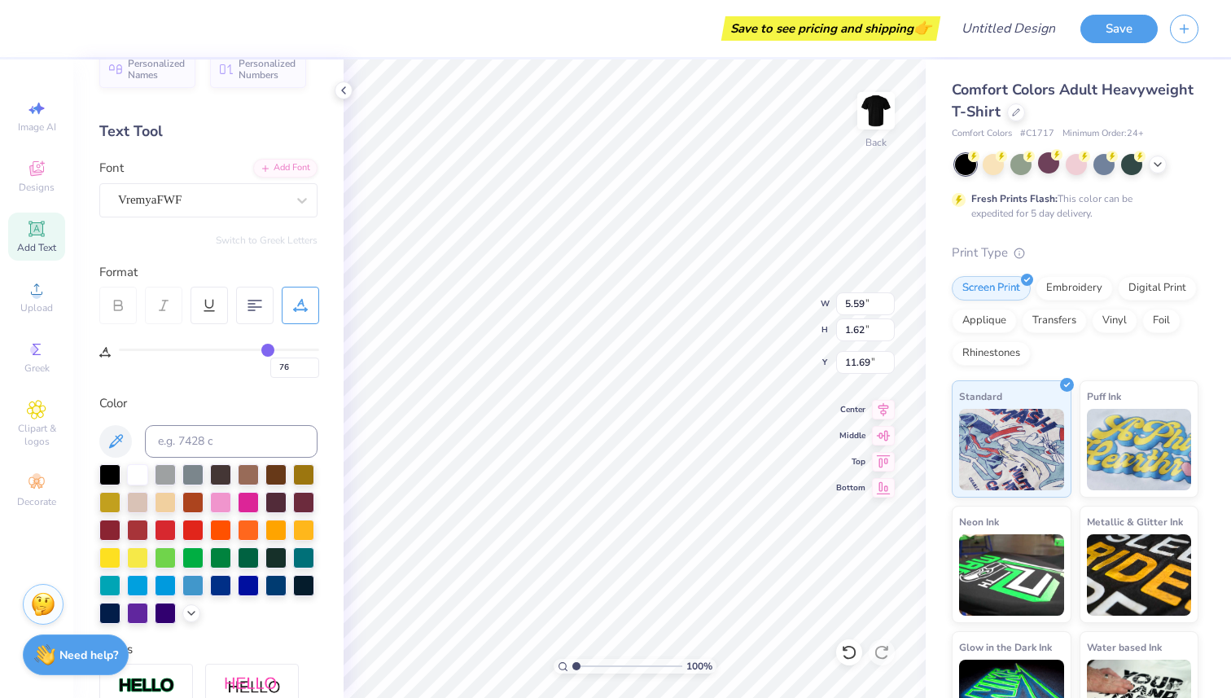
type input "73"
type input "65"
type input "62"
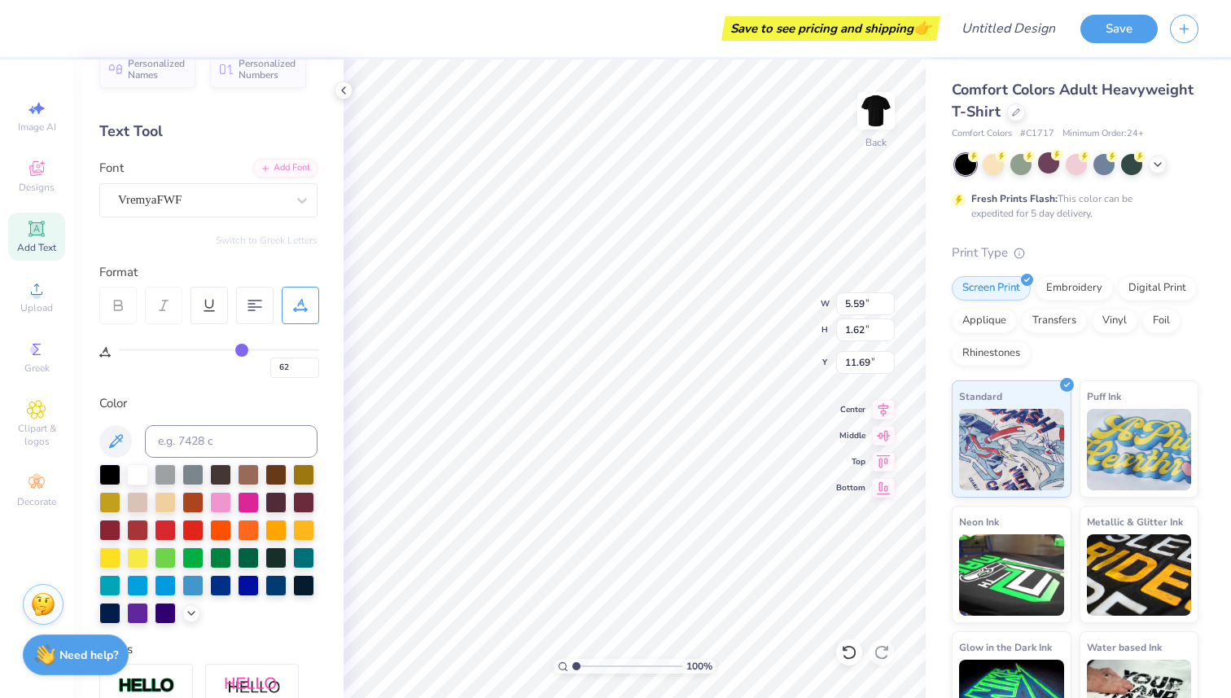
type input "58"
type input "56"
type input "52"
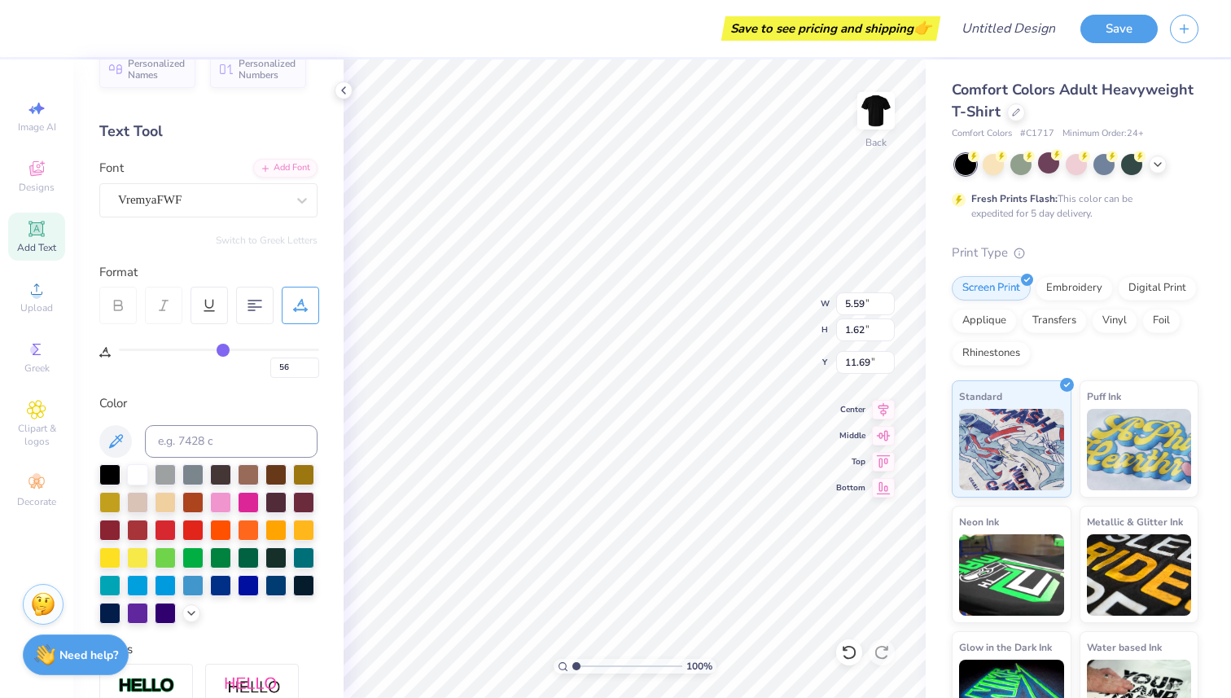
type input "52"
type input "50"
type input "48"
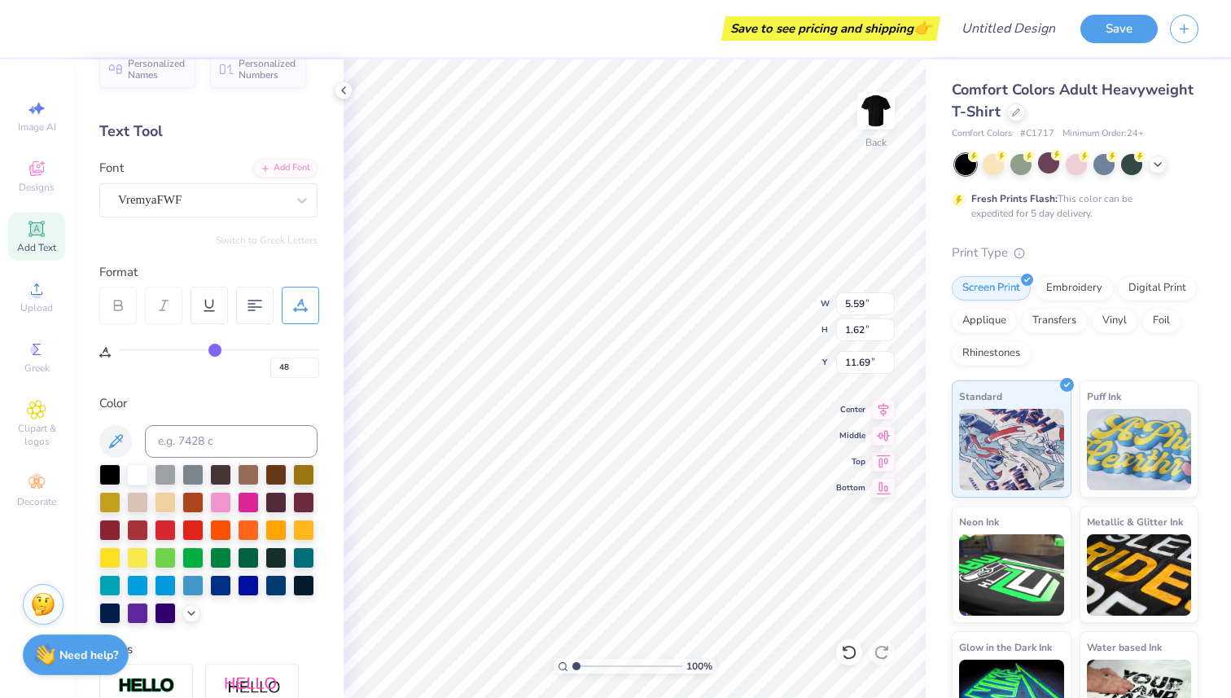
type input "43"
type input "39"
type input "30"
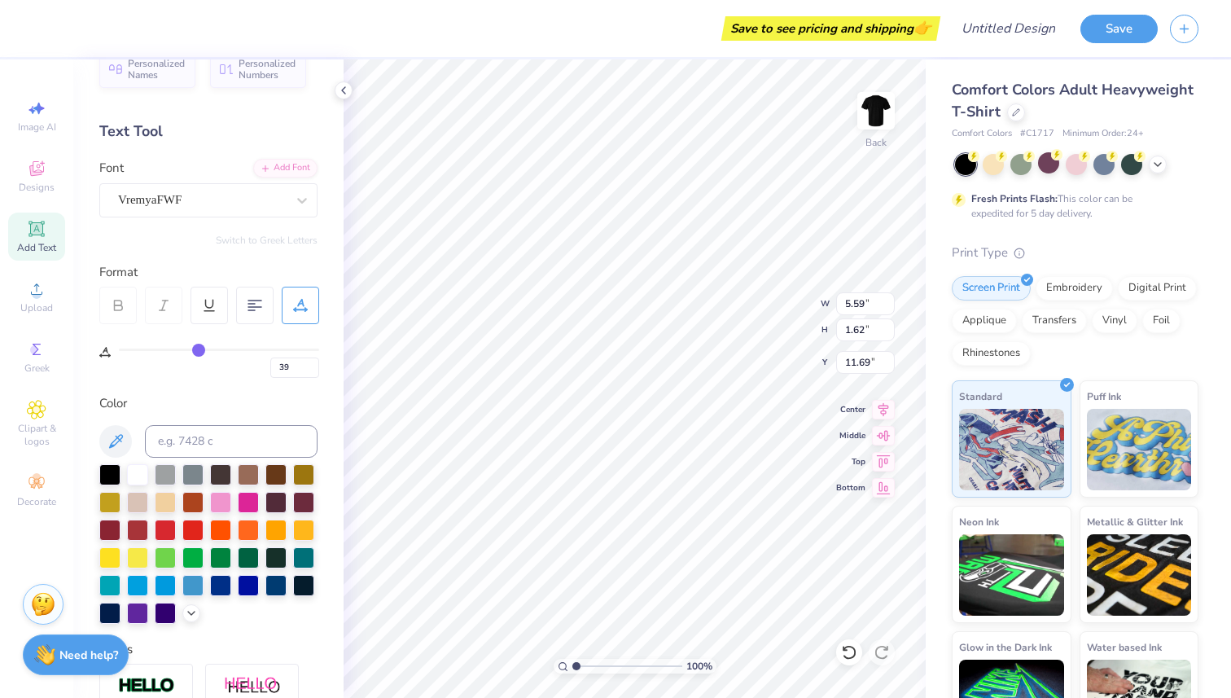
type input "30"
type input "24"
type input "18"
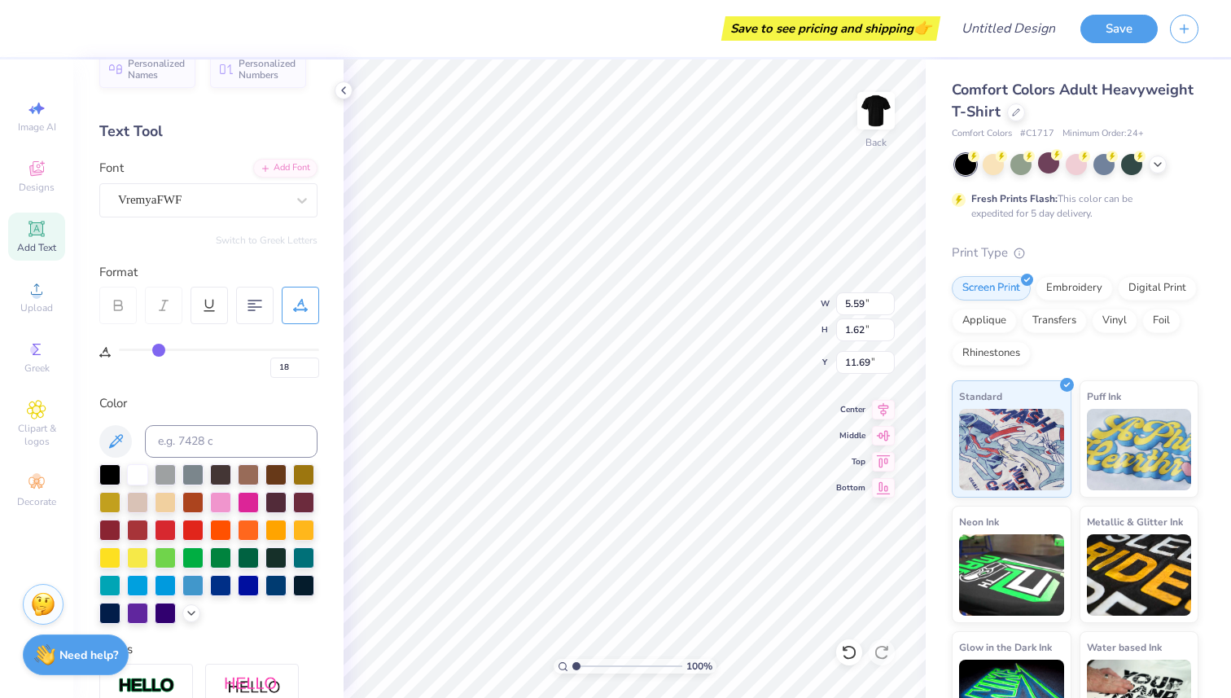
type input "4"
type input "0"
drag, startPoint x: 316, startPoint y: 344, endPoint x: 33, endPoint y: 372, distance: 284.7
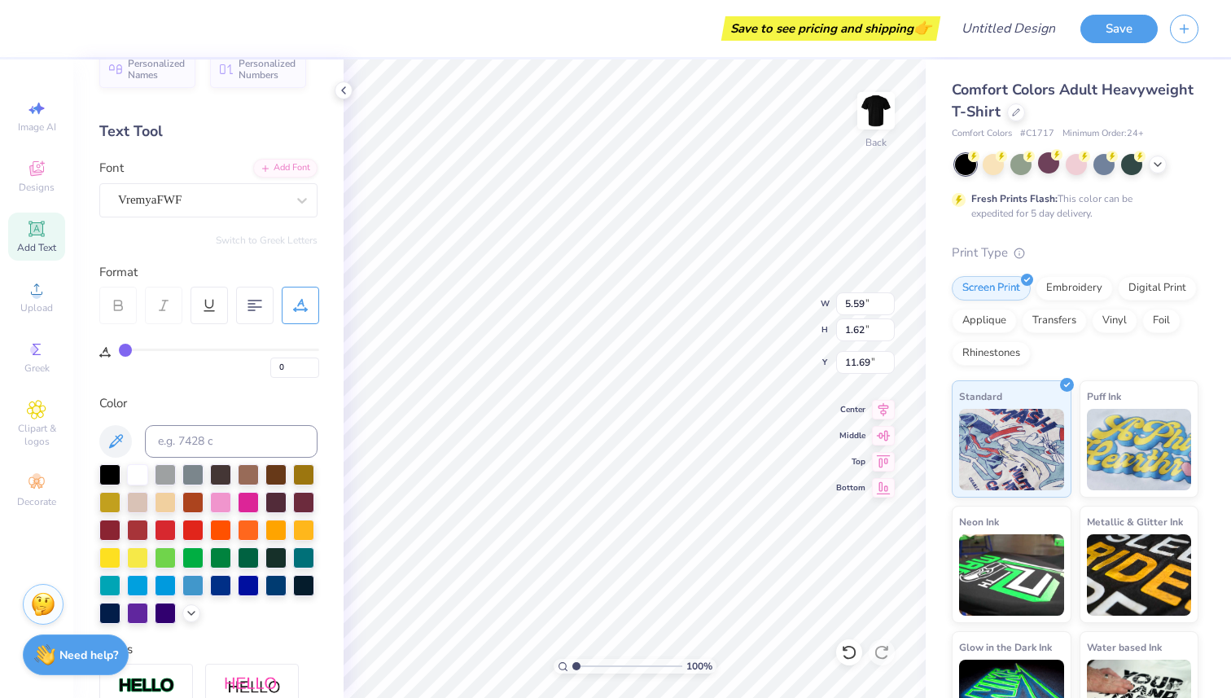
type input "0"
click at [119, 351] on input "range" at bounding box center [219, 349] width 200 height 2
type input "6.56"
type input "9.56"
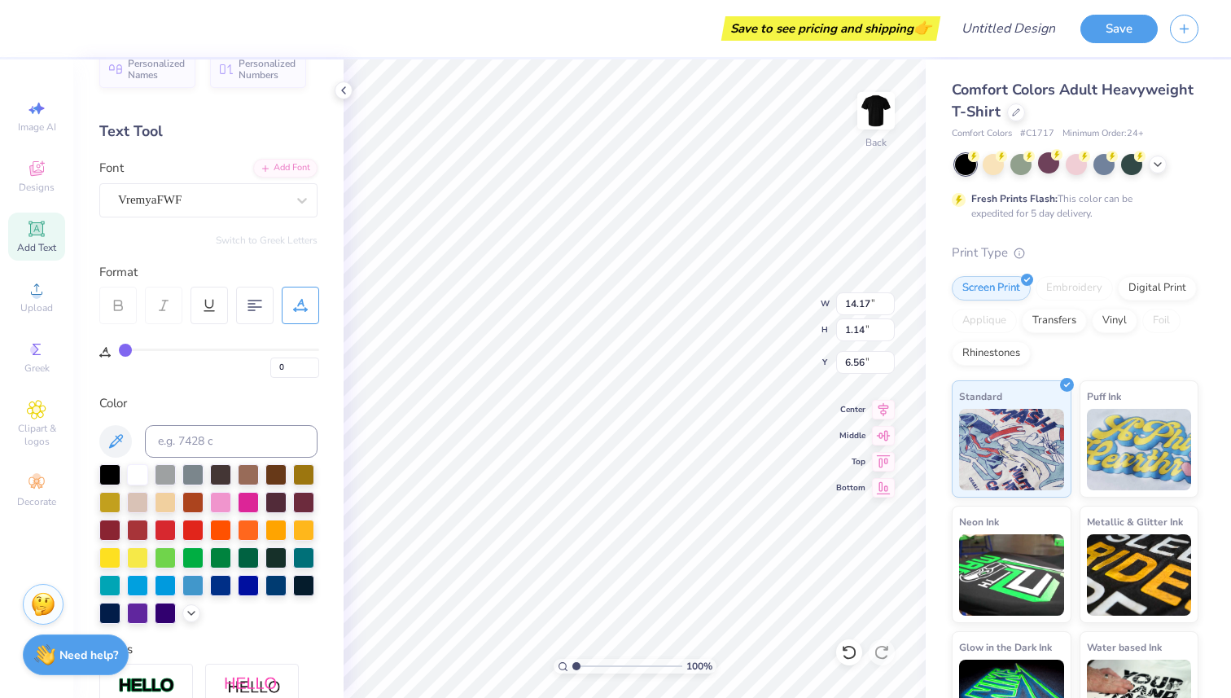
type input "0.77"
type input "4.06"
type textarea "FUTURE LEADRS"
click at [42, 173] on icon at bounding box center [36, 170] width 13 height 11
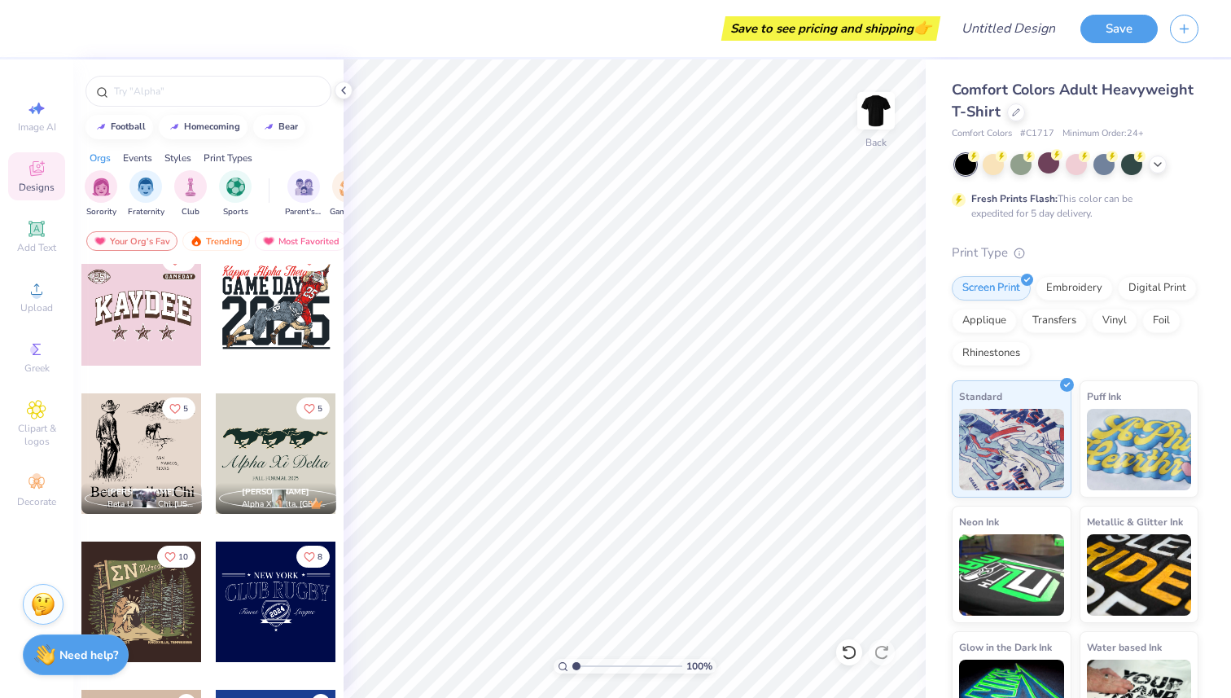
scroll to position [4904, 0]
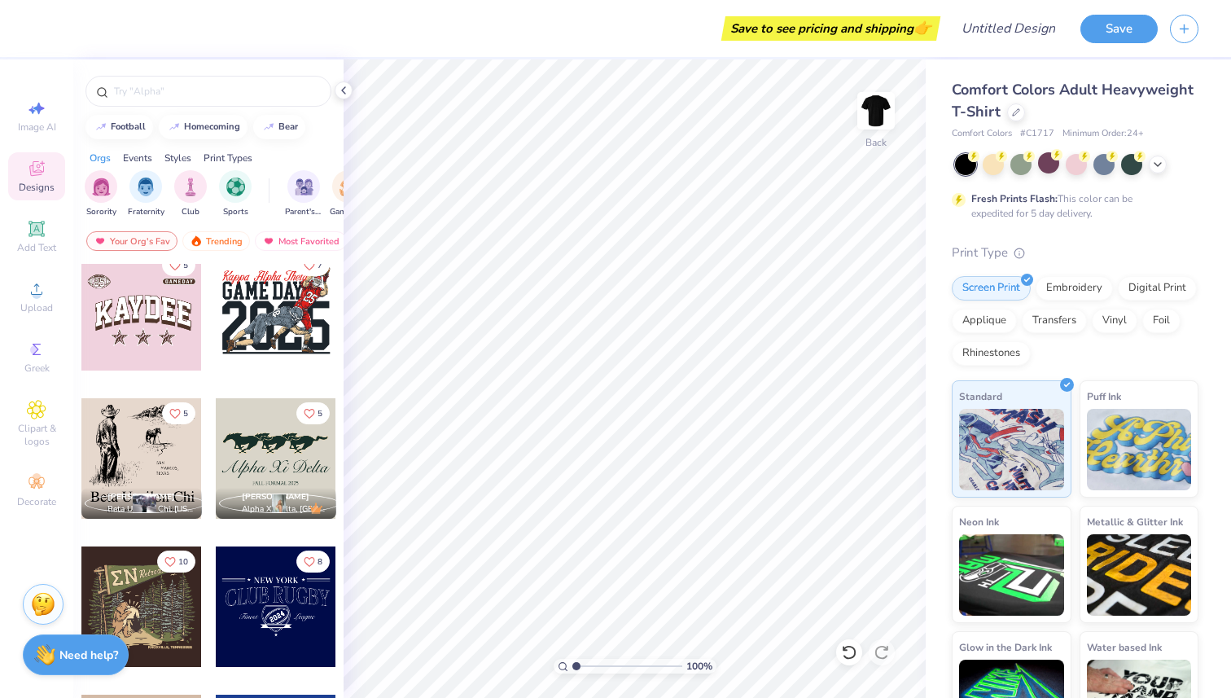
click at [257, 430] on div at bounding box center [276, 458] width 120 height 120
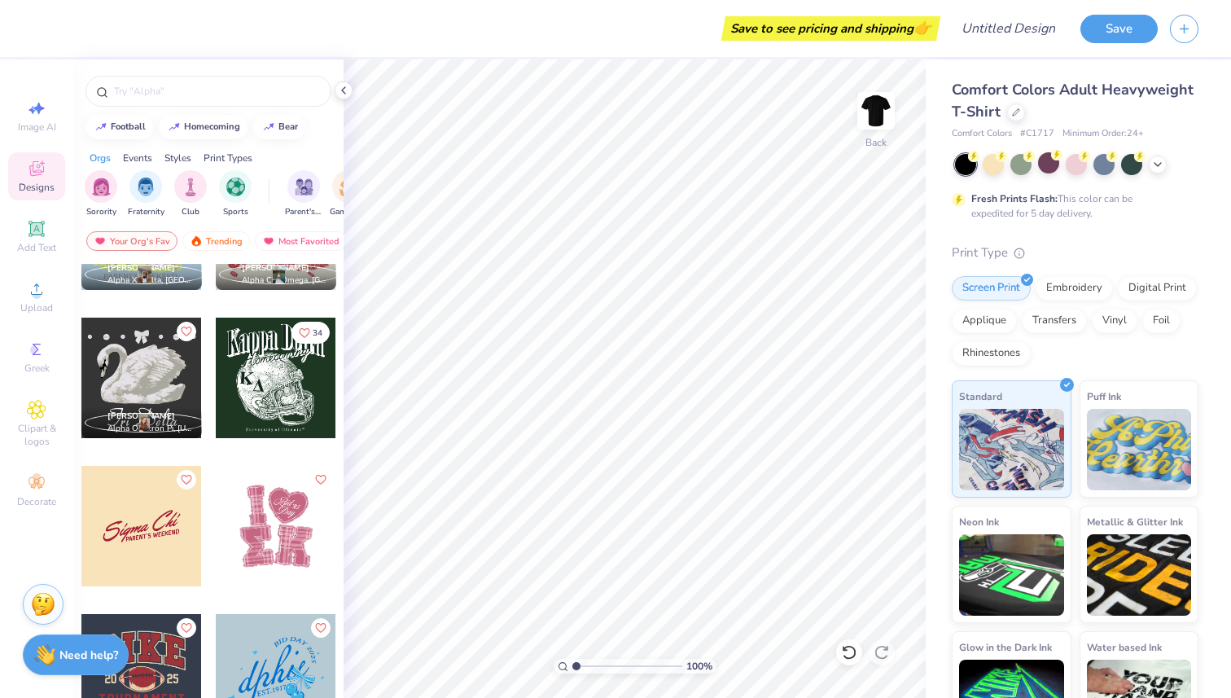
scroll to position [5537, 0]
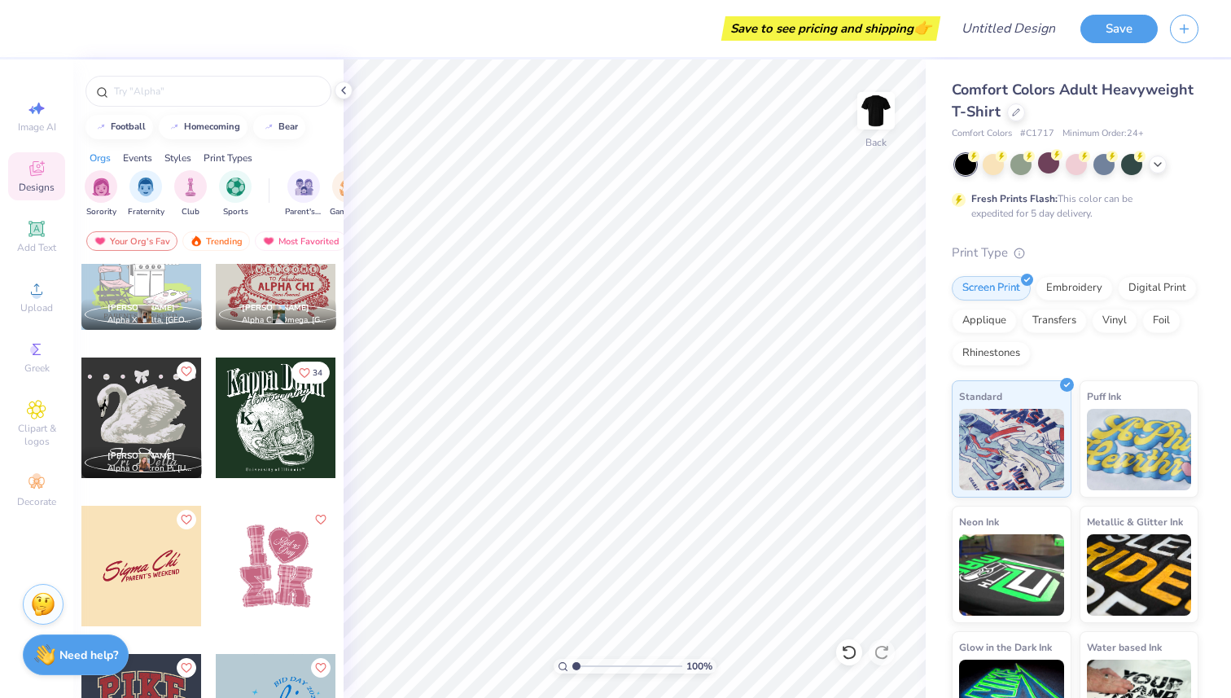
click at [296, 402] on div at bounding box center [276, 417] width 120 height 120
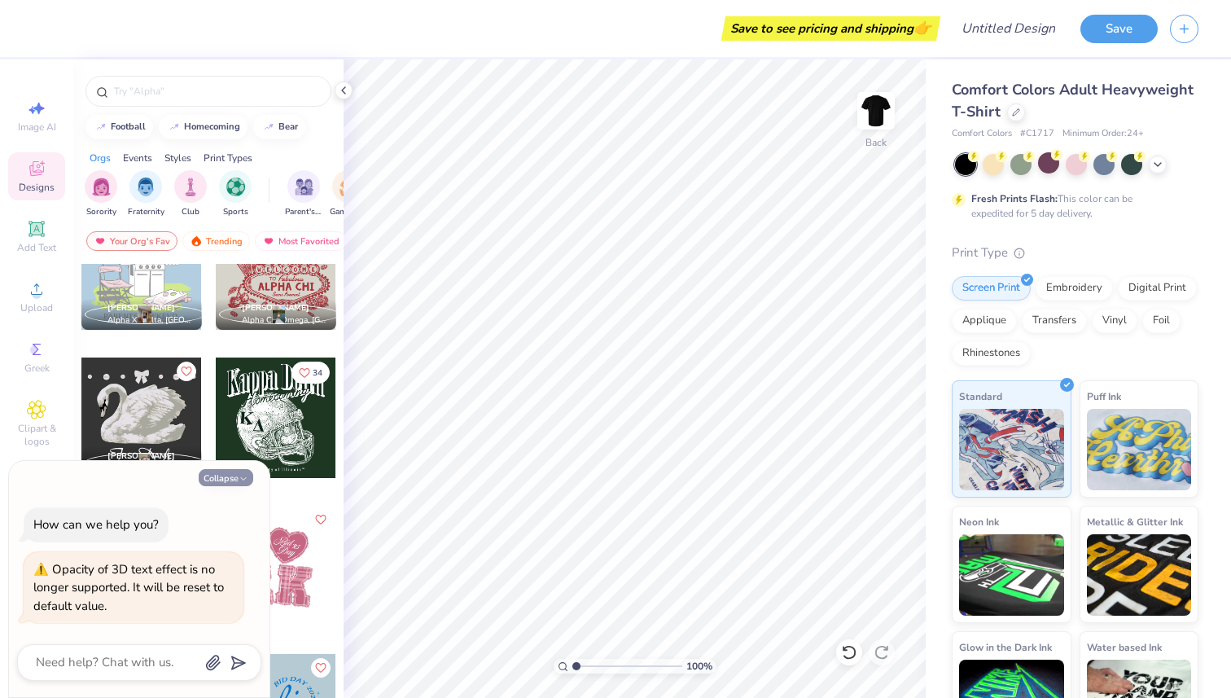
click at [211, 476] on button "Collapse" at bounding box center [226, 477] width 55 height 17
type textarea "x"
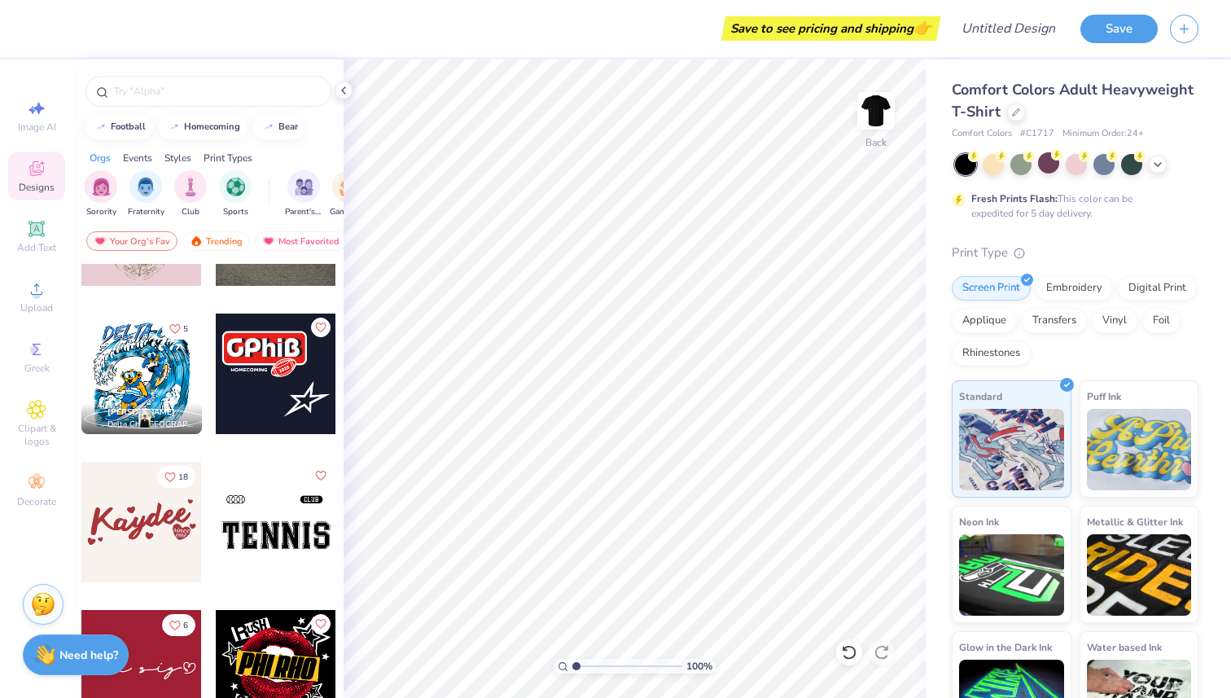
scroll to position [27956, 0]
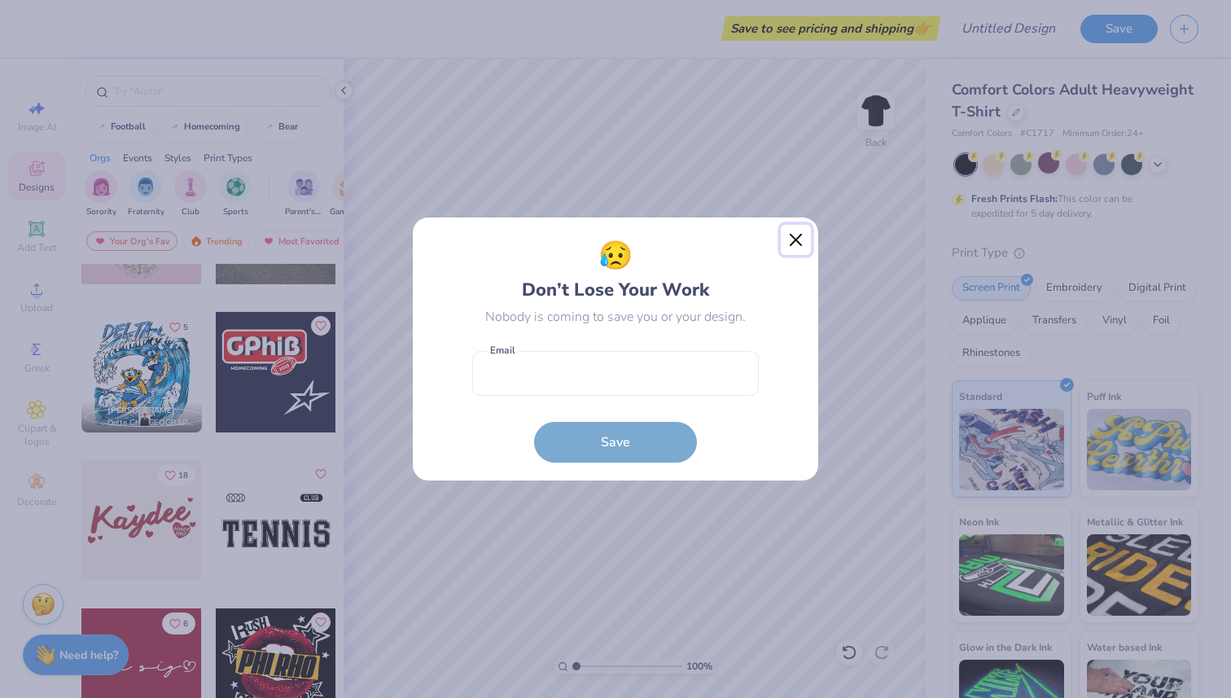
click at [795, 234] on button "Close" at bounding box center [796, 240] width 31 height 31
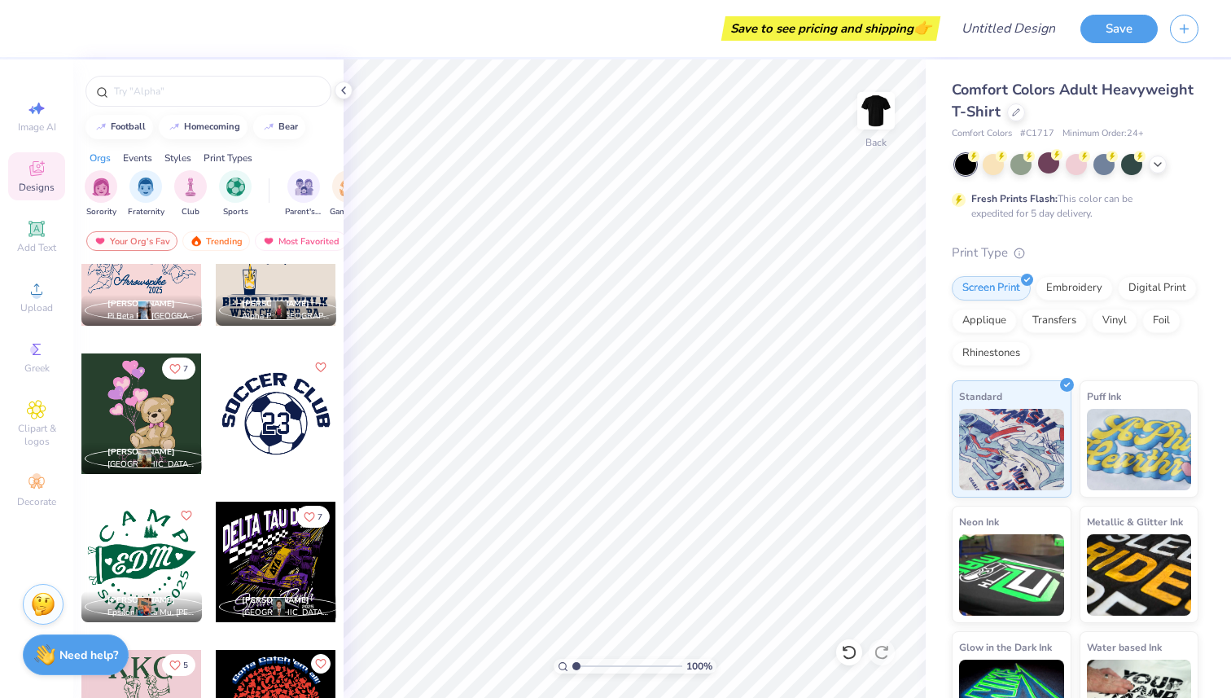
scroll to position [34747, 0]
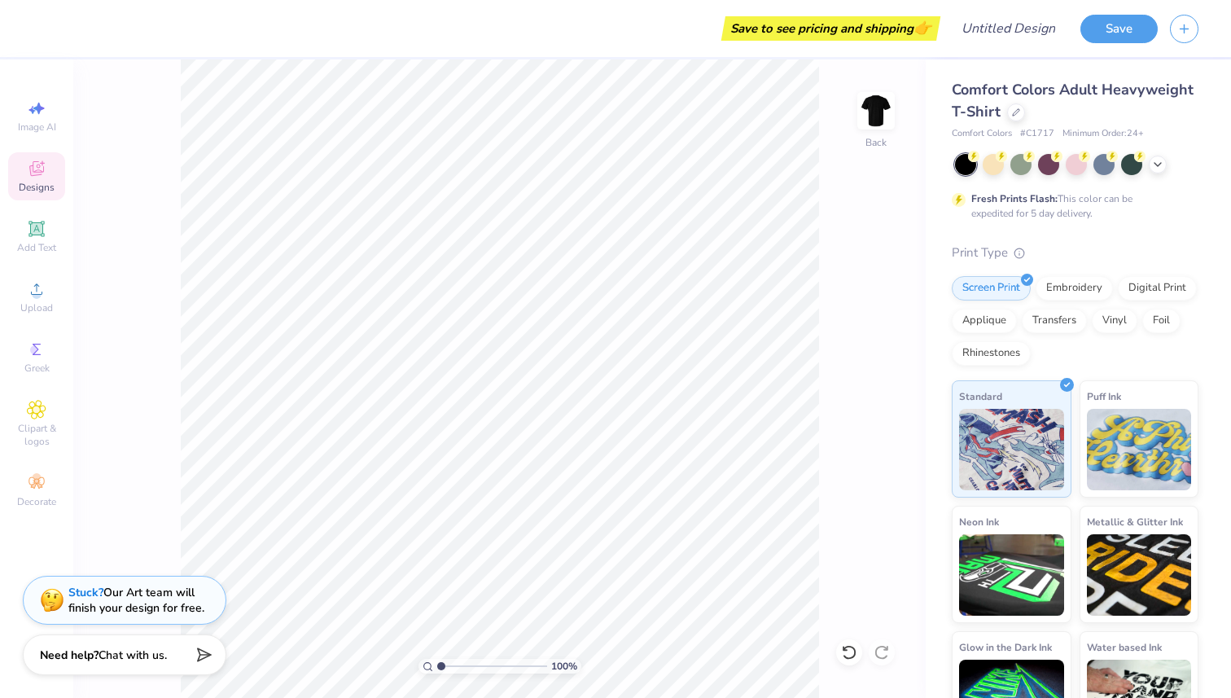
click at [37, 167] on icon at bounding box center [36, 168] width 15 height 15
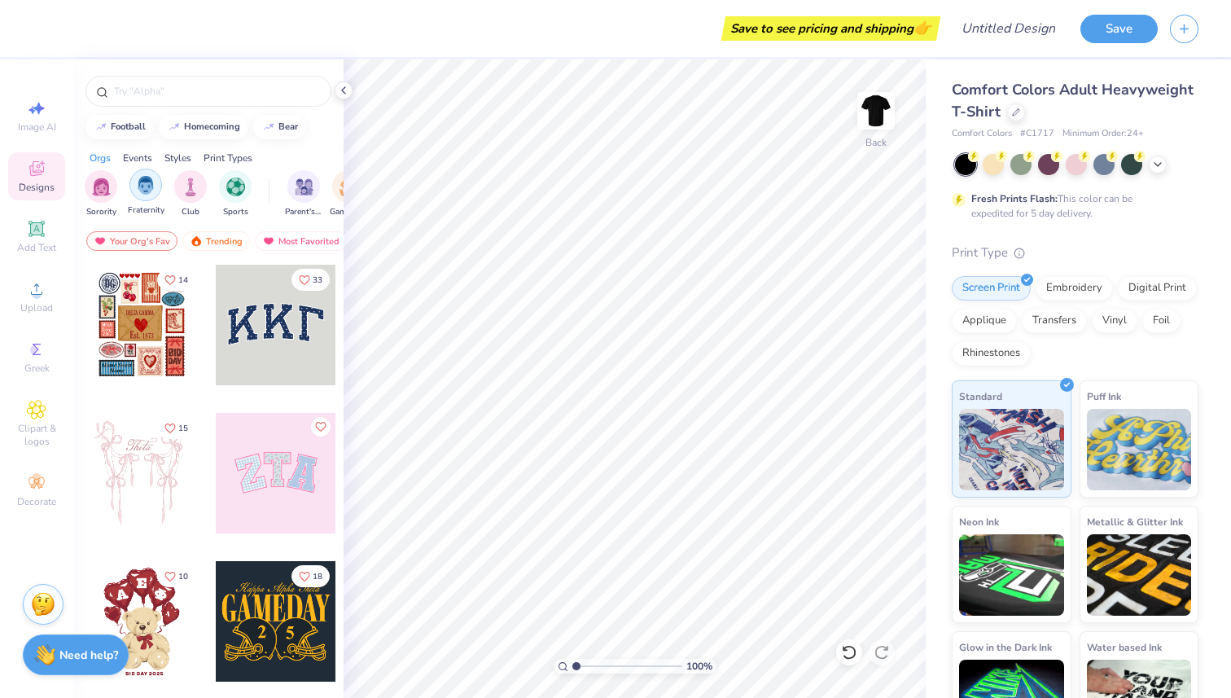
click at [144, 178] on img "filter for Fraternity" at bounding box center [146, 185] width 18 height 19
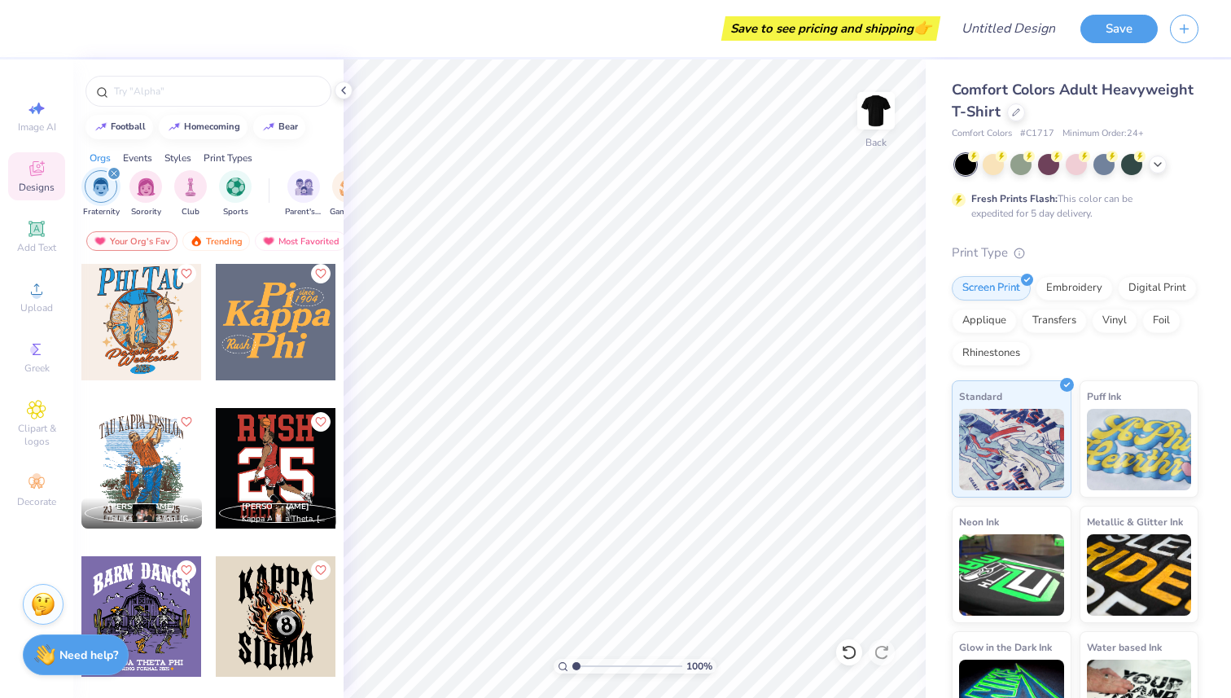
scroll to position [6080, 0]
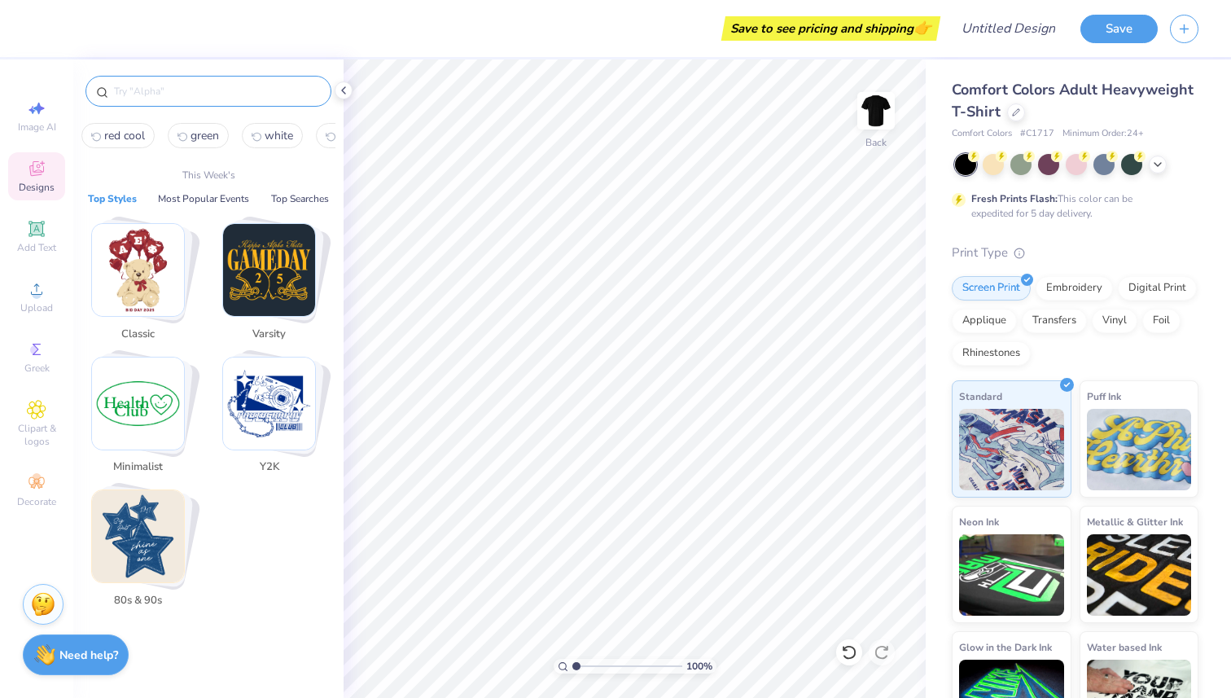
click at [249, 93] on input "text" at bounding box center [216, 91] width 208 height 16
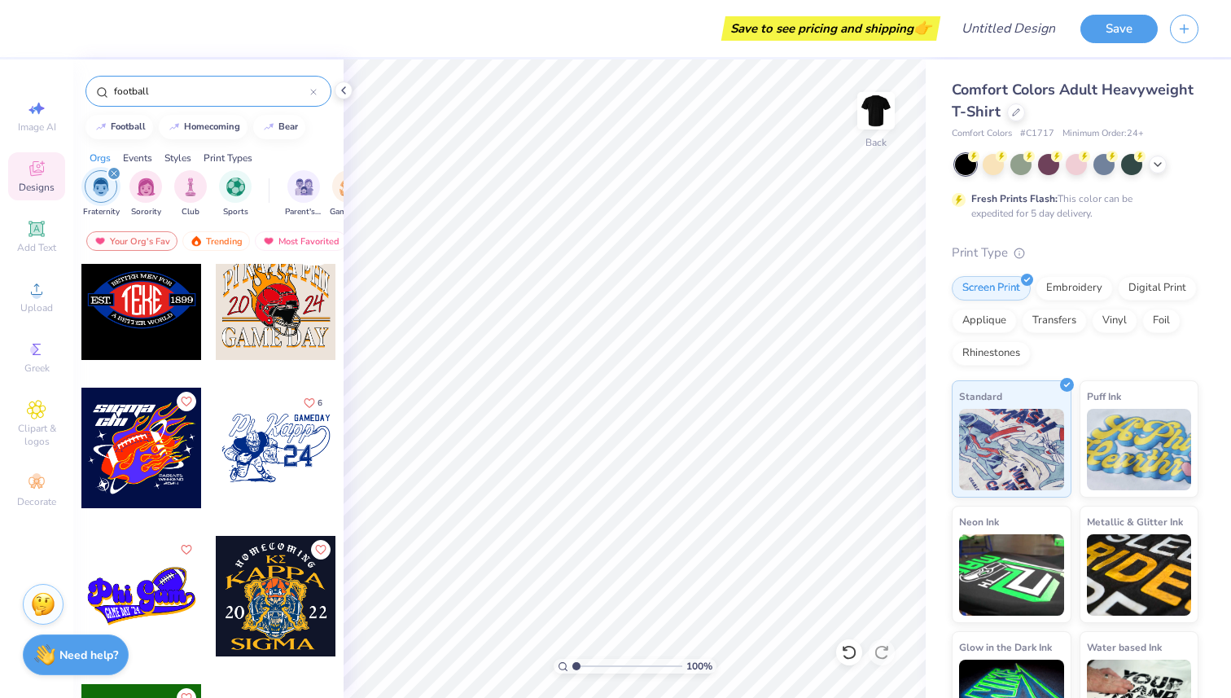
scroll to position [6765, 0]
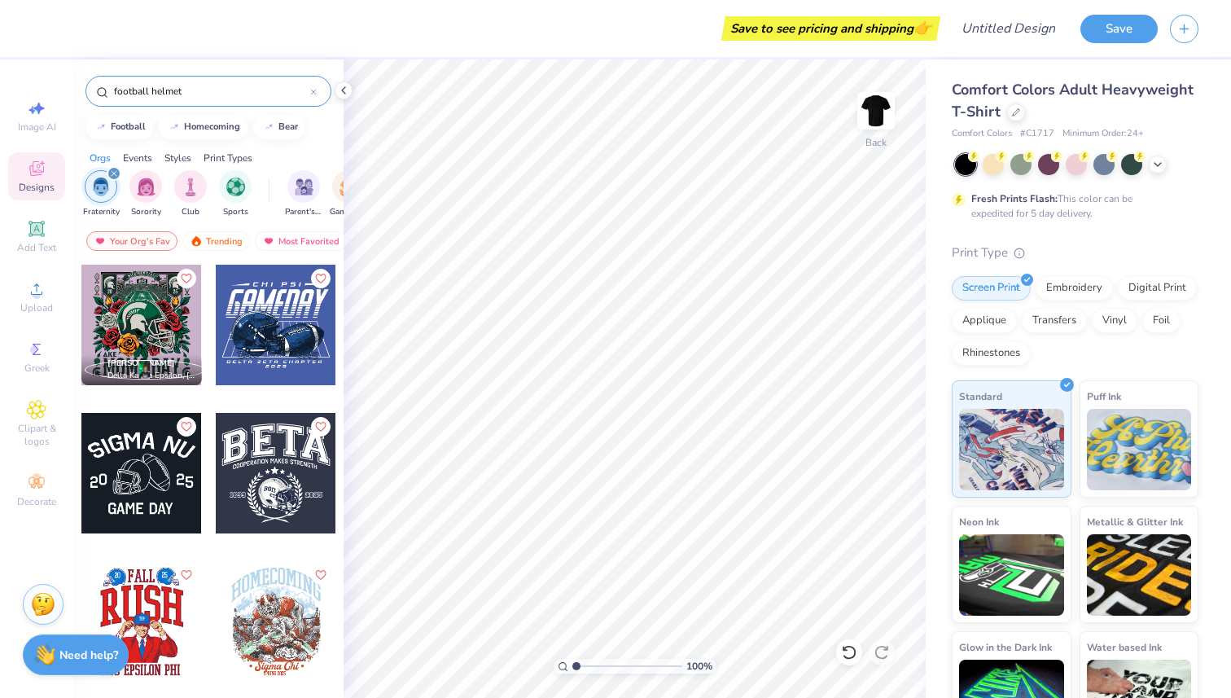
type input "football helmet"
click at [116, 172] on icon "filter for Fraternity" at bounding box center [114, 173] width 7 height 7
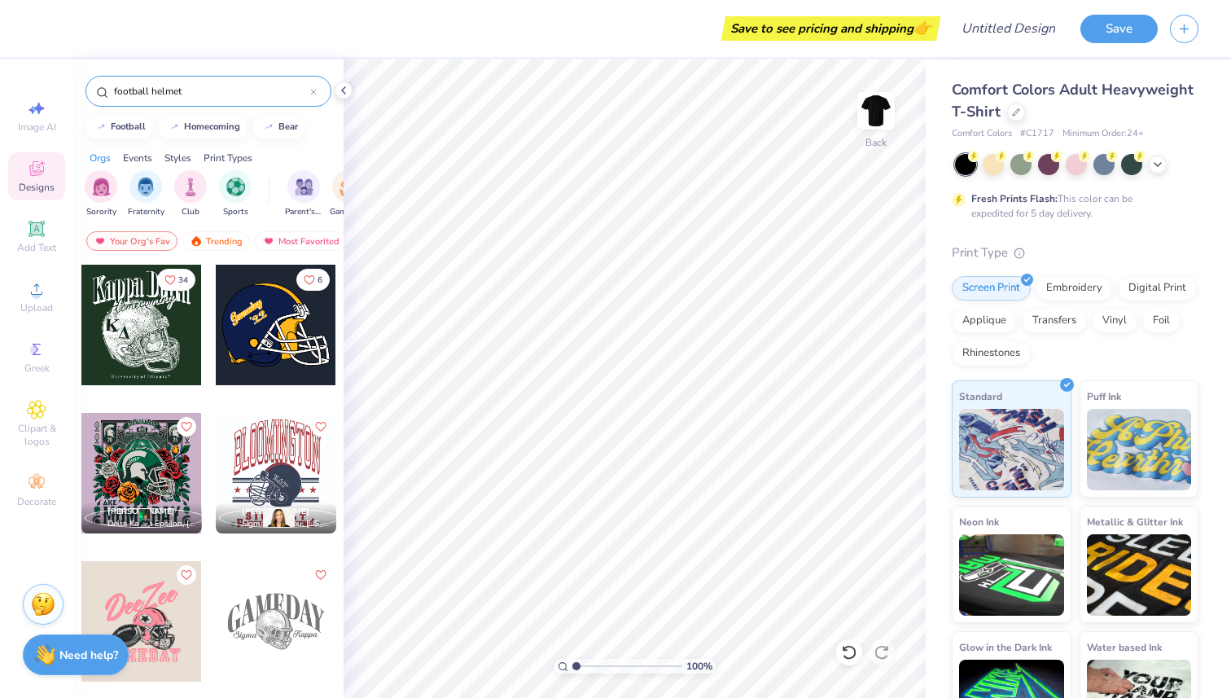
scroll to position [37, 0]
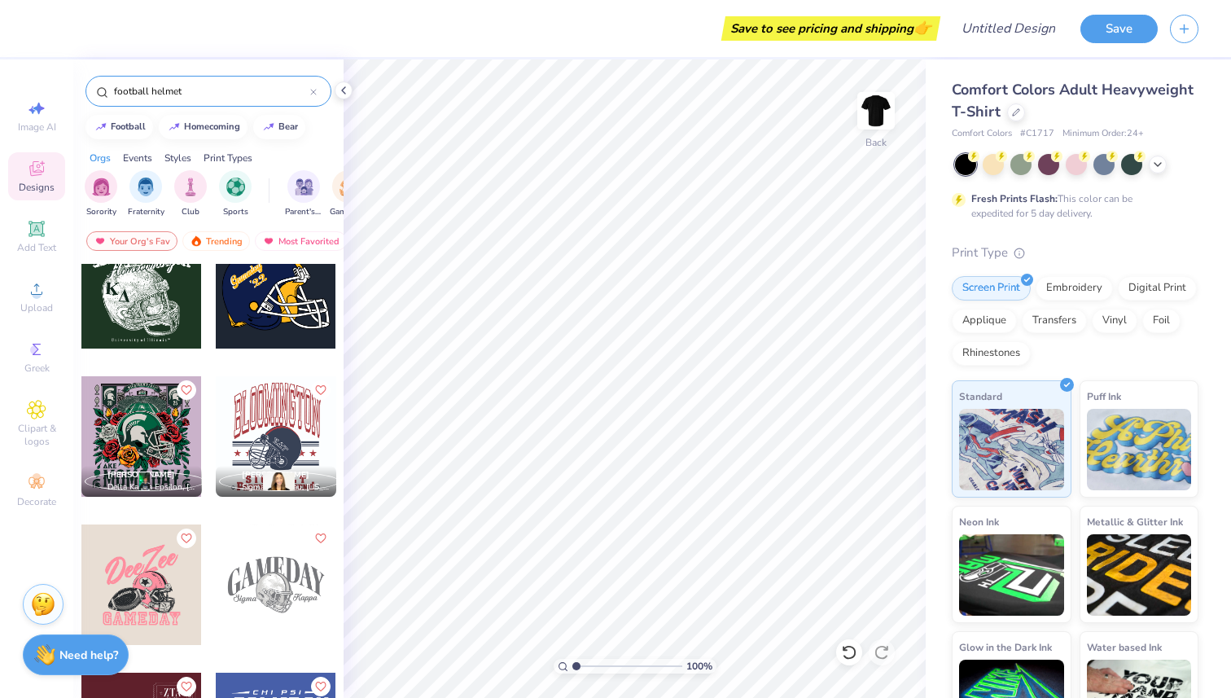
click at [137, 316] on div at bounding box center [141, 288] width 120 height 120
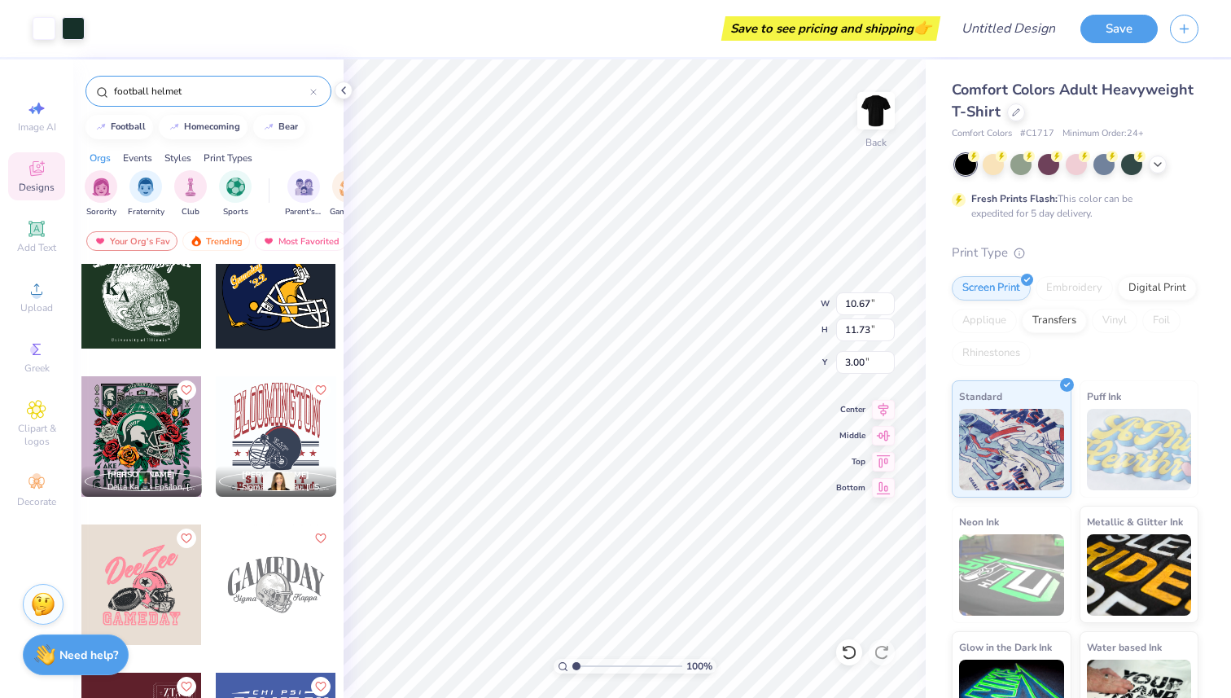
type input "11.92"
type input "13.11"
type input "3.49"
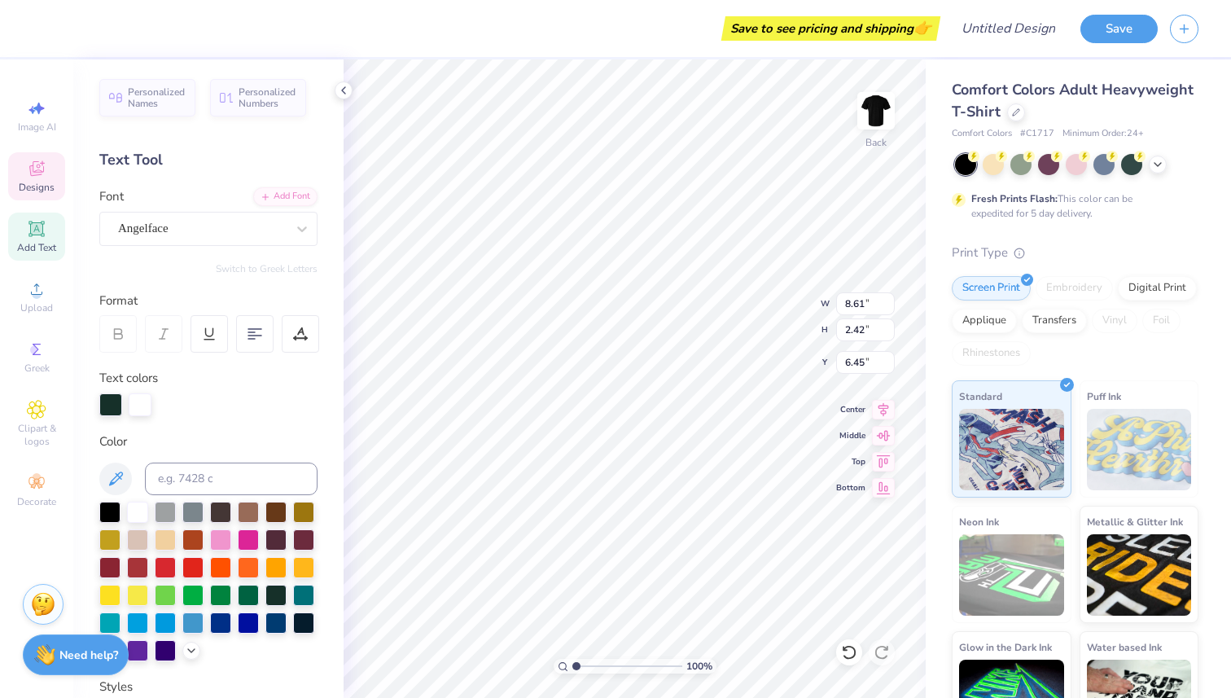
scroll to position [0, 0]
type input "11.92"
type input "4.16"
type input "3.49"
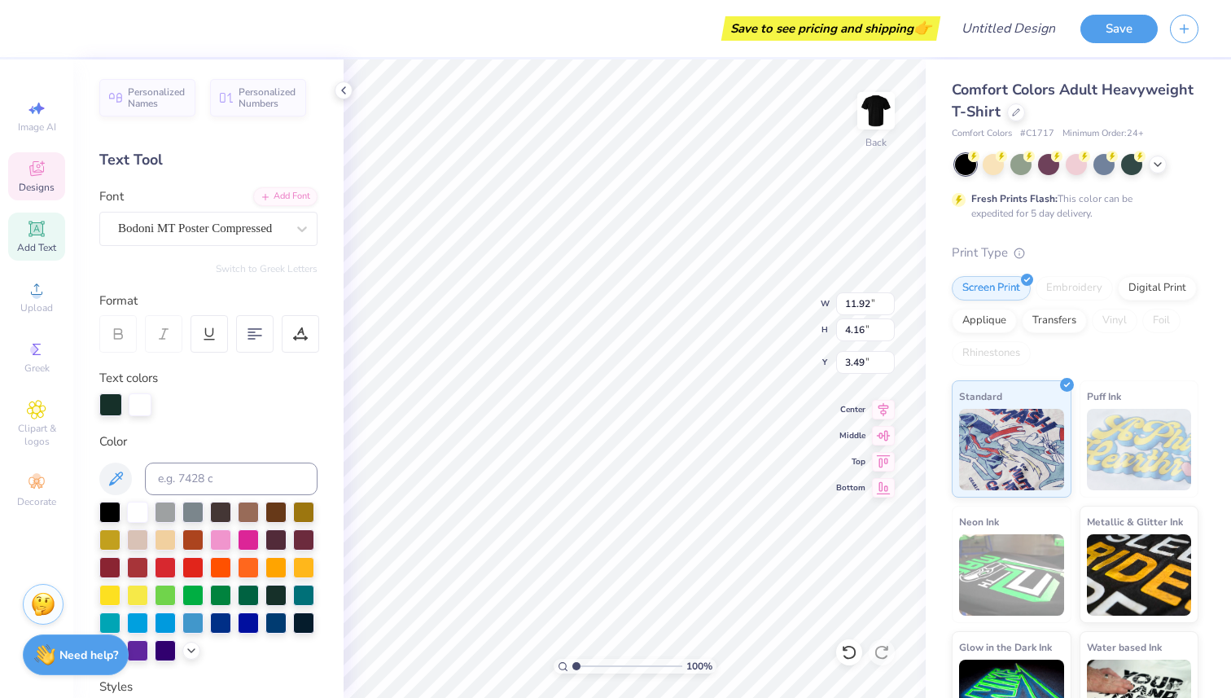
type textarea "PHI GAMMA NU"
type input "12.70"
type input "3.77"
type input "3.66"
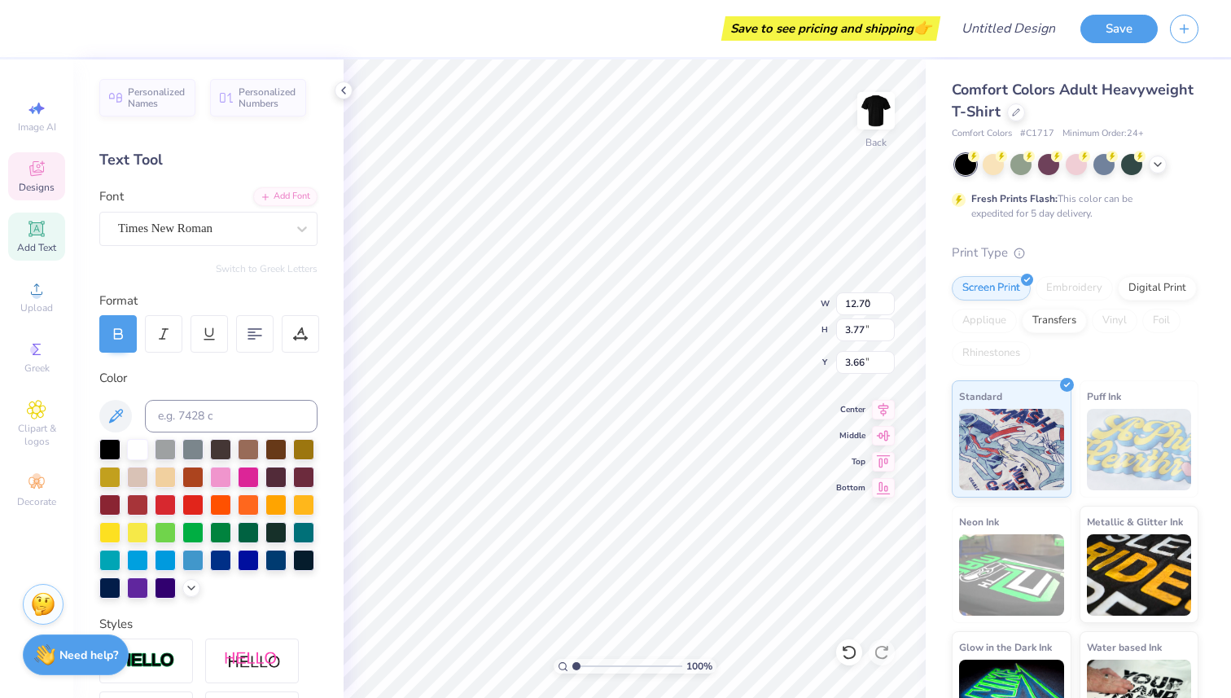
type input "1.74"
type input "1.57"
type input "9.29"
click at [35, 352] on icon at bounding box center [37, 349] width 8 height 11
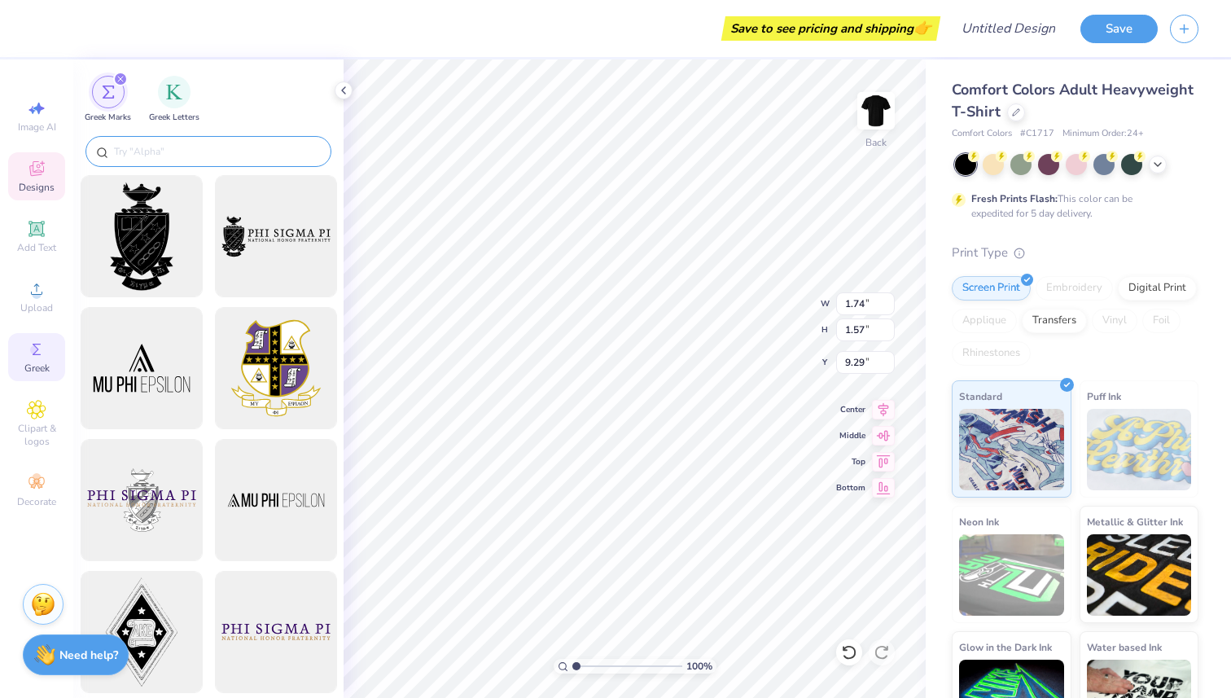
click at [178, 139] on div at bounding box center [208, 151] width 246 height 31
click at [169, 153] on input "text" at bounding box center [216, 151] width 208 height 16
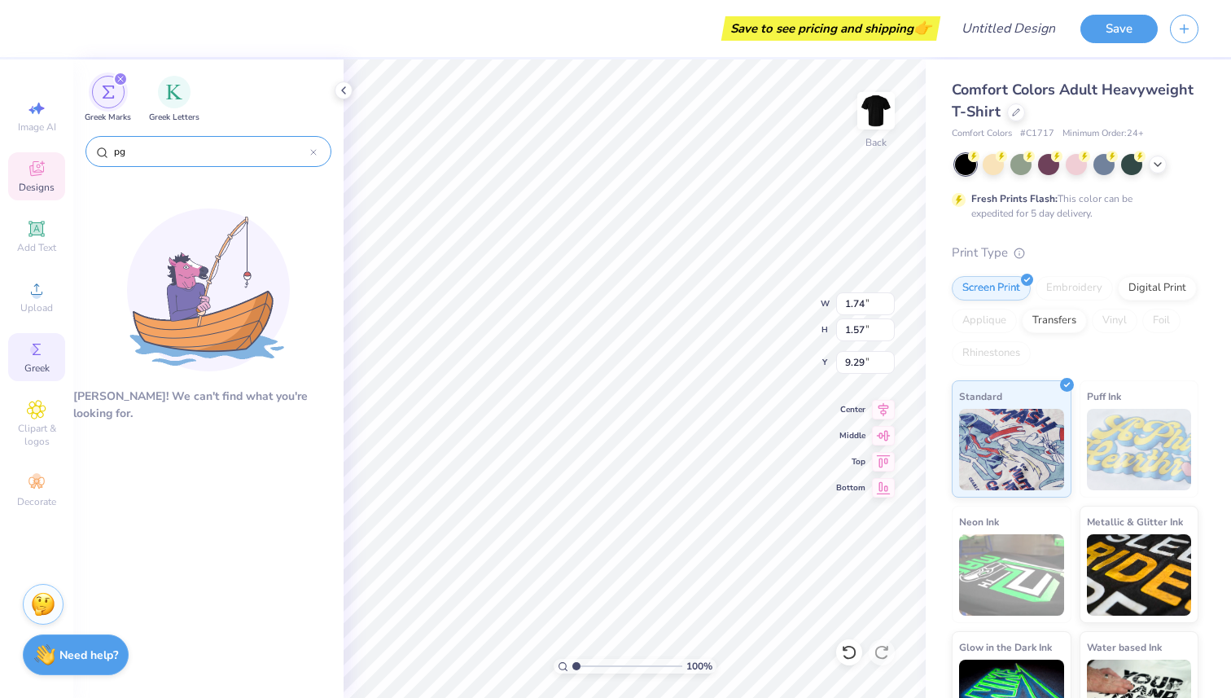
type input "p"
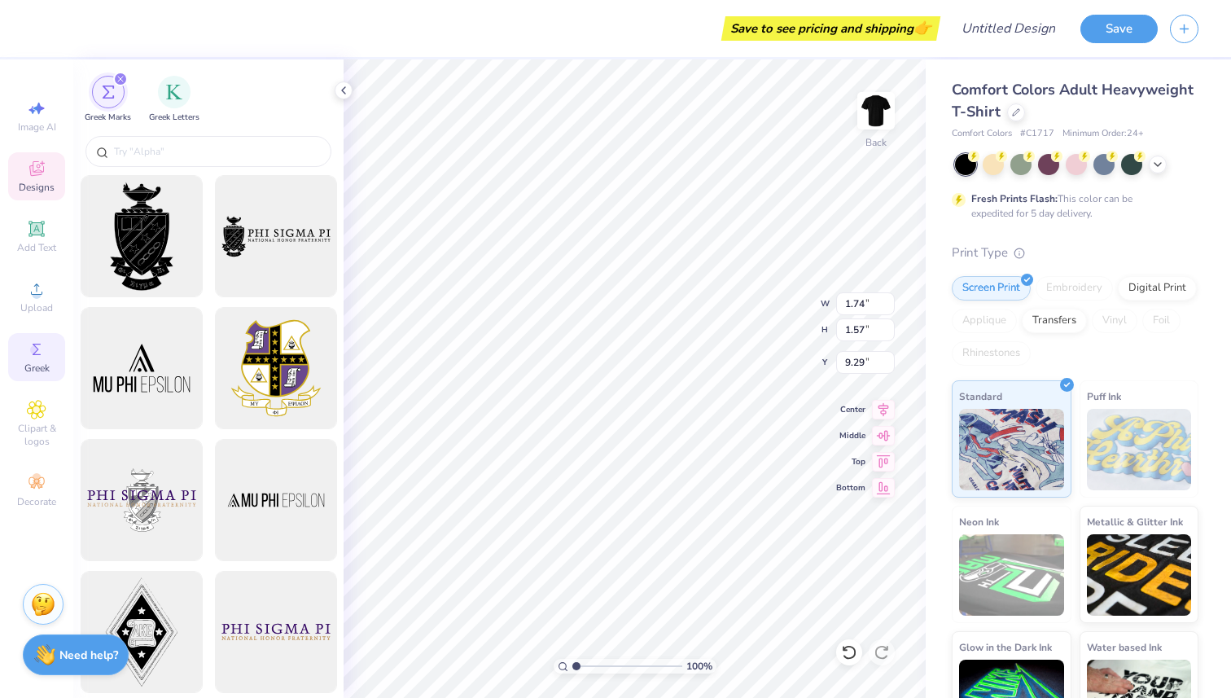
type input "9.30"
type textarea "P"
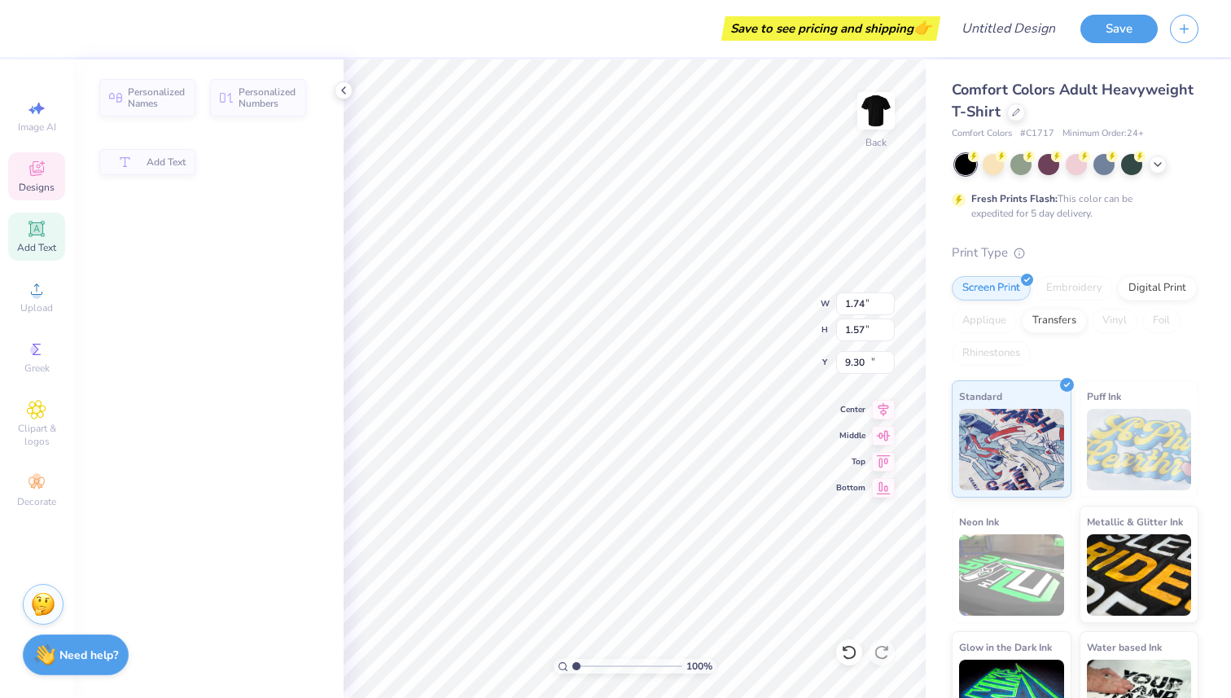
type input "1.62"
type input "1.59"
type input "10.09"
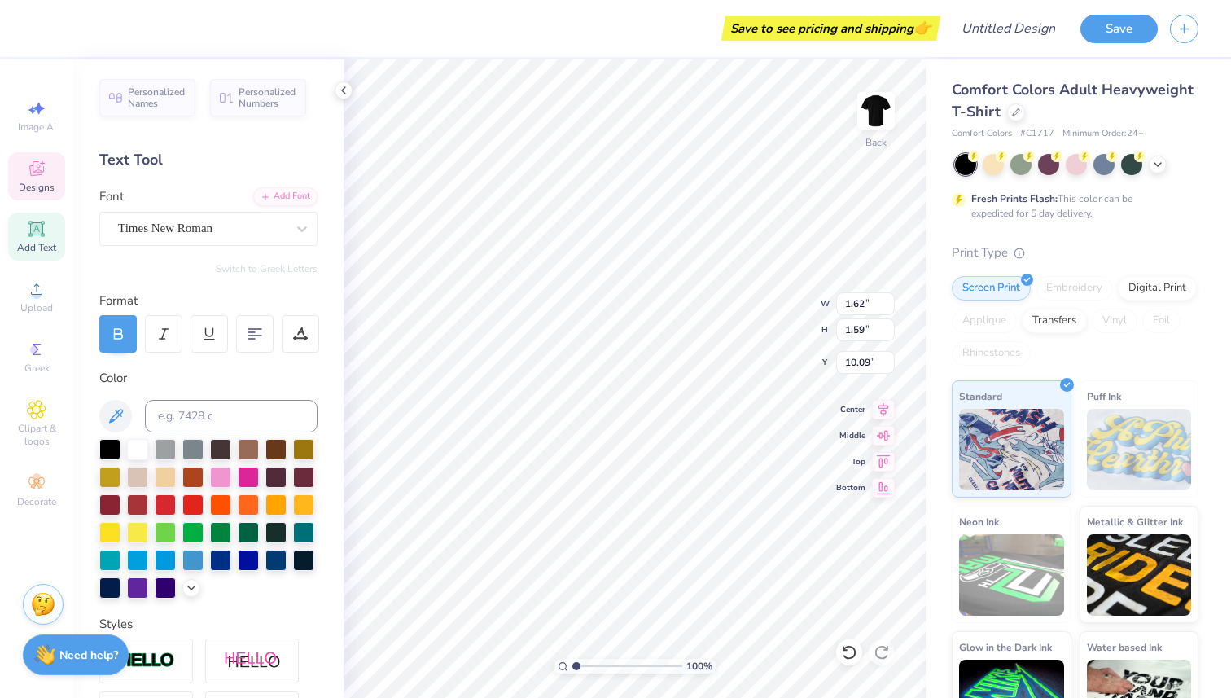
type input "1.34"
type input "1.54"
type input "9.30"
type textarea "M"
click at [590, 329] on li "Copy" at bounding box center [629, 329] width 128 height 32
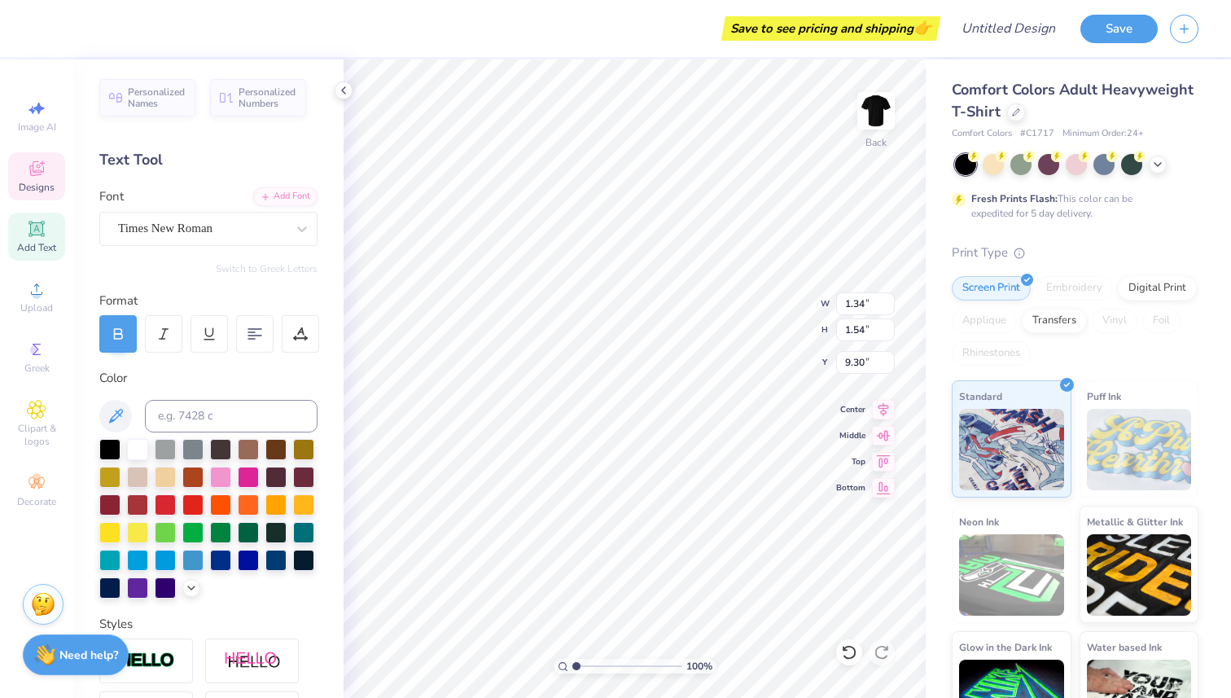
type input "2.14"
type input "1.60"
type input "9.29"
type input "9.39"
type input "8.83"
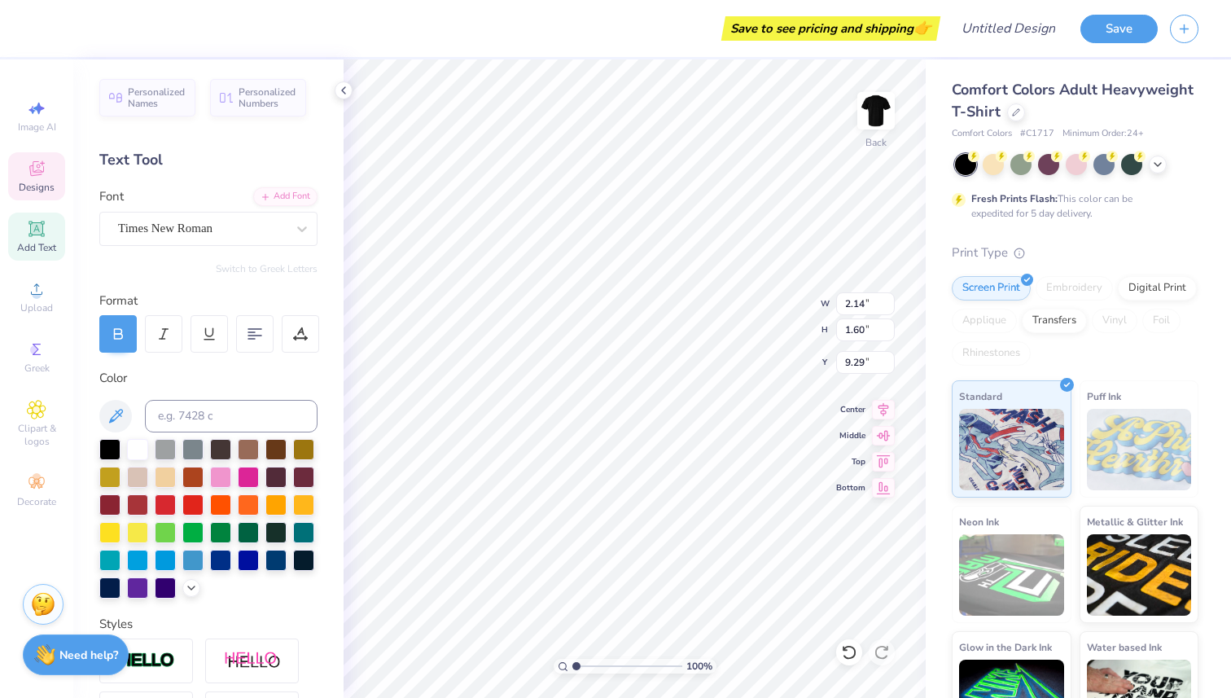
type input "6.99"
click at [630, 350] on li "Paste" at bounding box center [670, 360] width 128 height 32
type input "2.11"
type input "1.60"
type input "8.49"
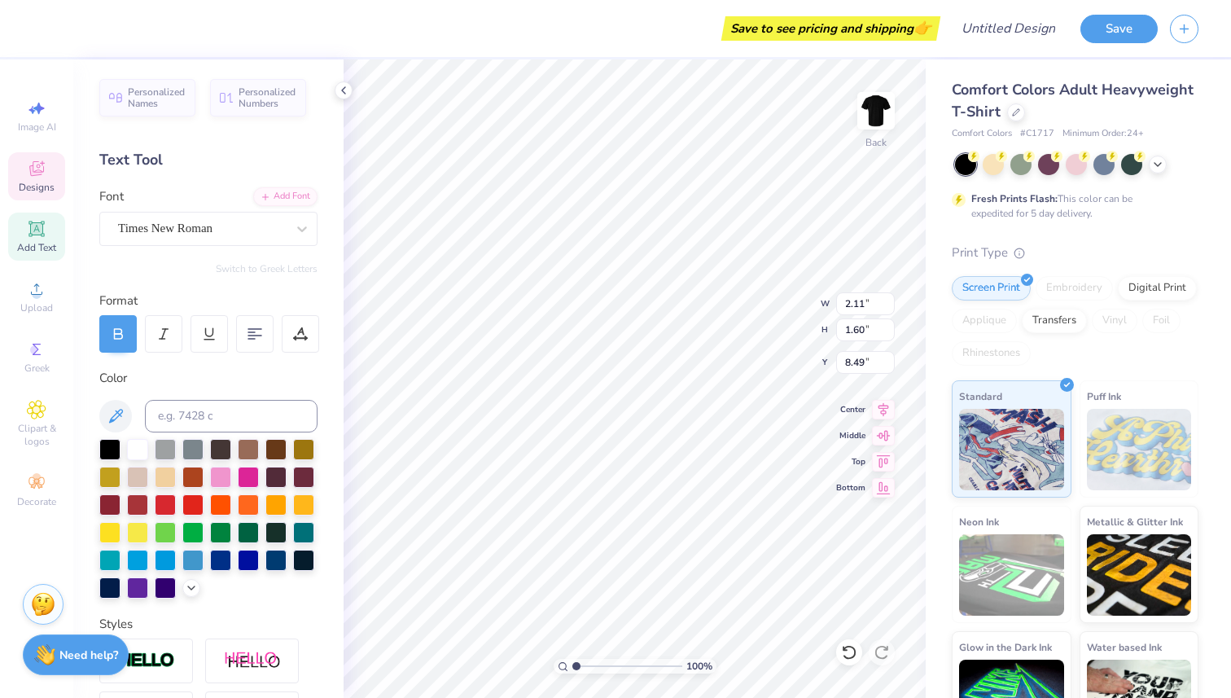
type textarea "S"
type input "9.39"
type input "8.83"
type input "6.99"
click at [690, 354] on li "Paste" at bounding box center [723, 360] width 128 height 32
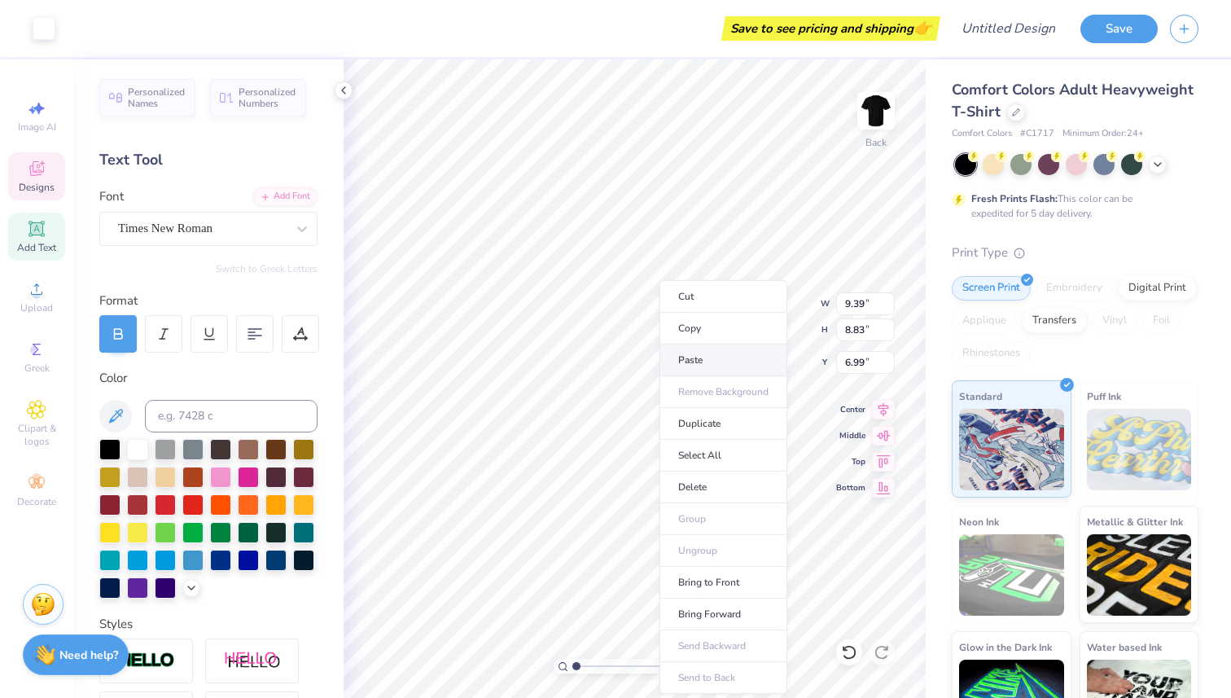
type input "2.11"
type input "1.60"
type input "7.99"
type textarea "U"
type input "2.14"
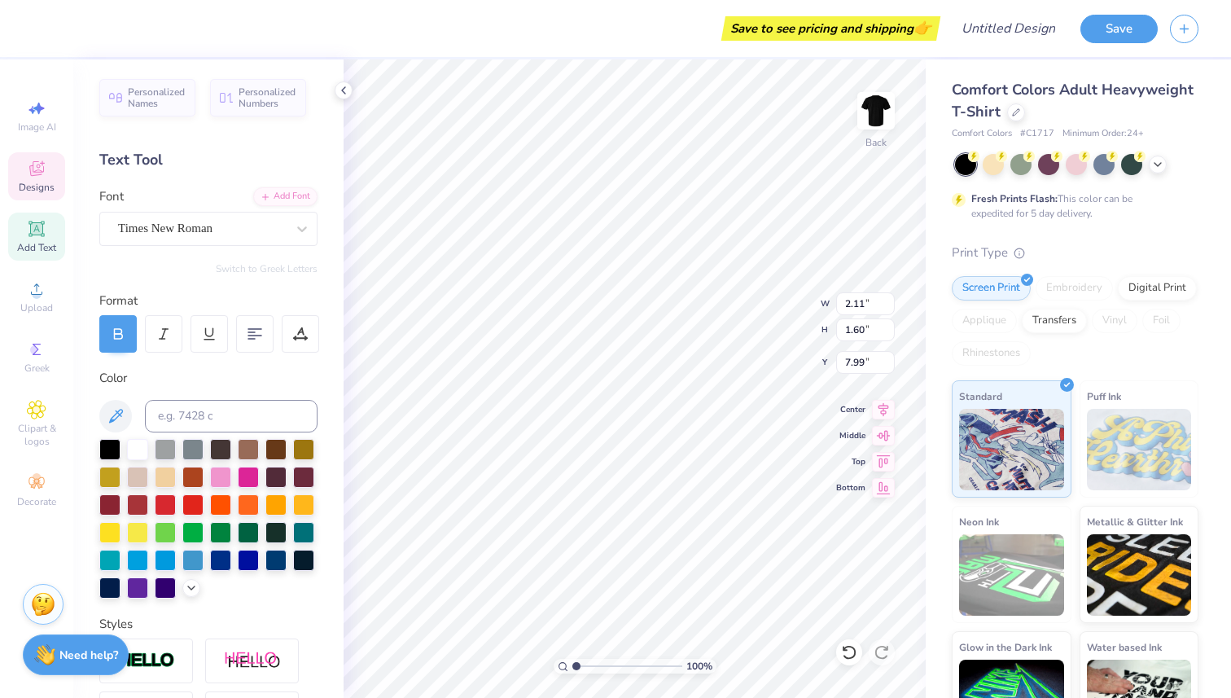
type input "9.29"
type input "1.51"
type input "1.13"
type input "9.04"
type input "1.11"
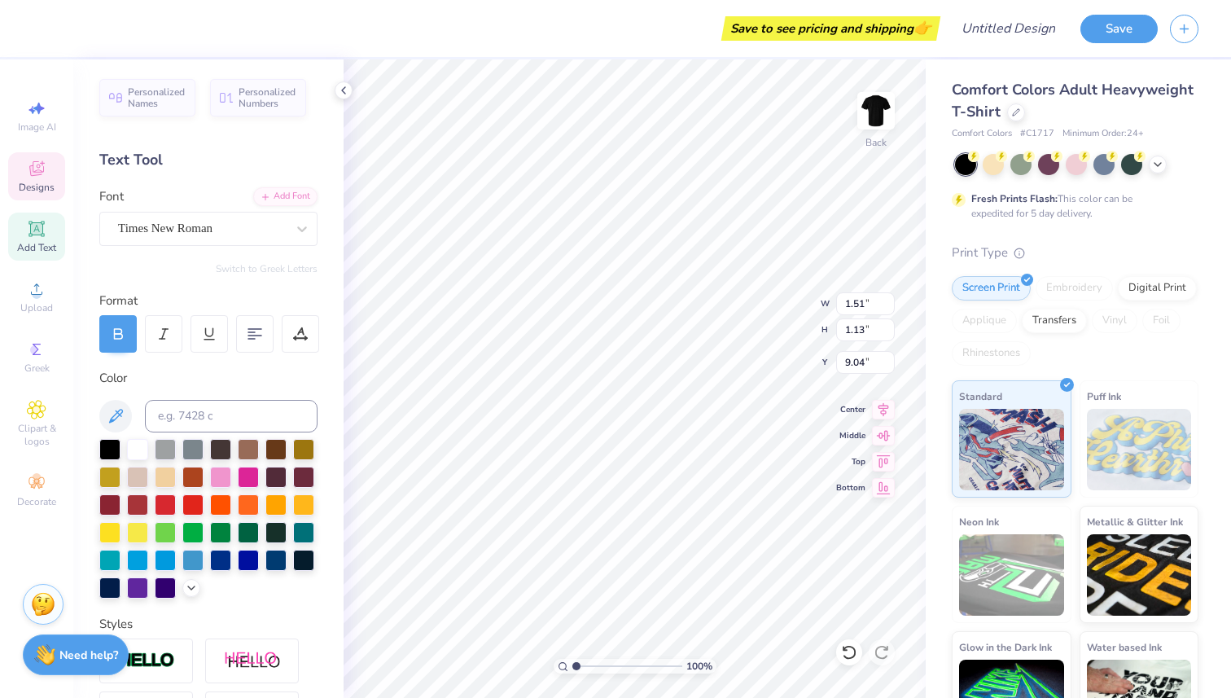
type input "1.60"
type input "9.37"
type input "1.57"
type input "8.00"
type input "0.91"
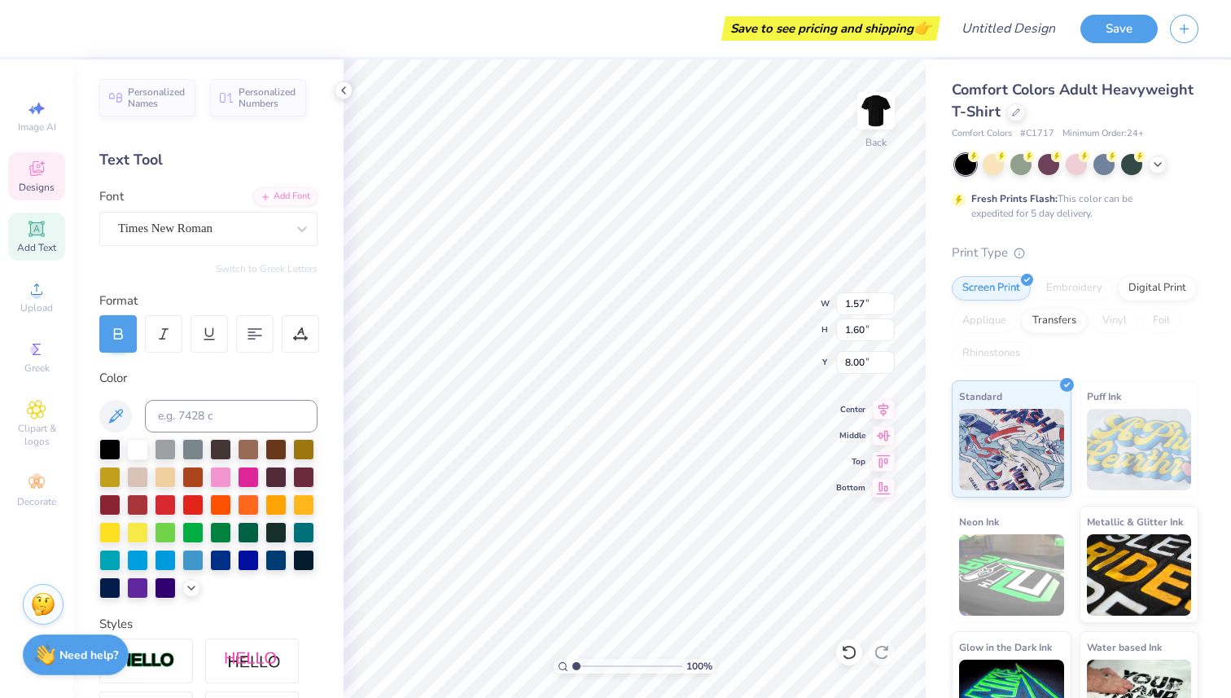
type input "0.93"
type input "8.11"
type input "1.11"
type input "1.60"
type input "9.37"
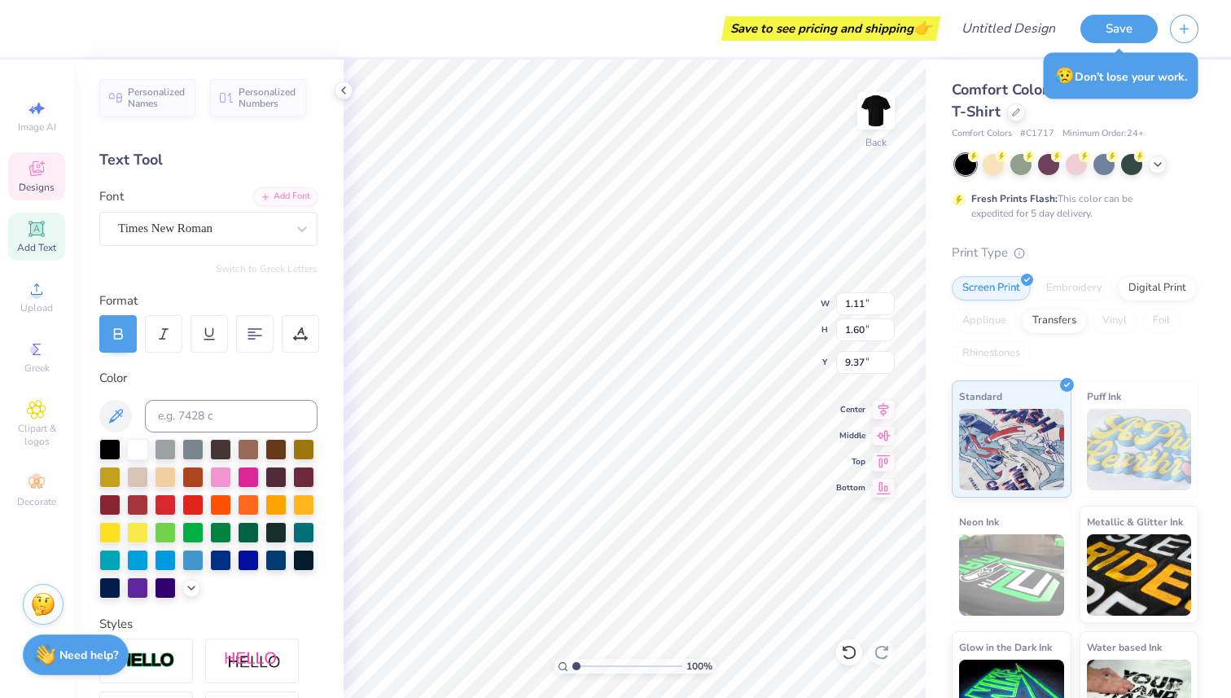
type input "9.39"
type input "8.83"
type input "6.99"
type input "1.11"
type input "1.60"
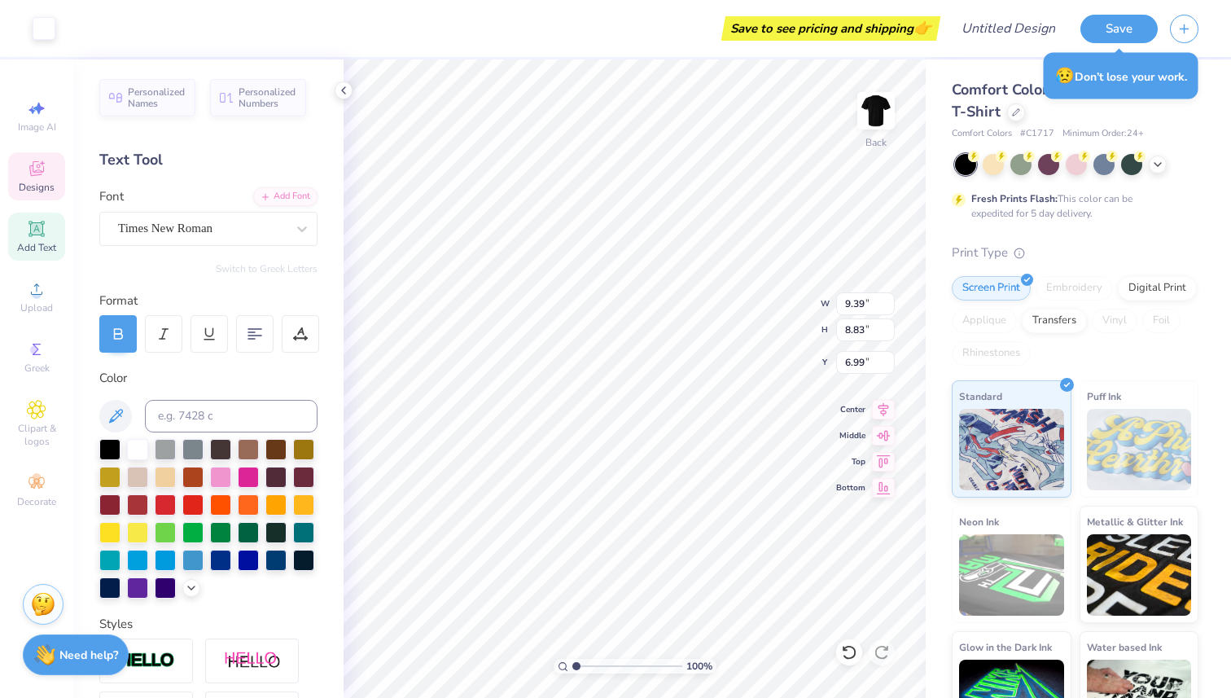
type input "9.37"
type input "0.90"
type input "1.30"
type input "9.52"
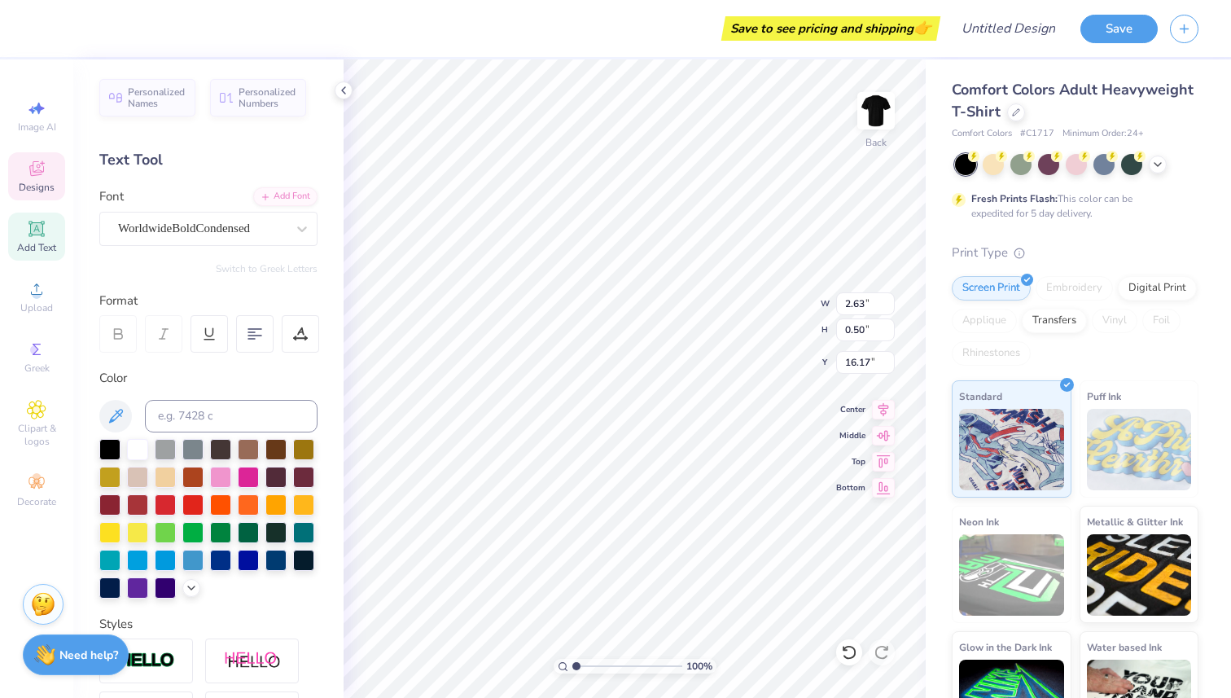
scroll to position [0, 2]
click at [43, 173] on icon at bounding box center [37, 169] width 20 height 20
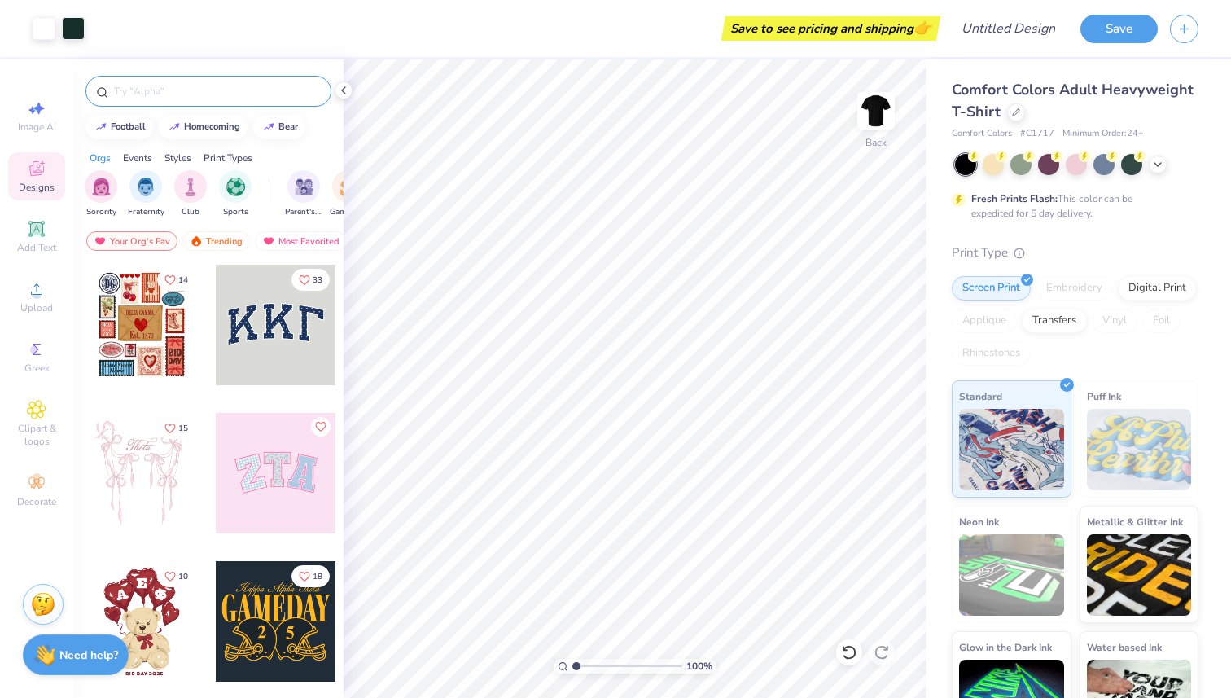
click at [219, 85] on input "text" at bounding box center [216, 91] width 208 height 16
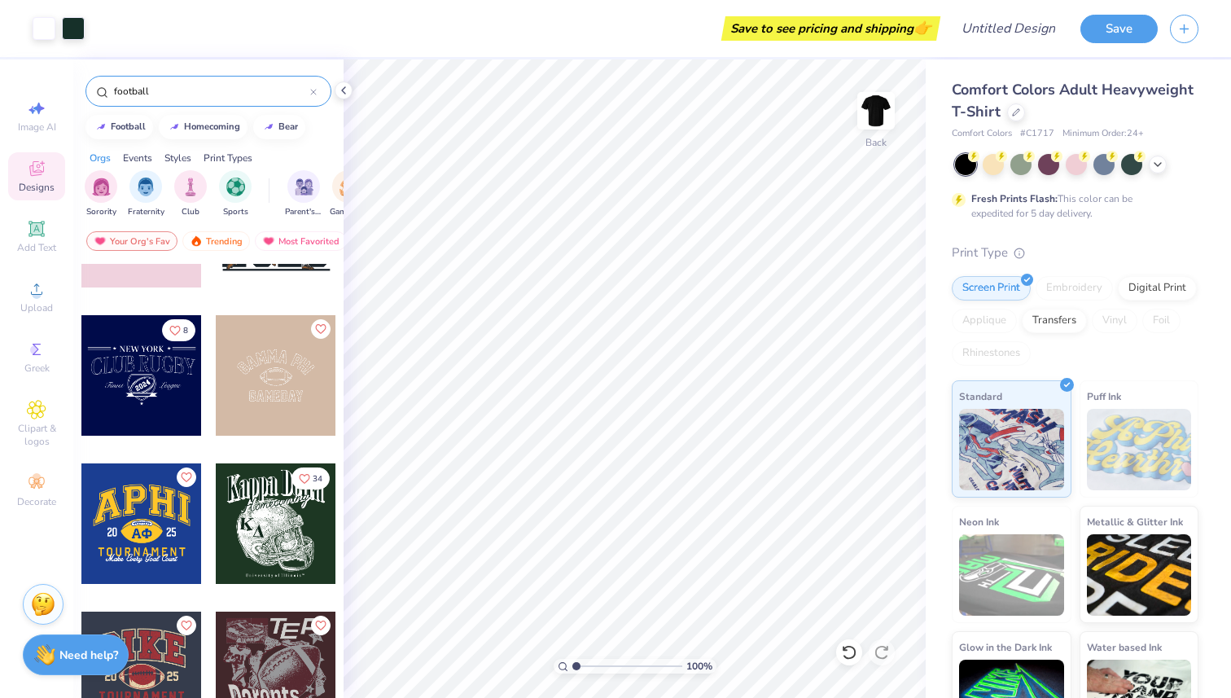
scroll to position [546, 0]
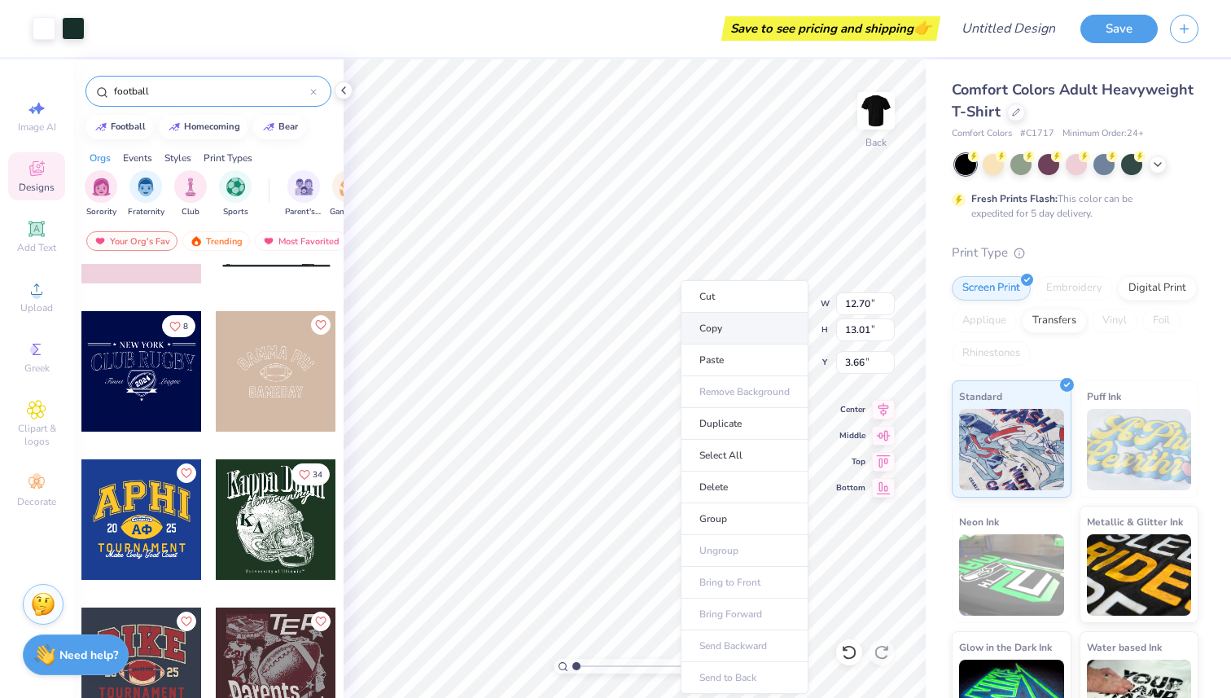
click at [720, 333] on li "Copy" at bounding box center [745, 329] width 128 height 32
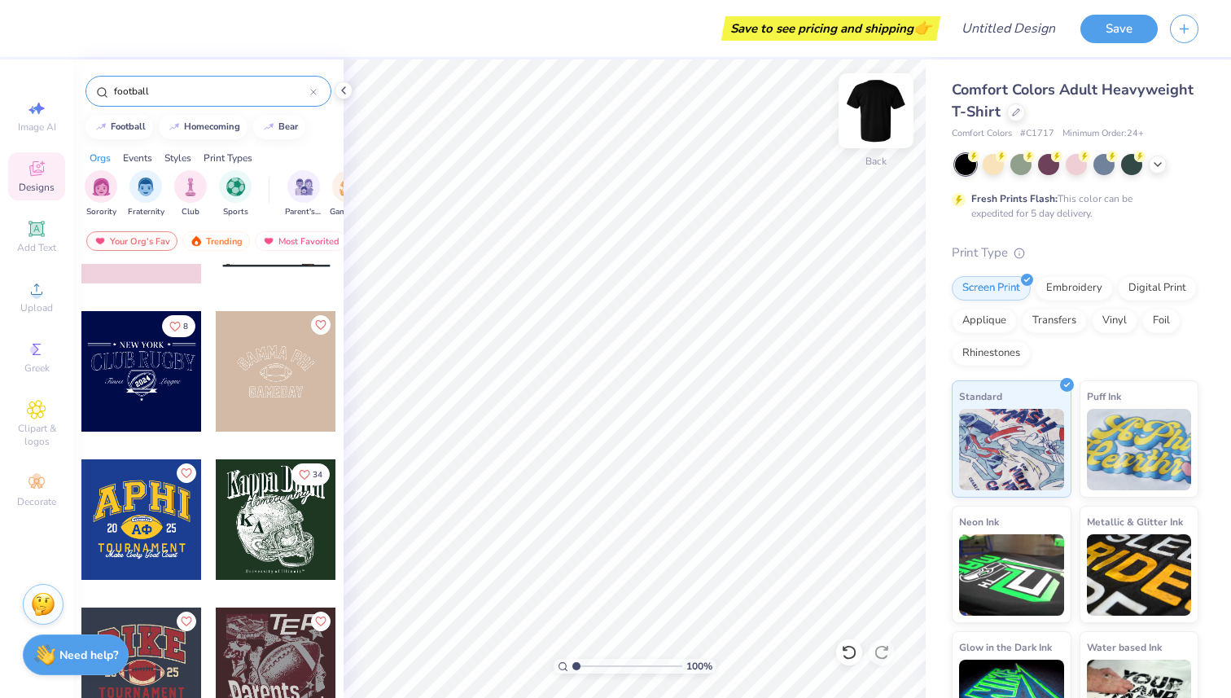
click at [889, 109] on img at bounding box center [875, 110] width 65 height 65
click at [878, 122] on img at bounding box center [875, 110] width 65 height 65
click at [650, 357] on li "Paste" at bounding box center [684, 360] width 128 height 32
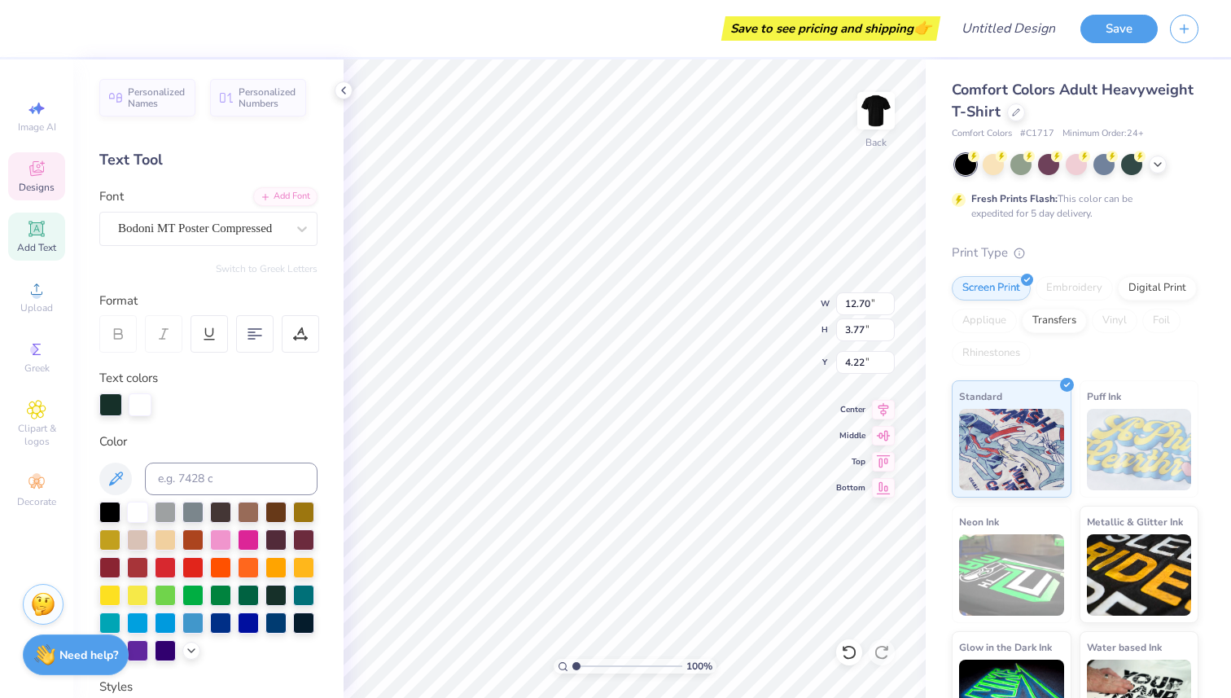
scroll to position [0, 0]
click at [1158, 168] on icon at bounding box center [1157, 162] width 13 height 13
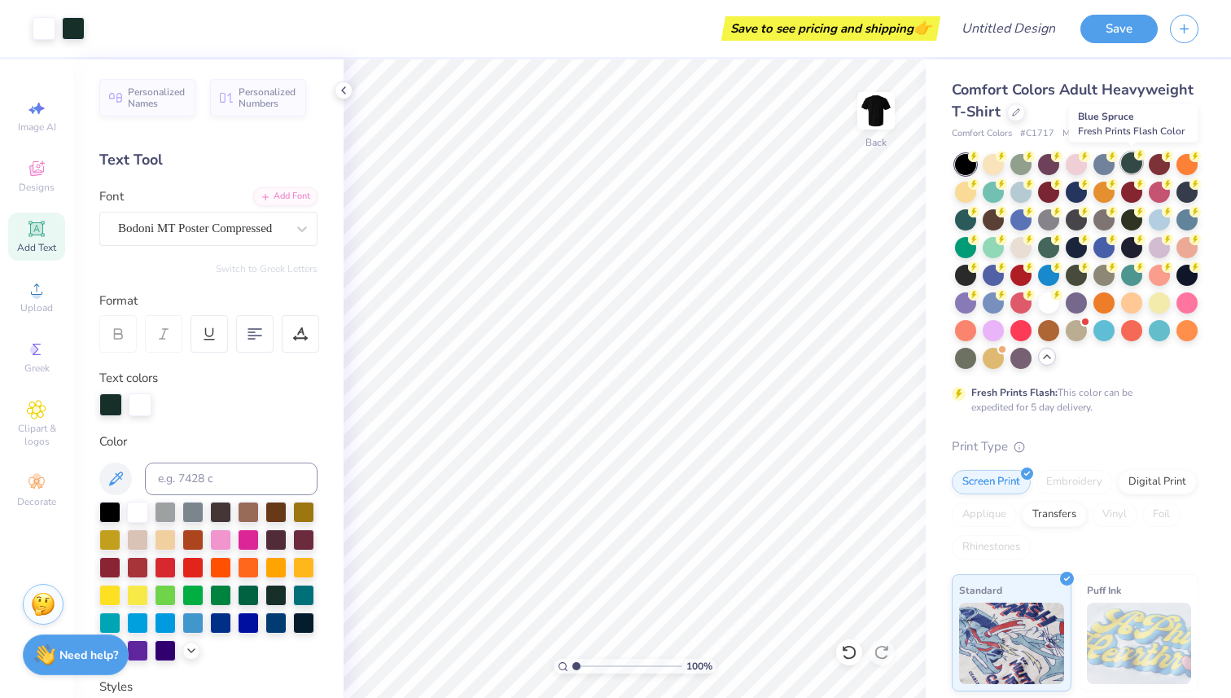
click at [1129, 168] on div at bounding box center [1131, 162] width 21 height 21
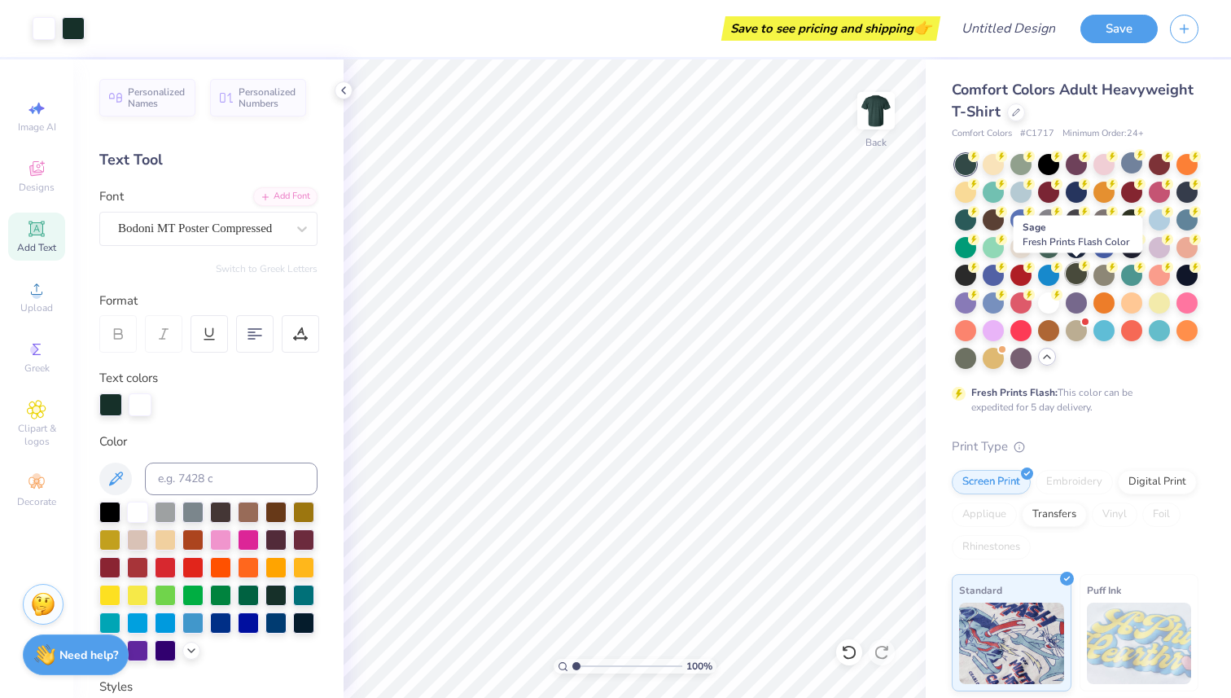
click at [1070, 275] on div at bounding box center [1076, 273] width 21 height 21
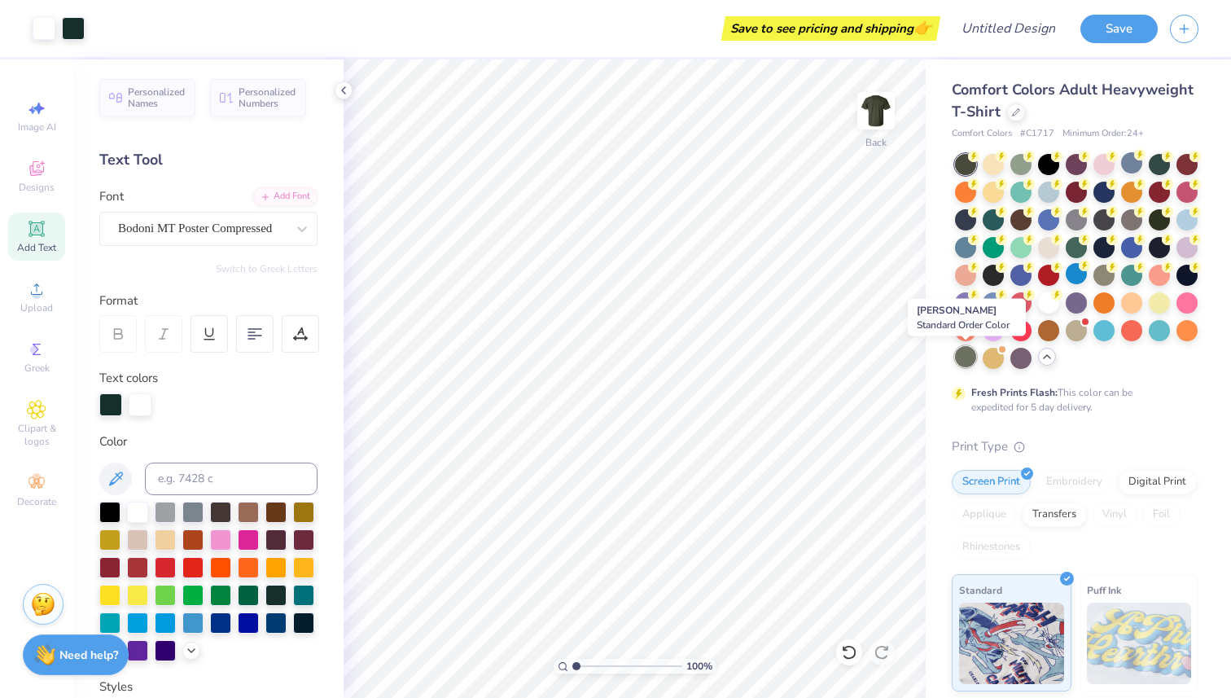
click at [971, 362] on div at bounding box center [965, 356] width 21 height 21
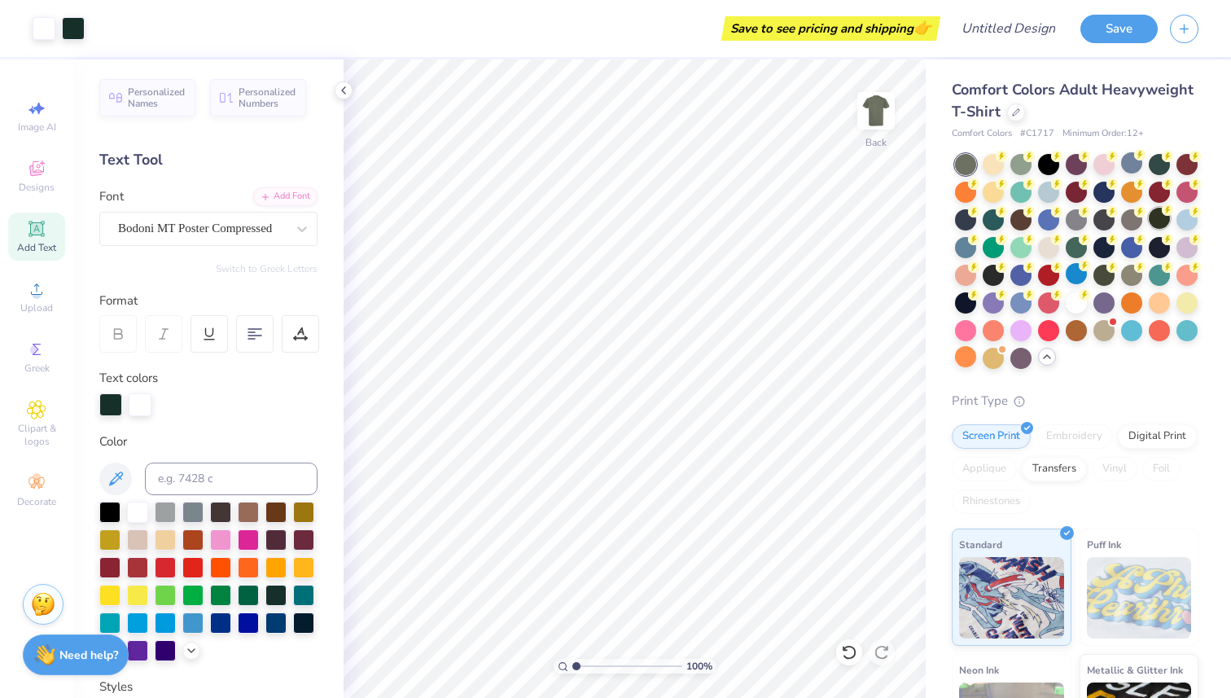
click at [1158, 222] on div at bounding box center [1159, 218] width 21 height 21
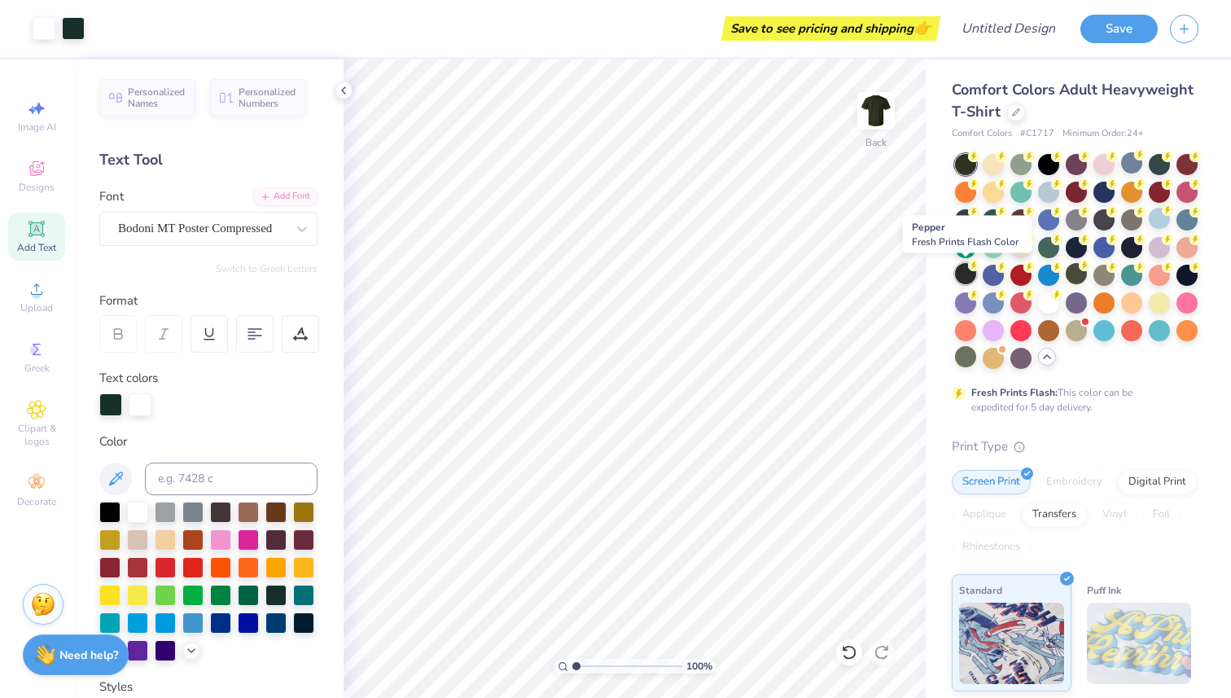
click at [974, 272] on div at bounding box center [965, 273] width 21 height 21
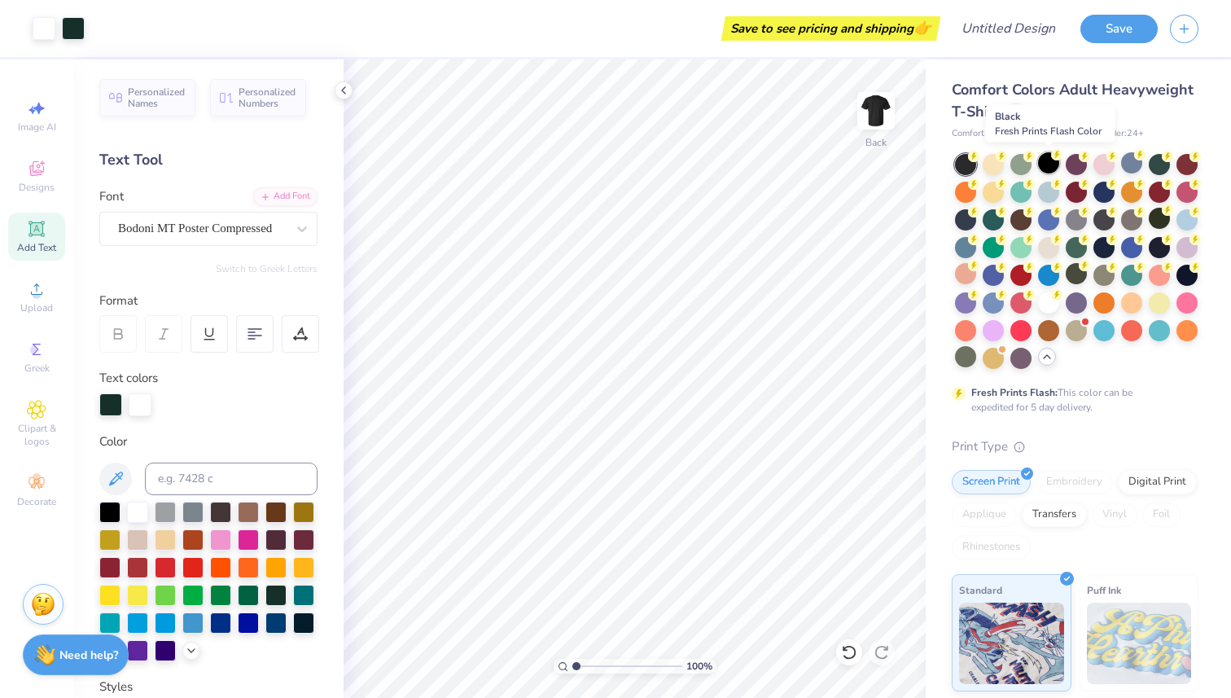
click at [1047, 160] on div at bounding box center [1048, 162] width 21 height 21
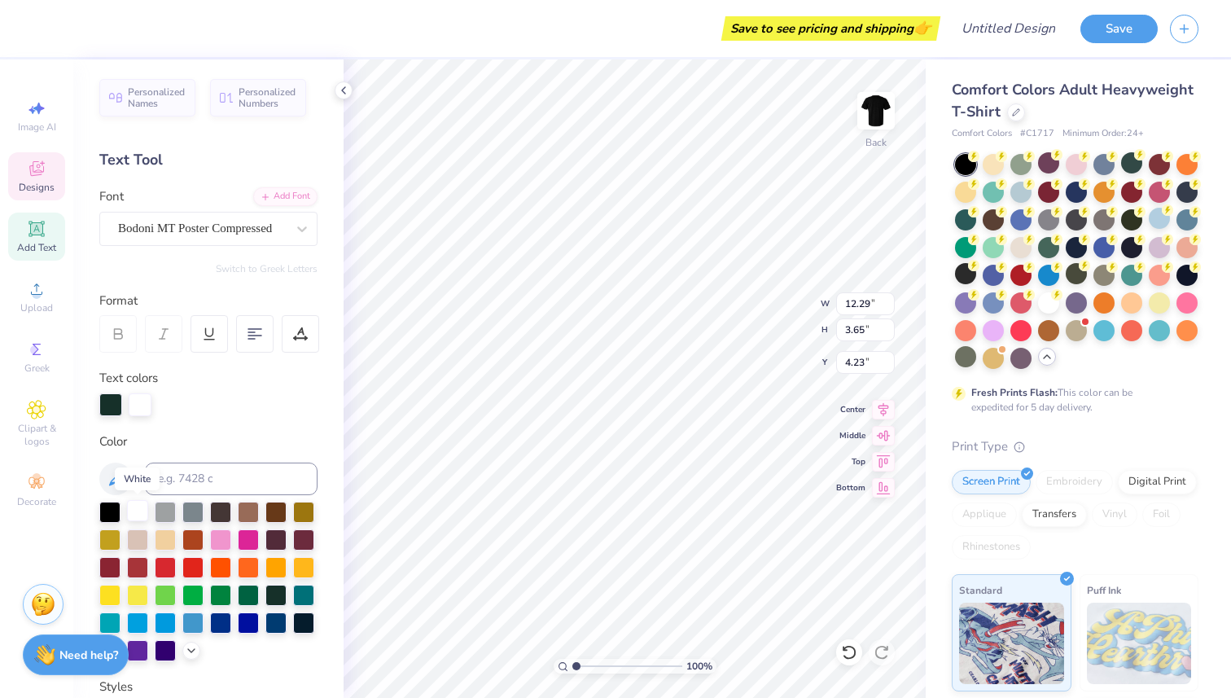
click at [135, 510] on div at bounding box center [137, 510] width 21 height 21
click at [303, 619] on div at bounding box center [303, 621] width 21 height 21
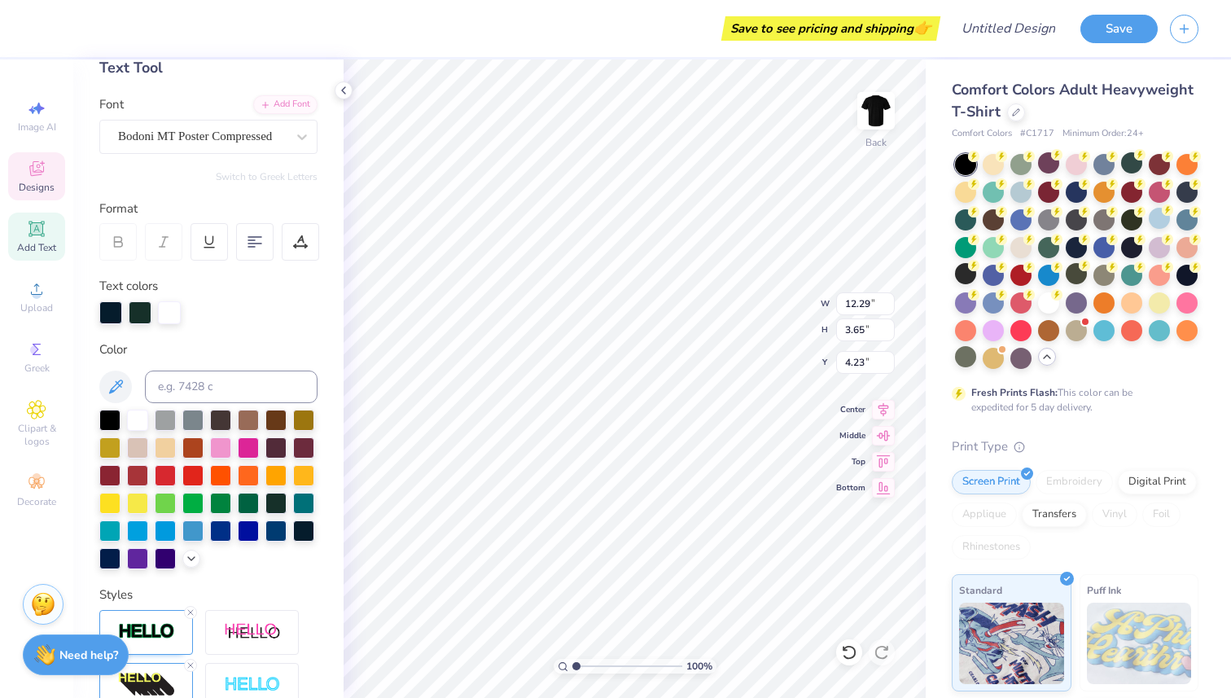
scroll to position [107, 0]
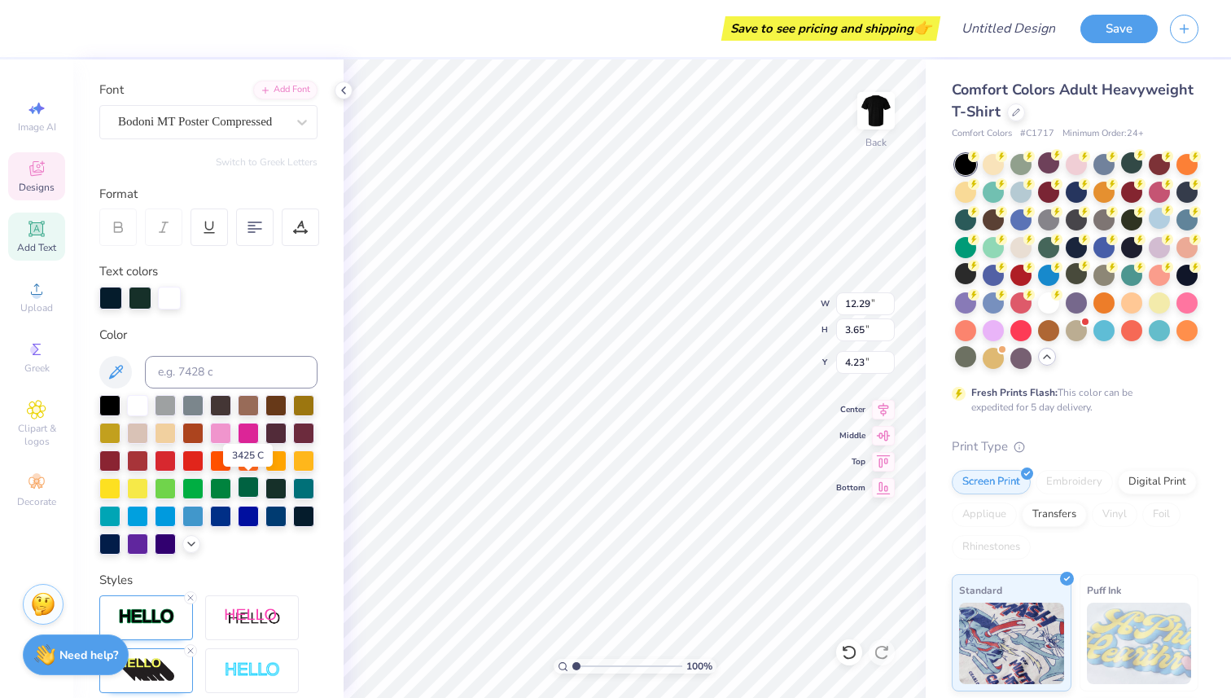
click at [253, 486] on div at bounding box center [248, 486] width 21 height 21
click at [277, 488] on div at bounding box center [275, 486] width 21 height 21
click at [253, 493] on div at bounding box center [248, 486] width 21 height 21
click at [271, 491] on div at bounding box center [275, 486] width 21 height 21
click at [190, 541] on icon at bounding box center [191, 542] width 13 height 13
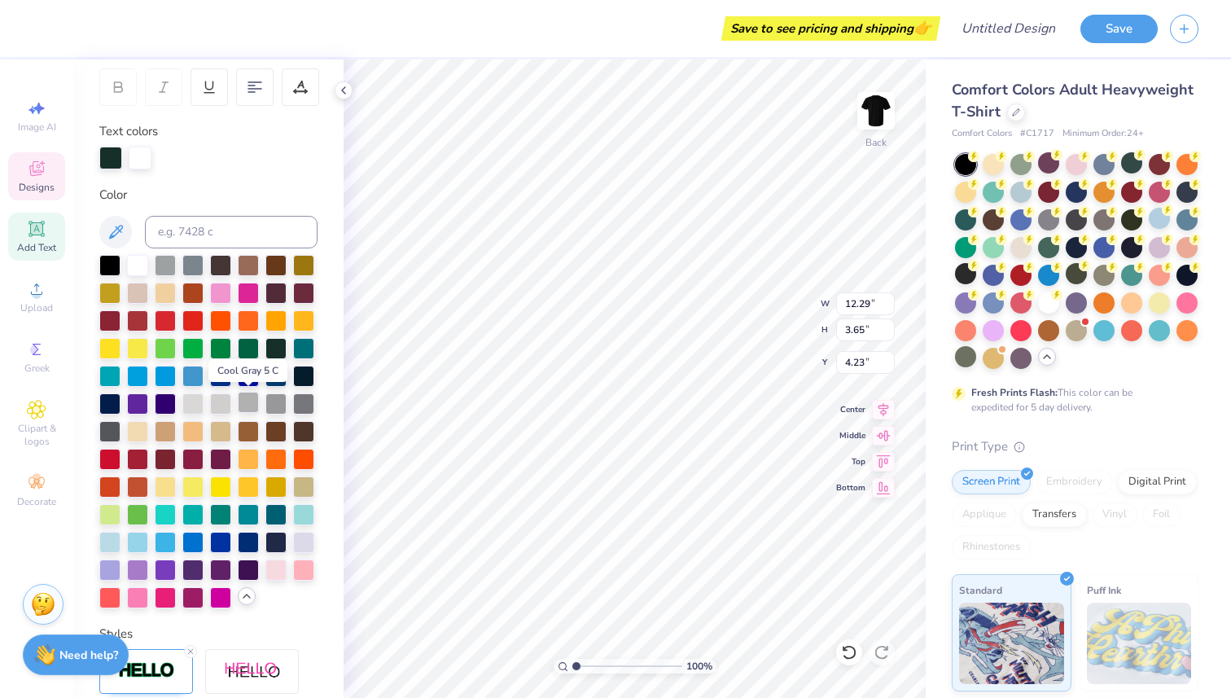
scroll to position [248, 0]
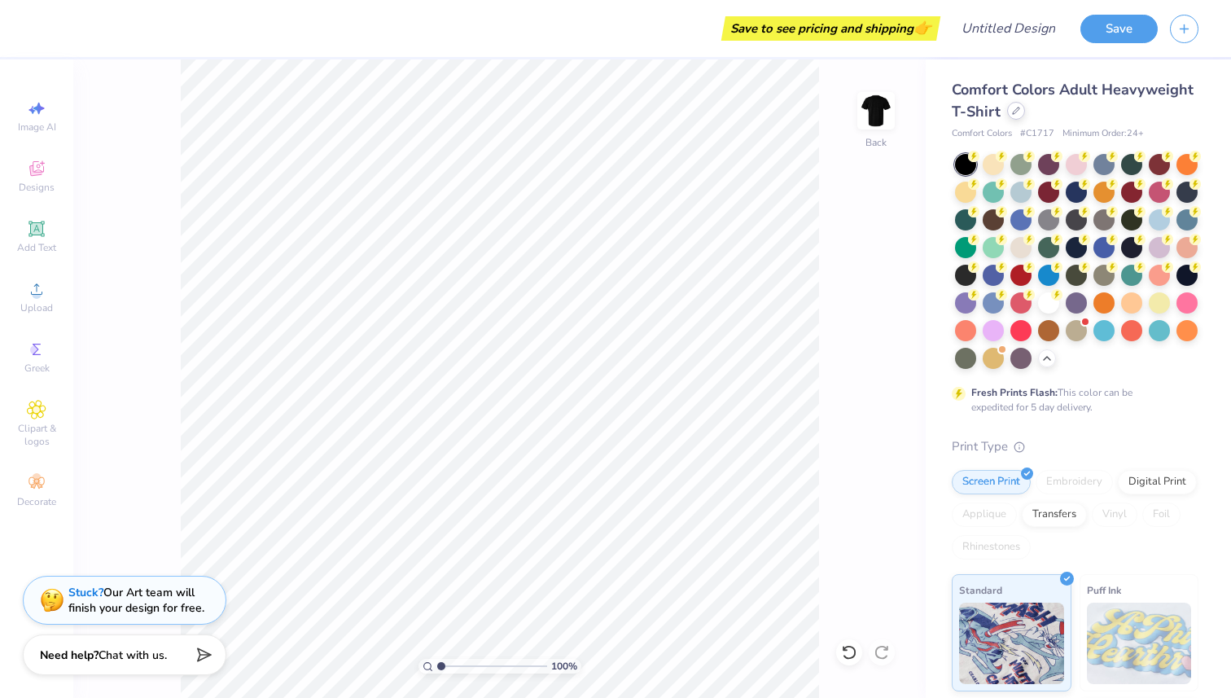
click at [1012, 112] on icon at bounding box center [1016, 111] width 8 height 8
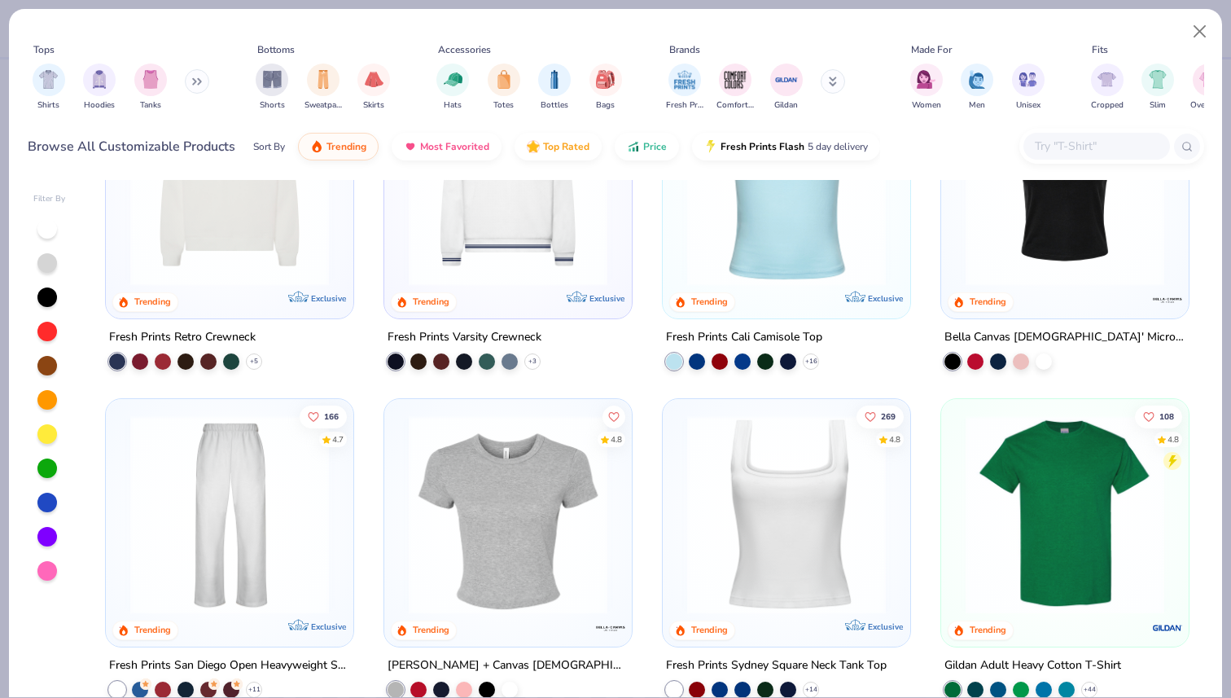
scroll to position [499, 0]
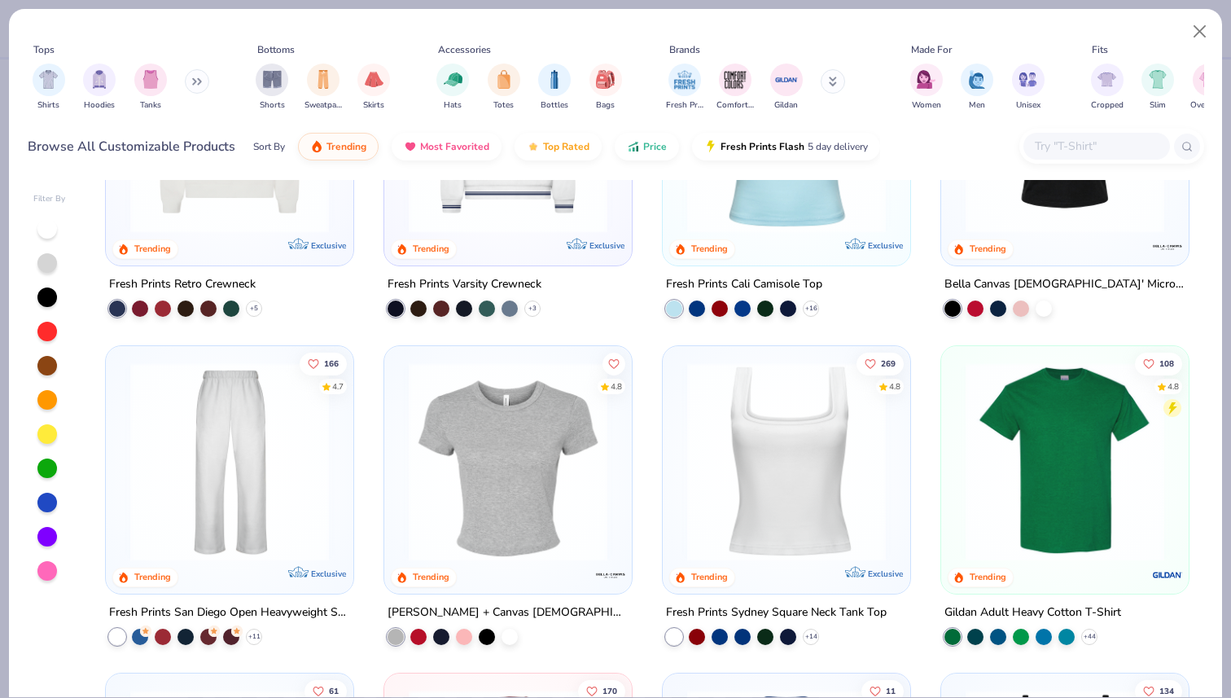
click at [532, 462] on img at bounding box center [508, 460] width 215 height 199
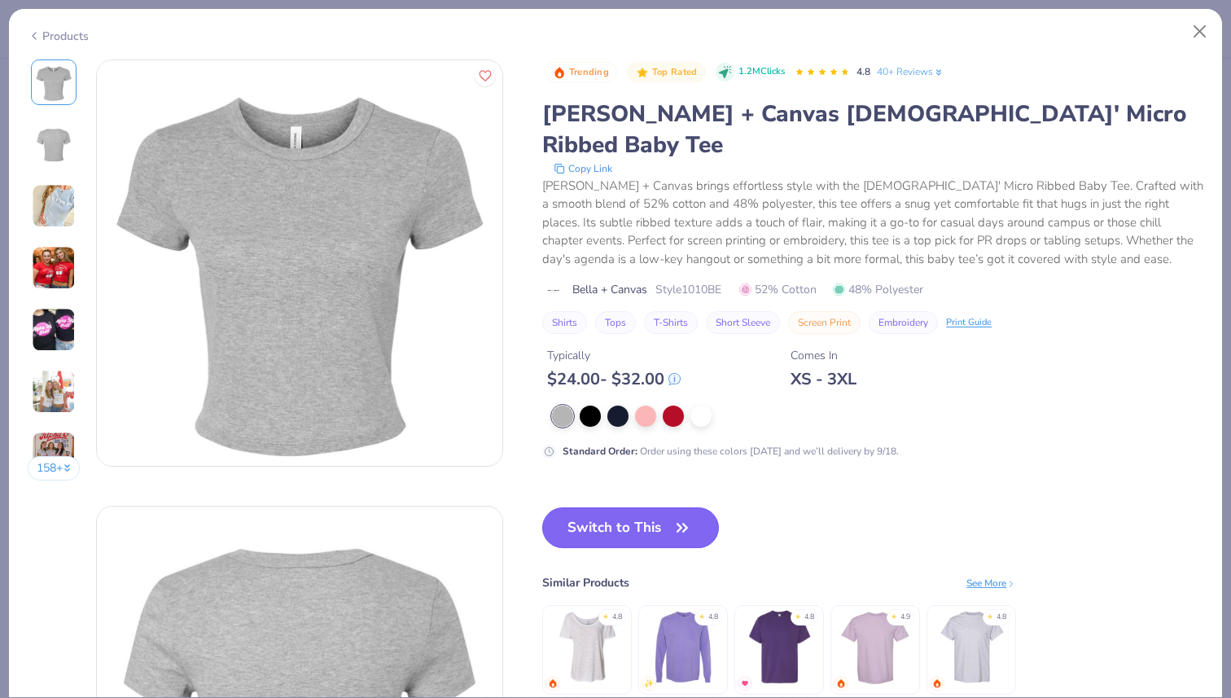
click at [615, 509] on button "Switch to This" at bounding box center [630, 527] width 177 height 41
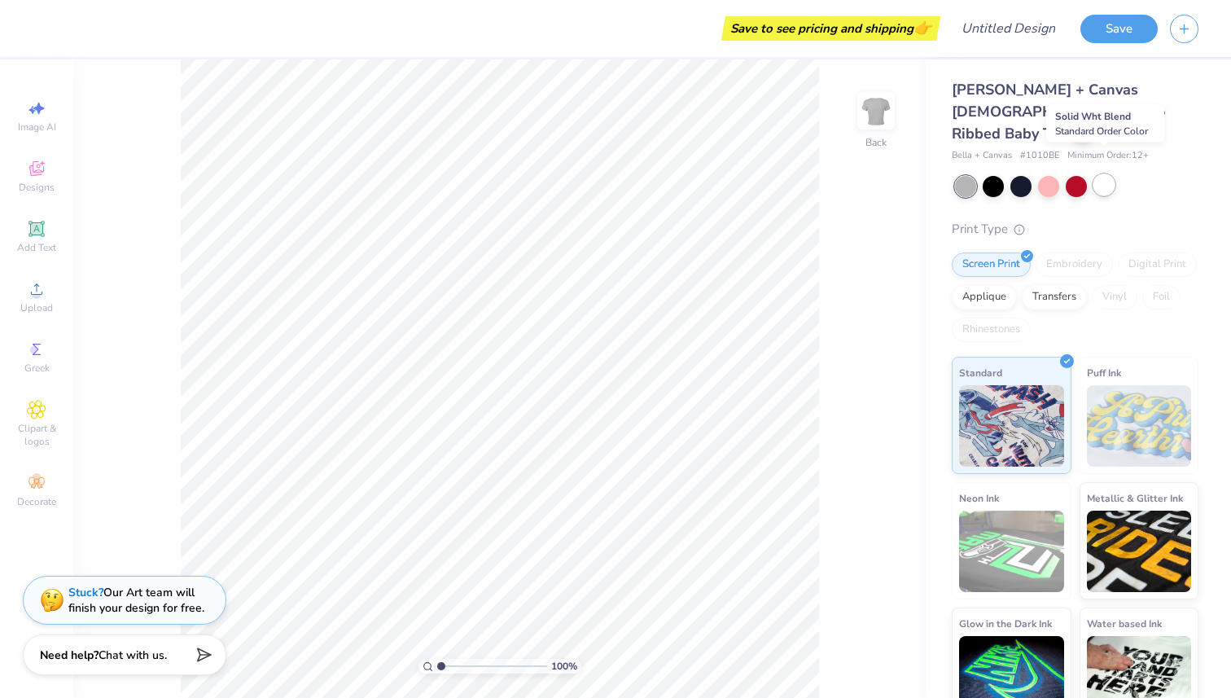
click at [1099, 174] on div at bounding box center [1103, 184] width 21 height 21
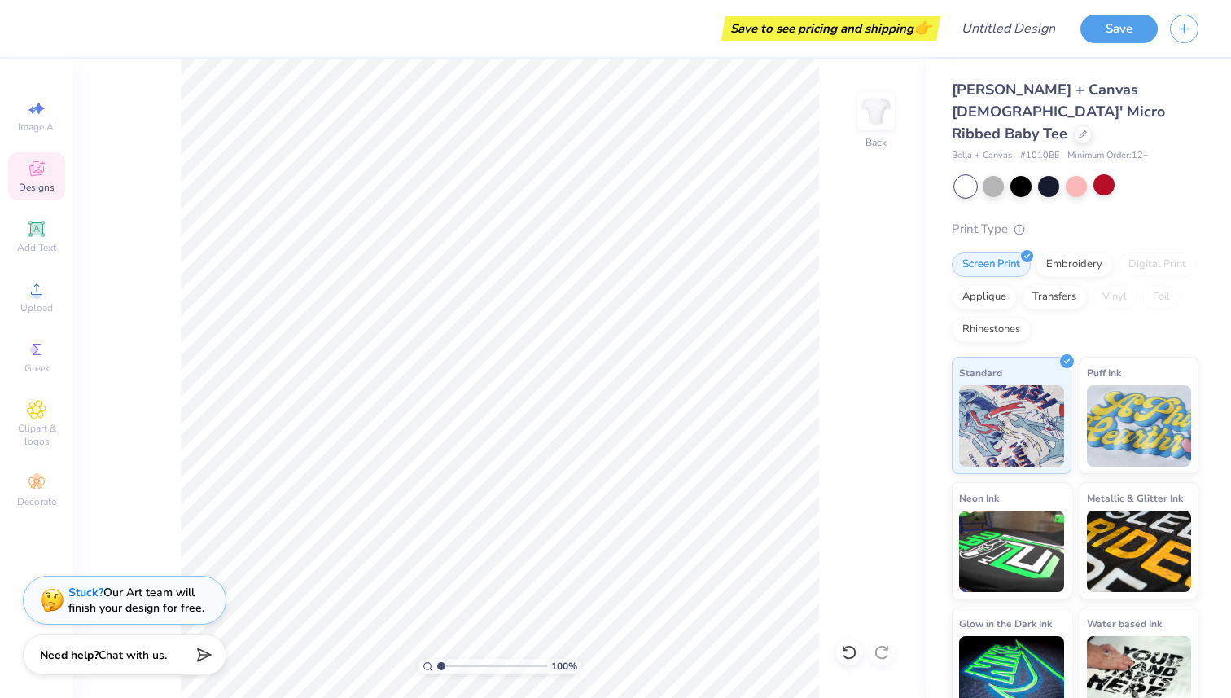
click at [41, 173] on icon at bounding box center [36, 168] width 15 height 15
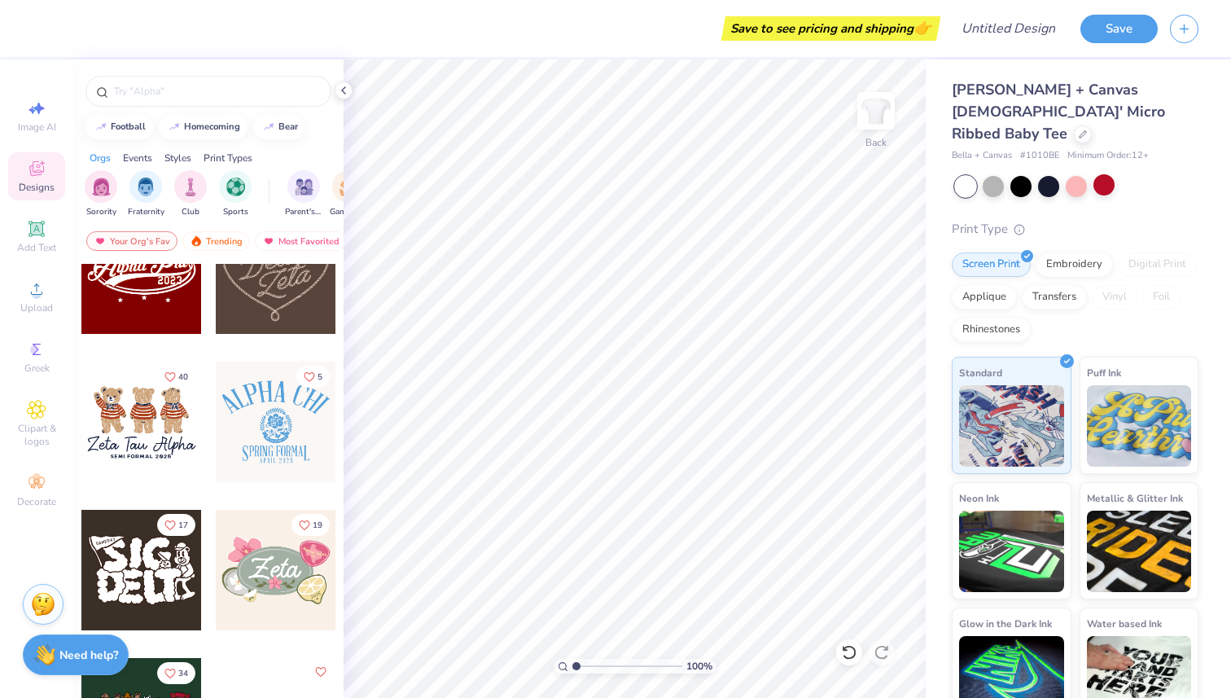
scroll to position [698, 0]
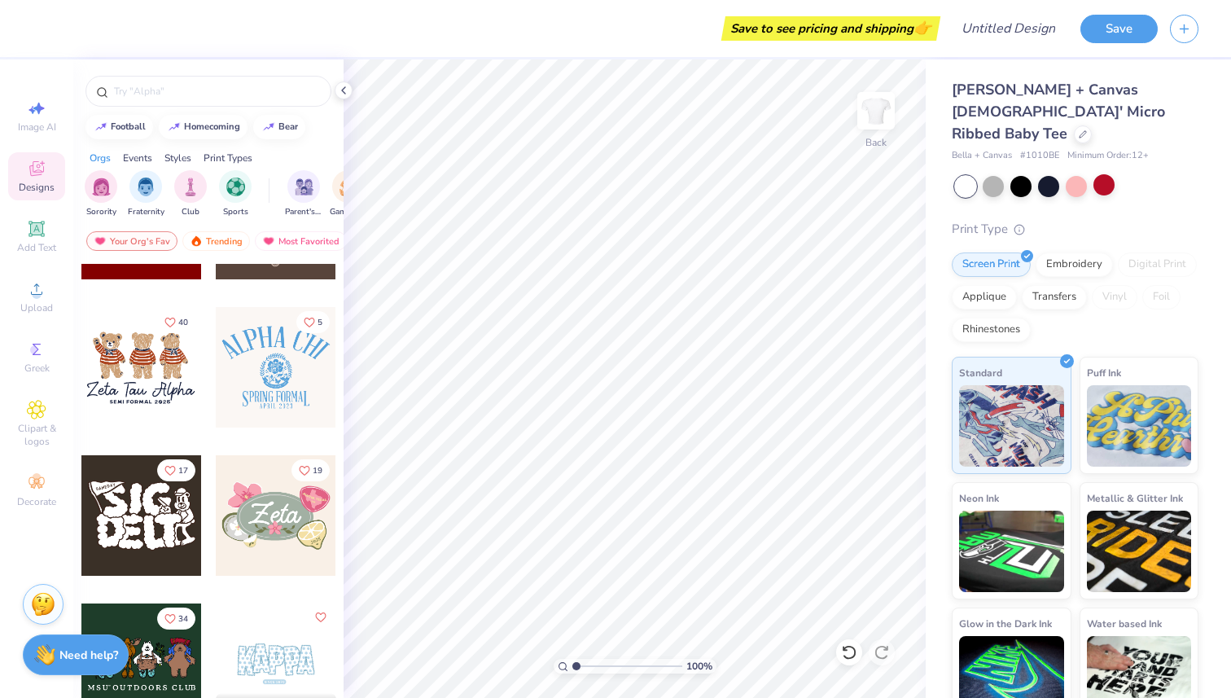
click at [149, 383] on div at bounding box center [141, 367] width 120 height 120
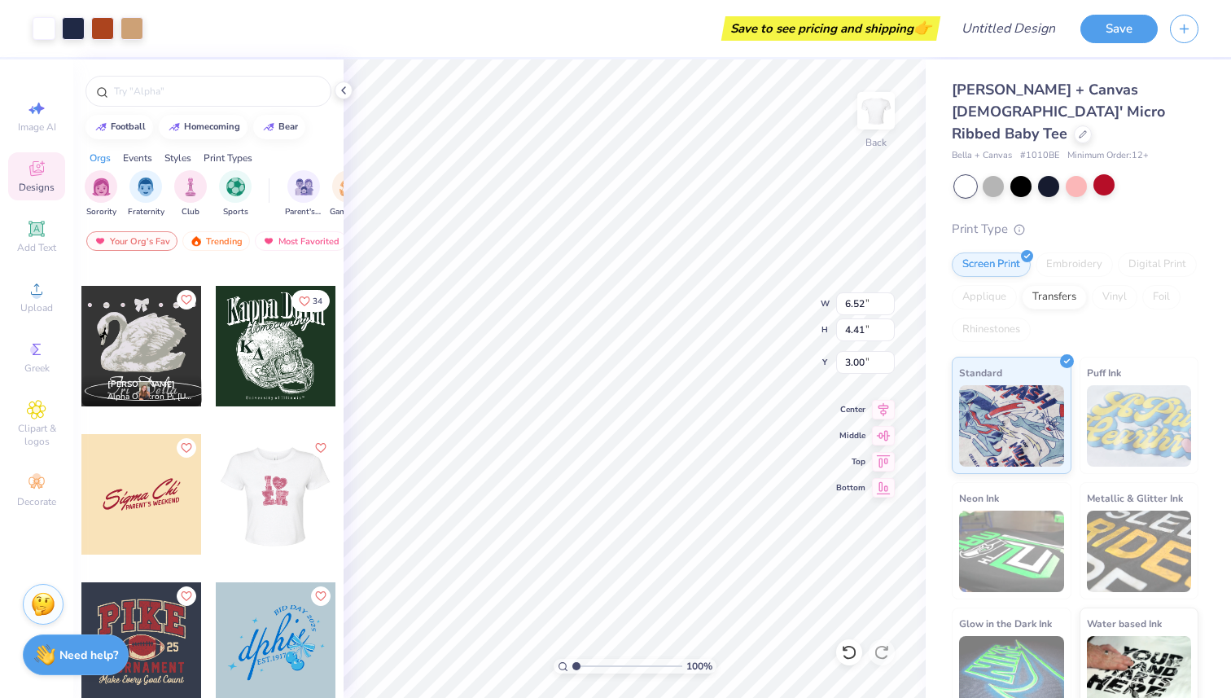
scroll to position [5611, 0]
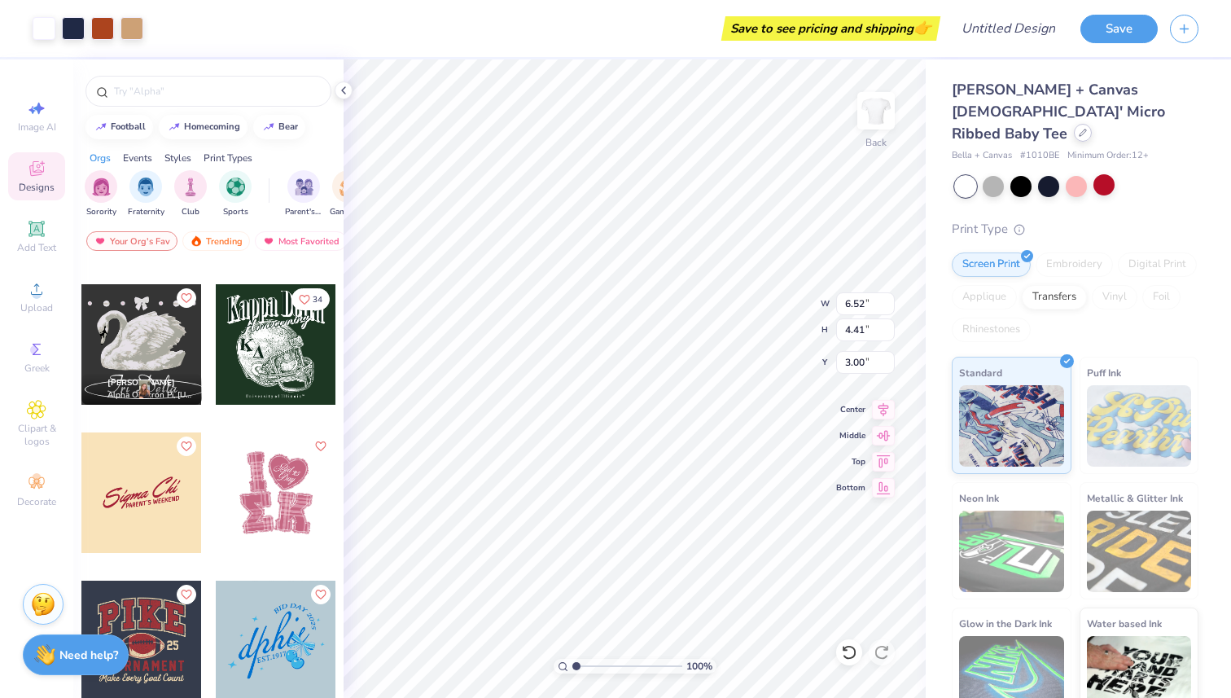
click at [1074, 124] on div at bounding box center [1083, 133] width 18 height 18
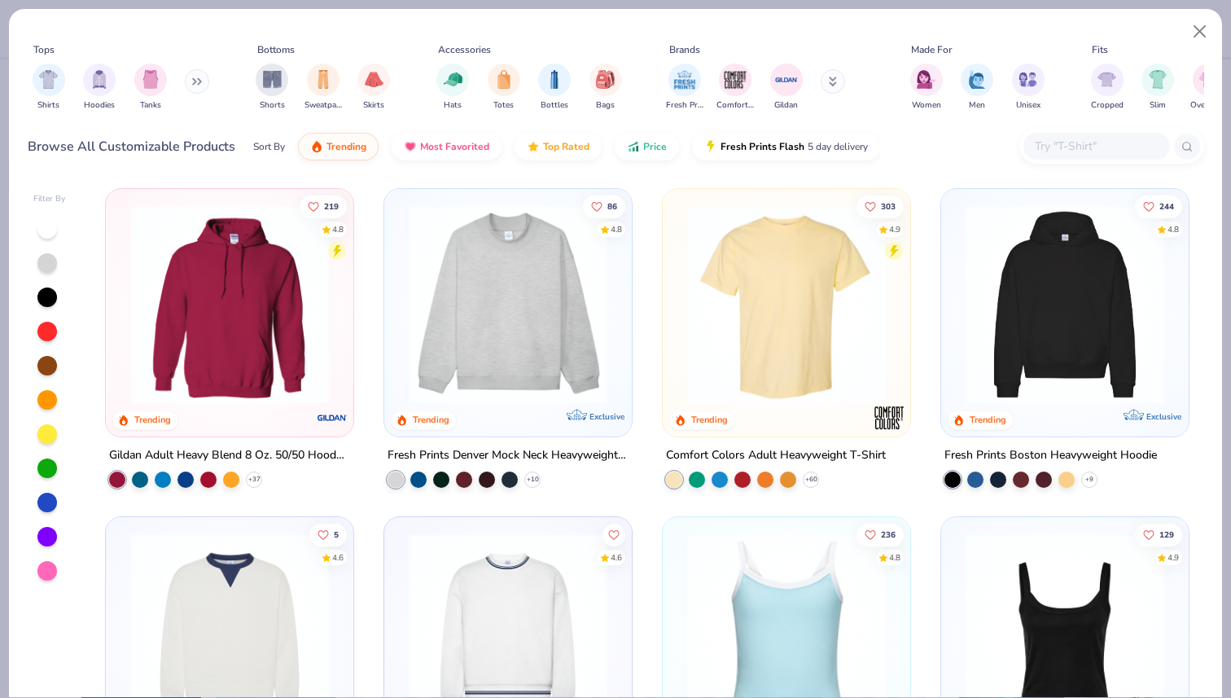
click at [777, 356] on img at bounding box center [786, 304] width 215 height 199
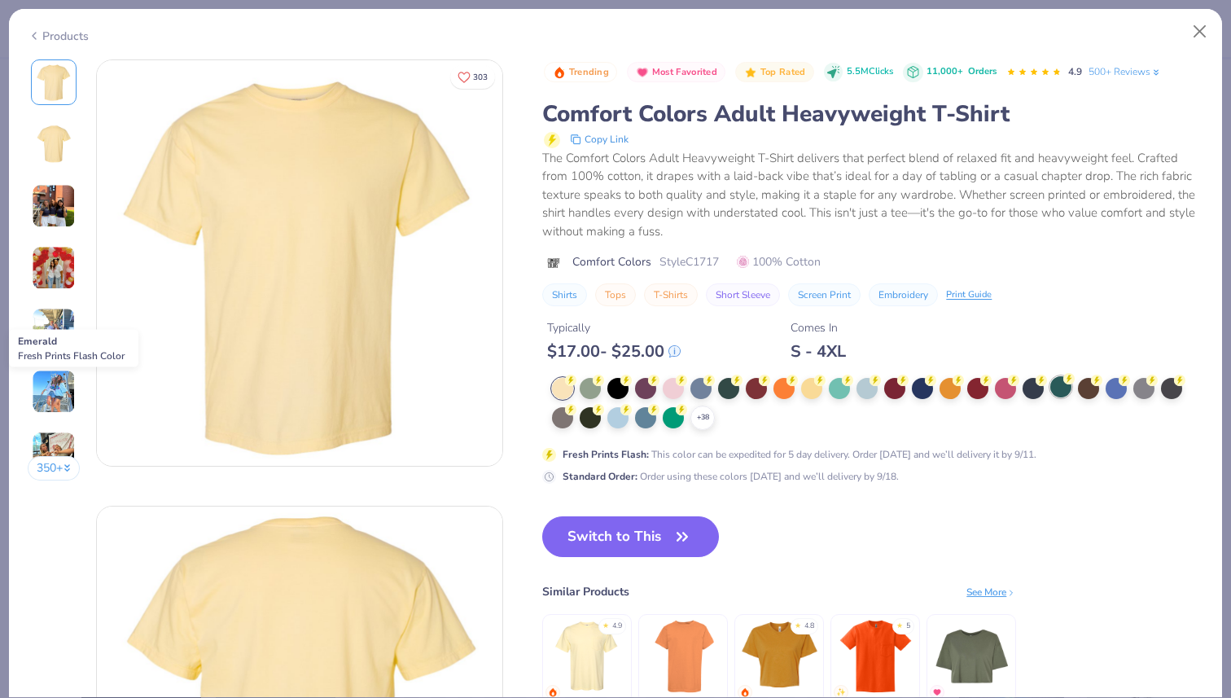
click at [1057, 387] on div at bounding box center [1060, 386] width 21 height 21
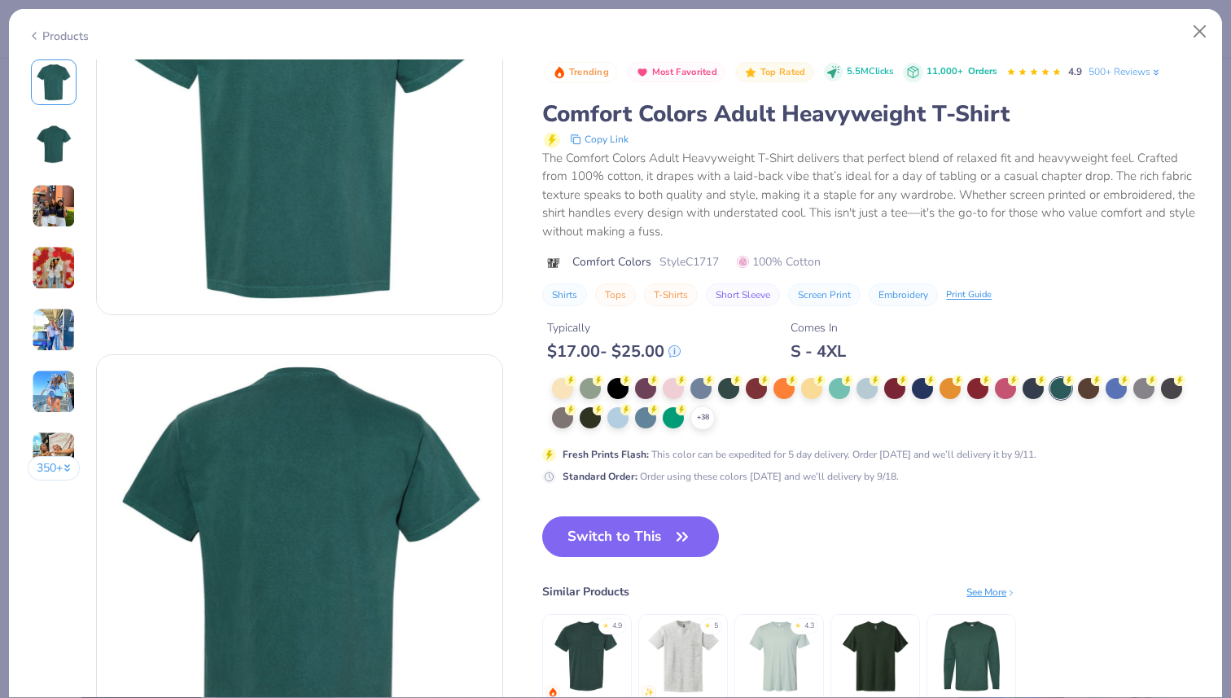
scroll to position [145, 0]
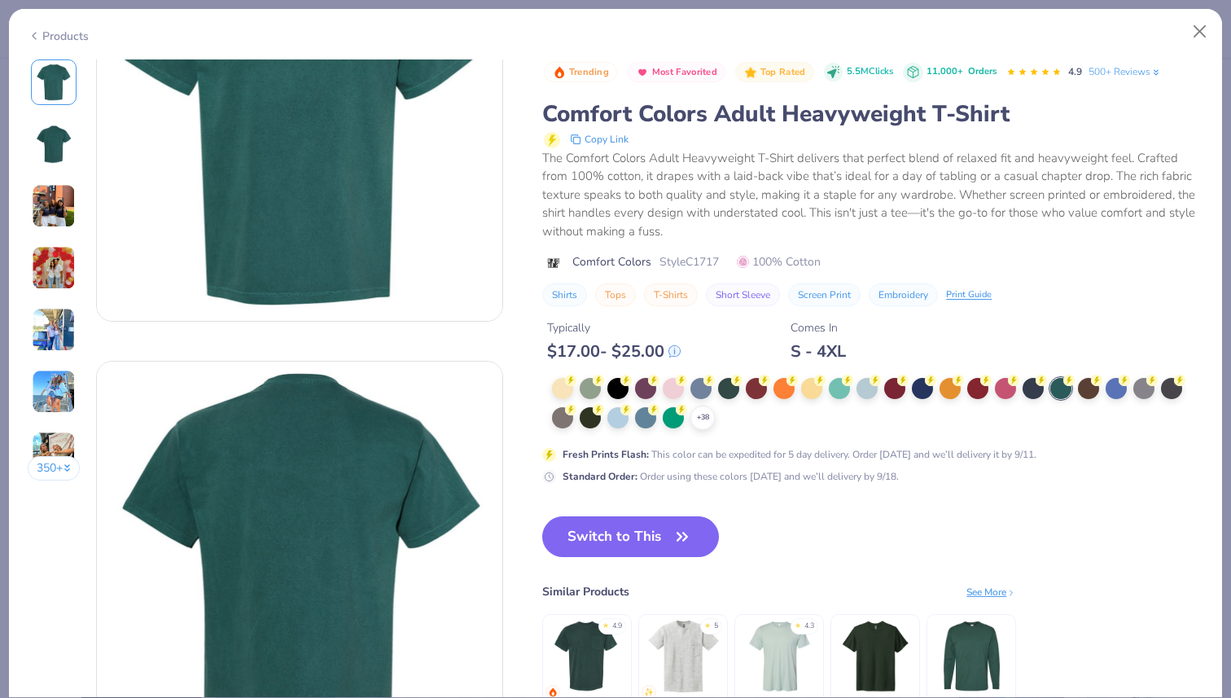
click at [876, 633] on img at bounding box center [875, 655] width 77 height 77
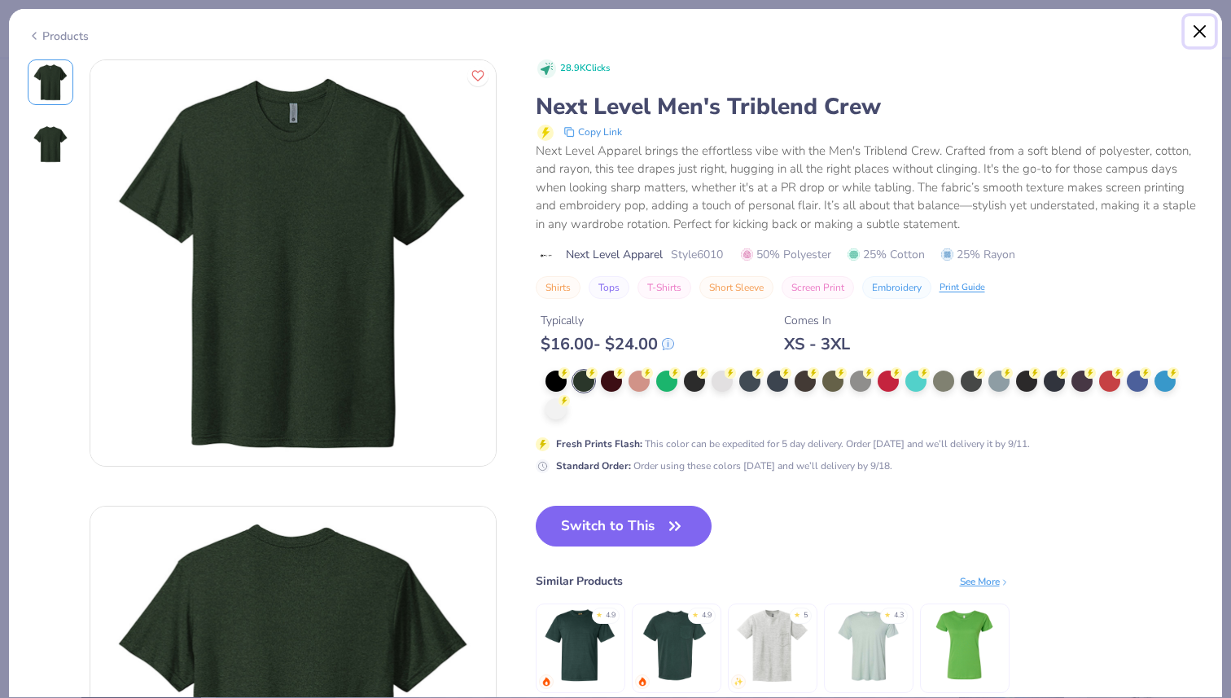
click at [1202, 30] on button "Close" at bounding box center [1200, 31] width 31 height 31
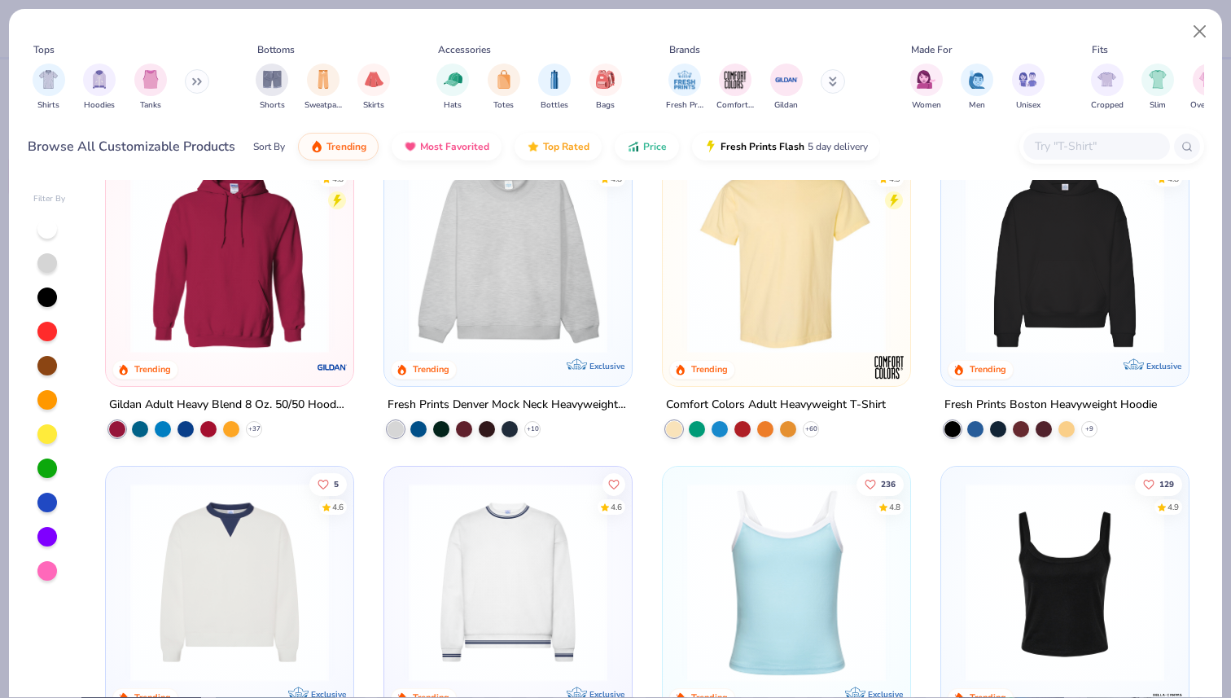
scroll to position [77, 0]
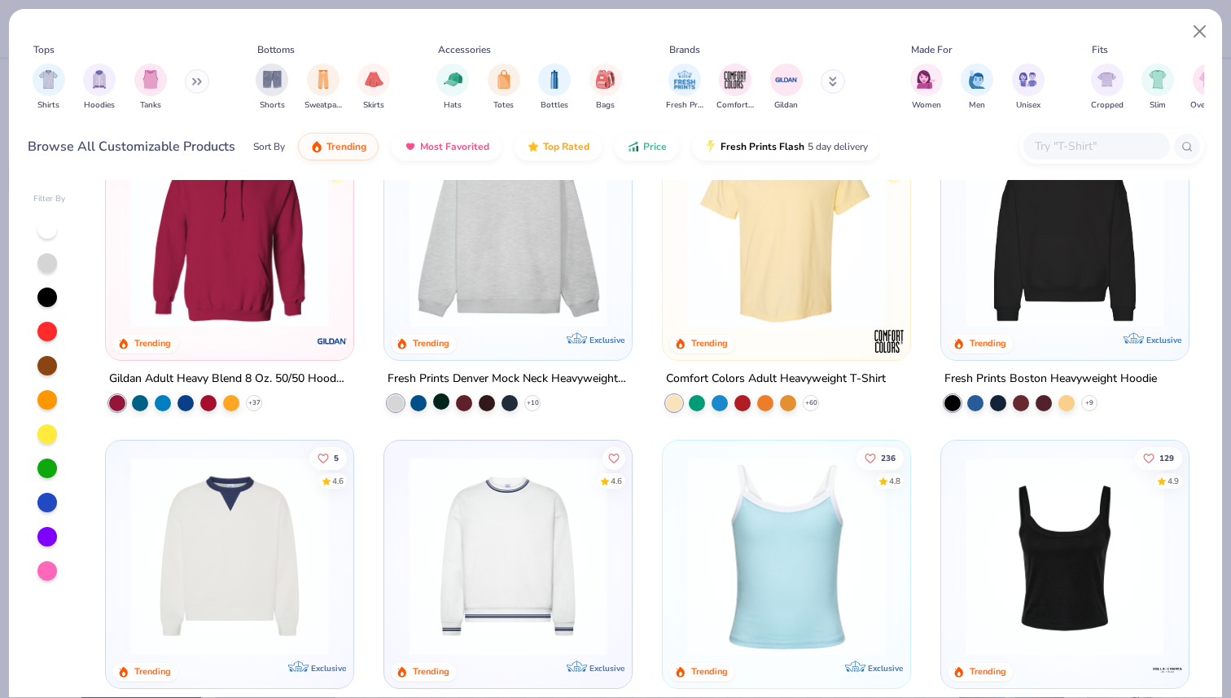
click at [440, 400] on div at bounding box center [441, 401] width 16 height 16
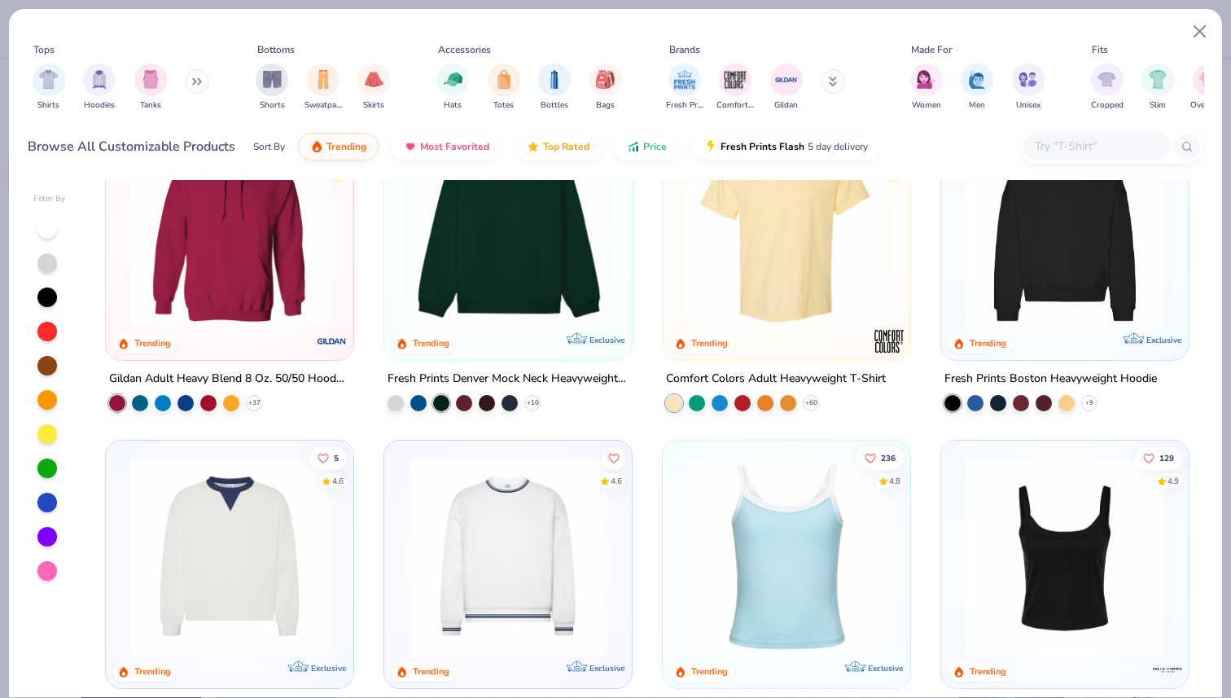
click at [541, 258] on img at bounding box center [508, 228] width 215 height 199
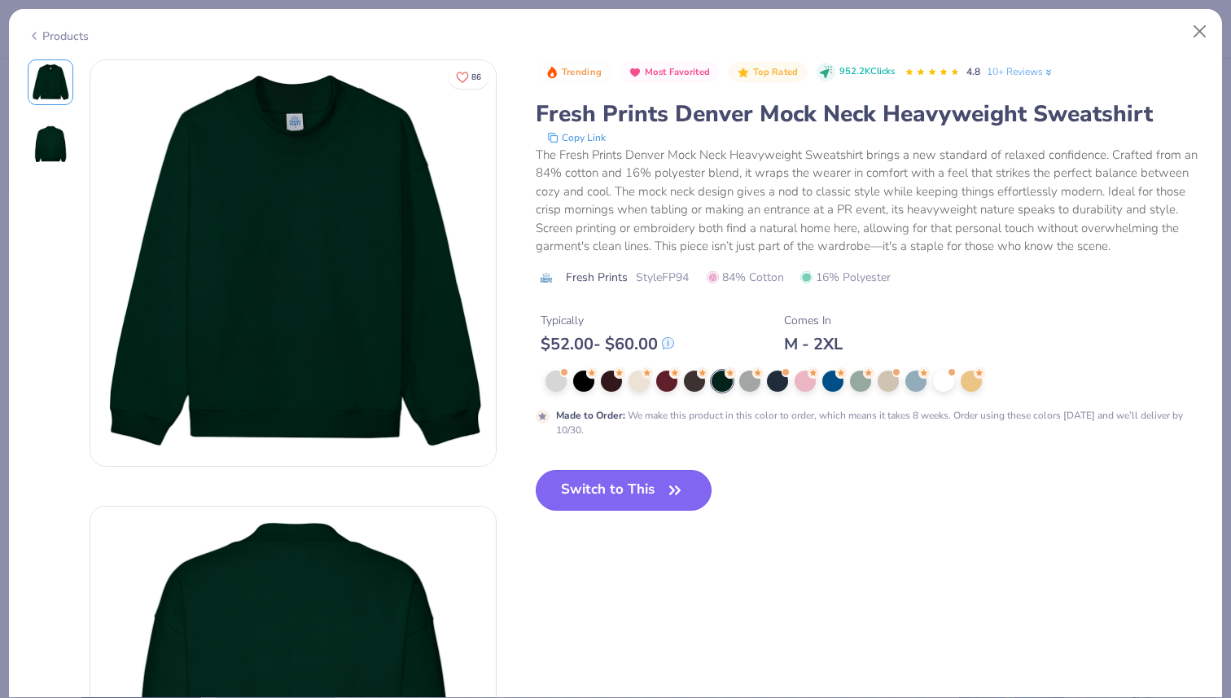
click at [571, 501] on button "Switch to This" at bounding box center [624, 490] width 177 height 41
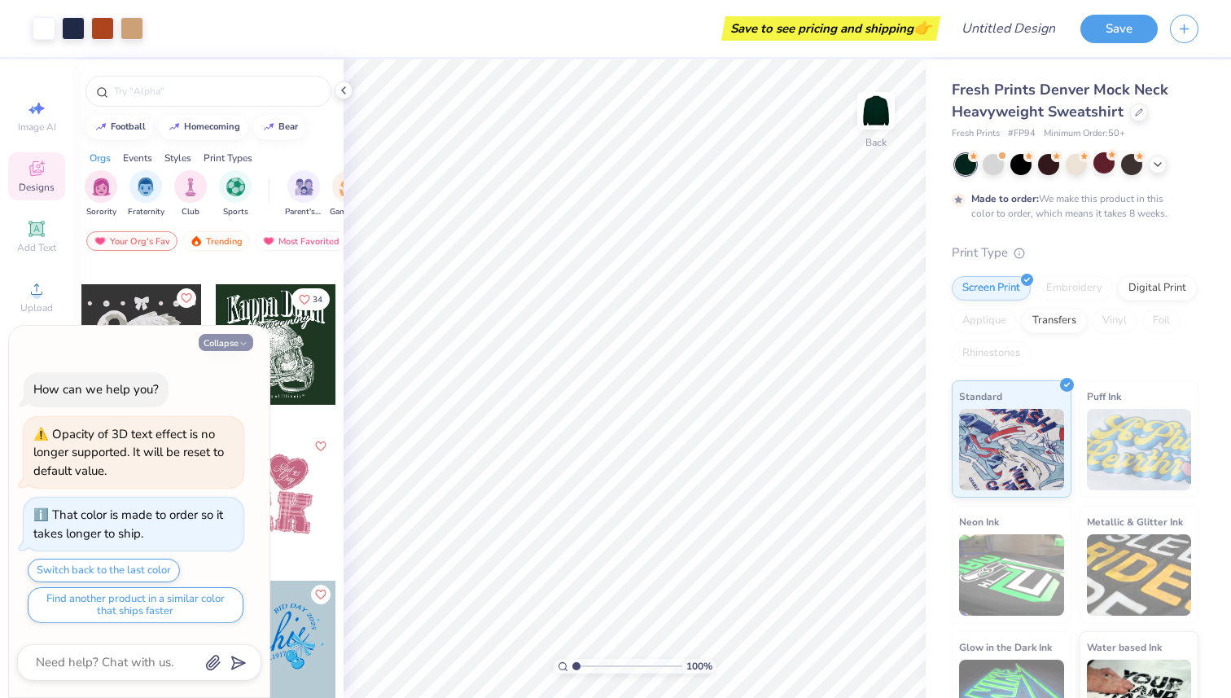
click at [242, 337] on button "Collapse" at bounding box center [226, 342] width 55 height 17
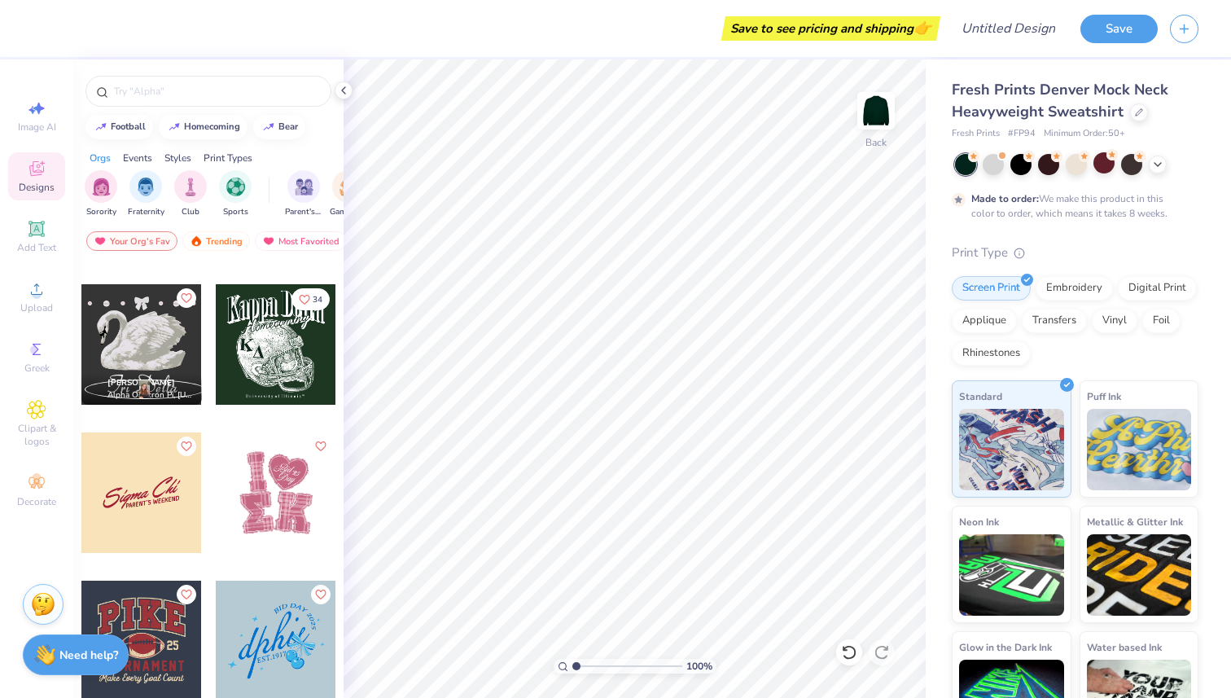
click at [261, 333] on div at bounding box center [276, 344] width 120 height 120
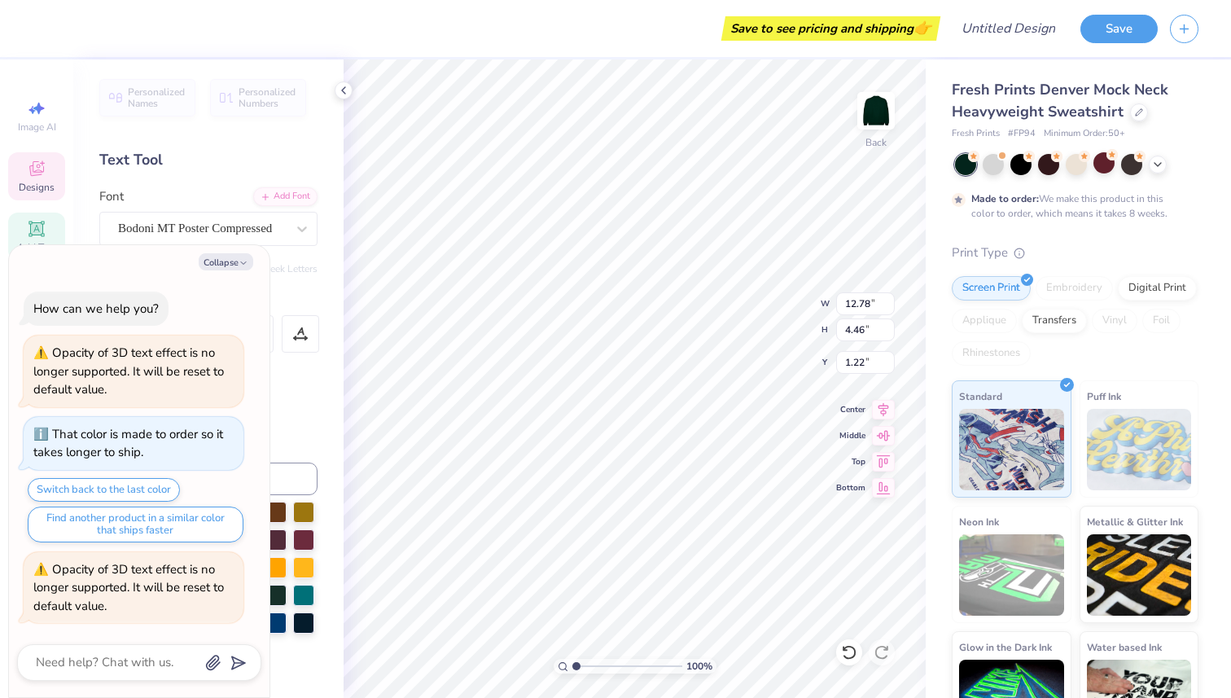
scroll to position [0, 4]
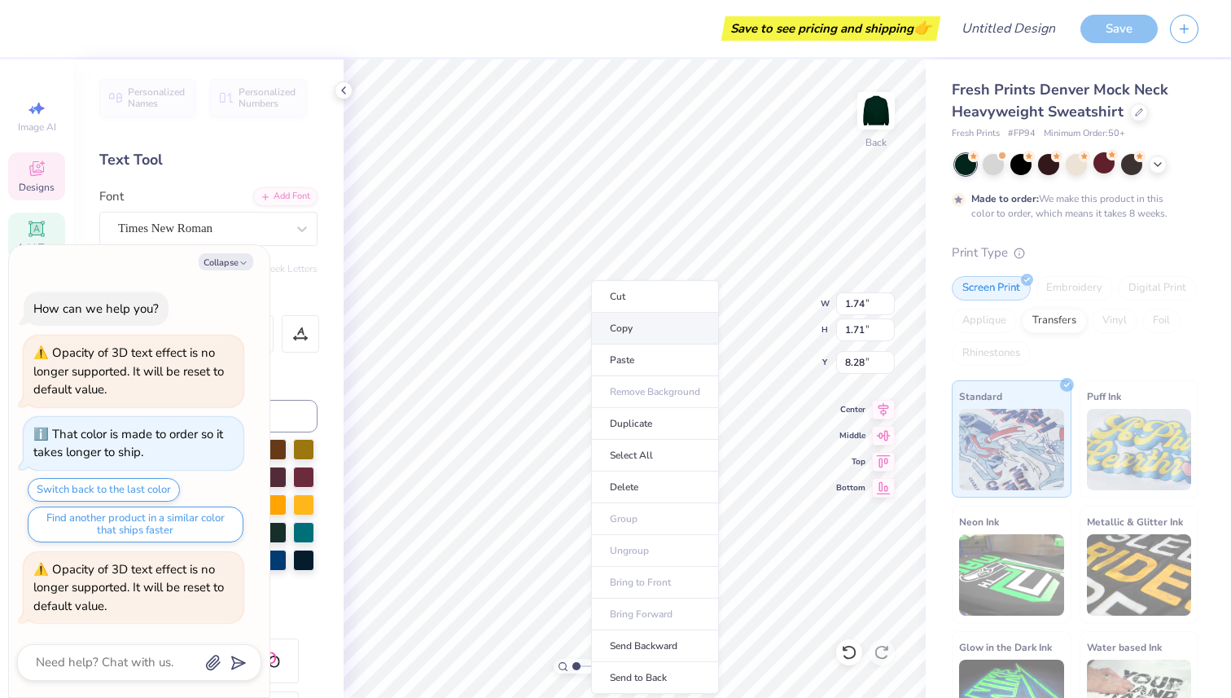
click at [641, 339] on li "Copy" at bounding box center [655, 329] width 128 height 32
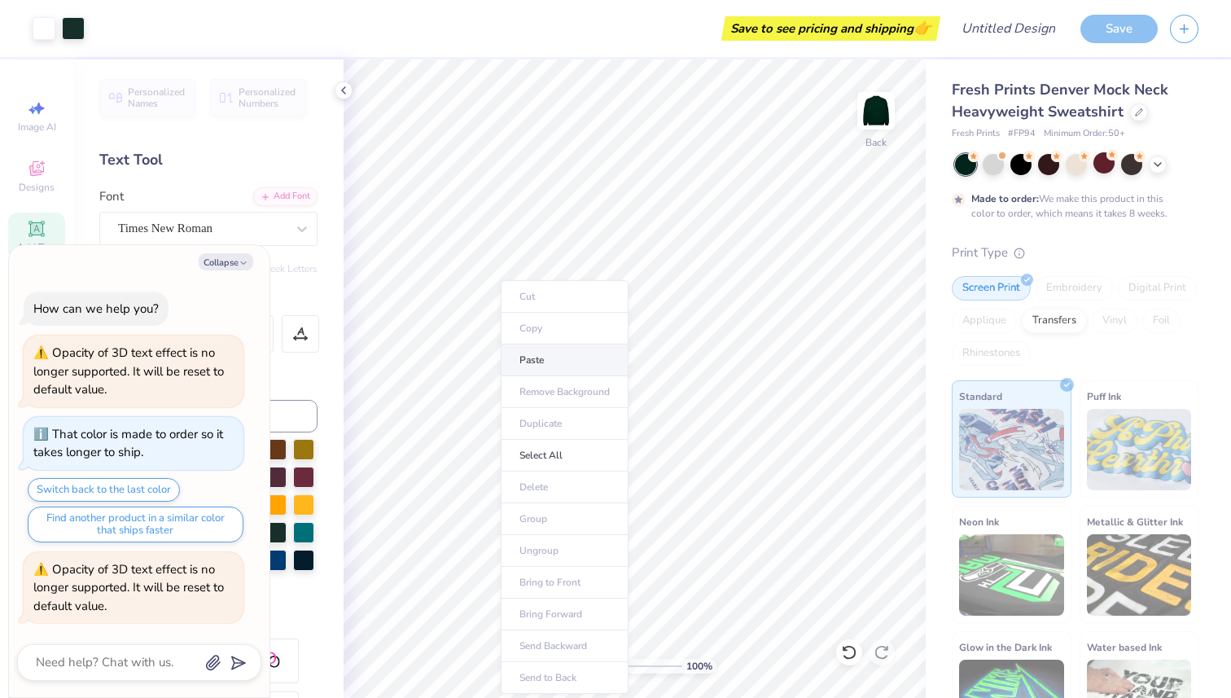
click at [547, 356] on li "Paste" at bounding box center [565, 360] width 128 height 32
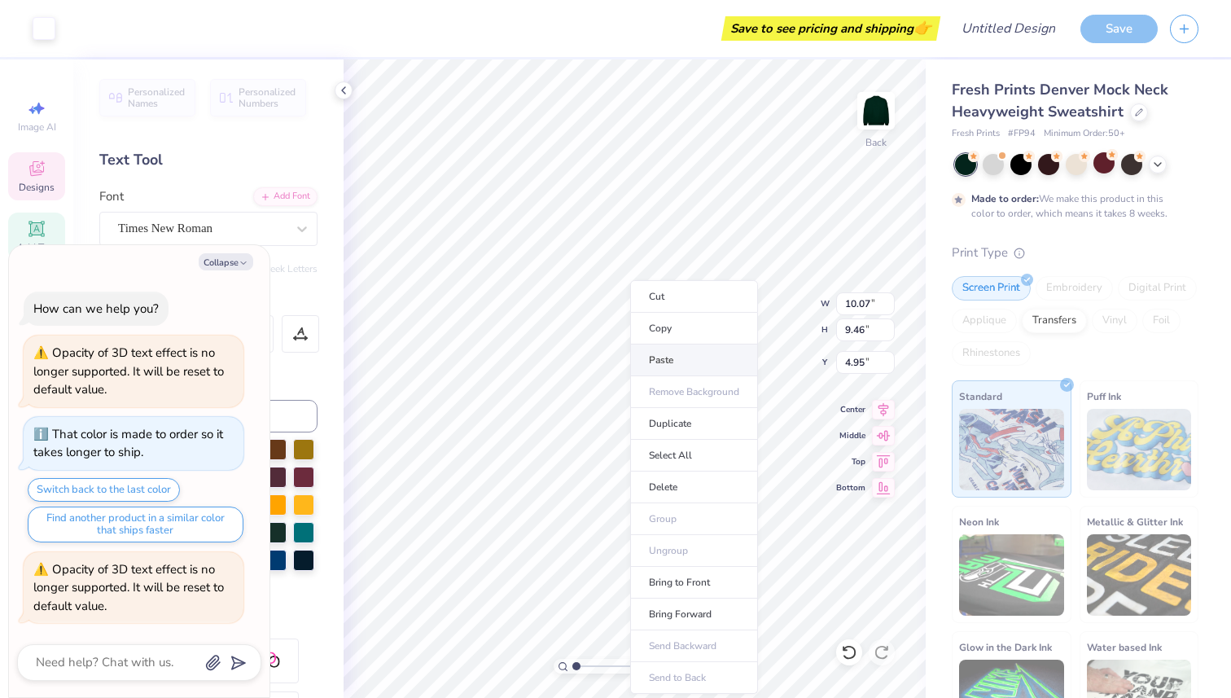
click at [664, 365] on li "Paste" at bounding box center [694, 360] width 128 height 32
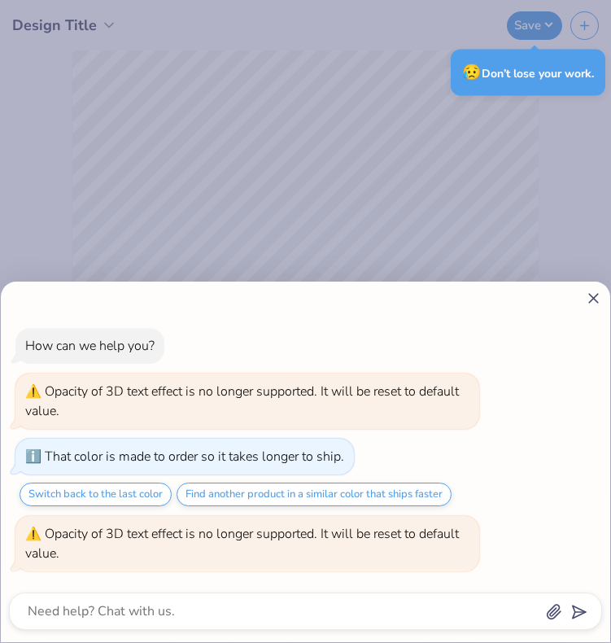
click at [594, 298] on icon at bounding box center [593, 298] width 17 height 17
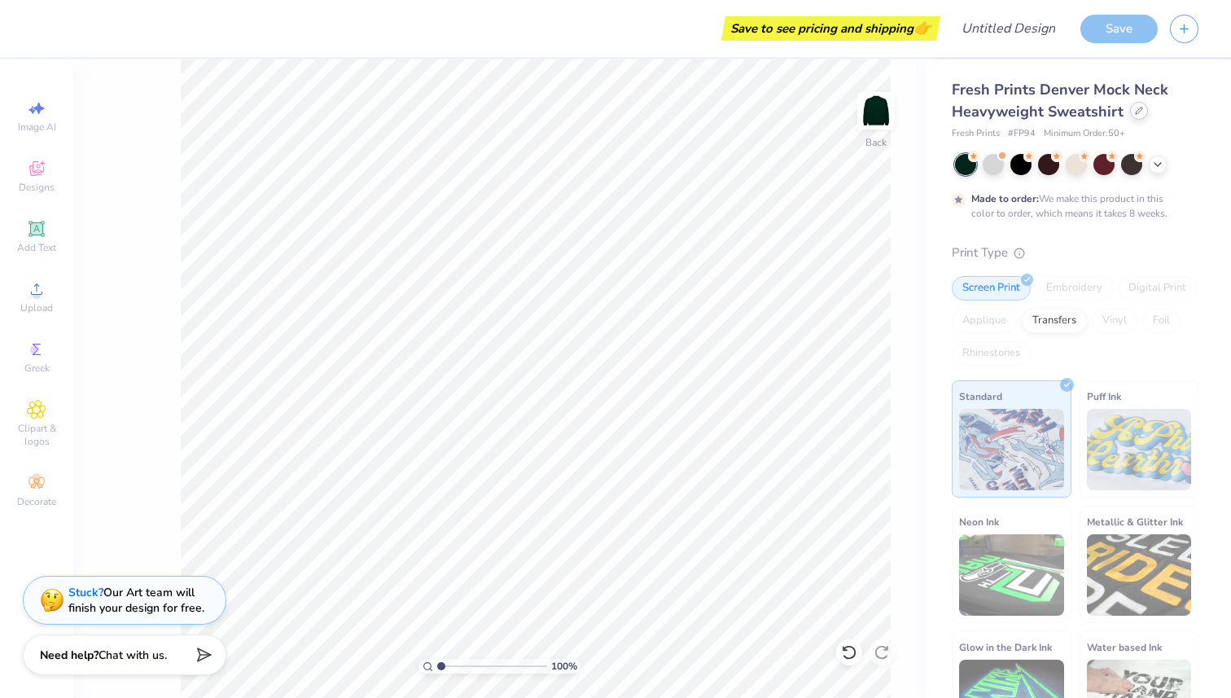
click at [1138, 113] on icon at bounding box center [1139, 111] width 8 height 8
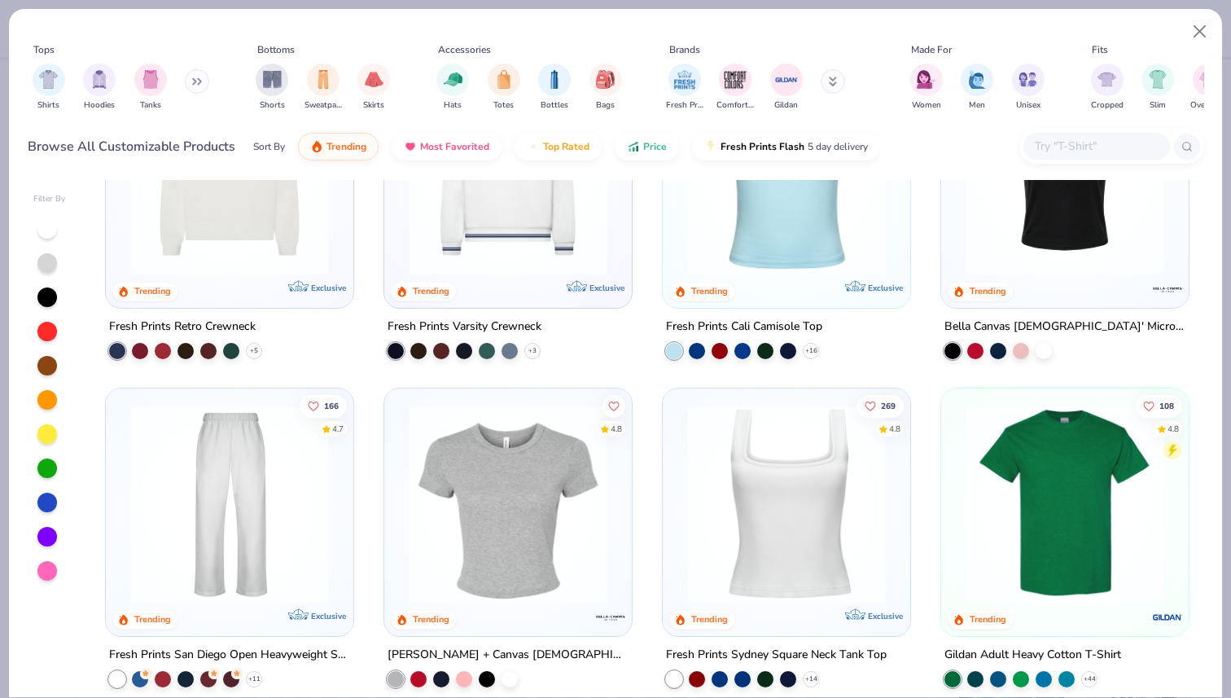
scroll to position [458, 0]
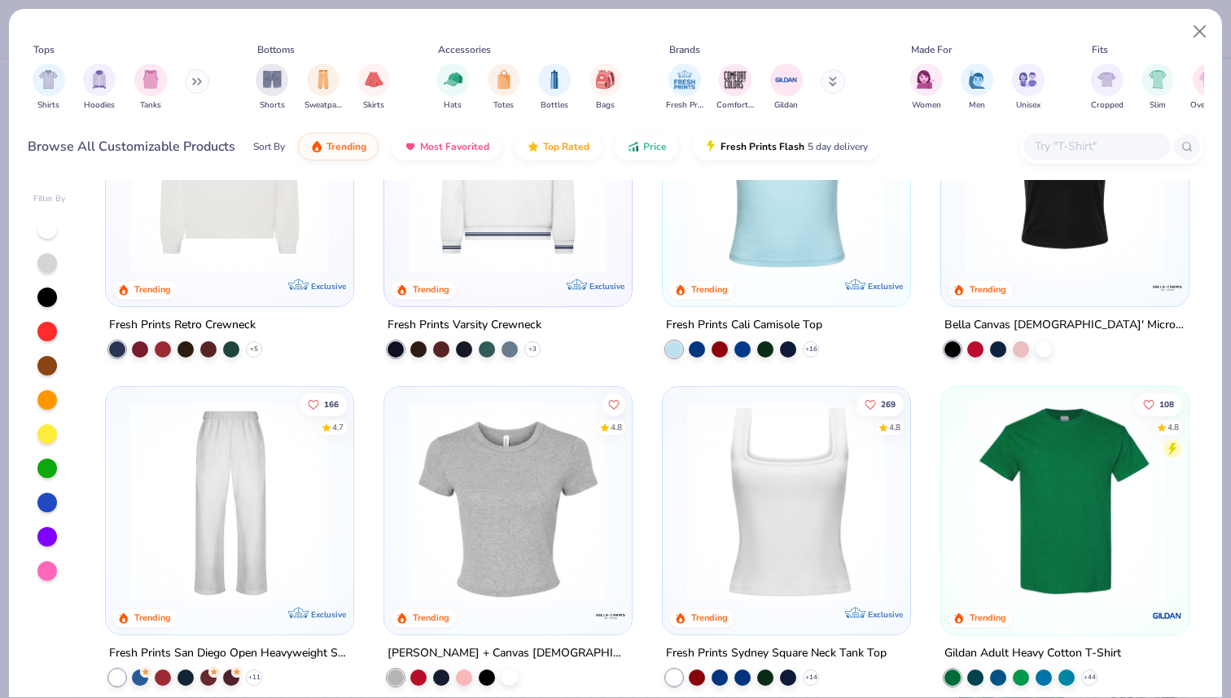
click at [502, 488] on img at bounding box center [508, 501] width 215 height 199
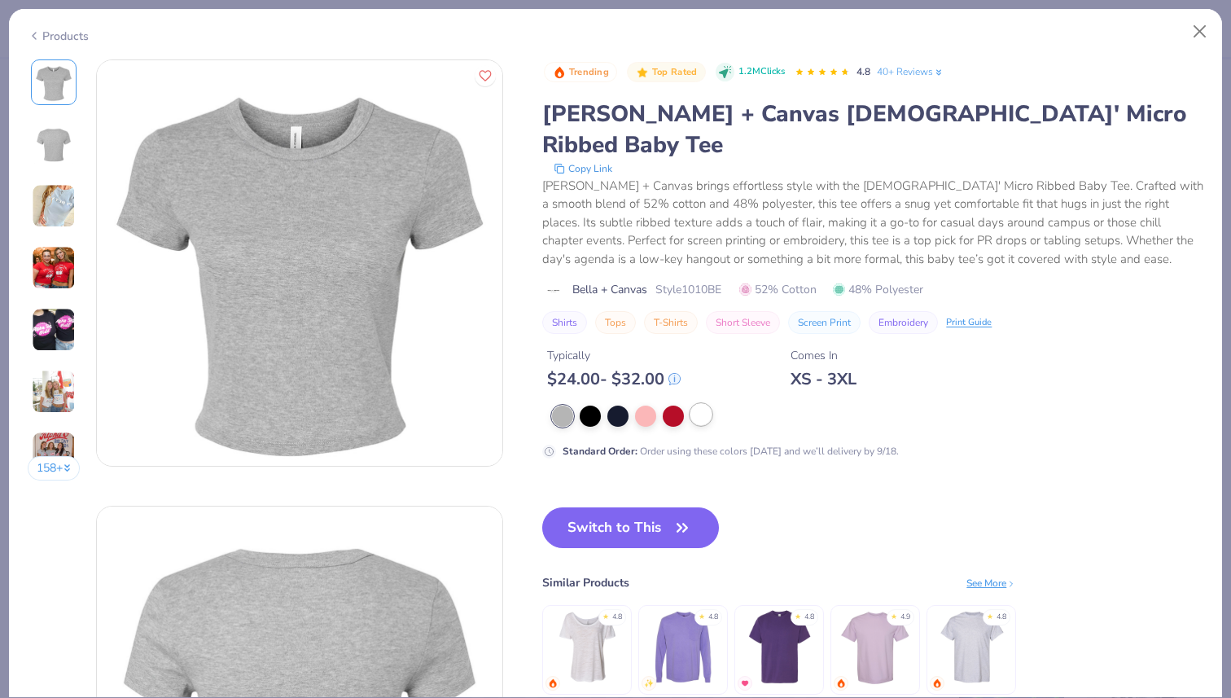
click at [703, 404] on div at bounding box center [700, 414] width 21 height 21
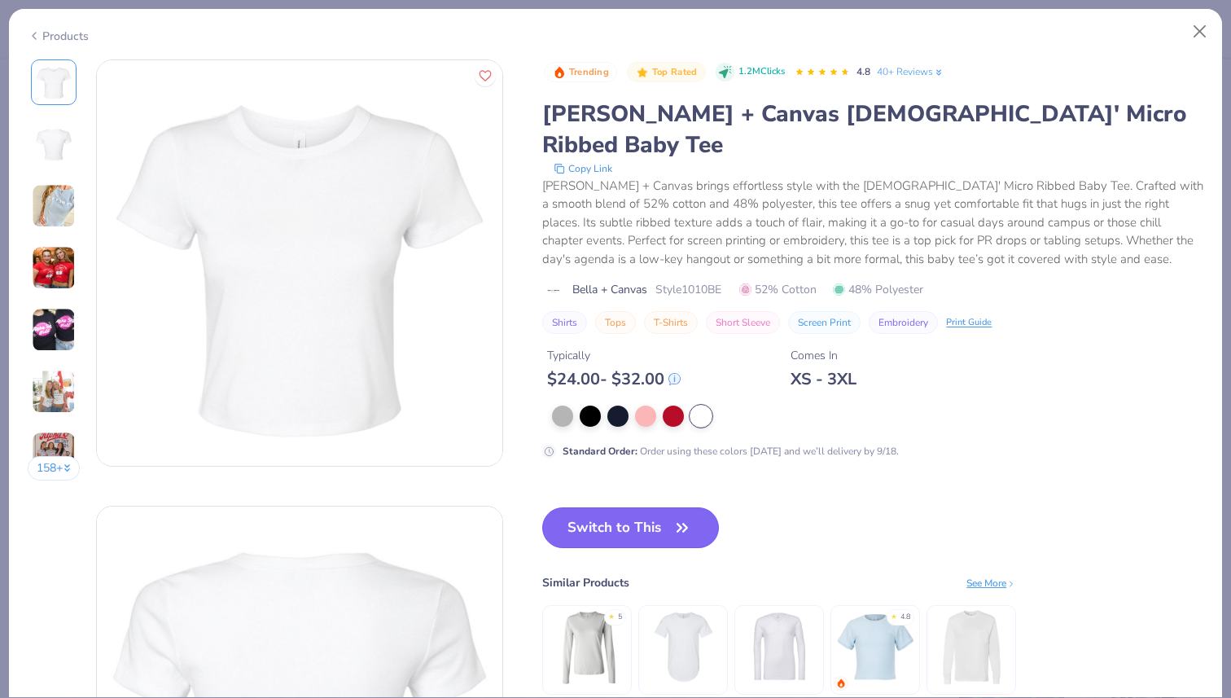
click at [635, 507] on button "Switch to This" at bounding box center [630, 527] width 177 height 41
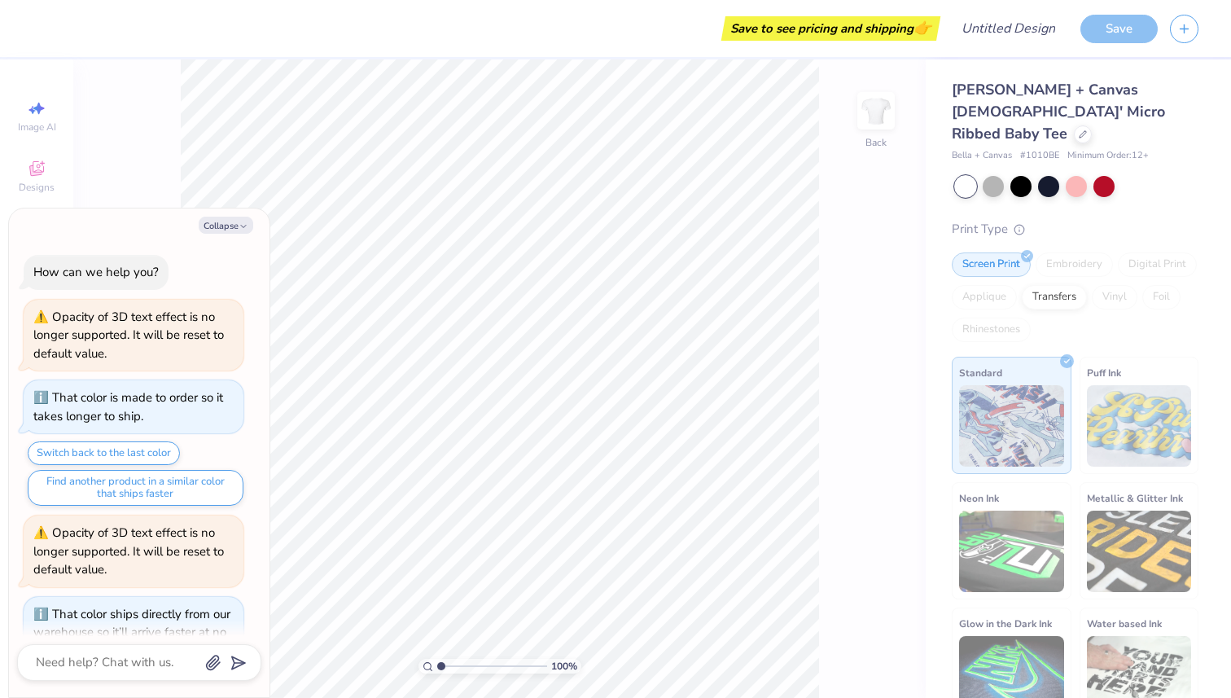
scroll to position [45, 0]
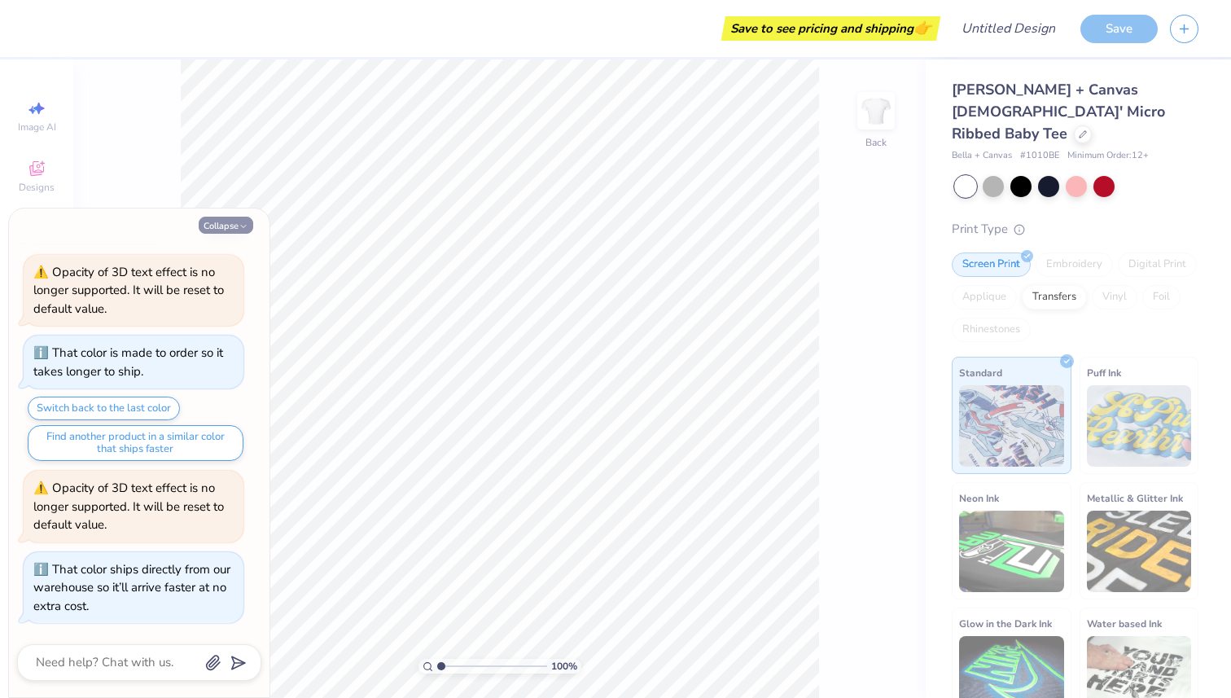
click at [230, 223] on button "Collapse" at bounding box center [226, 225] width 55 height 17
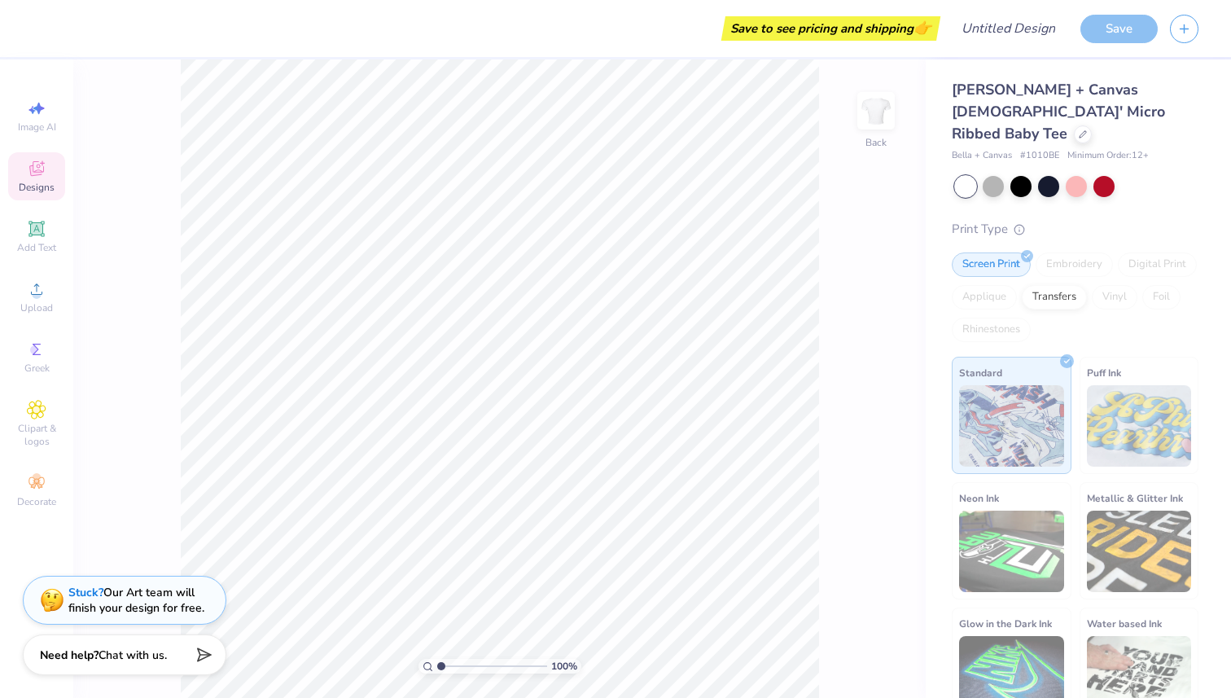
click at [36, 178] on div "Designs" at bounding box center [36, 176] width 57 height 48
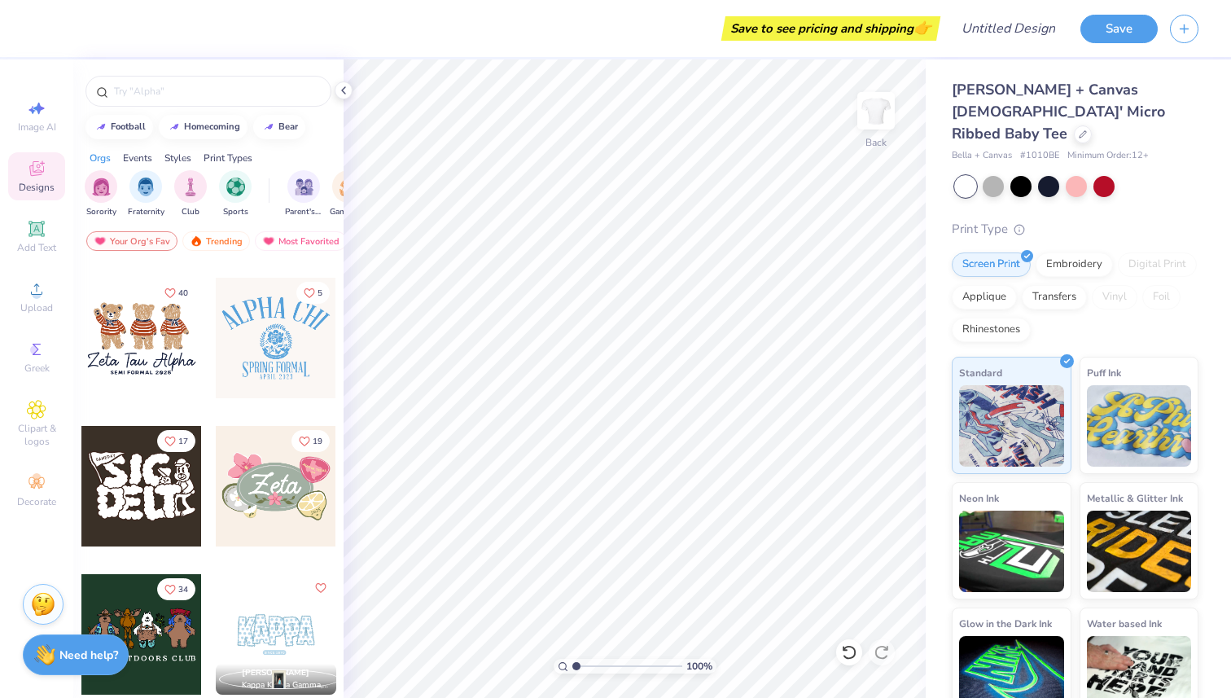
scroll to position [673, 0]
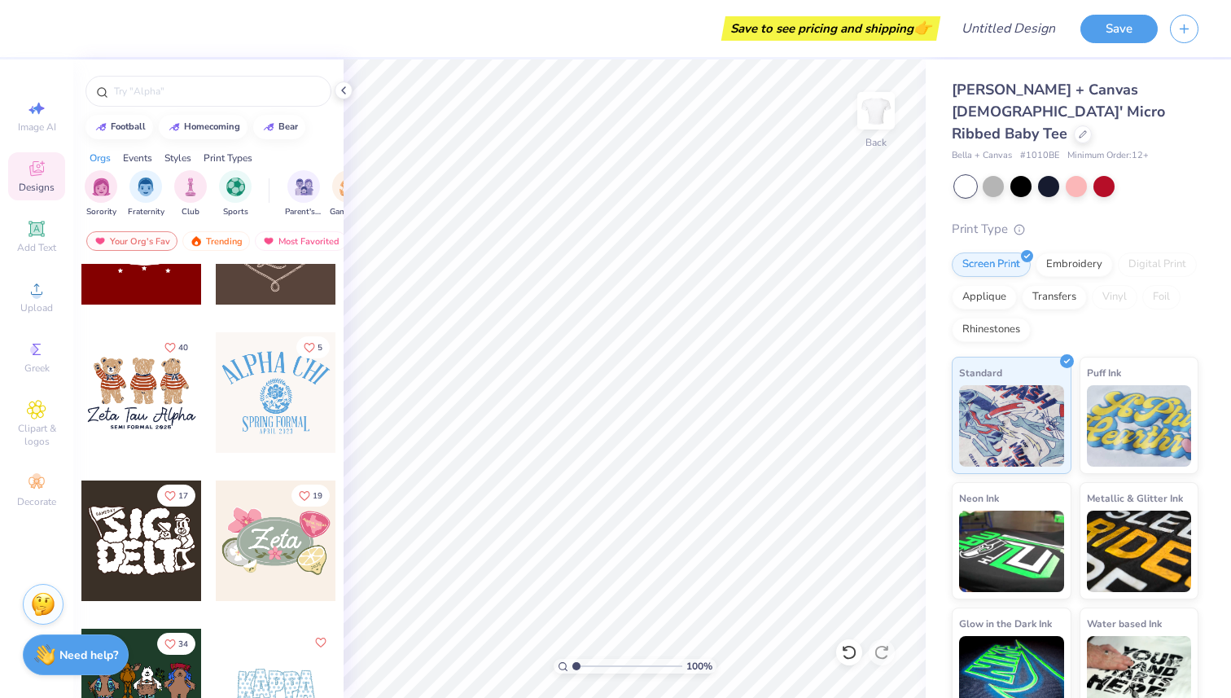
click at [135, 395] on div at bounding box center [141, 392] width 120 height 120
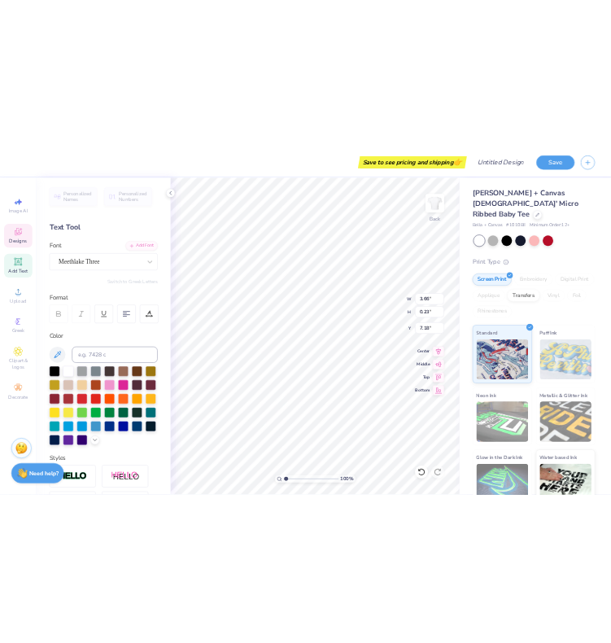
scroll to position [0, 2]
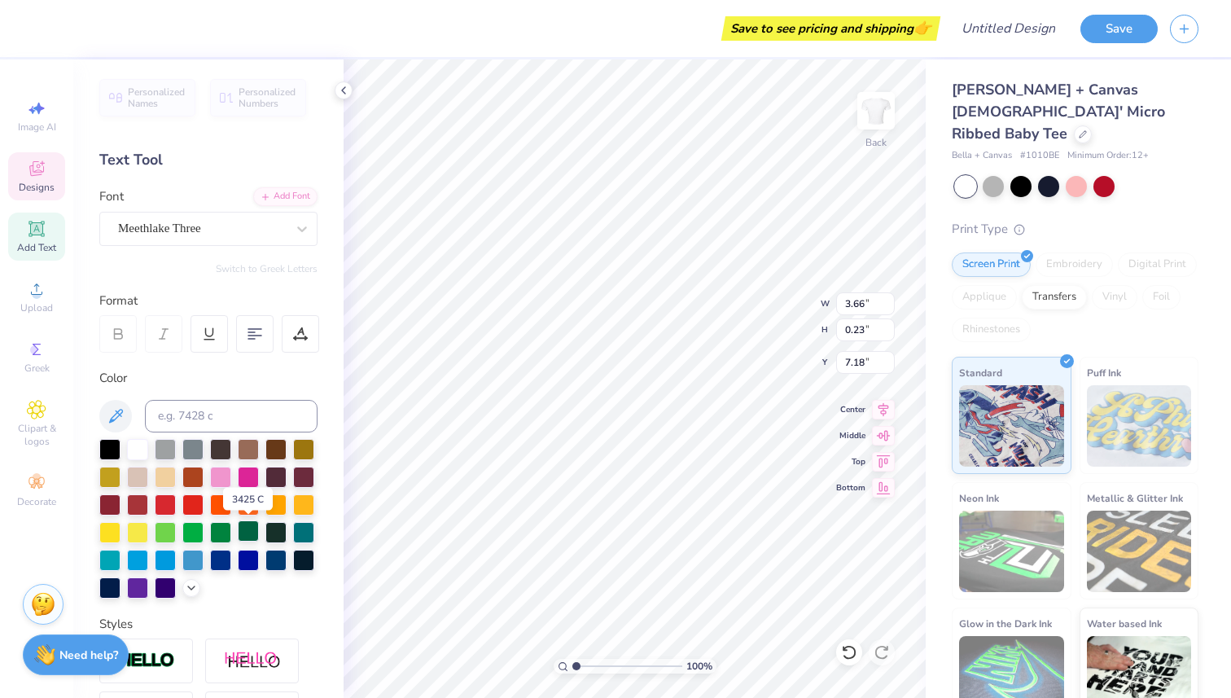
click at [246, 536] on div at bounding box center [248, 530] width 21 height 21
click at [274, 529] on div at bounding box center [275, 530] width 21 height 21
click at [272, 538] on div at bounding box center [275, 530] width 21 height 21
click at [305, 558] on div at bounding box center [303, 558] width 21 height 21
click at [304, 563] on div at bounding box center [303, 558] width 21 height 21
